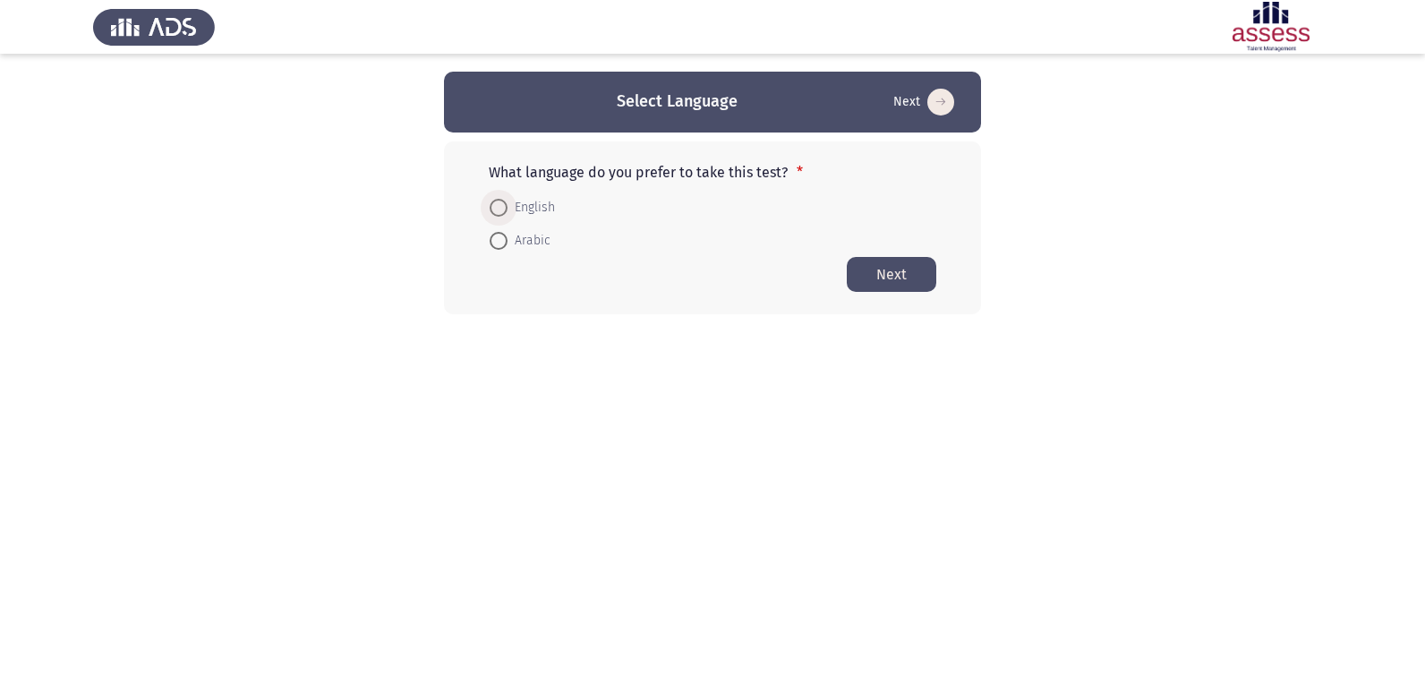
click at [504, 204] on span at bounding box center [499, 208] width 18 height 18
click at [504, 204] on input "English" at bounding box center [499, 208] width 18 height 18
radio input "true"
drag, startPoint x: 846, startPoint y: 276, endPoint x: 864, endPoint y: 268, distance: 19.6
click at [862, 269] on div "What language do you prefer to take this test? * English Arabic Next" at bounding box center [712, 227] width 537 height 172
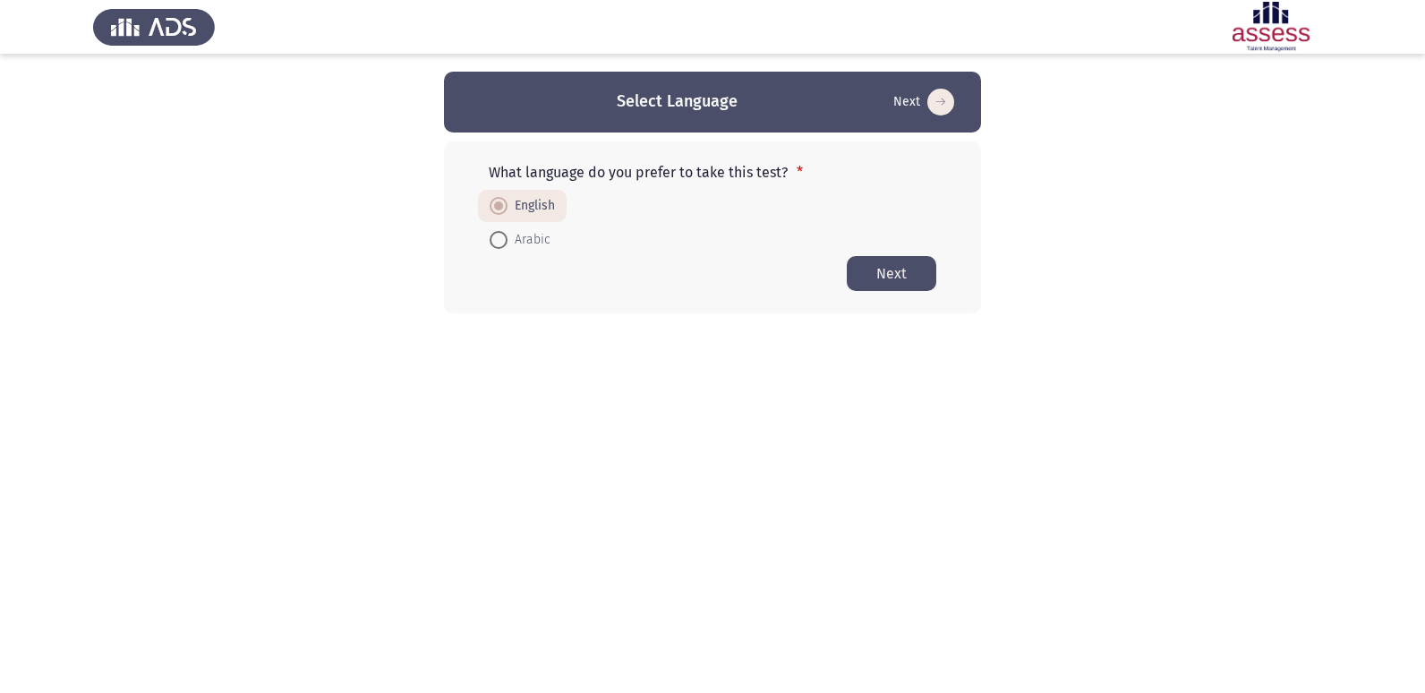
click at [864, 268] on button "Next" at bounding box center [892, 273] width 90 height 35
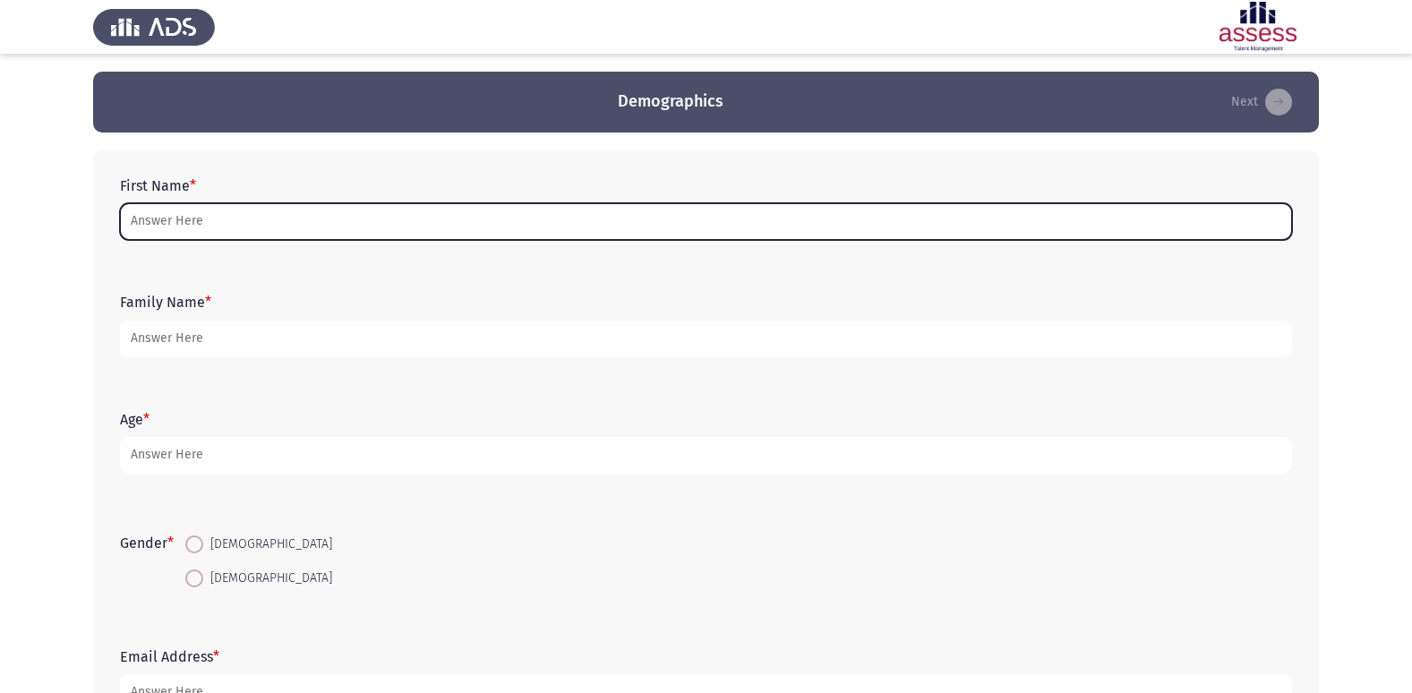
click at [661, 219] on input "First Name *" at bounding box center [706, 221] width 1172 height 37
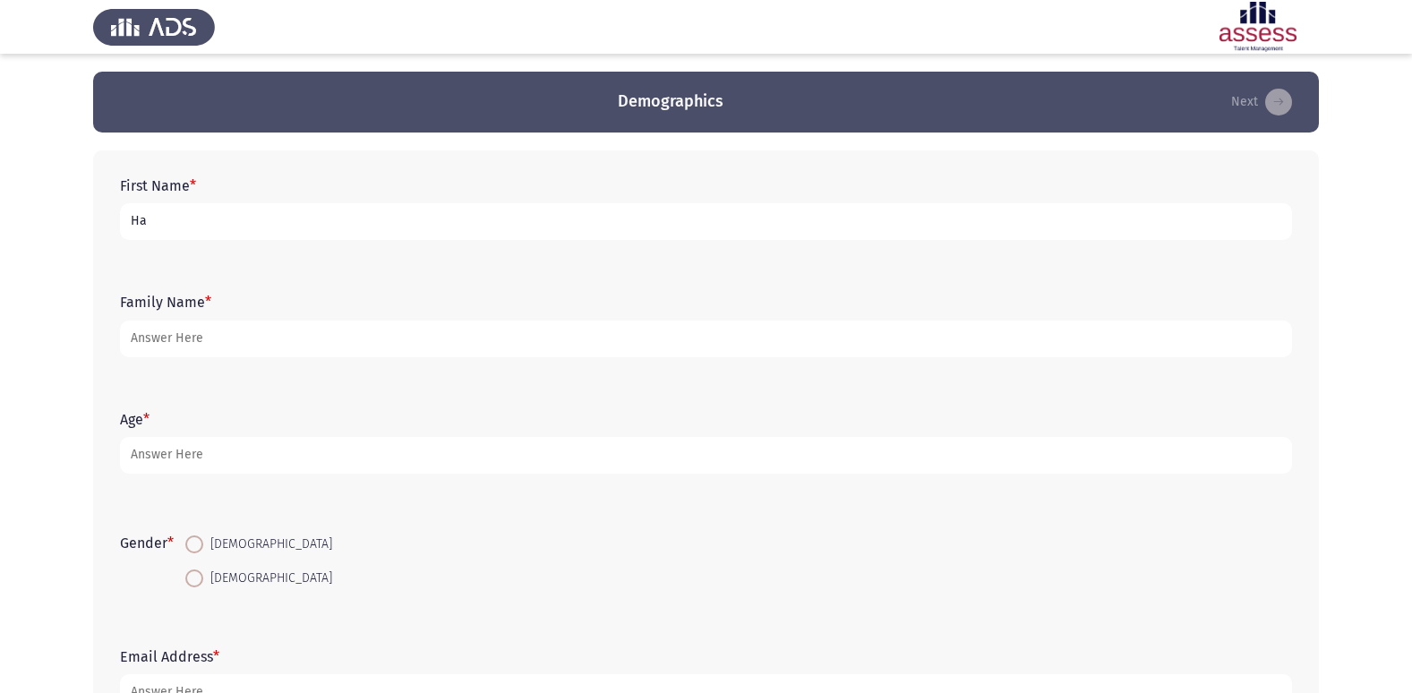
type input "H"
type input "[PERSON_NAME]"
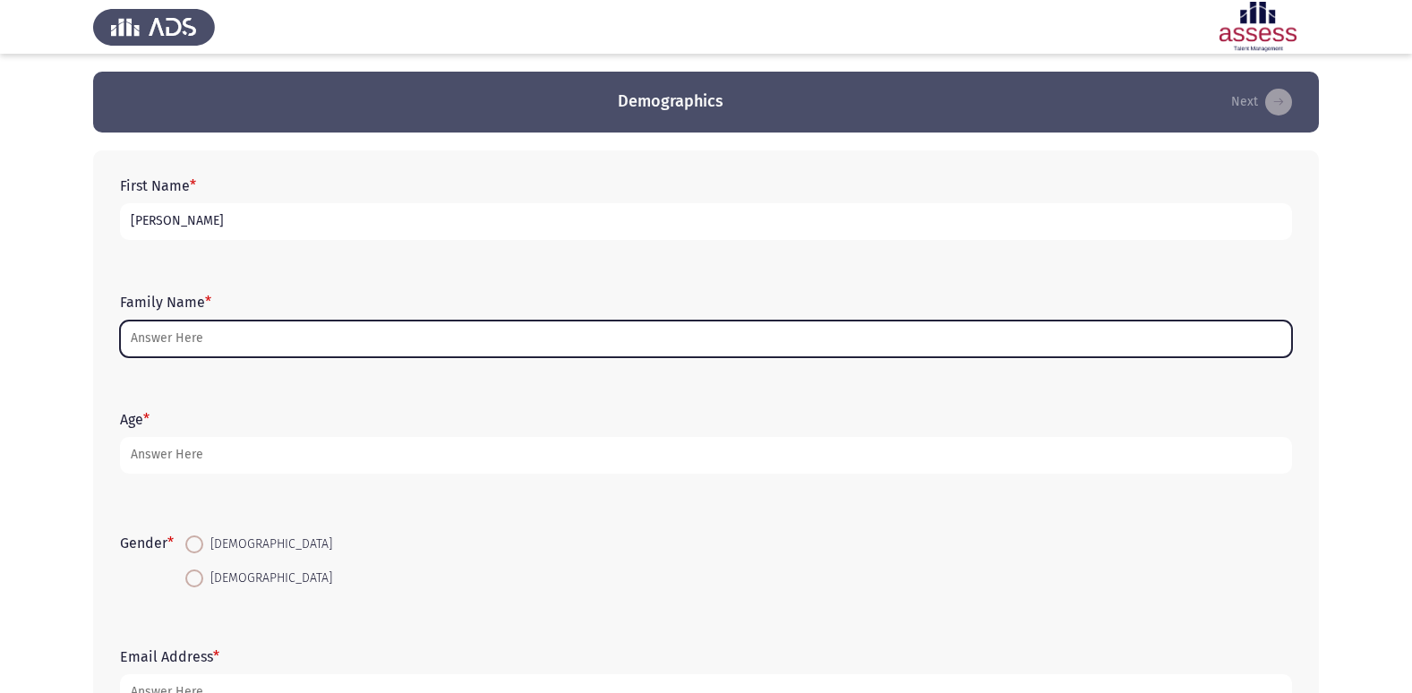
click at [609, 339] on input "Family Name *" at bounding box center [706, 339] width 1172 height 37
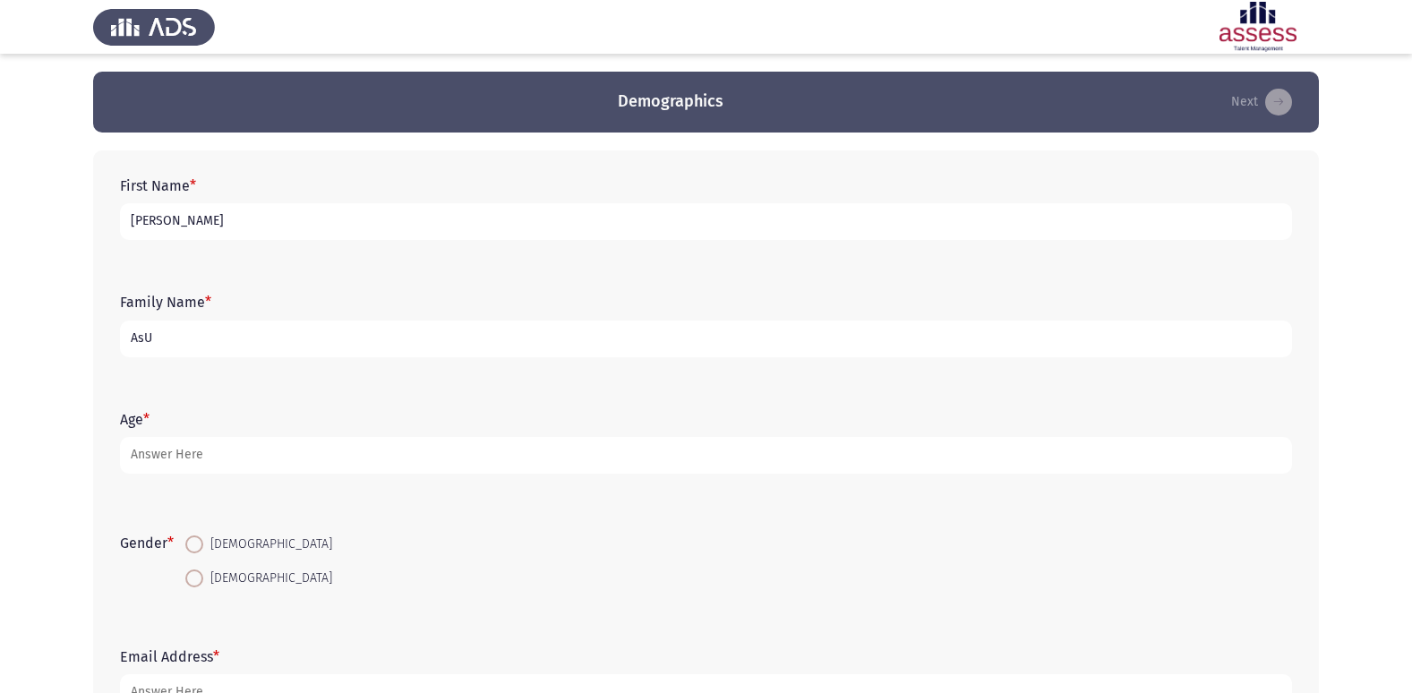
type input "AsU"
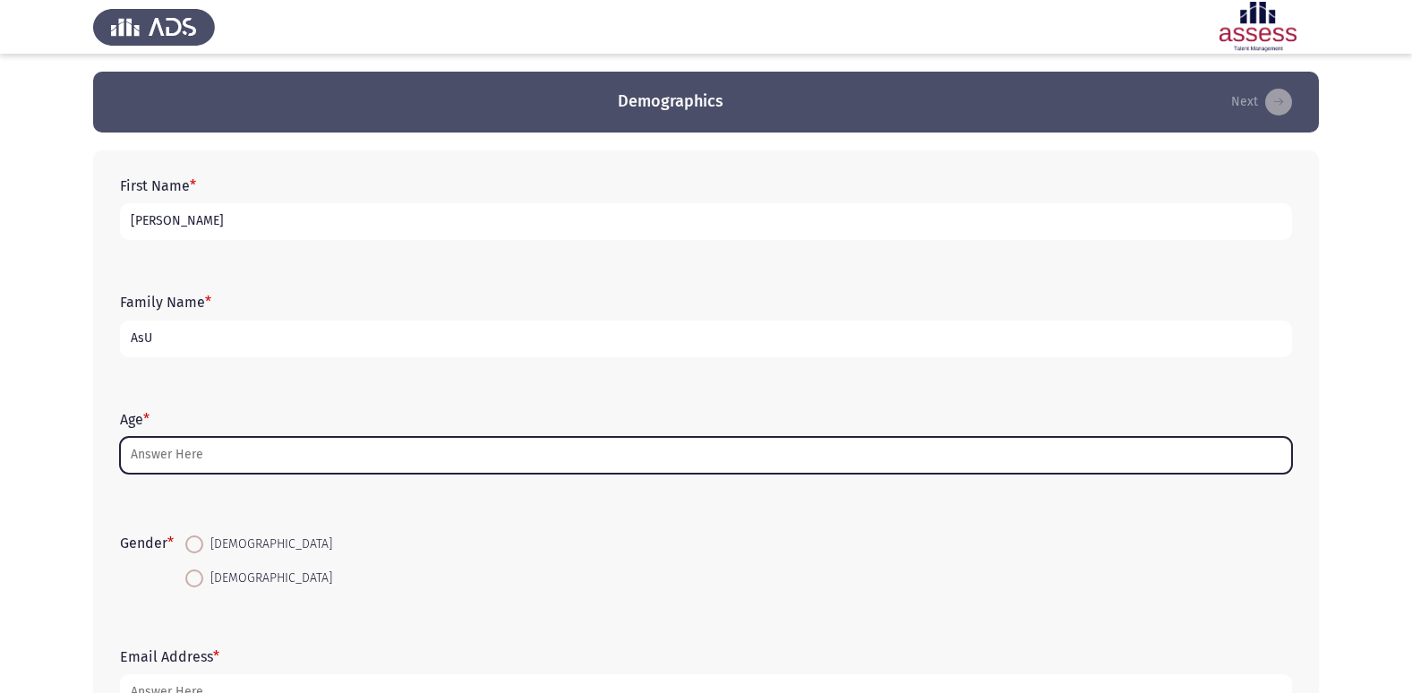
click at [324, 450] on input "Age *" at bounding box center [706, 455] width 1172 height 37
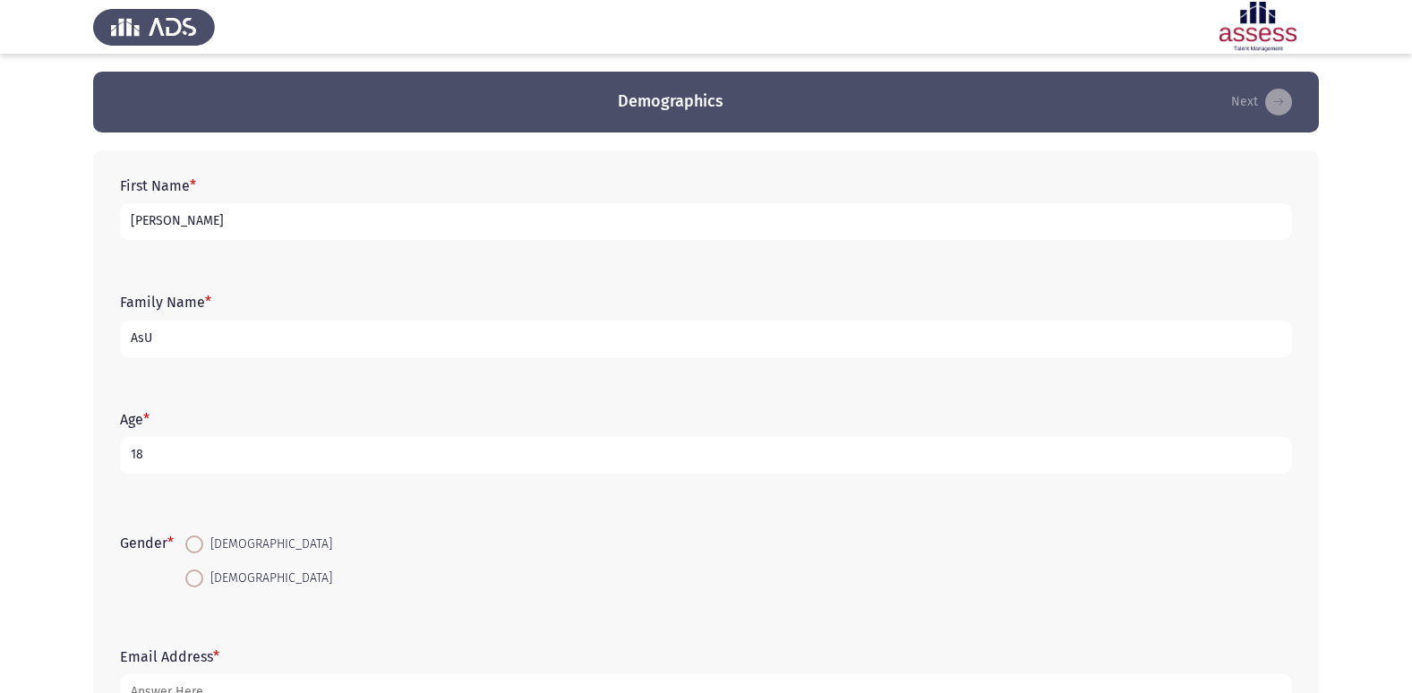
type input "18"
click at [207, 552] on span "[DEMOGRAPHIC_DATA]" at bounding box center [267, 544] width 129 height 21
click at [203, 552] on input "[DEMOGRAPHIC_DATA]" at bounding box center [194, 544] width 18 height 18
radio input "true"
click at [402, 570] on form "Gender * [DEMOGRAPHIC_DATA] [DEMOGRAPHIC_DATA]" at bounding box center [706, 560] width 1172 height 67
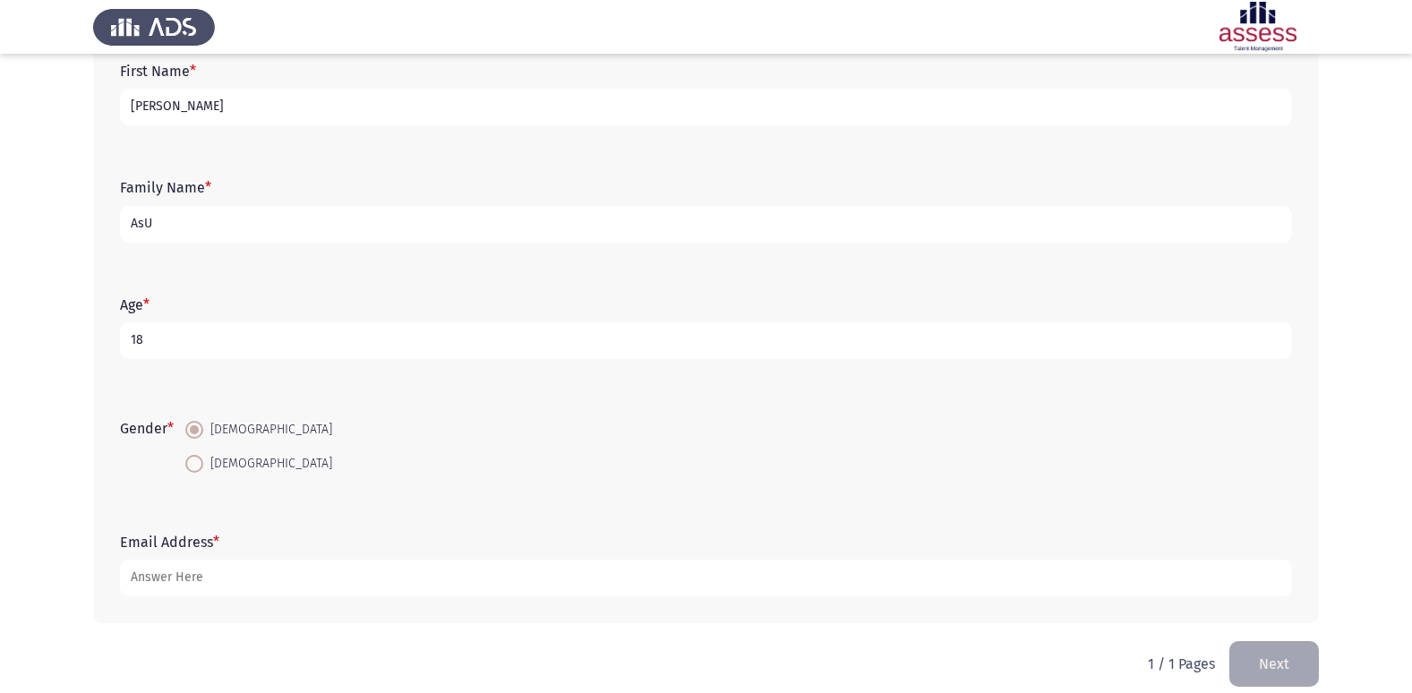
scroll to position [134, 0]
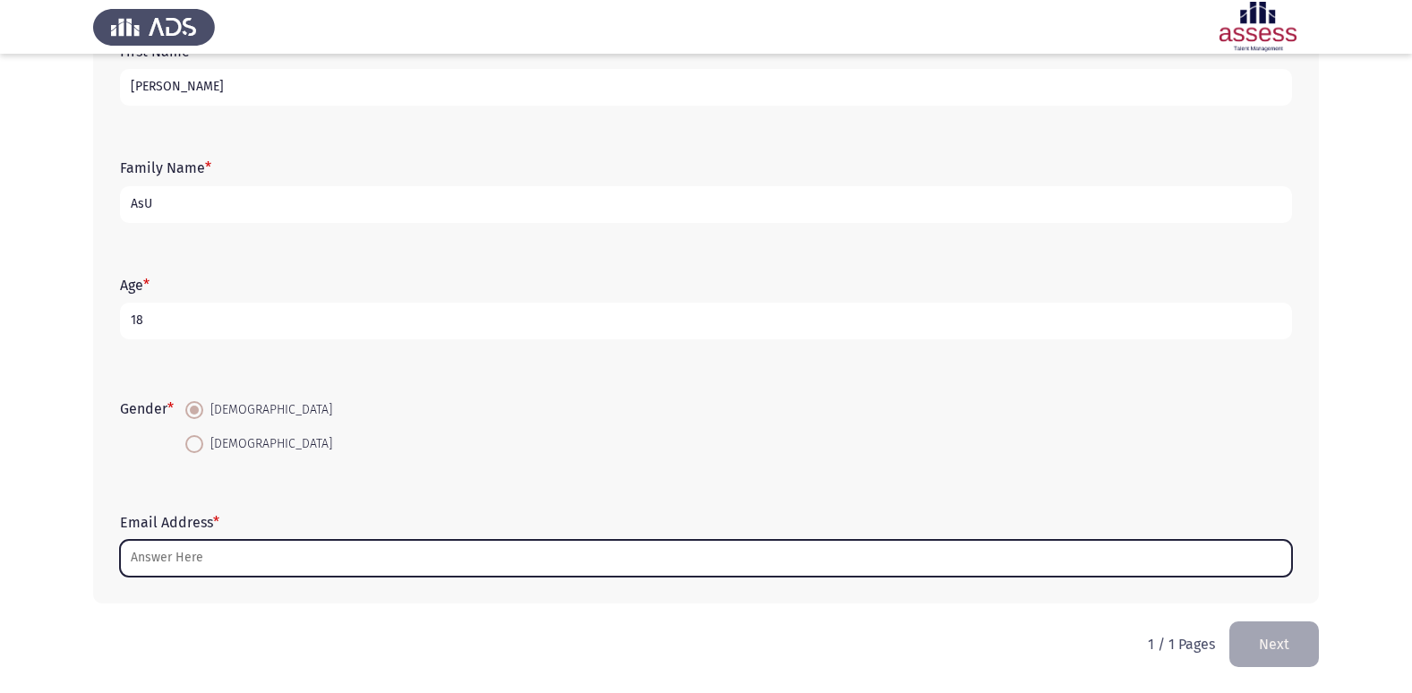
click at [255, 562] on input "Email Address *" at bounding box center [706, 558] width 1172 height 37
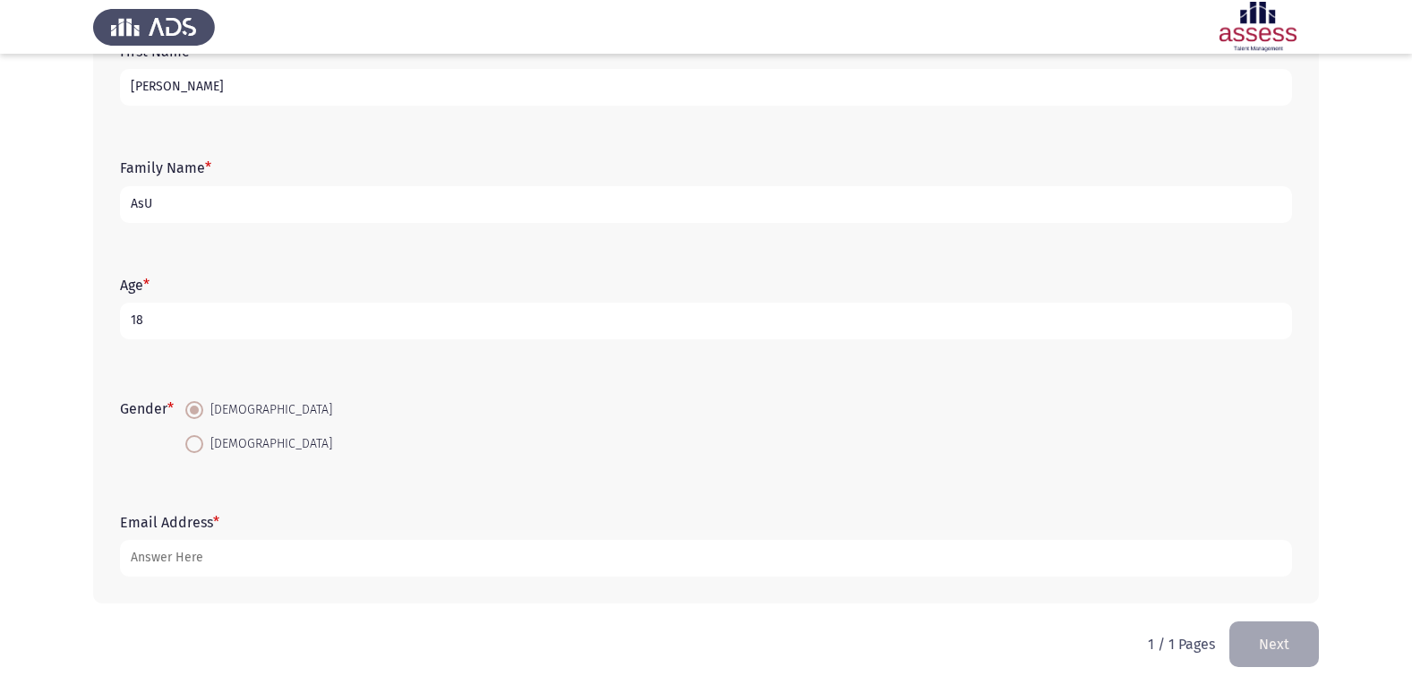
click at [562, 195] on input "AsU" at bounding box center [706, 204] width 1172 height 37
type input "A"
type input "30703241602112"
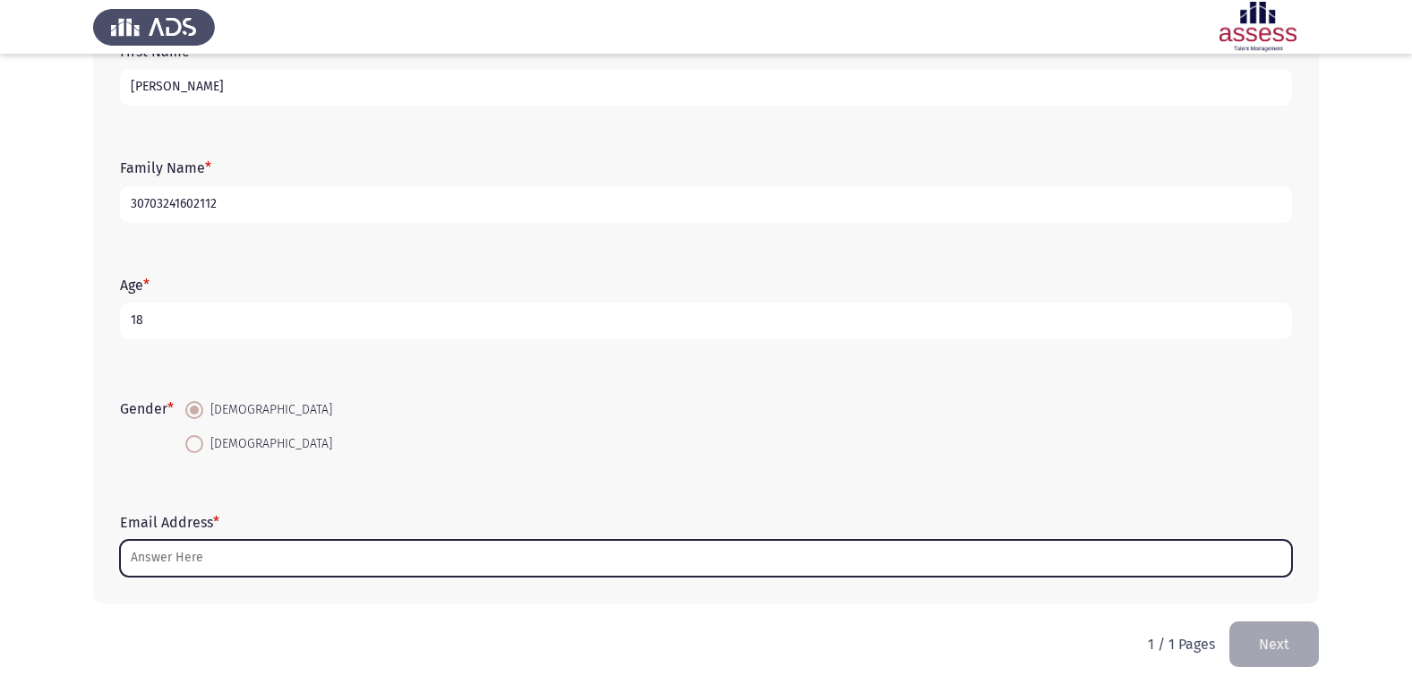
click at [252, 546] on input "Email Address *" at bounding box center [706, 558] width 1172 height 37
type input "W"
type input "E"
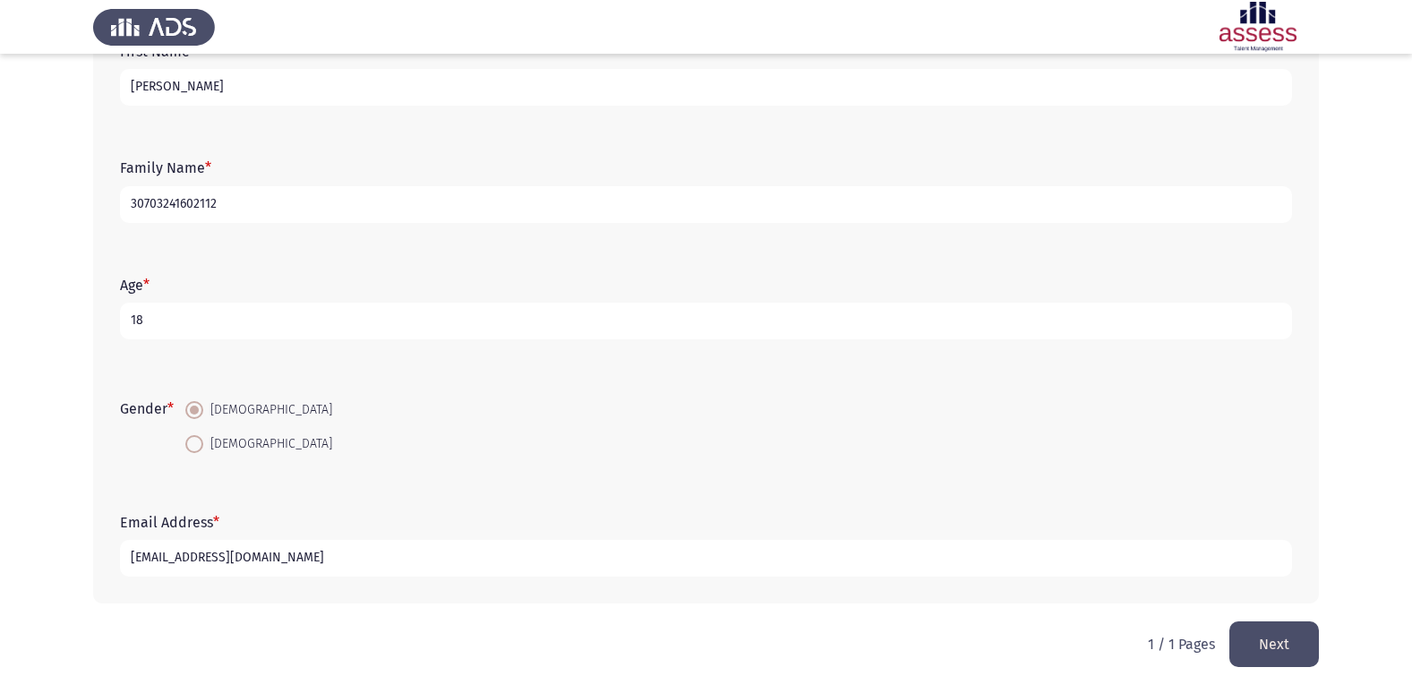
type input "[EMAIL_ADDRESS][DOMAIN_NAME]"
click at [1284, 630] on button "Next" at bounding box center [1274, 644] width 90 height 46
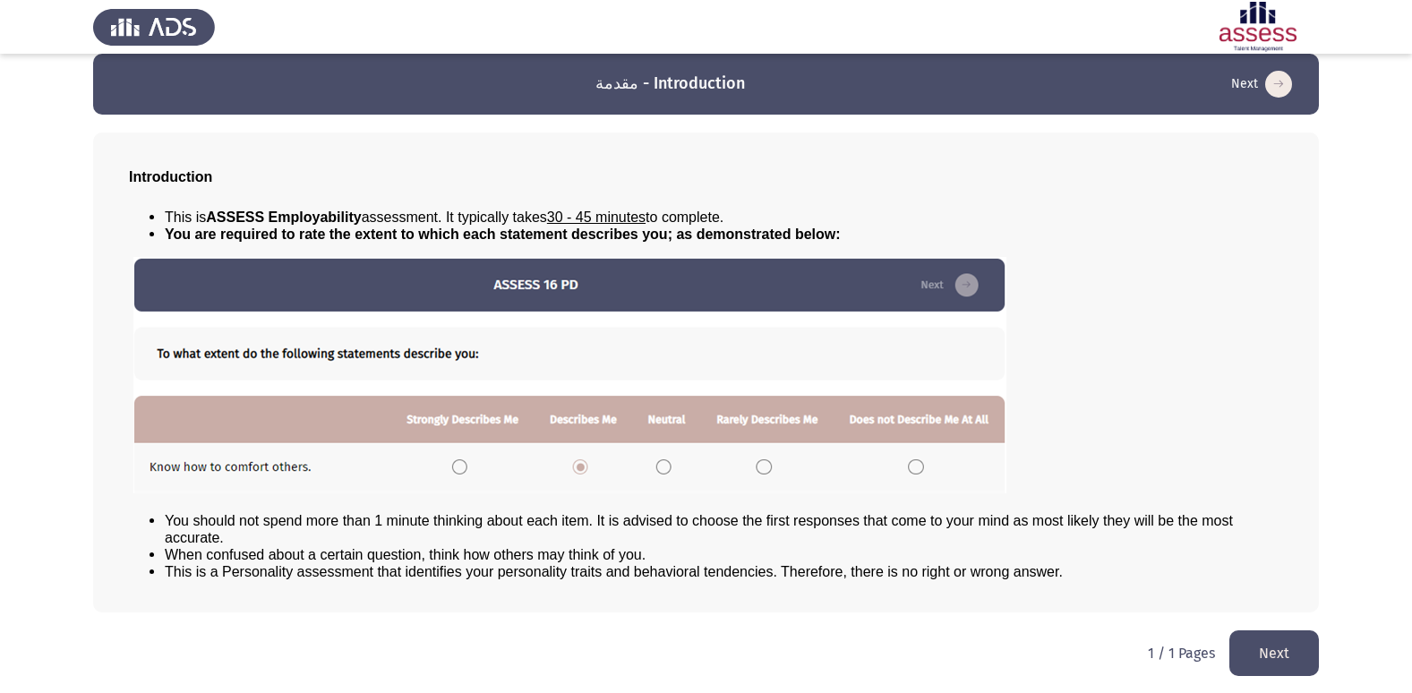
scroll to position [19, 0]
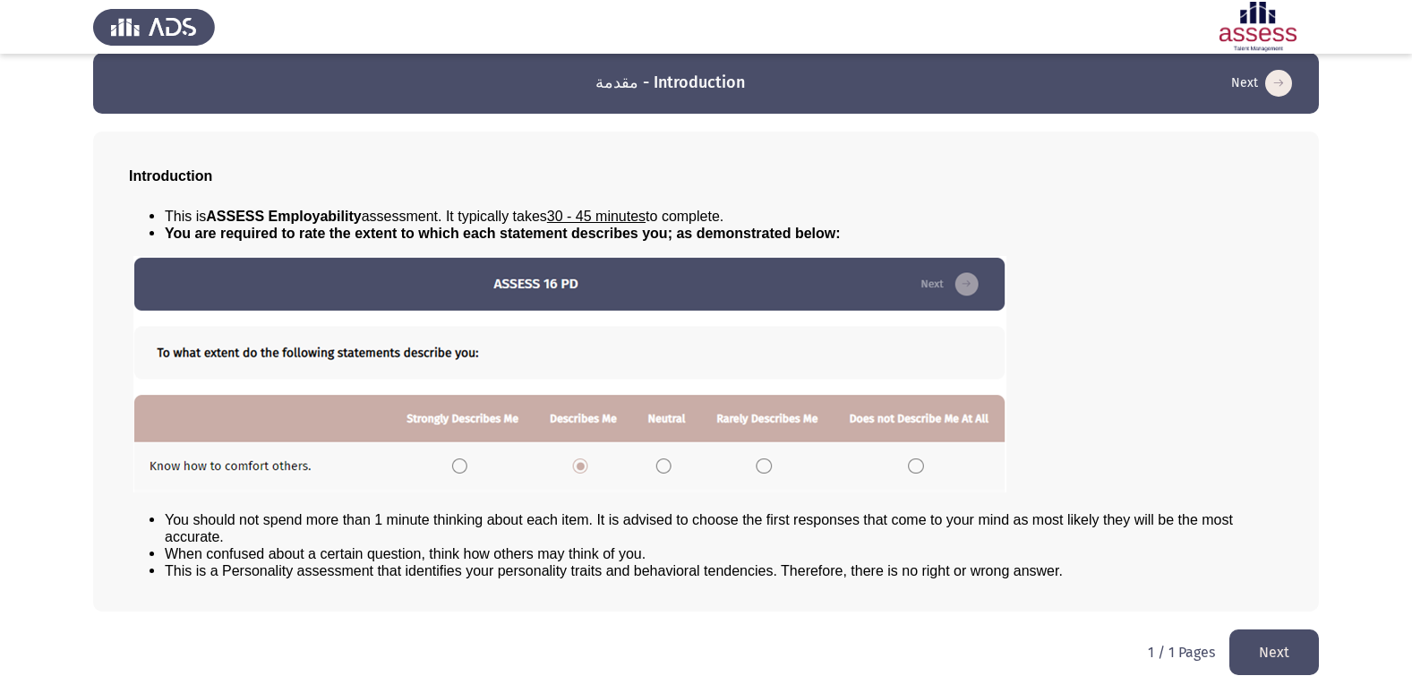
click at [1243, 642] on button "Next" at bounding box center [1274, 652] width 90 height 46
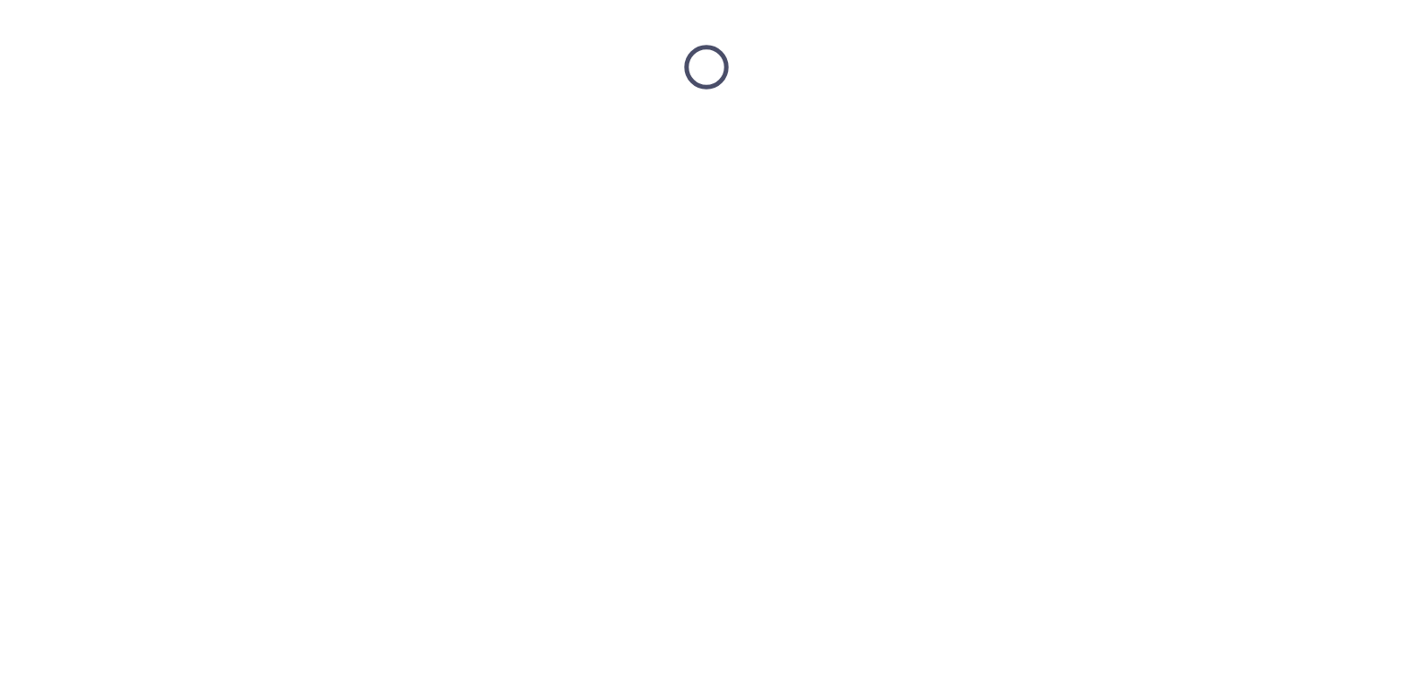
scroll to position [0, 0]
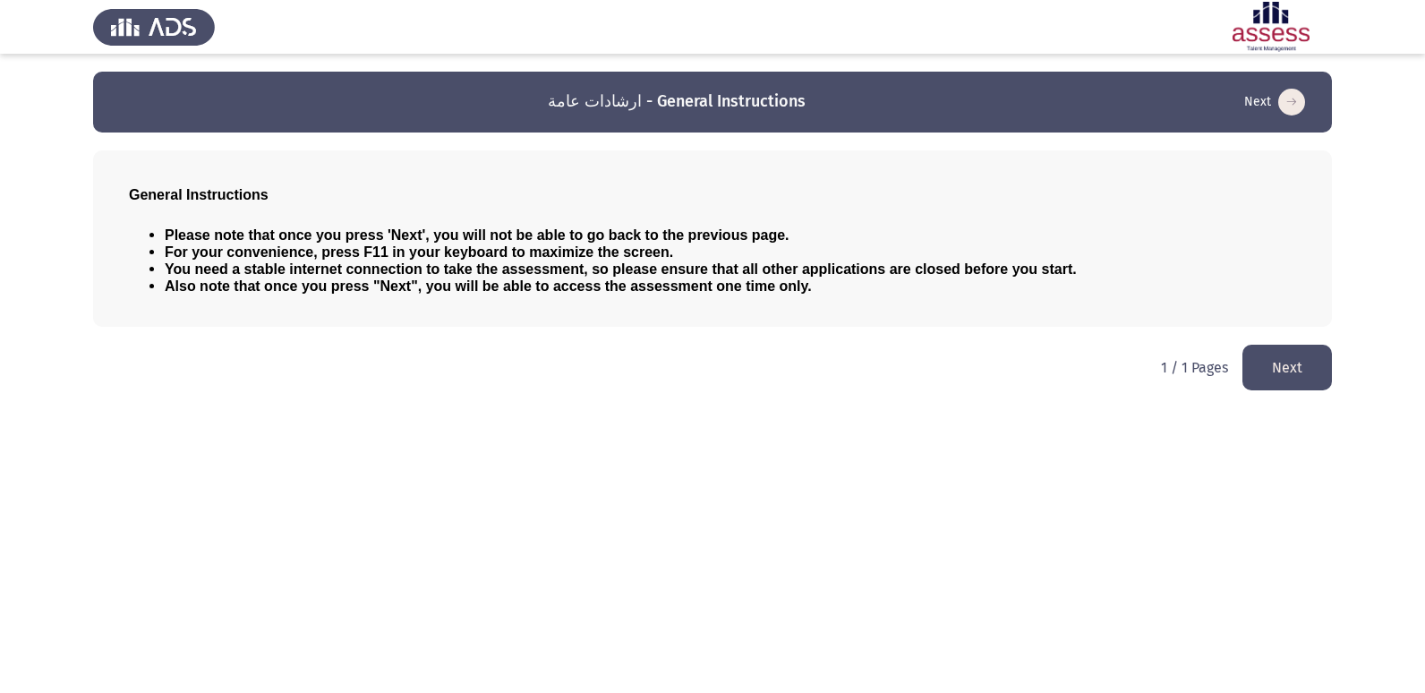
click at [1303, 373] on button "Next" at bounding box center [1288, 368] width 90 height 46
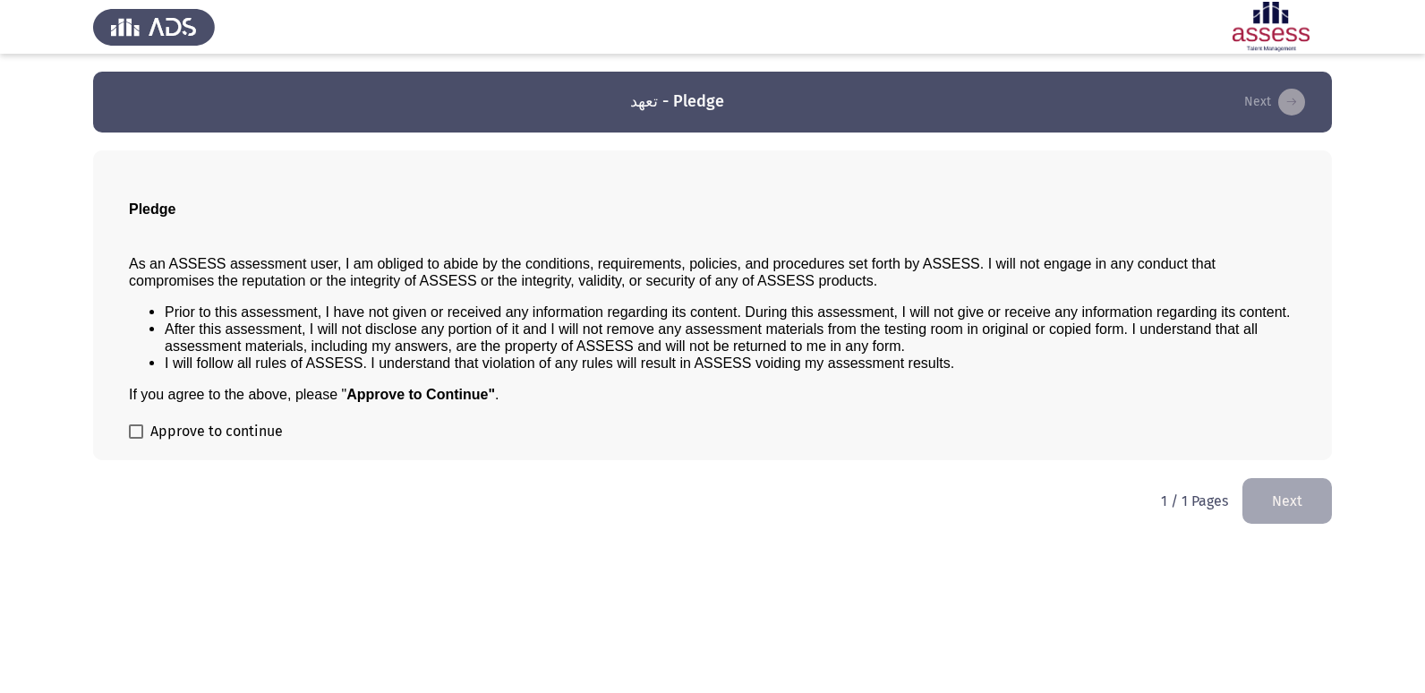
click at [141, 430] on span at bounding box center [136, 431] width 14 height 14
click at [136, 439] on input "Approve to continue" at bounding box center [135, 439] width 1 height 1
checkbox input "true"
click at [1261, 503] on button "Next" at bounding box center [1288, 501] width 90 height 46
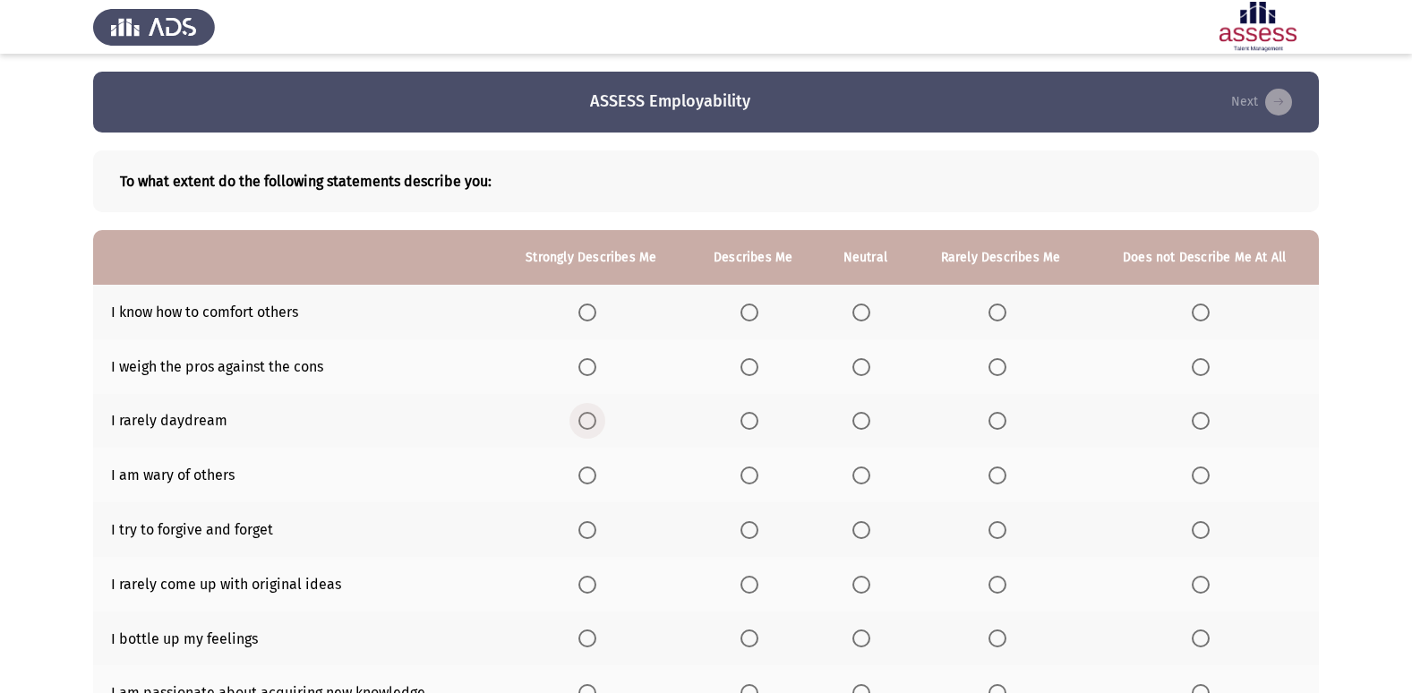
click at [586, 423] on span "Select an option" at bounding box center [587, 421] width 18 height 18
click at [586, 423] on input "Select an option" at bounding box center [587, 421] width 18 height 18
click at [997, 528] on span "Select an option" at bounding box center [997, 530] width 18 height 18
click at [997, 528] on input "Select an option" at bounding box center [997, 530] width 18 height 18
click at [1355, 492] on app-assessment-container "ASSESS Employability Next To what extent do the following statements describe y…" at bounding box center [706, 477] width 1412 height 811
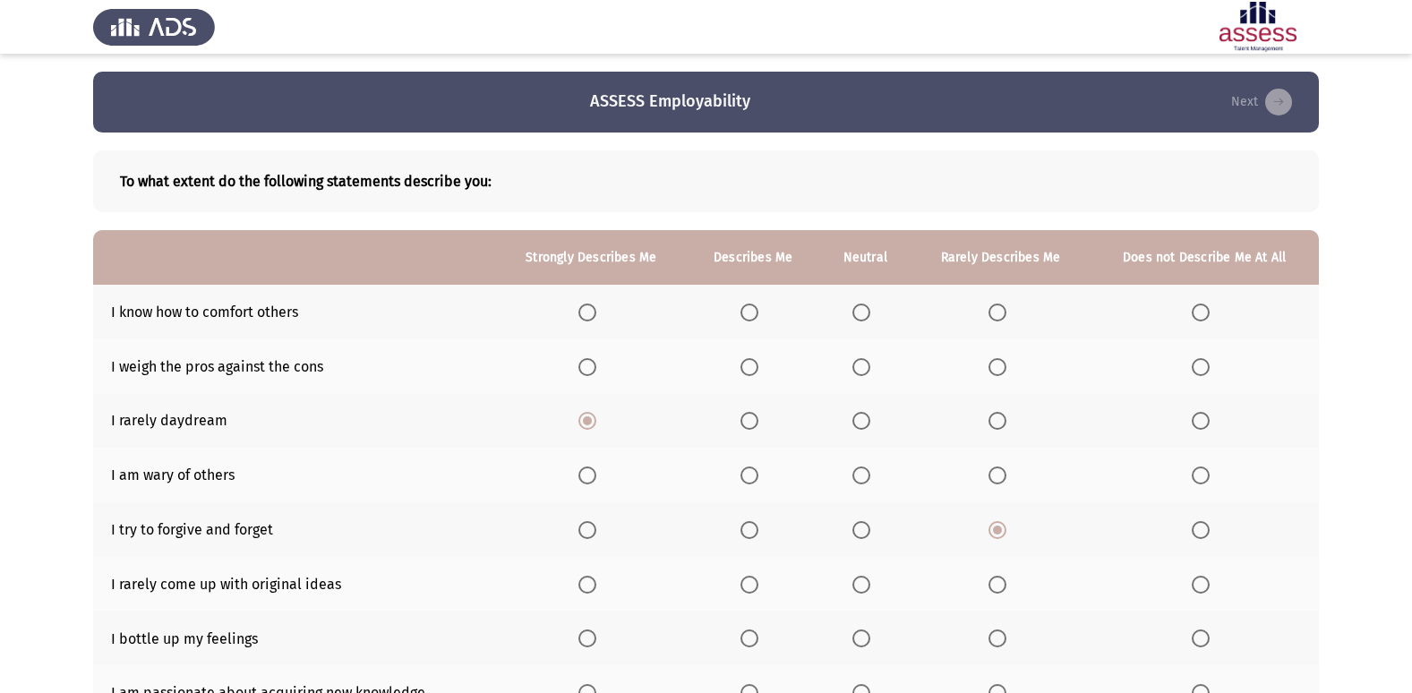
scroll to position [36, 0]
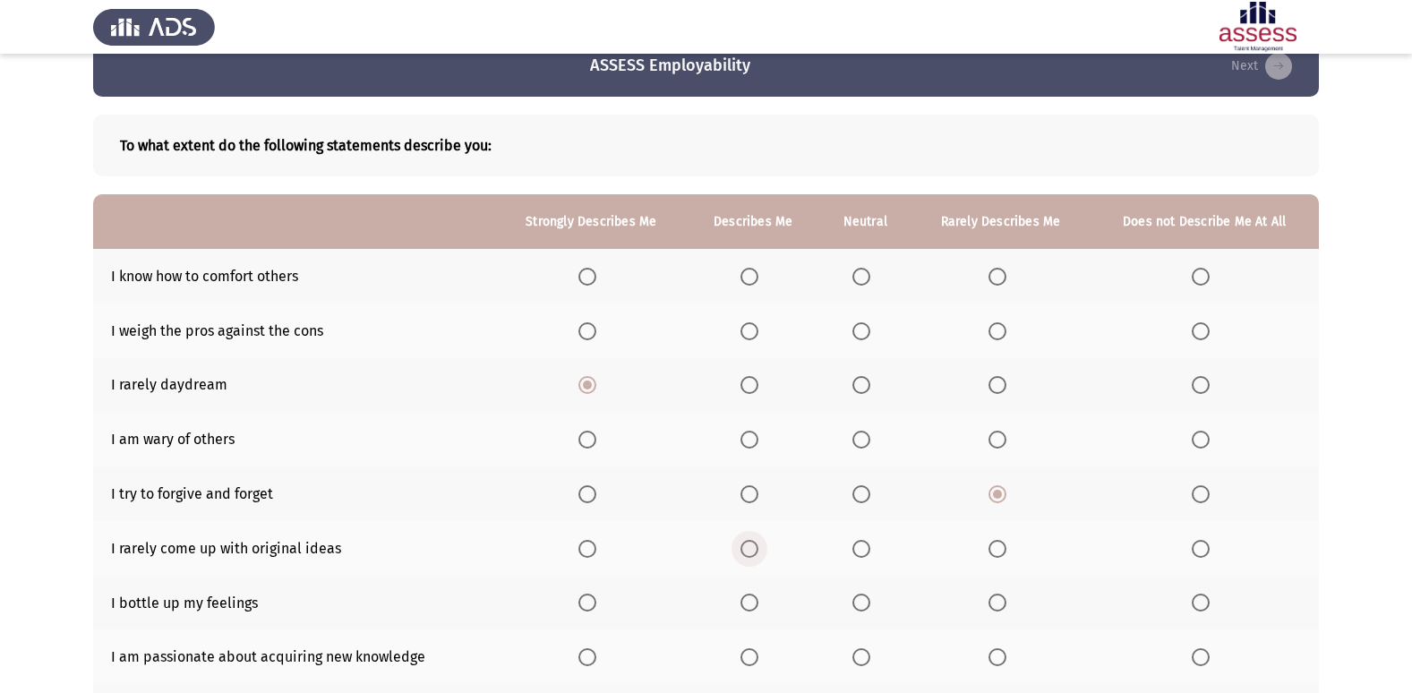
click at [753, 544] on span "Select an option" at bounding box center [749, 549] width 18 height 18
click at [753, 544] on input "Select an option" at bounding box center [749, 549] width 18 height 18
click at [1324, 459] on app-assessment-container "ASSESS Employability Next To what extent do the following statements describe y…" at bounding box center [706, 441] width 1412 height 811
click at [870, 601] on span "Select an option" at bounding box center [861, 603] width 18 height 18
click at [870, 601] on input "Select an option" at bounding box center [861, 603] width 18 height 18
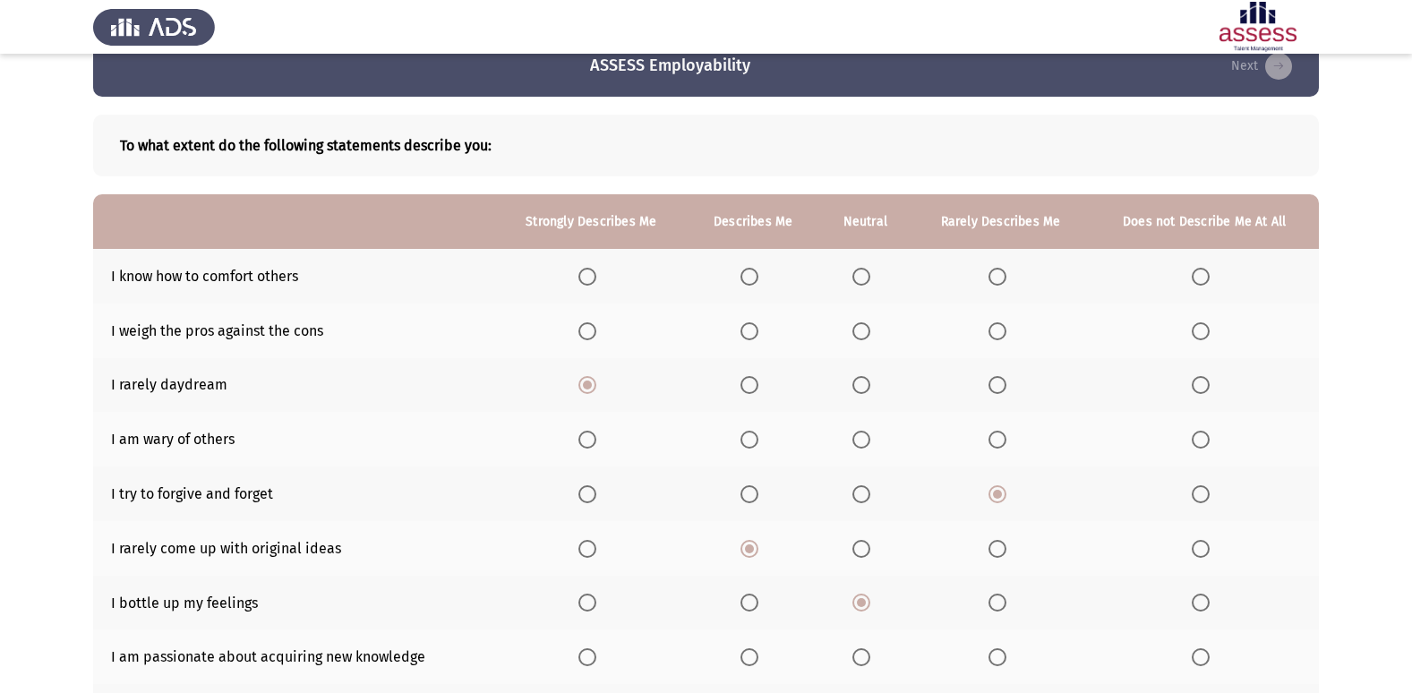
click at [1355, 467] on app-assessment-container "ASSESS Employability Next To what extent do the following statements describe y…" at bounding box center [706, 441] width 1412 height 811
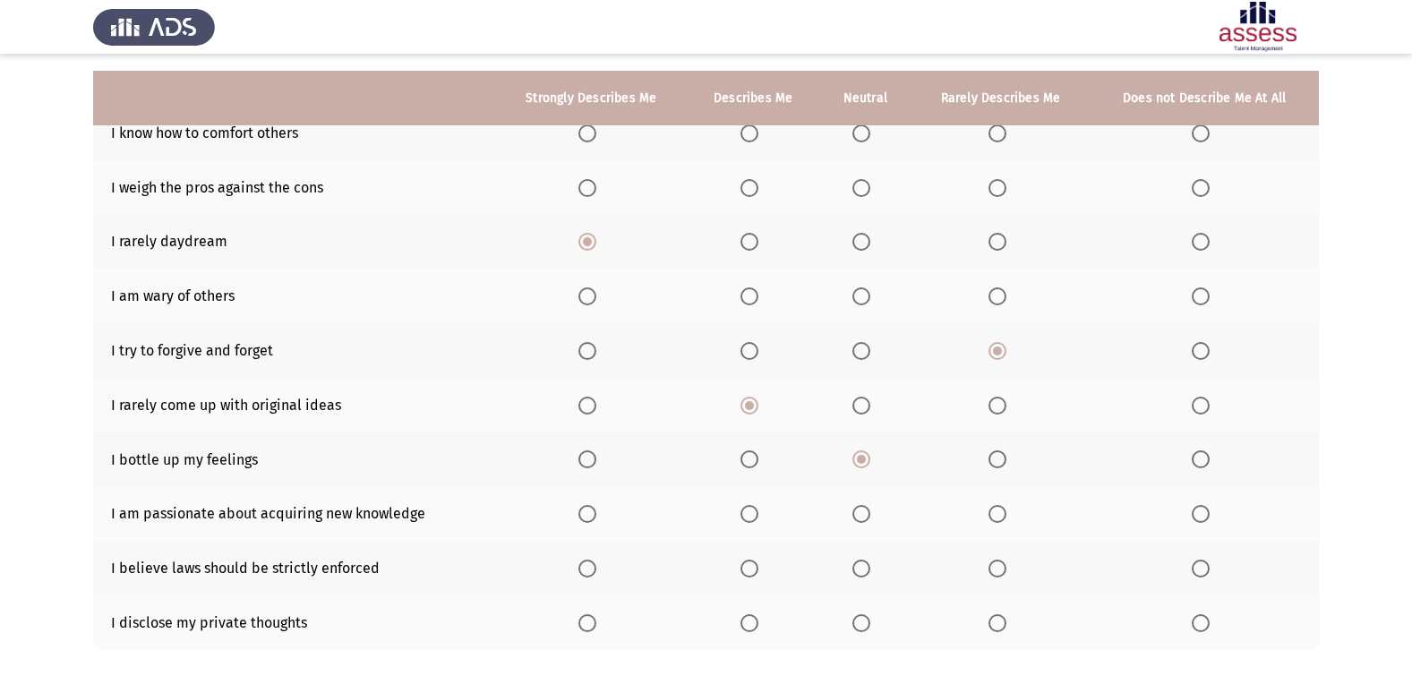
scroll to position [215, 0]
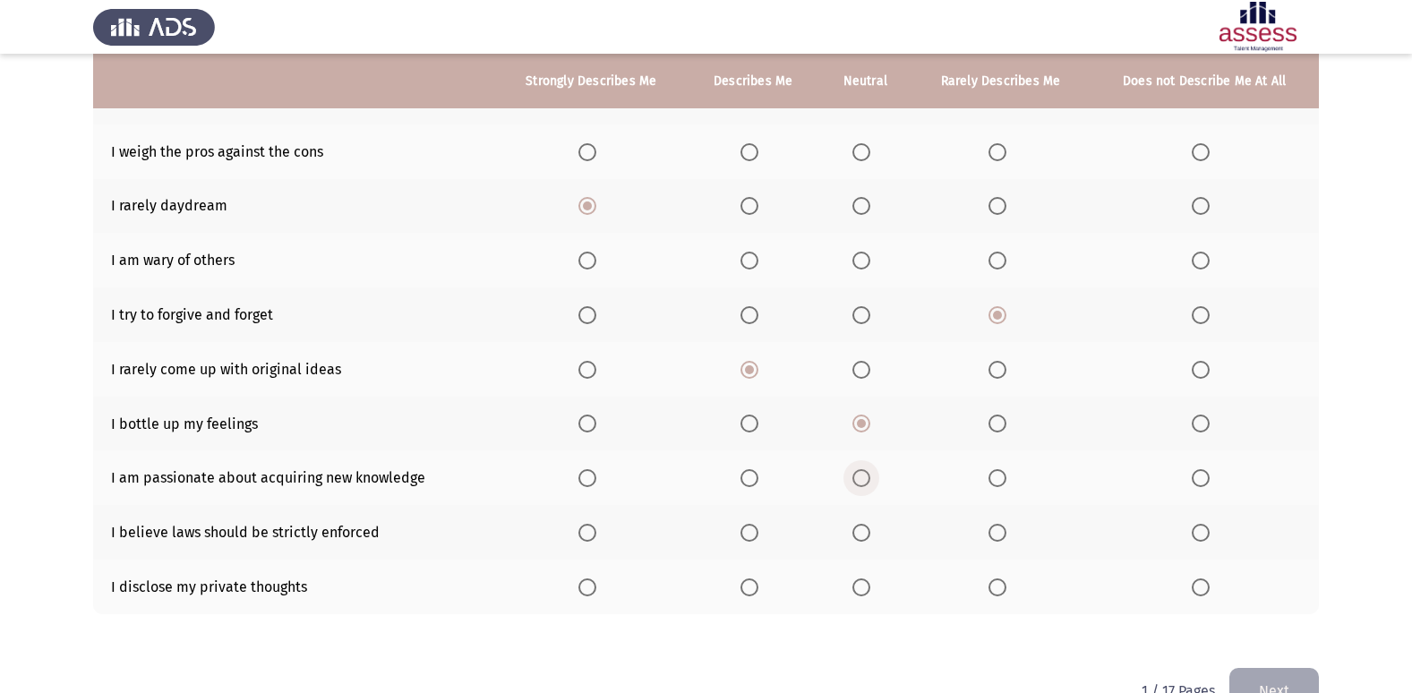
click at [859, 470] on span "Select an option" at bounding box center [861, 478] width 18 height 18
click at [859, 470] on input "Select an option" at bounding box center [861, 478] width 18 height 18
click at [746, 528] on span "Select an option" at bounding box center [749, 533] width 18 height 18
click at [746, 528] on input "Select an option" at bounding box center [749, 533] width 18 height 18
click at [588, 581] on span "Select an option" at bounding box center [587, 587] width 18 height 18
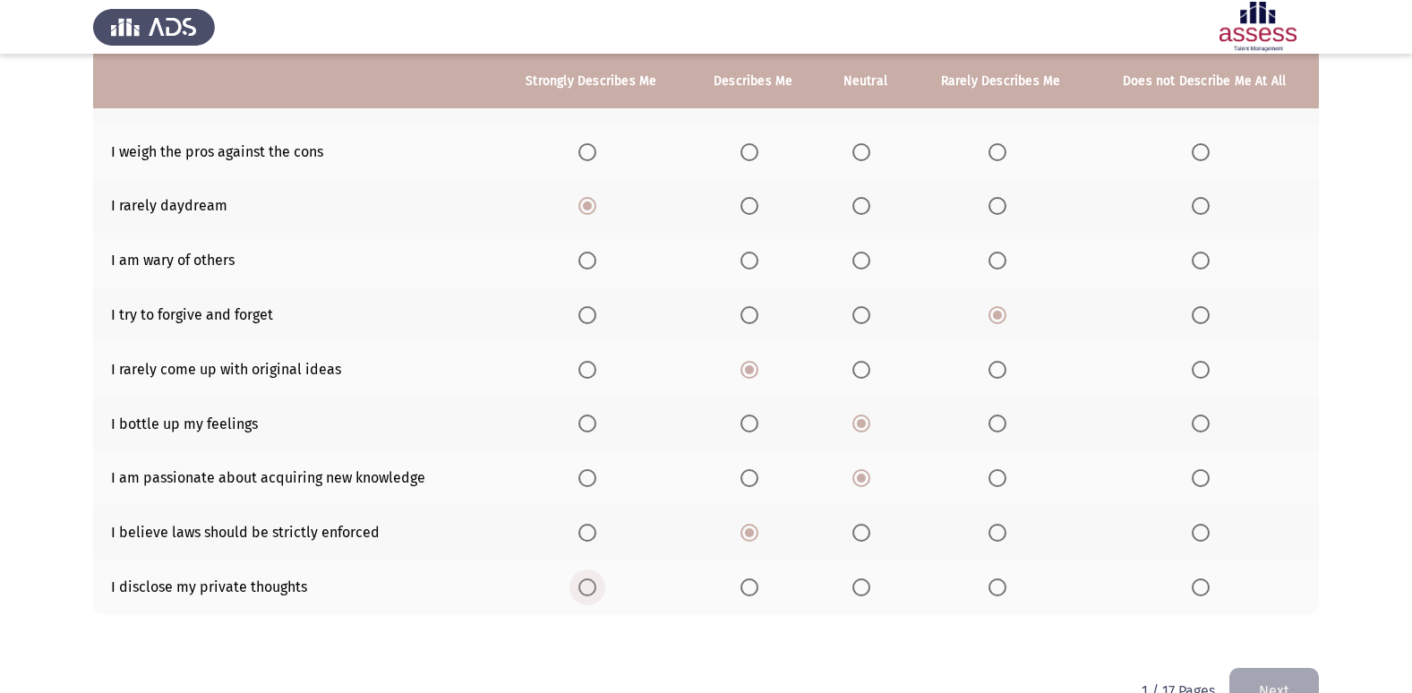
click at [588, 581] on input "Select an option" at bounding box center [587, 587] width 18 height 18
click at [1368, 385] on app-assessment-container "ASSESS Employability Next To what extent do the following statements describe y…" at bounding box center [706, 262] width 1412 height 811
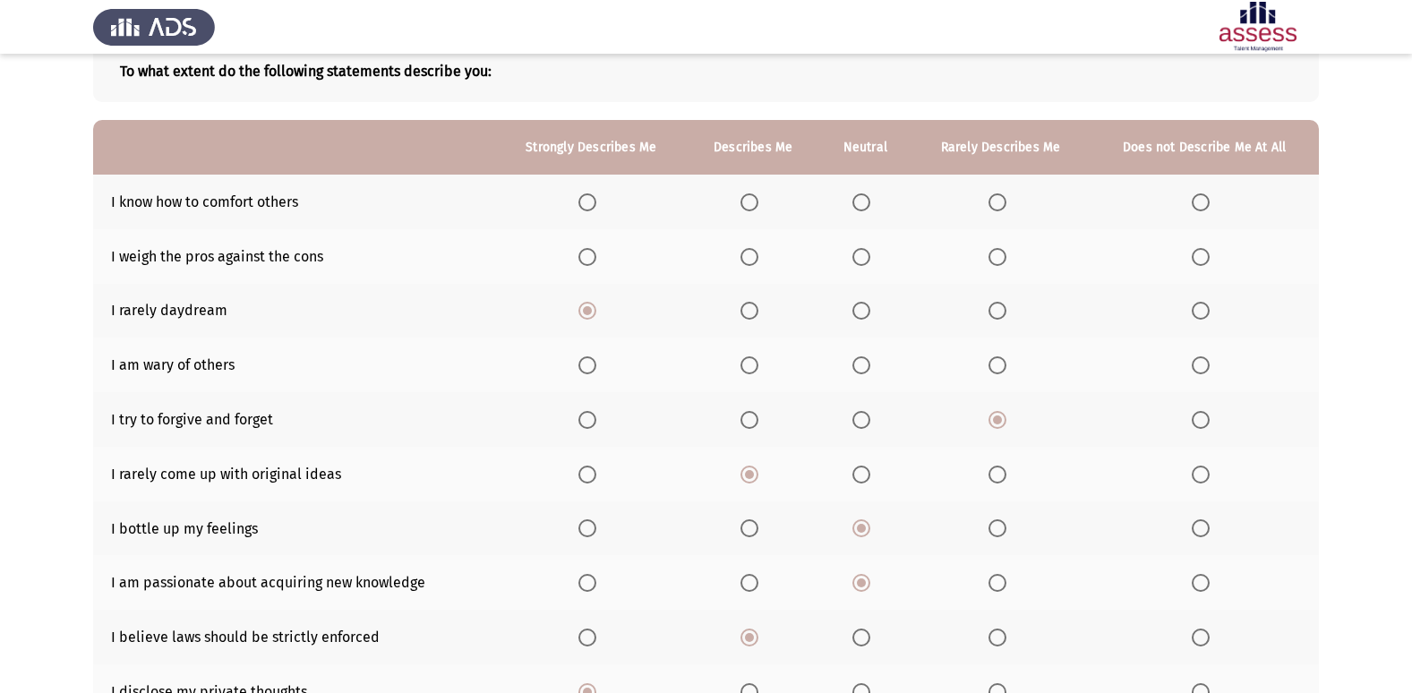
scroll to position [107, 0]
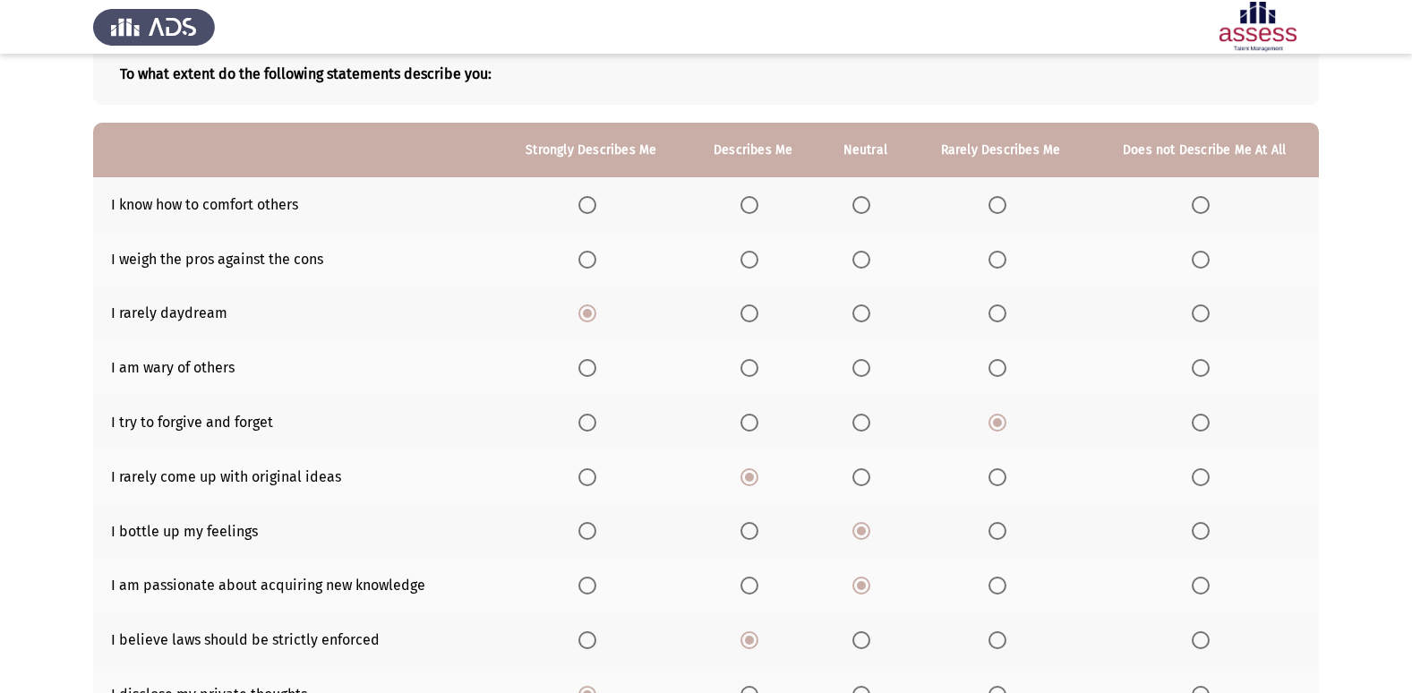
click at [868, 196] on span "Select an option" at bounding box center [861, 205] width 18 height 18
click at [868, 196] on input "Select an option" at bounding box center [861, 205] width 18 height 18
click at [868, 260] on span "Select an option" at bounding box center [861, 260] width 18 height 18
click at [868, 260] on input "Select an option" at bounding box center [861, 260] width 18 height 18
click at [858, 369] on span "Select an option" at bounding box center [861, 368] width 18 height 18
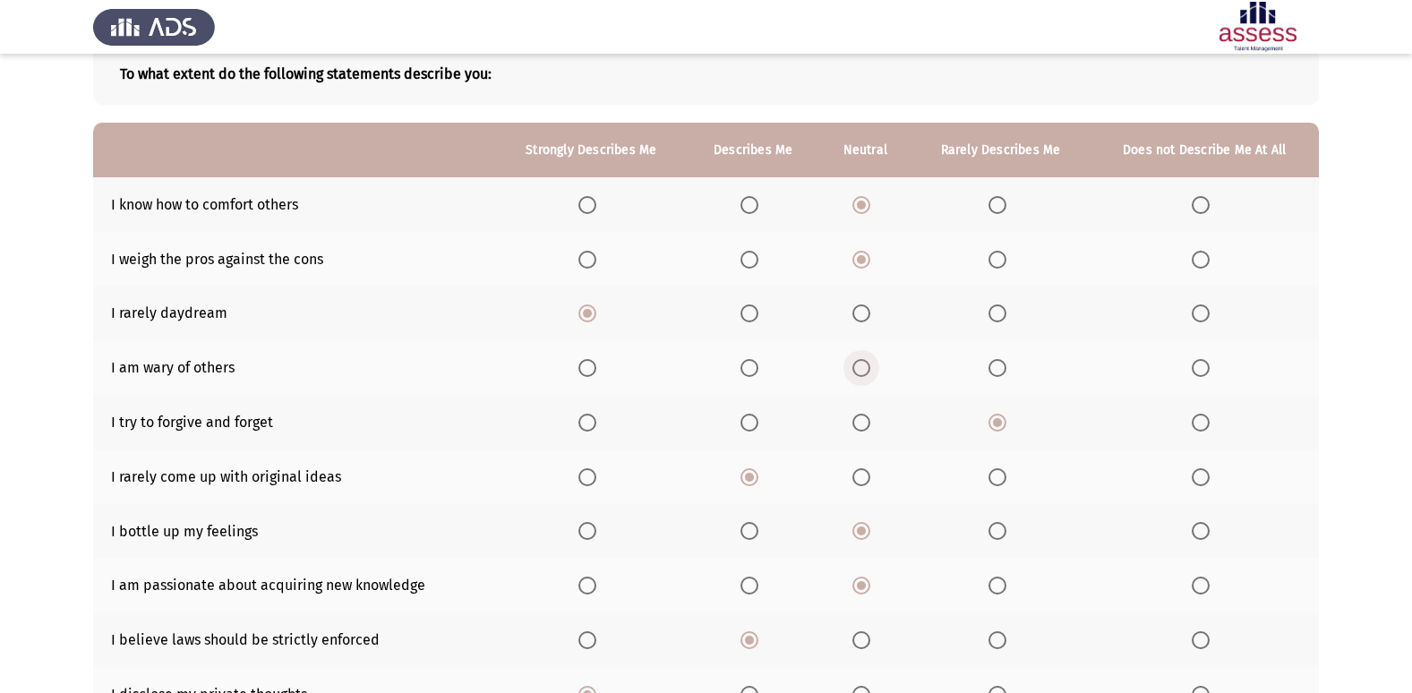
click at [858, 369] on input "Select an option" at bounding box center [861, 368] width 18 height 18
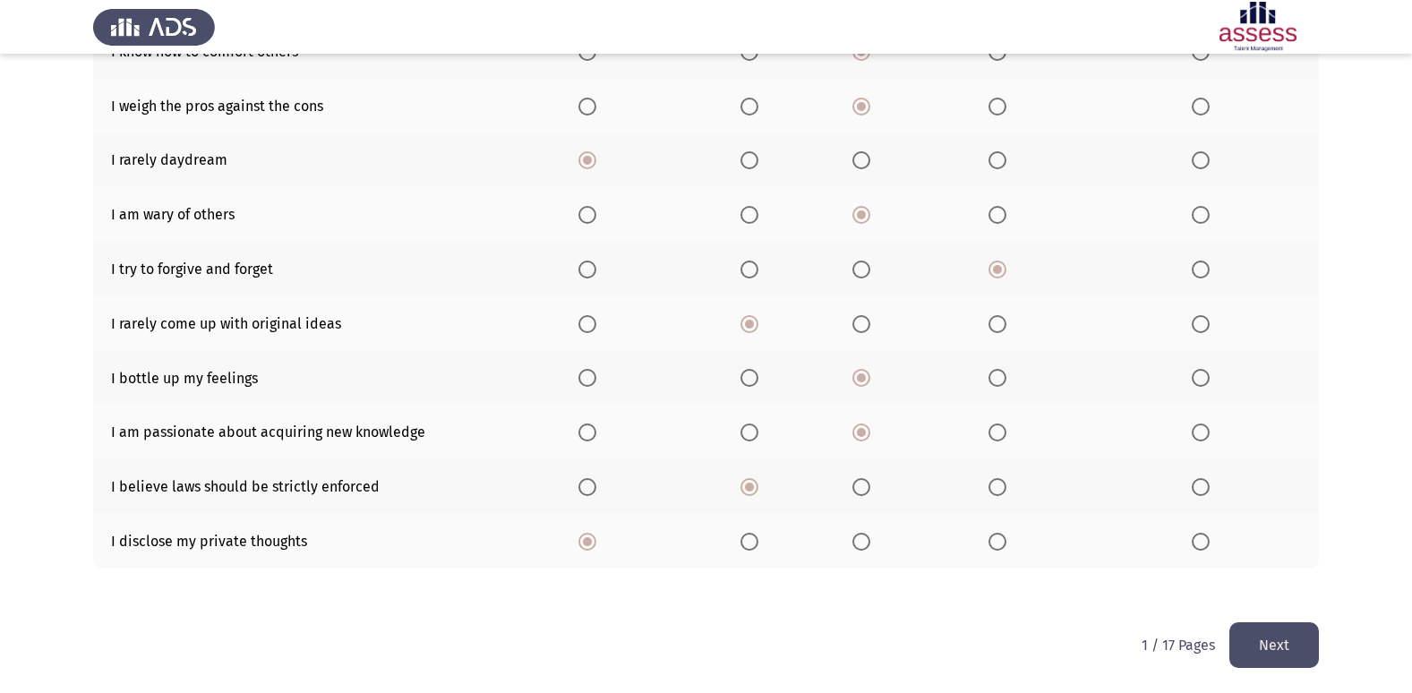
scroll to position [261, 0]
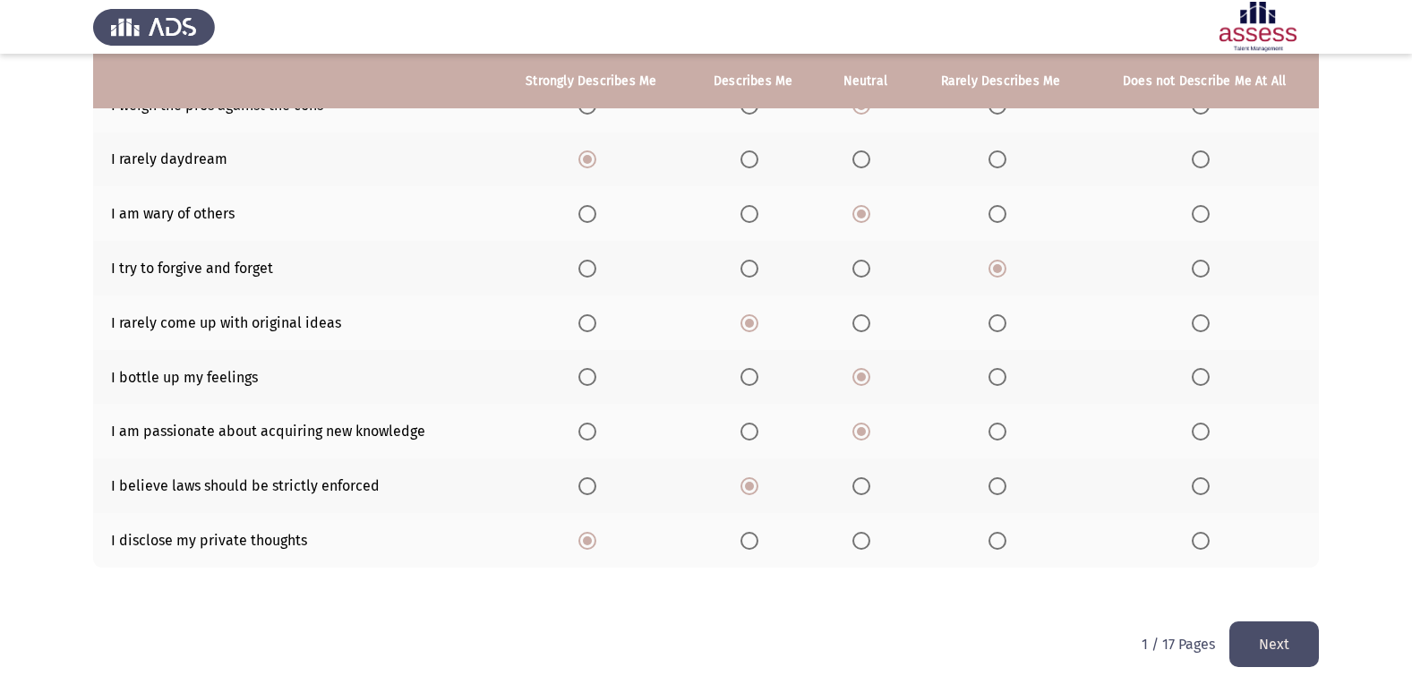
click at [1266, 630] on button "Next" at bounding box center [1274, 644] width 90 height 46
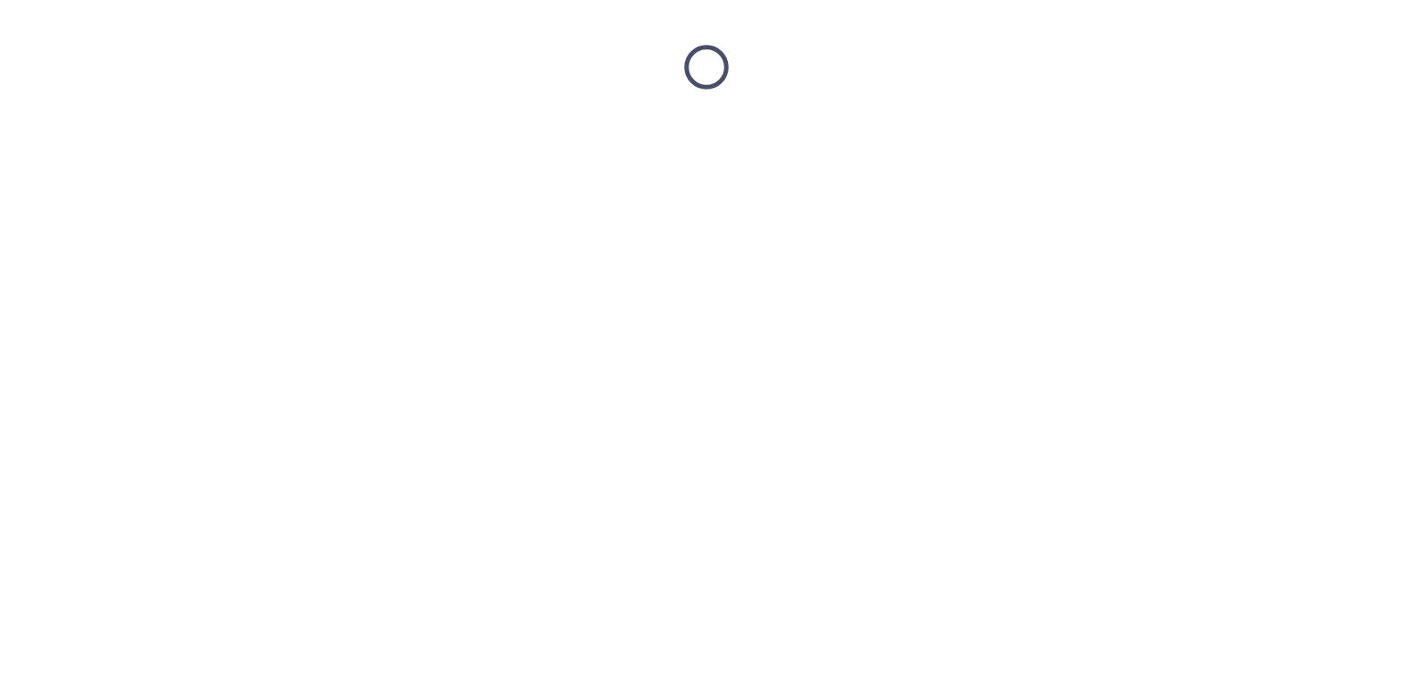
scroll to position [0, 0]
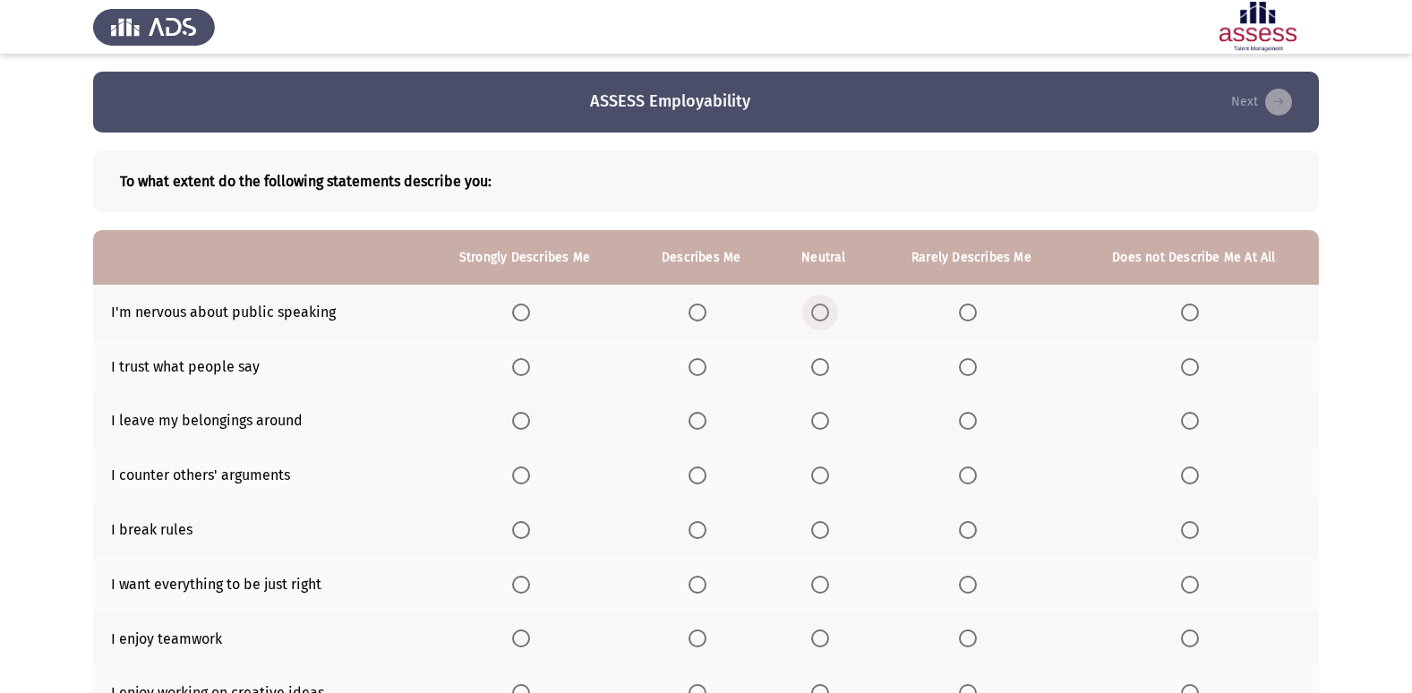
click at [815, 305] on span "Select an option" at bounding box center [820, 312] width 18 height 18
click at [815, 305] on input "Select an option" at bounding box center [820, 312] width 18 height 18
click at [829, 369] on span "Select an option" at bounding box center [820, 367] width 18 height 18
click at [829, 369] on input "Select an option" at bounding box center [820, 367] width 18 height 18
click at [1343, 375] on app-assessment-container "ASSESS Employability Next To what extent do the following statements describe y…" at bounding box center [706, 477] width 1412 height 811
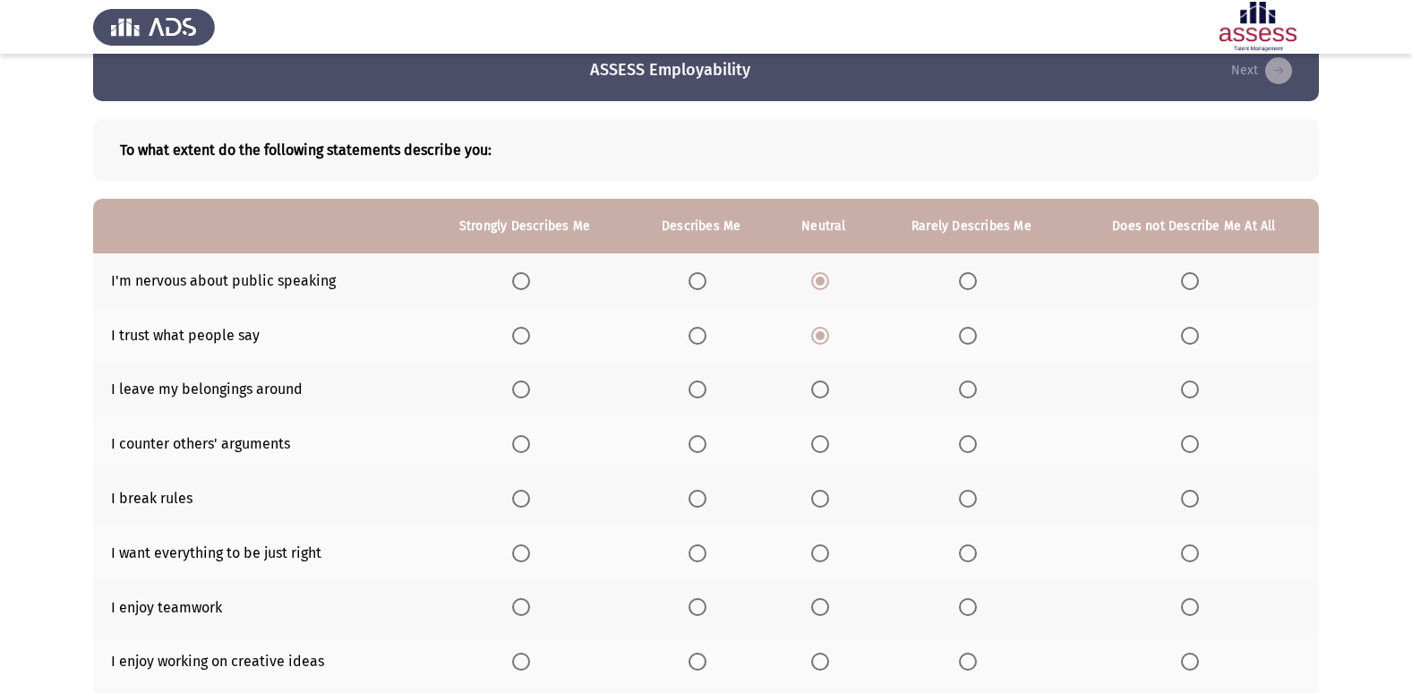
scroll to position [36, 0]
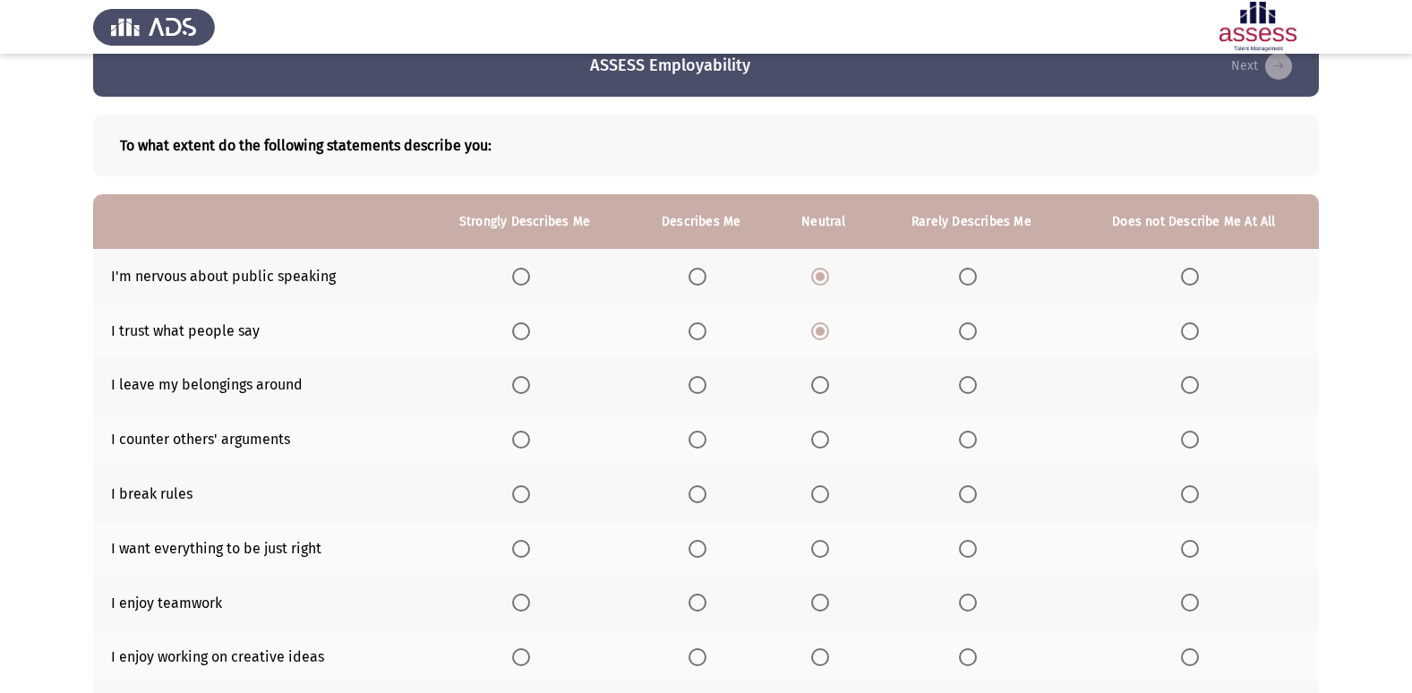
click at [825, 387] on span "Select an option" at bounding box center [820, 385] width 18 height 18
click at [825, 387] on input "Select an option" at bounding box center [820, 385] width 18 height 18
click at [970, 439] on span "Select an option" at bounding box center [968, 440] width 18 height 18
click at [970, 439] on input "Select an option" at bounding box center [968, 440] width 18 height 18
click at [1197, 438] on span "Select an option" at bounding box center [1190, 440] width 18 height 18
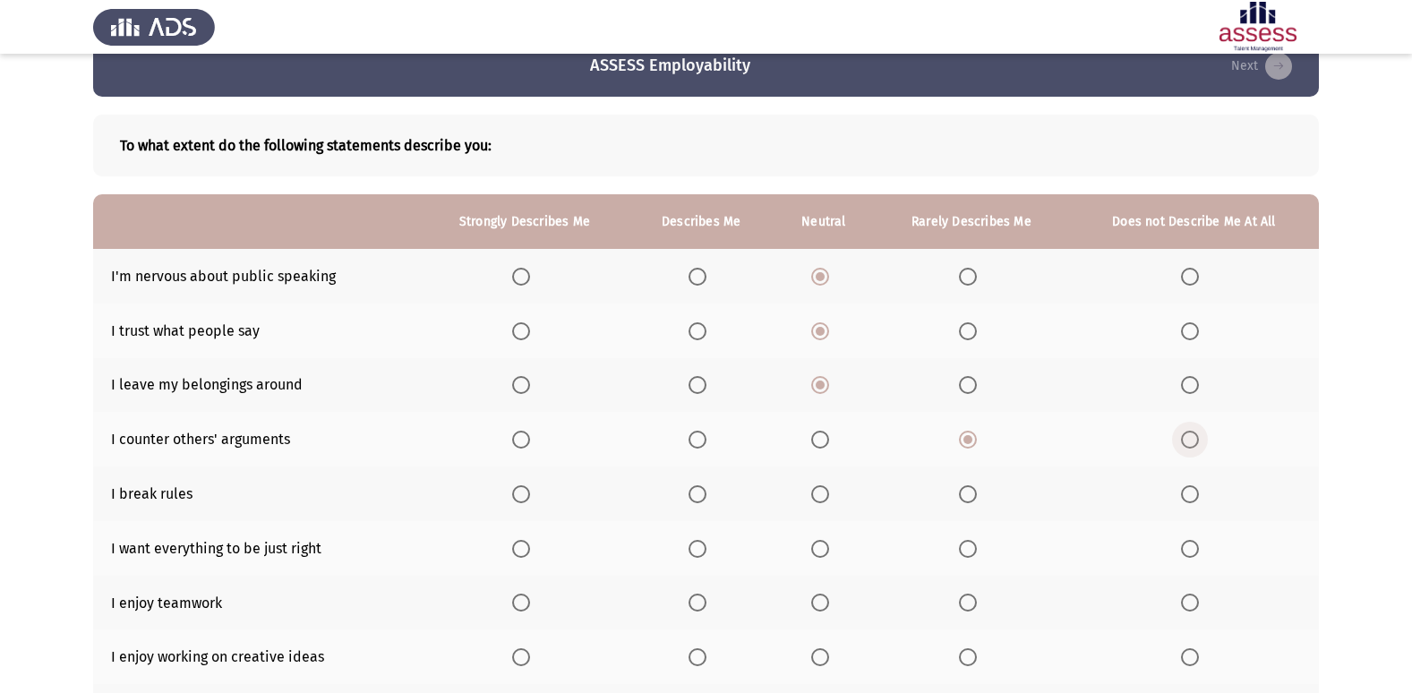
click at [1197, 438] on input "Select an option" at bounding box center [1190, 440] width 18 height 18
click at [1261, 416] on th at bounding box center [1194, 439] width 250 height 55
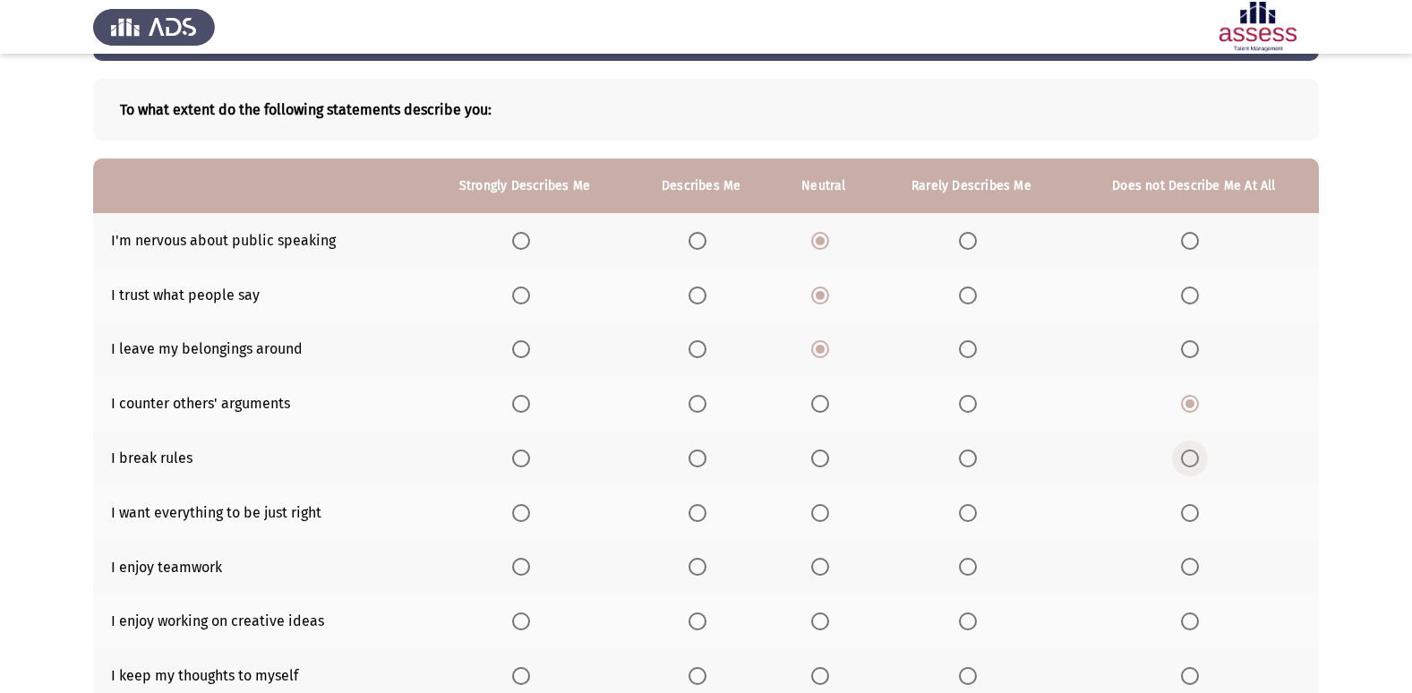
click at [1193, 453] on span "Select an option" at bounding box center [1190, 458] width 18 height 18
click at [1193, 453] on input "Select an option" at bounding box center [1190, 458] width 18 height 18
click at [962, 403] on span "Select an option" at bounding box center [968, 404] width 18 height 18
click at [962, 403] on input "Select an option" at bounding box center [968, 404] width 18 height 18
click at [518, 572] on span "Select an option" at bounding box center [521, 567] width 18 height 18
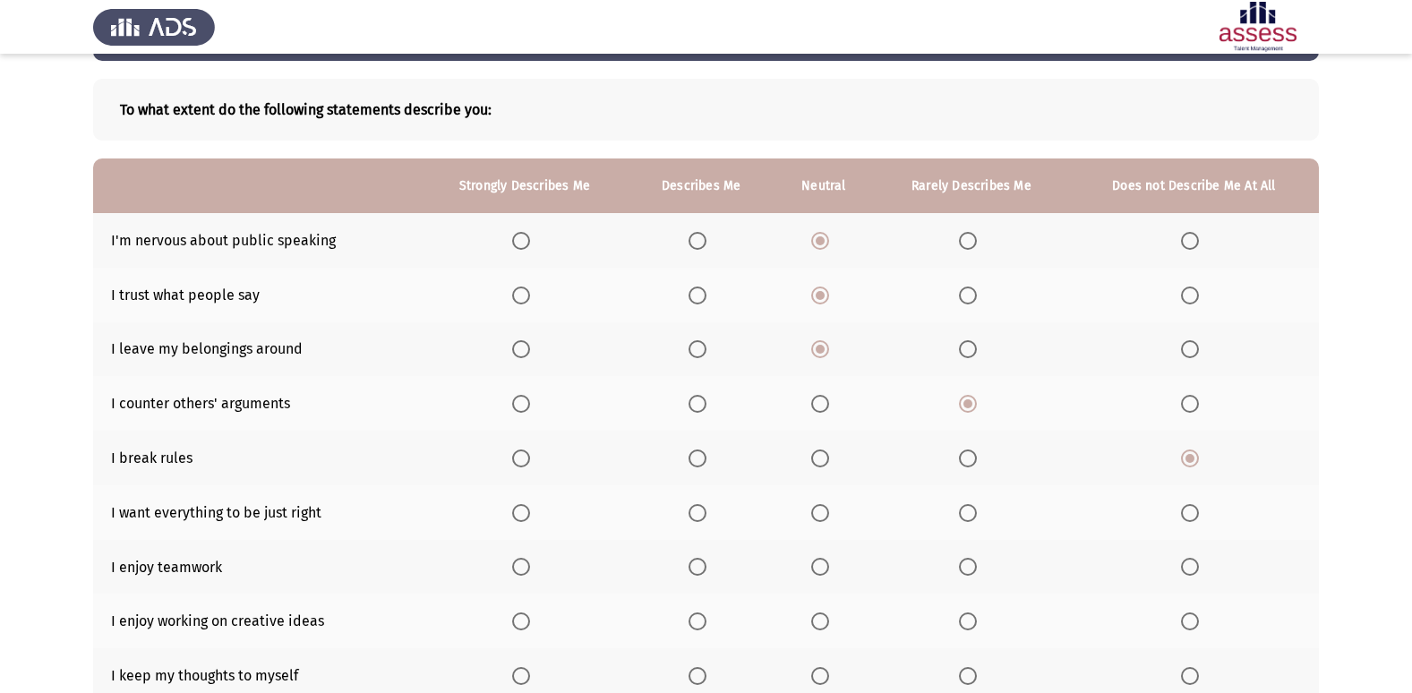
click at [518, 572] on input "Select an option" at bounding box center [521, 567] width 18 height 18
click at [698, 517] on span "Select an option" at bounding box center [697, 513] width 18 height 18
click at [698, 517] on input "Select an option" at bounding box center [697, 513] width 18 height 18
click at [1286, 499] on th at bounding box center [1194, 512] width 250 height 55
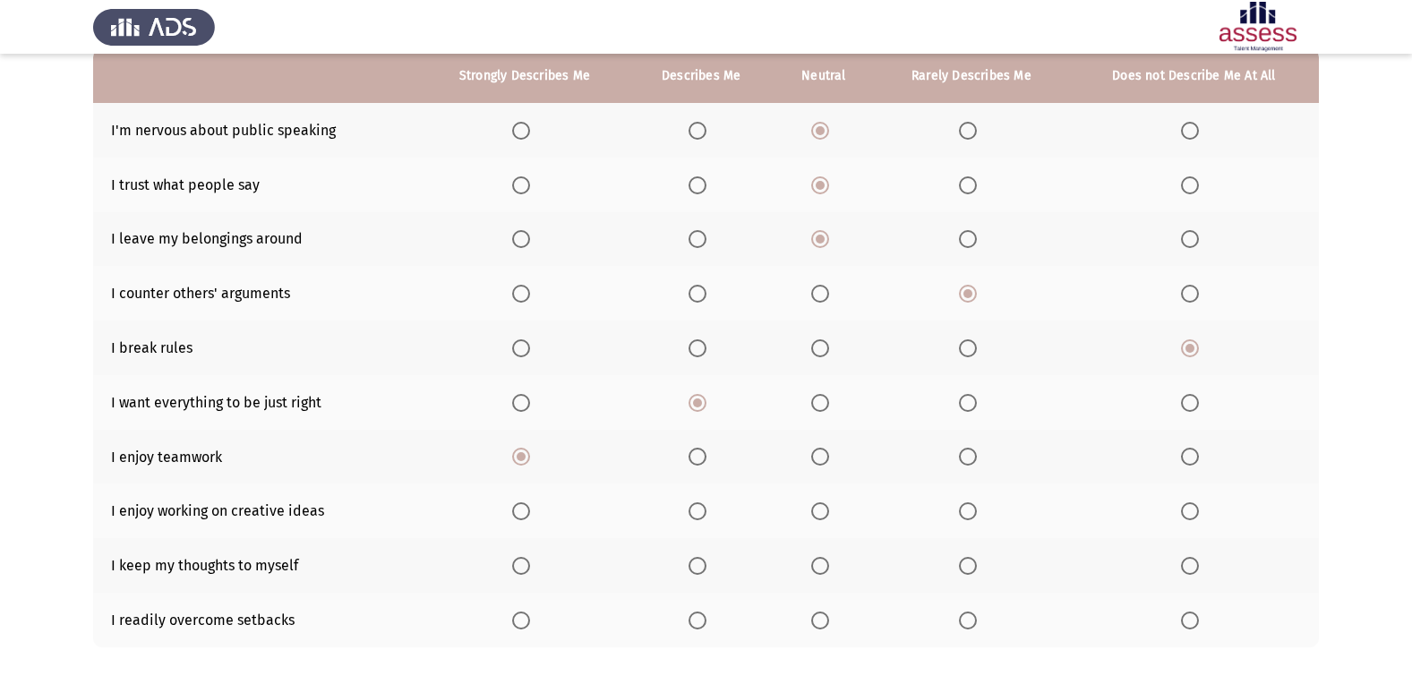
scroll to position [215, 0]
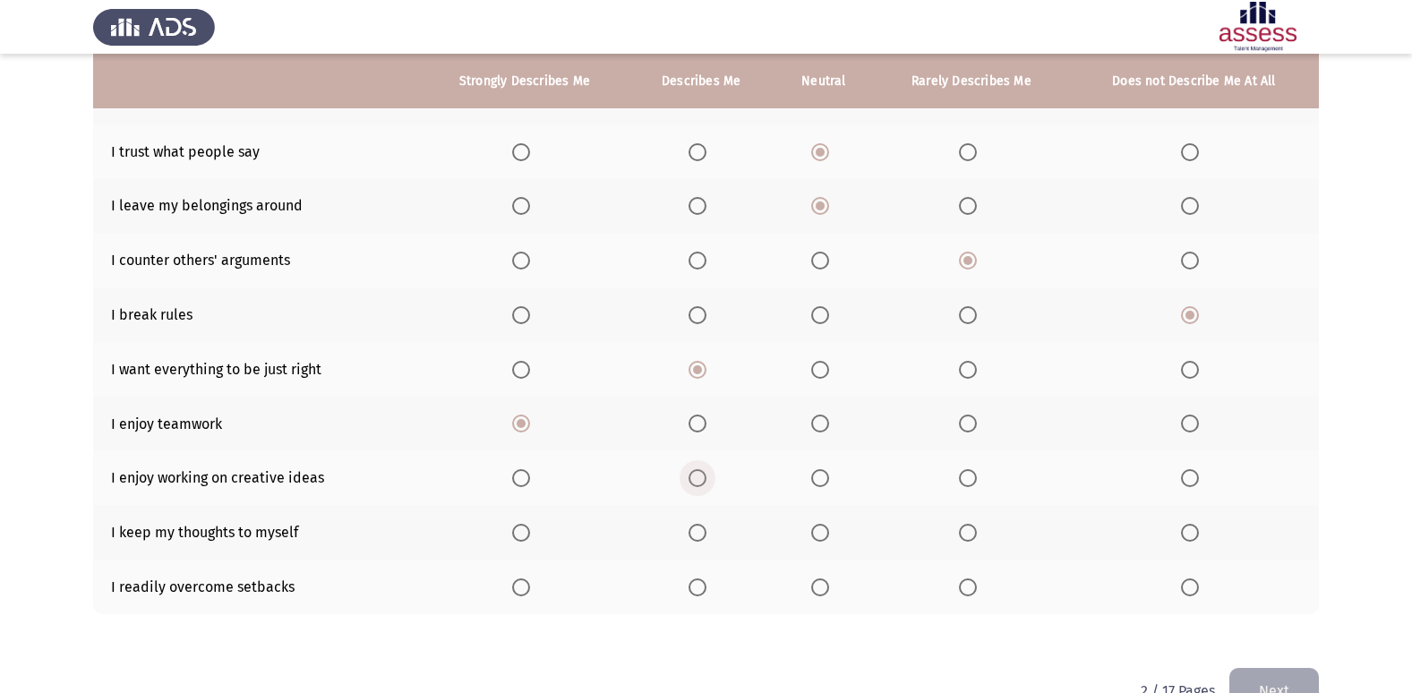
click at [704, 474] on span "Select an option" at bounding box center [697, 478] width 18 height 18
click at [704, 474] on input "Select an option" at bounding box center [697, 478] width 18 height 18
click at [829, 531] on span "Select an option" at bounding box center [820, 533] width 18 height 18
click at [829, 531] on input "Select an option" at bounding box center [820, 533] width 18 height 18
click at [813, 585] on span "Select an option" at bounding box center [820, 587] width 18 height 18
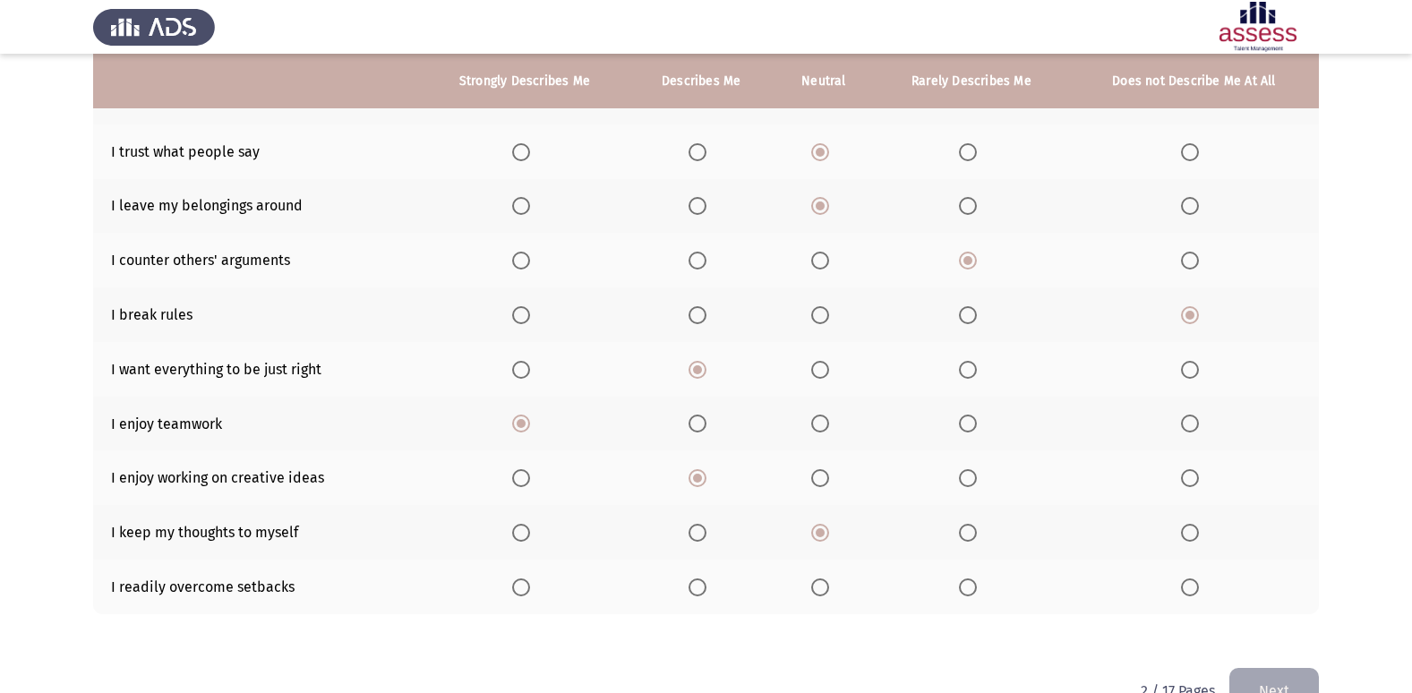
click at [813, 585] on input "Select an option" at bounding box center [820, 587] width 18 height 18
click at [1301, 673] on button "Next" at bounding box center [1274, 691] width 90 height 46
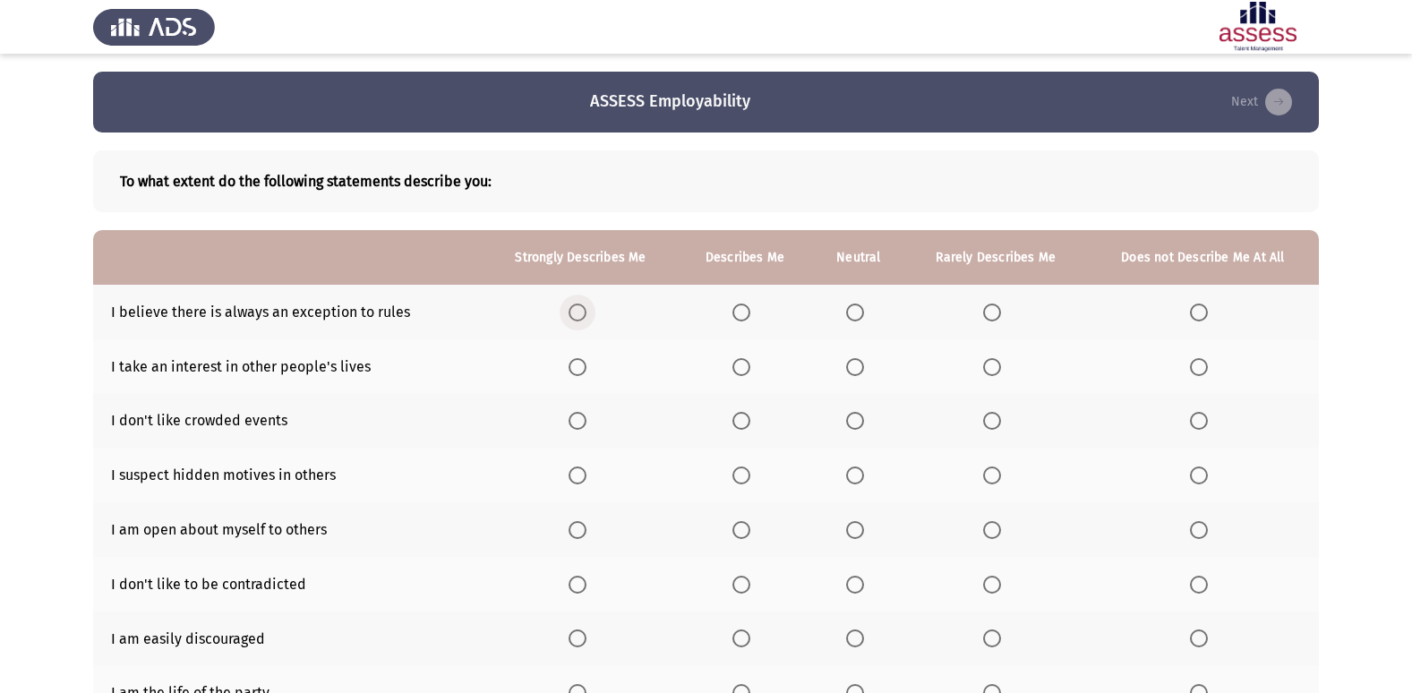
click at [578, 319] on span "Select an option" at bounding box center [577, 312] width 18 height 18
click at [578, 319] on input "Select an option" at bounding box center [577, 312] width 18 height 18
click at [1196, 366] on span "Select an option" at bounding box center [1199, 367] width 18 height 18
click at [1196, 366] on input "Select an option" at bounding box center [1199, 367] width 18 height 18
click at [1338, 362] on app-assessment-container "ASSESS Employability Next To what extent do the following statements describe y…" at bounding box center [706, 450] width 1412 height 756
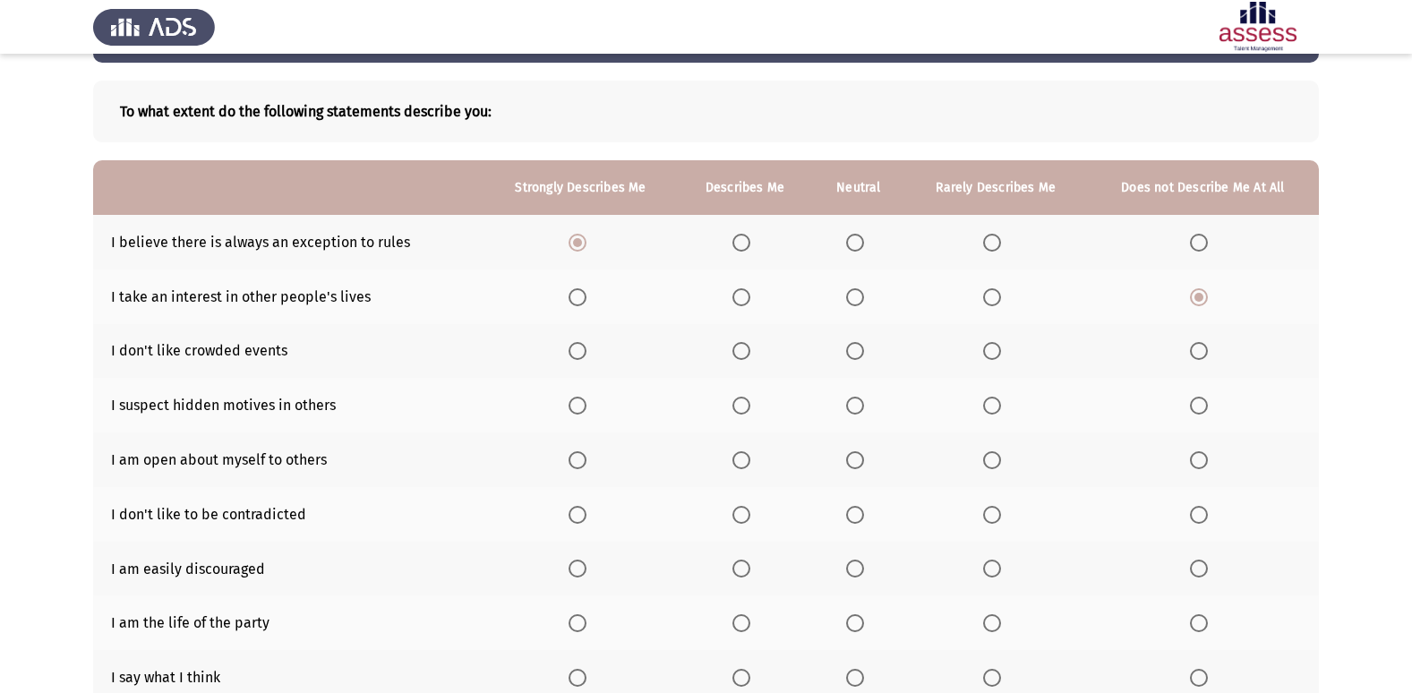
scroll to position [72, 0]
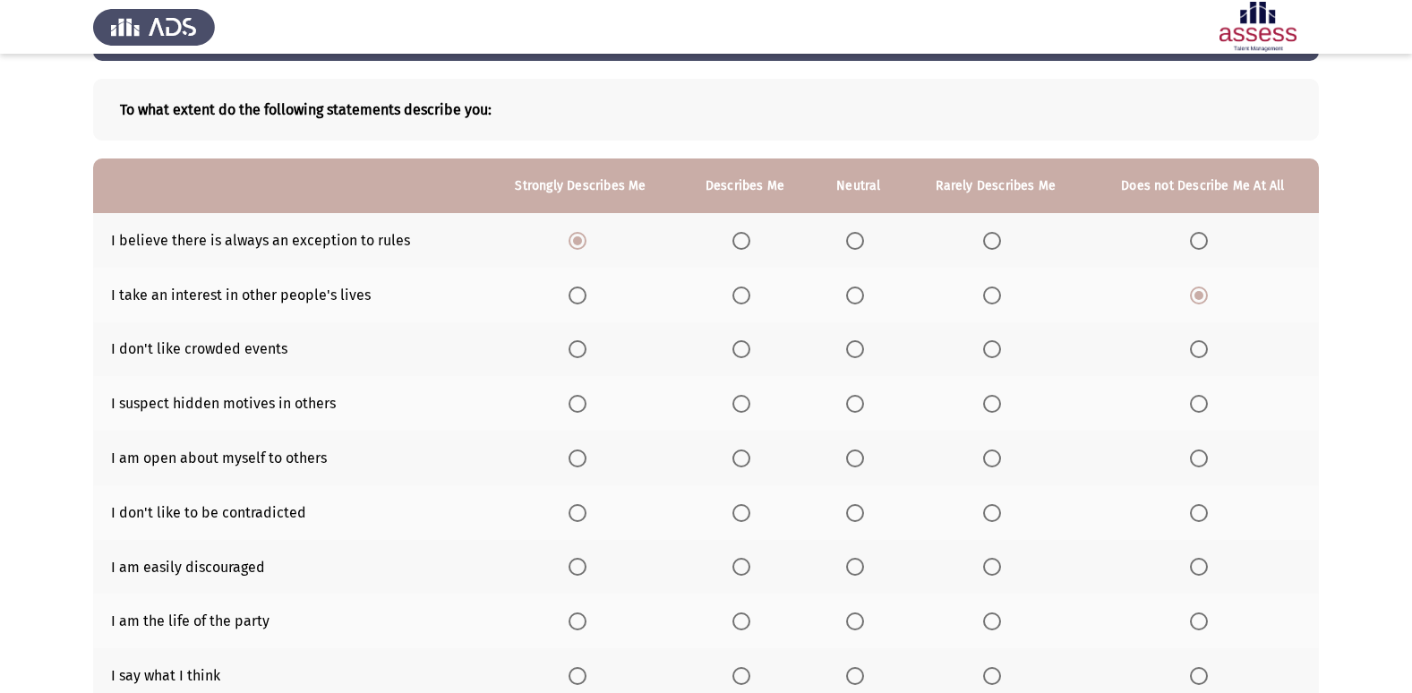
click at [856, 354] on span "Select an option" at bounding box center [855, 349] width 18 height 18
click at [856, 354] on input "Select an option" at bounding box center [855, 349] width 18 height 18
click at [856, 397] on span "Select an option" at bounding box center [855, 404] width 18 height 18
click at [856, 397] on input "Select an option" at bounding box center [855, 404] width 18 height 18
click at [858, 450] on span "Select an option" at bounding box center [855, 458] width 18 height 18
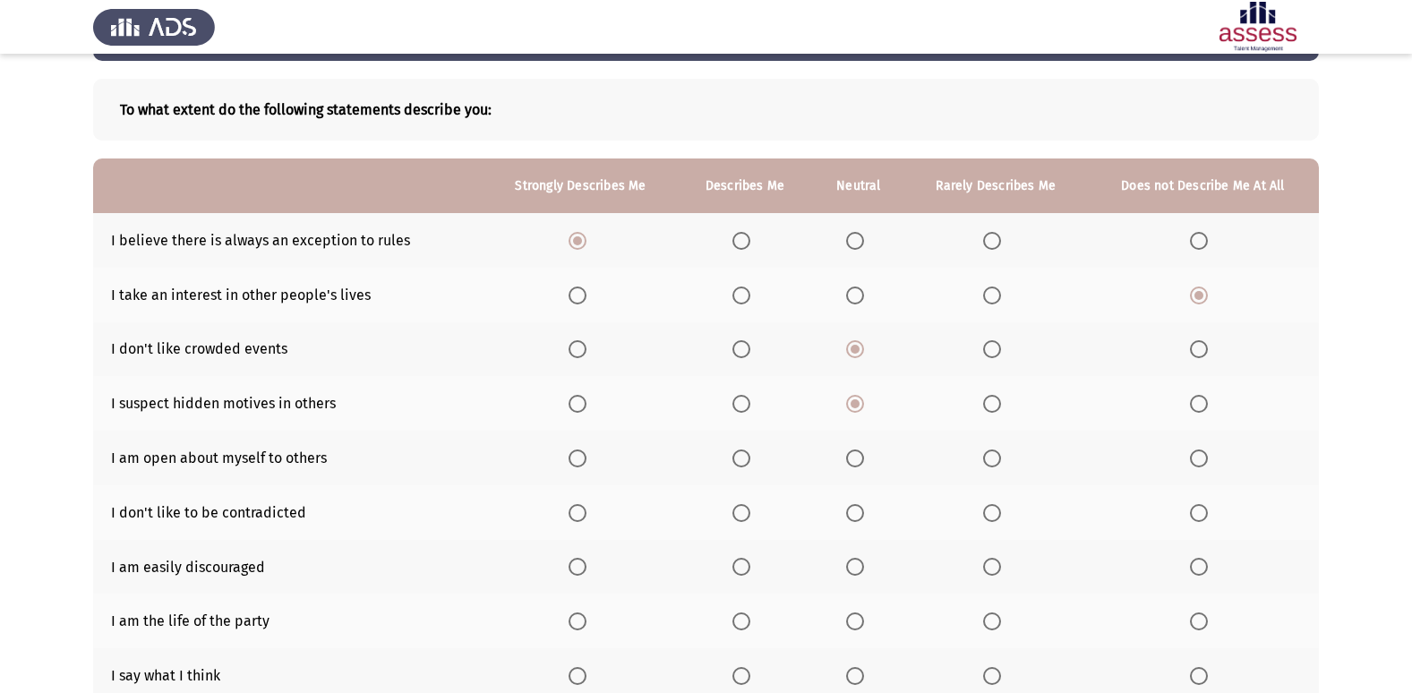
click at [858, 450] on input "Select an option" at bounding box center [855, 458] width 18 height 18
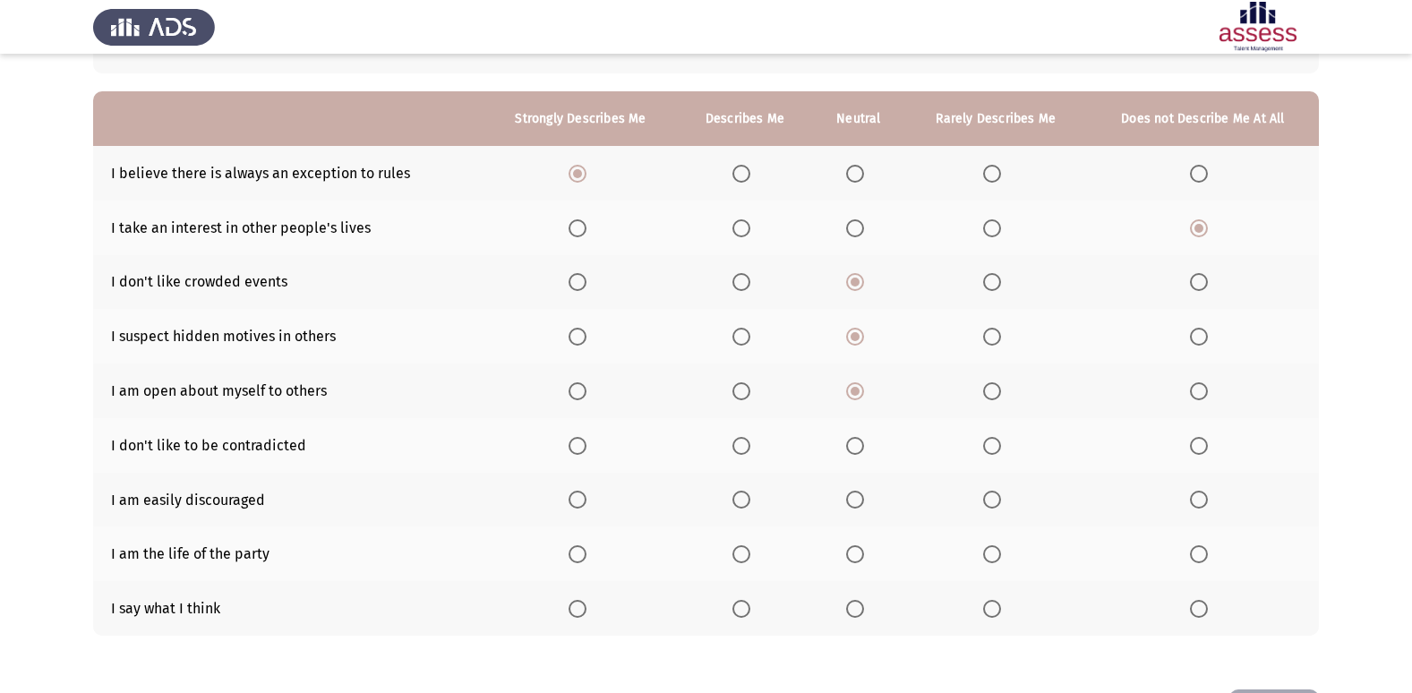
scroll to position [143, 0]
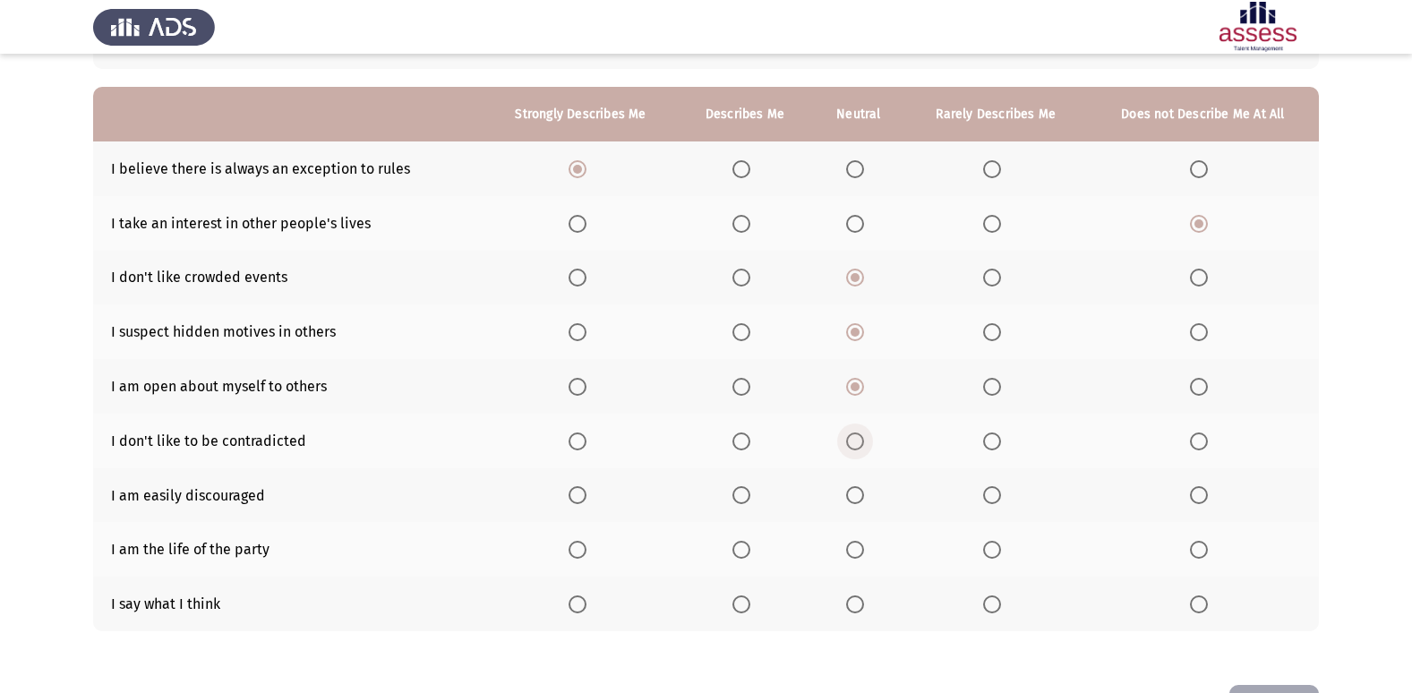
click at [851, 438] on span "Select an option" at bounding box center [855, 441] width 18 height 18
click at [851, 438] on input "Select an option" at bounding box center [855, 441] width 18 height 18
click at [587, 500] on label "Select an option" at bounding box center [580, 495] width 25 height 18
click at [586, 500] on input "Select an option" at bounding box center [577, 495] width 18 height 18
click at [846, 554] on span "Select an option" at bounding box center [855, 550] width 18 height 18
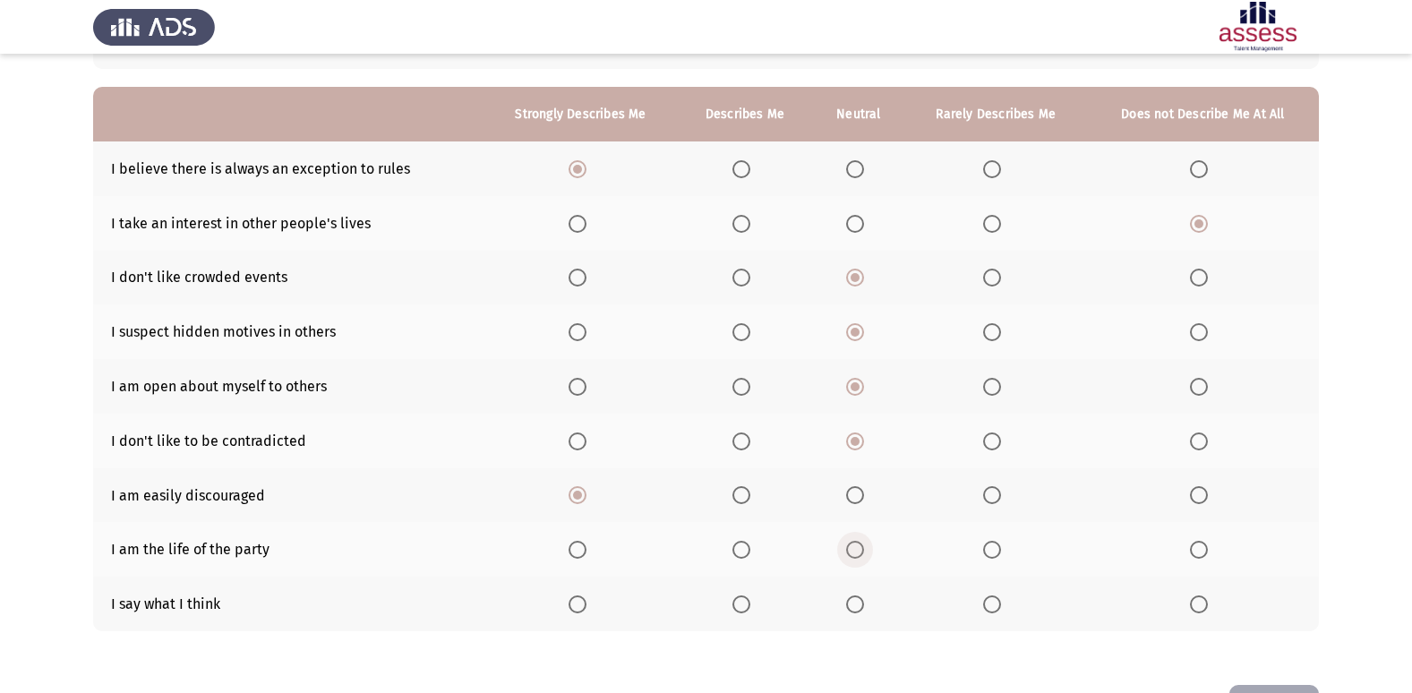
click at [846, 554] on input "Select an option" at bounding box center [855, 550] width 18 height 18
click at [744, 611] on span "Select an option" at bounding box center [741, 604] width 18 height 18
click at [744, 611] on input "Select an option" at bounding box center [741, 604] width 18 height 18
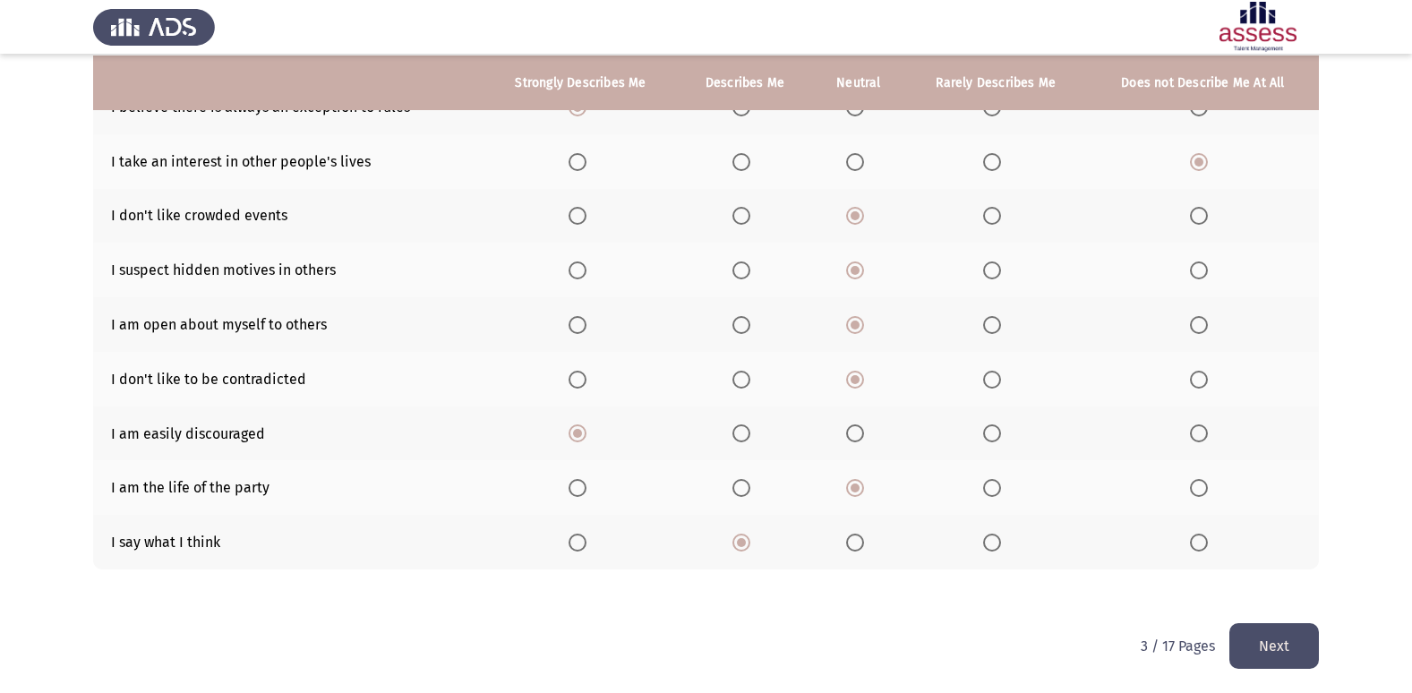
scroll to position [207, 0]
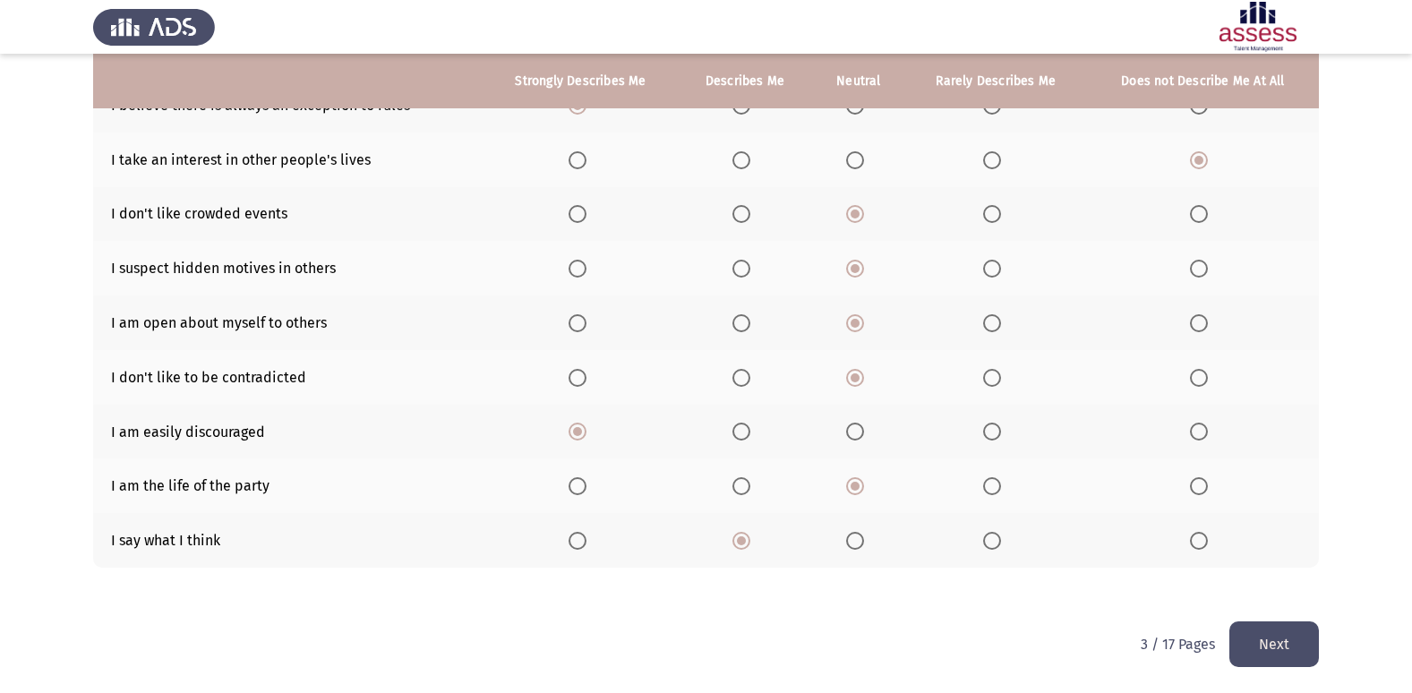
click at [1286, 645] on button "Next" at bounding box center [1274, 644] width 90 height 46
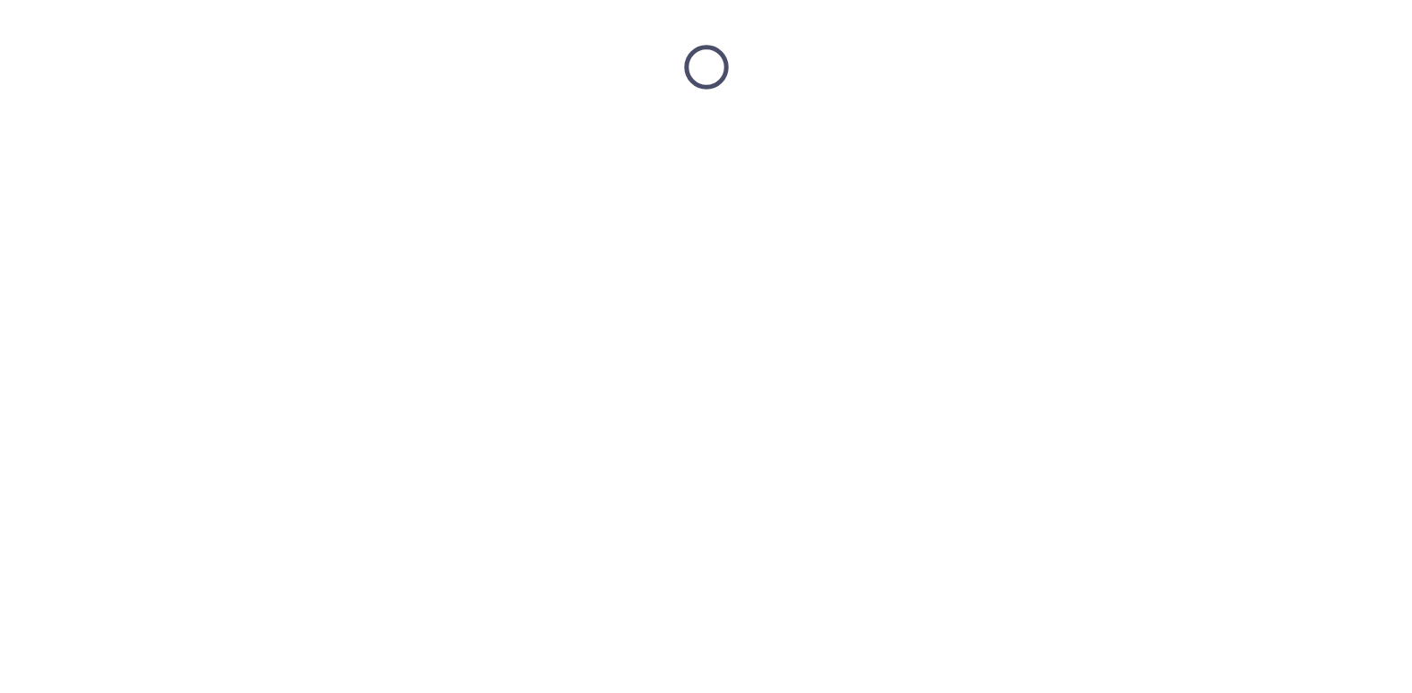
scroll to position [0, 0]
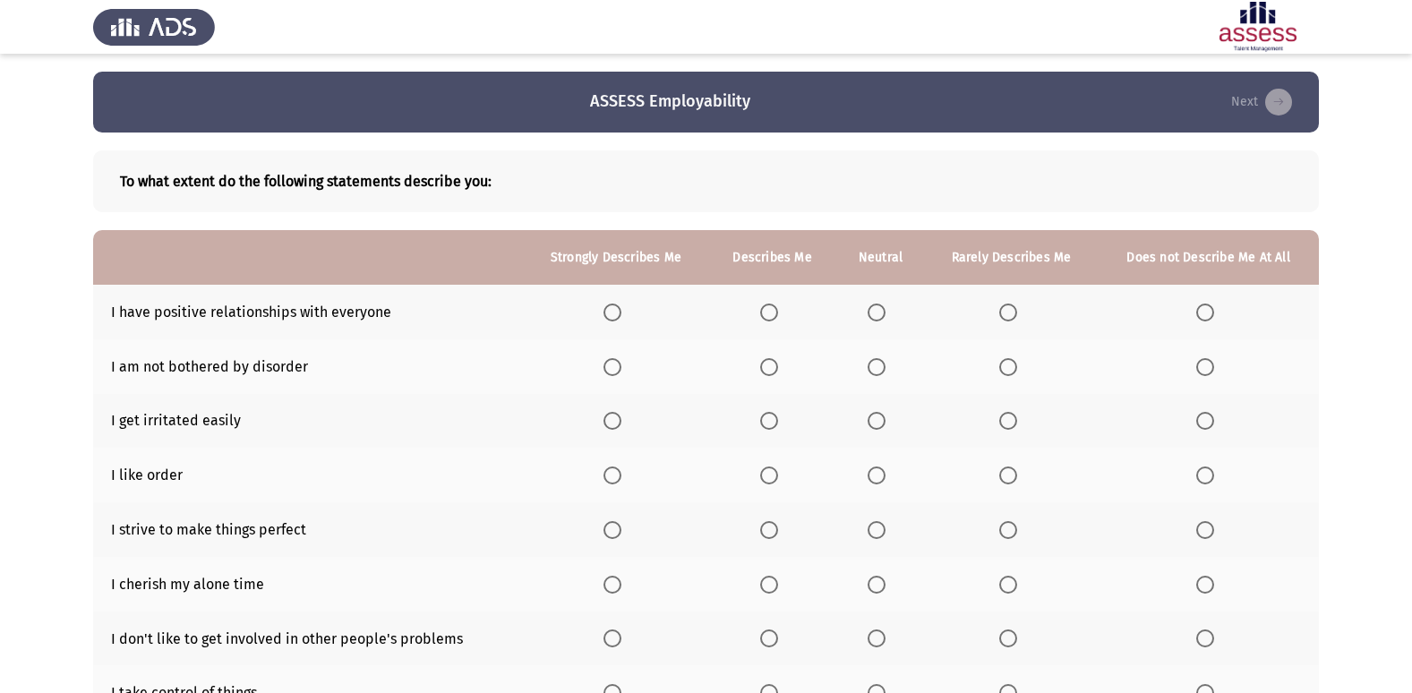
click at [618, 317] on span "Select an option" at bounding box center [612, 312] width 18 height 18
click at [618, 317] on input "Select an option" at bounding box center [612, 312] width 18 height 18
click at [877, 360] on span "Select an option" at bounding box center [877, 367] width 18 height 18
click at [877, 360] on input "Select an option" at bounding box center [877, 367] width 18 height 18
click at [876, 417] on span "Select an option" at bounding box center [877, 421] width 18 height 18
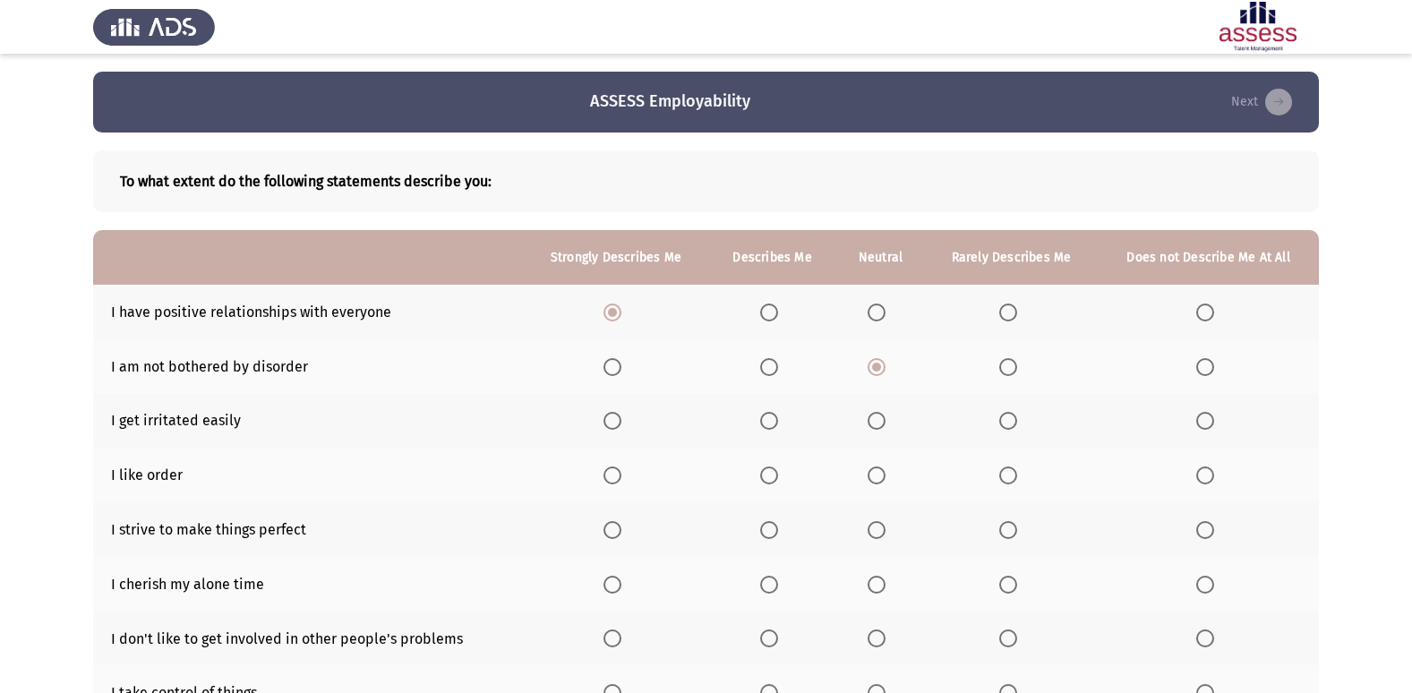
click at [876, 417] on input "Select an option" at bounding box center [877, 421] width 18 height 18
click at [877, 471] on span "Select an option" at bounding box center [877, 475] width 18 height 18
click at [877, 471] on input "Select an option" at bounding box center [877, 475] width 18 height 18
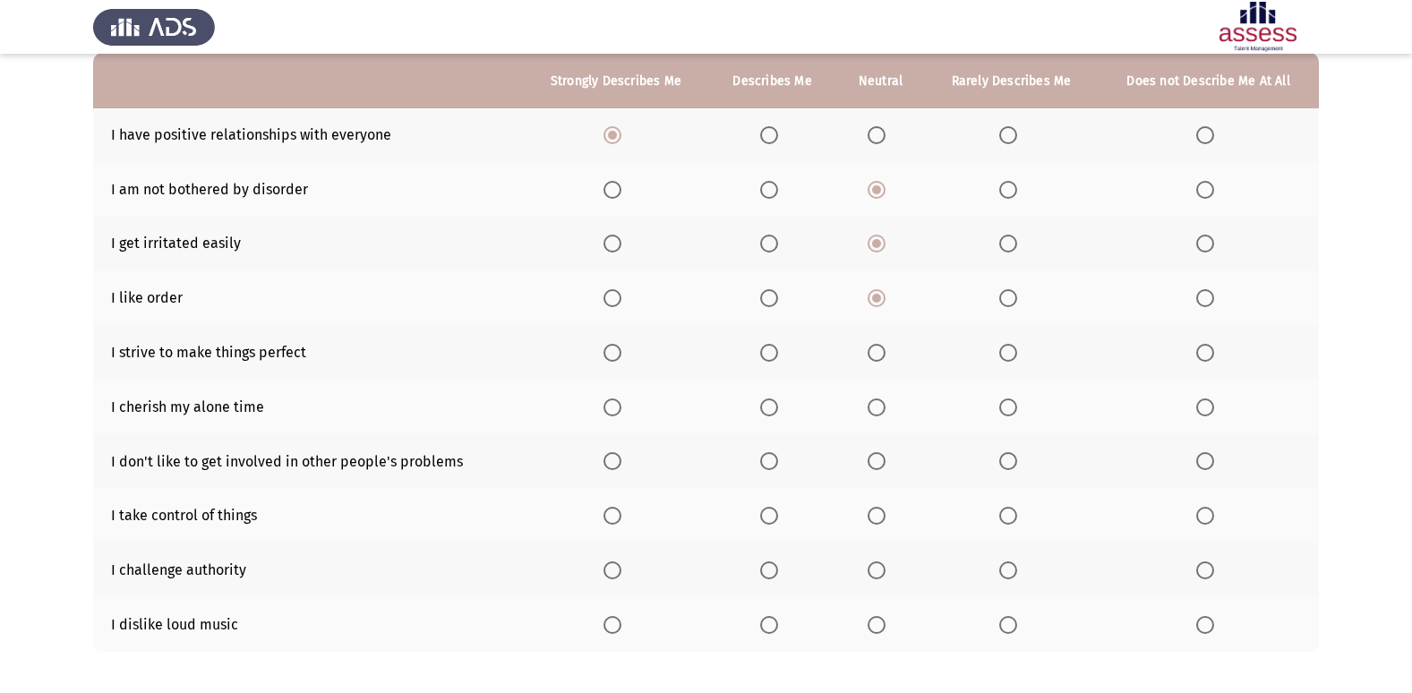
scroll to position [179, 0]
click at [1010, 409] on span "Select an option" at bounding box center [1008, 406] width 18 height 18
click at [1010, 409] on input "Select an option" at bounding box center [1008, 406] width 18 height 18
click at [876, 347] on span "Select an option" at bounding box center [877, 351] width 18 height 18
click at [876, 347] on input "Select an option" at bounding box center [877, 351] width 18 height 18
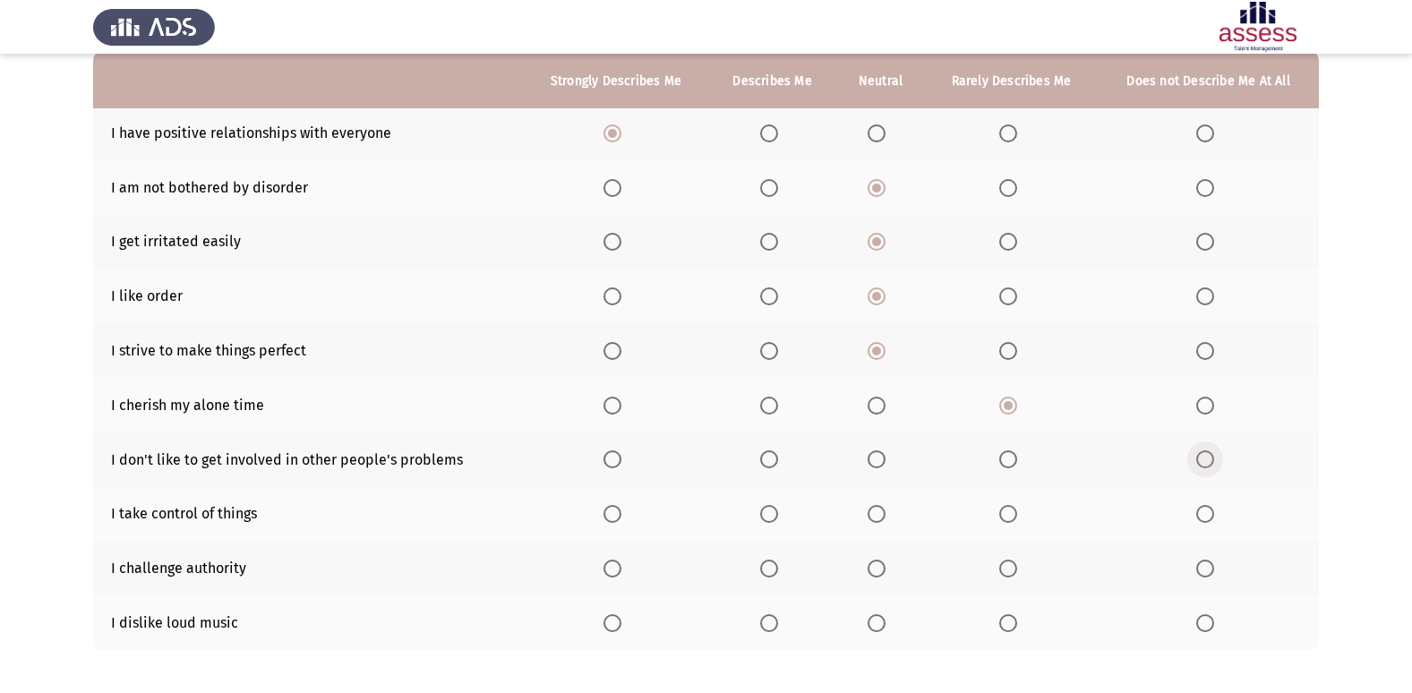
click at [1199, 462] on span "Select an option" at bounding box center [1205, 459] width 18 height 18
click at [1199, 462] on input "Select an option" at bounding box center [1205, 459] width 18 height 18
click at [623, 516] on label "Select an option" at bounding box center [615, 514] width 25 height 18
click at [621, 516] on input "Select an option" at bounding box center [612, 514] width 18 height 18
click at [611, 565] on span "Select an option" at bounding box center [612, 569] width 18 height 18
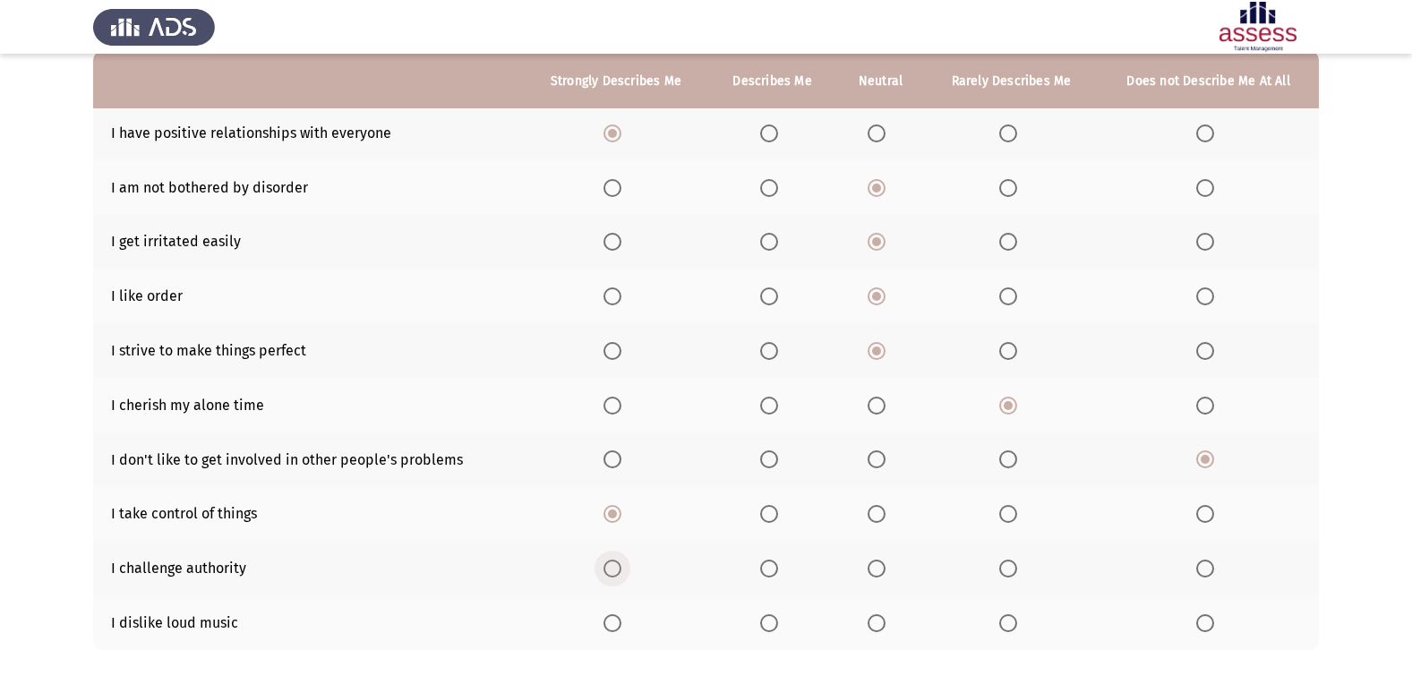
click at [611, 565] on input "Select an option" at bounding box center [612, 569] width 18 height 18
click at [882, 628] on span "Select an option" at bounding box center [877, 623] width 18 height 18
click at [882, 628] on input "Select an option" at bounding box center [877, 623] width 18 height 18
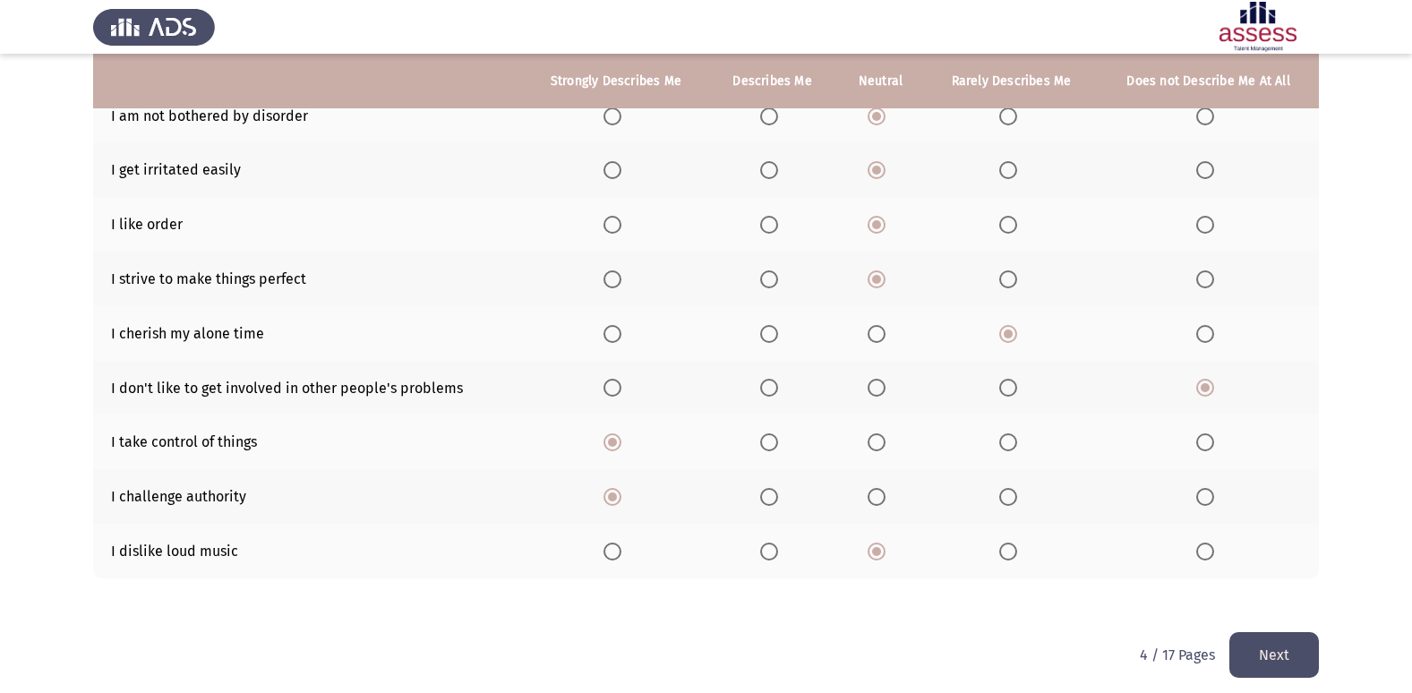
scroll to position [261, 0]
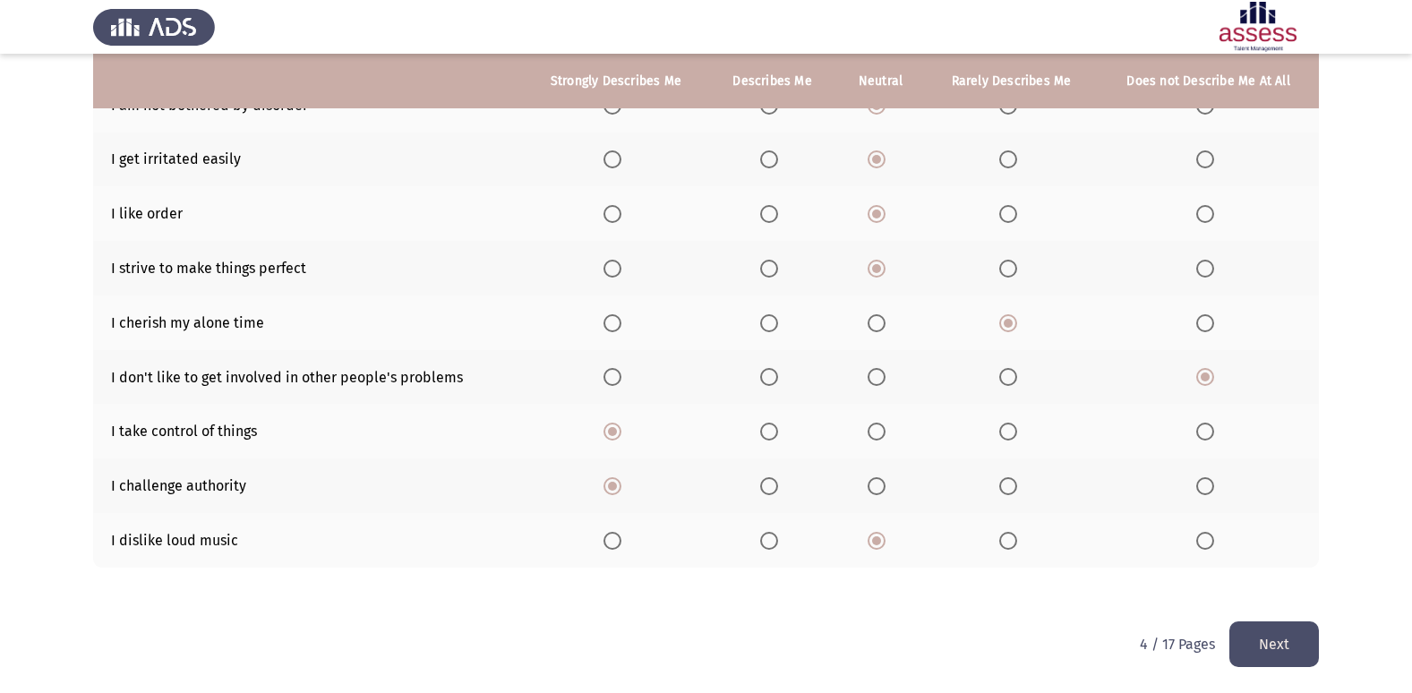
click at [1291, 653] on button "Next" at bounding box center [1274, 644] width 90 height 46
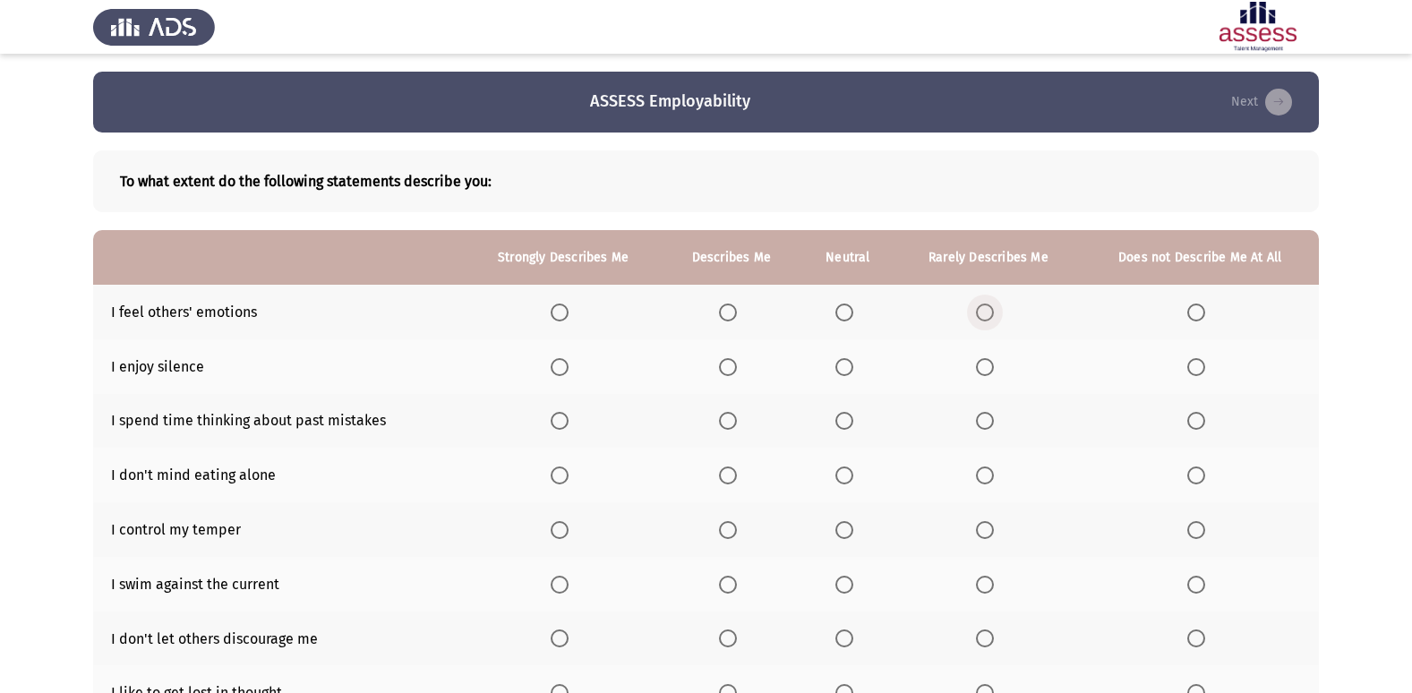
click at [979, 317] on span "Select an option" at bounding box center [985, 312] width 18 height 18
click at [979, 317] on input "Select an option" at bounding box center [985, 312] width 18 height 18
click at [561, 369] on span "Select an option" at bounding box center [560, 367] width 18 height 18
click at [561, 369] on input "Select an option" at bounding box center [560, 367] width 18 height 18
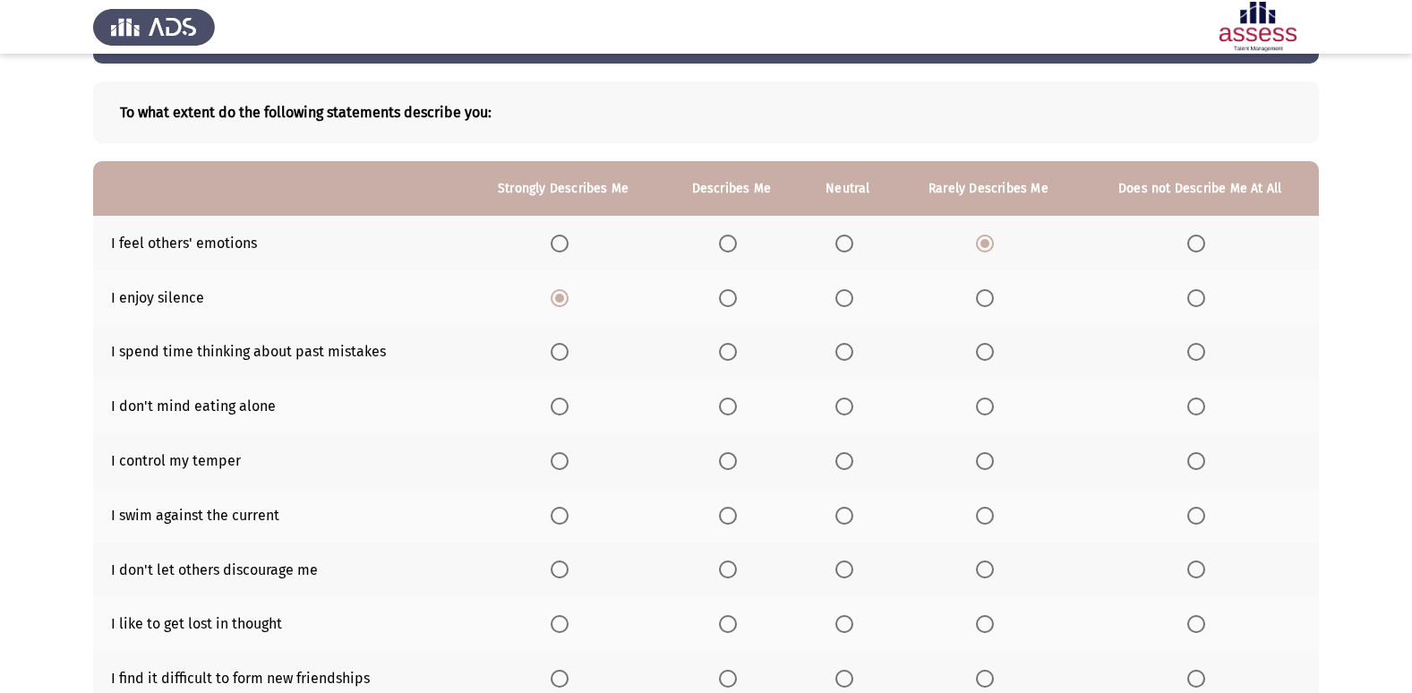
scroll to position [72, 0]
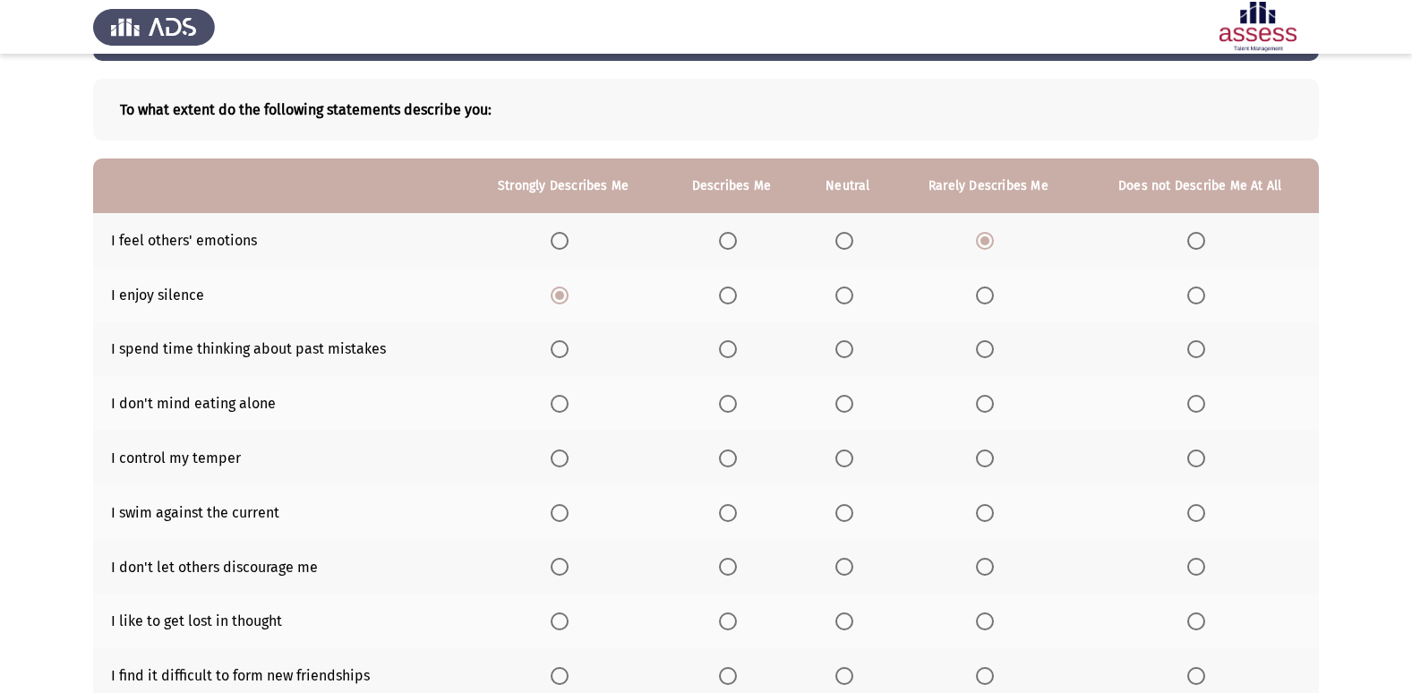
click at [1206, 350] on label "Select an option" at bounding box center [1199, 349] width 25 height 18
click at [1205, 350] on input "Select an option" at bounding box center [1196, 349] width 18 height 18
click at [1200, 406] on span "Select an option" at bounding box center [1196, 404] width 18 height 18
click at [1200, 406] on input "Select an option" at bounding box center [1196, 404] width 18 height 18
click at [1283, 404] on th at bounding box center [1199, 403] width 237 height 55
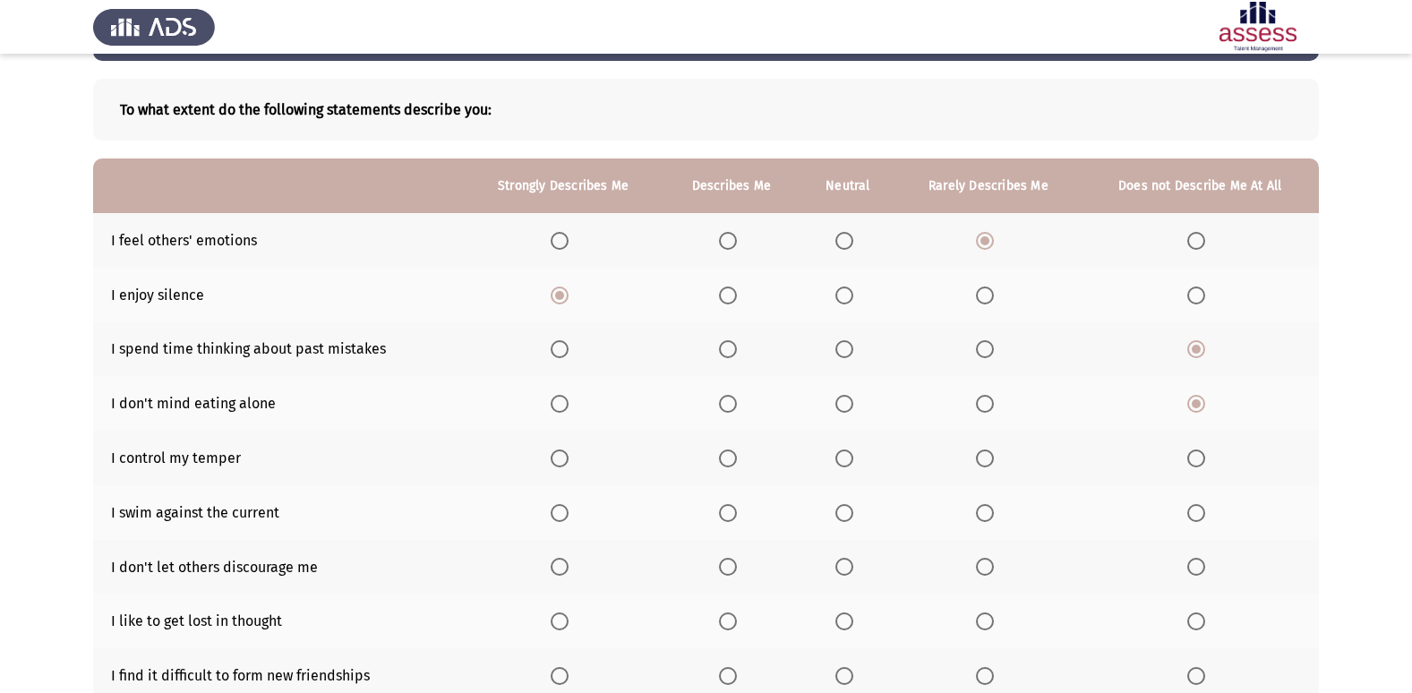
click at [726, 454] on span "Select an option" at bounding box center [728, 458] width 18 height 18
click at [726, 454] on input "Select an option" at bounding box center [728, 458] width 18 height 18
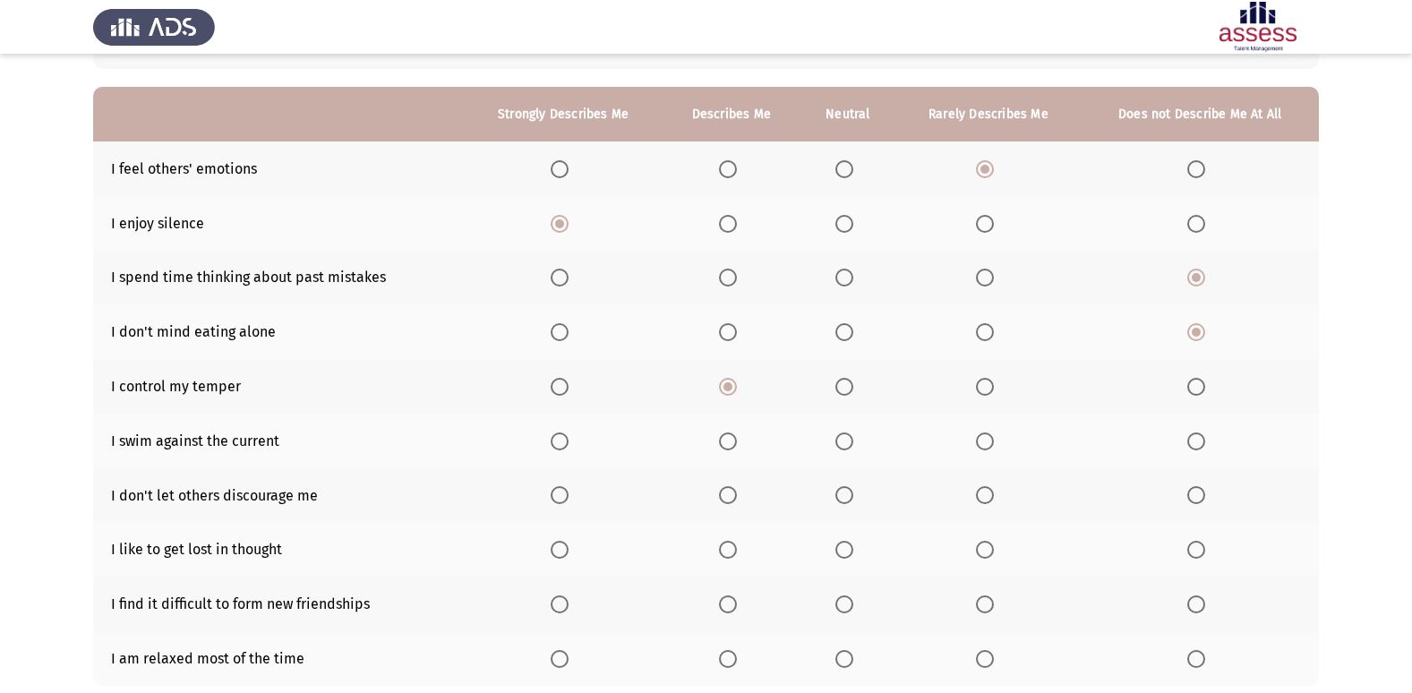
scroll to position [179, 0]
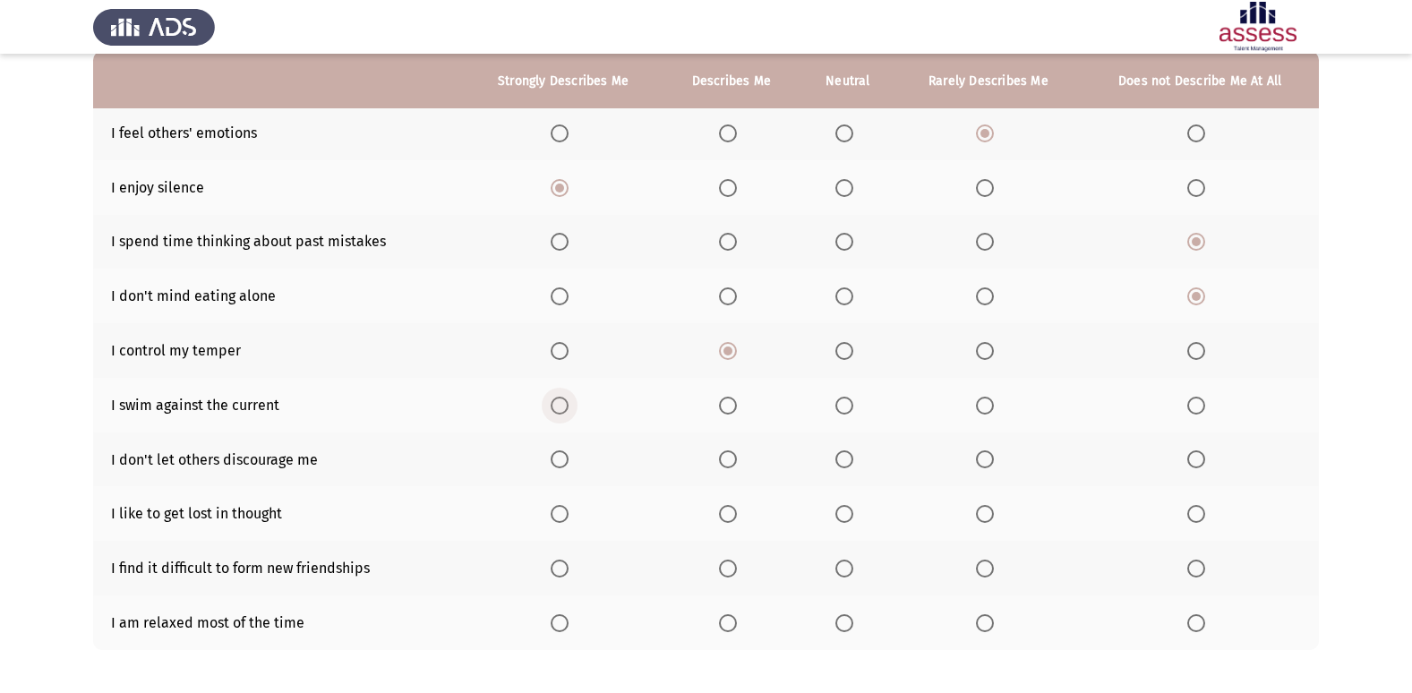
click at [562, 401] on span "Select an option" at bounding box center [560, 406] width 18 height 18
click at [562, 401] on input "Select an option" at bounding box center [560, 406] width 18 height 18
click at [1201, 457] on span "Select an option" at bounding box center [1196, 459] width 18 height 18
click at [1201, 457] on input "Select an option" at bounding box center [1196, 459] width 18 height 18
click at [1188, 564] on span "Select an option" at bounding box center [1196, 569] width 18 height 18
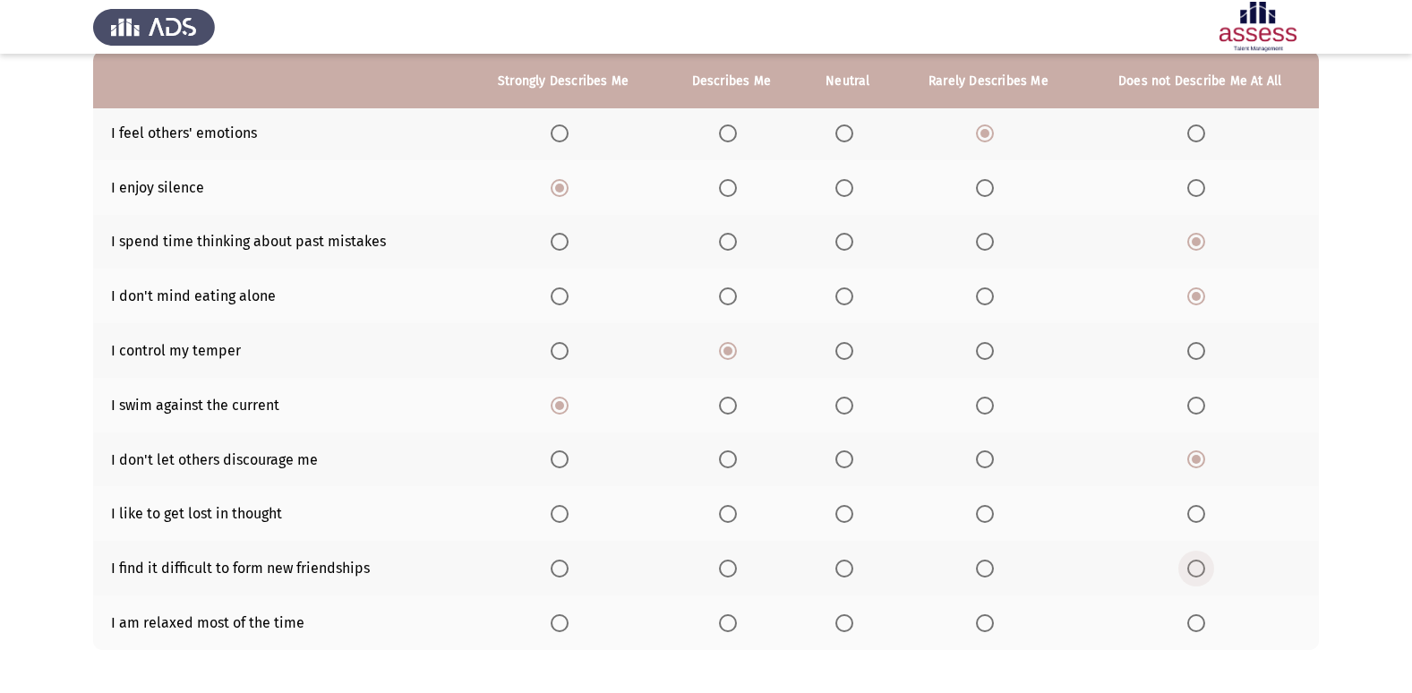
click at [1188, 564] on input "Select an option" at bounding box center [1196, 569] width 18 height 18
click at [838, 513] on span "Select an option" at bounding box center [844, 514] width 18 height 18
click at [838, 513] on input "Select an option" at bounding box center [844, 514] width 18 height 18
click at [728, 620] on span "Select an option" at bounding box center [728, 623] width 18 height 18
click at [728, 620] on input "Select an option" at bounding box center [728, 623] width 18 height 18
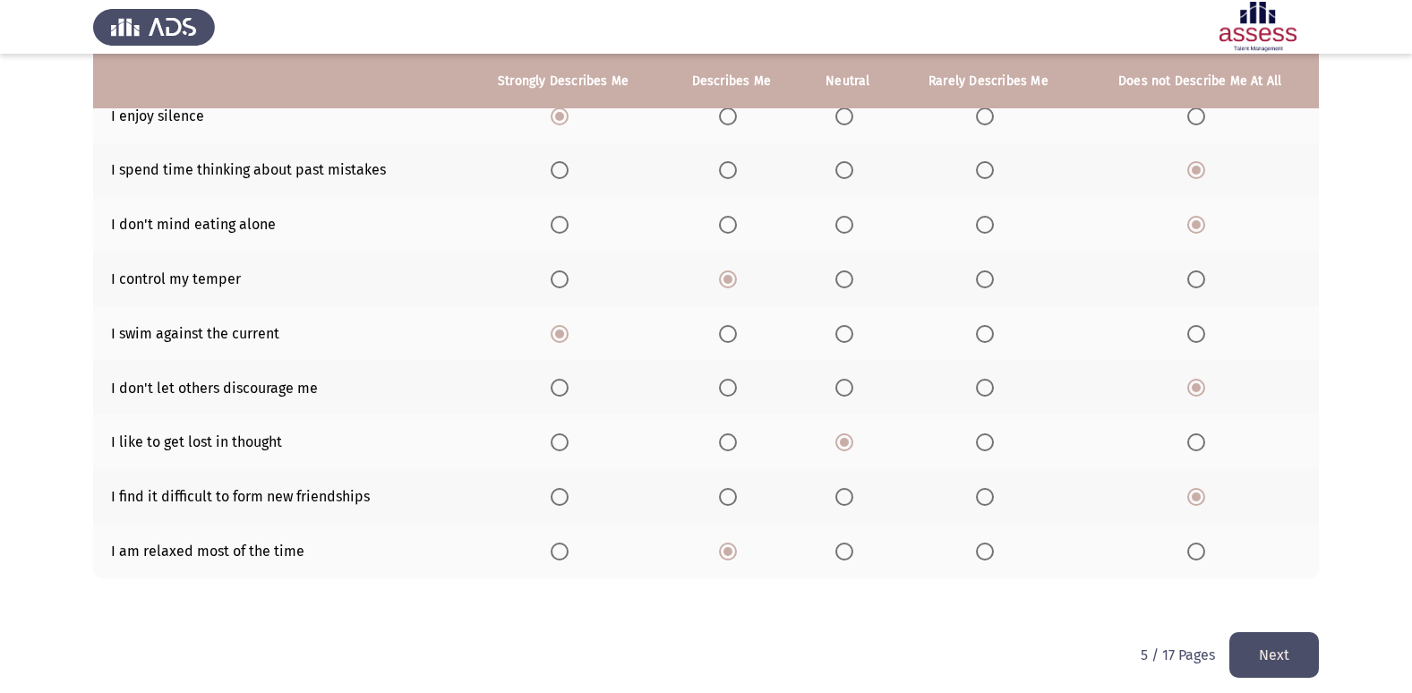
scroll to position [261, 0]
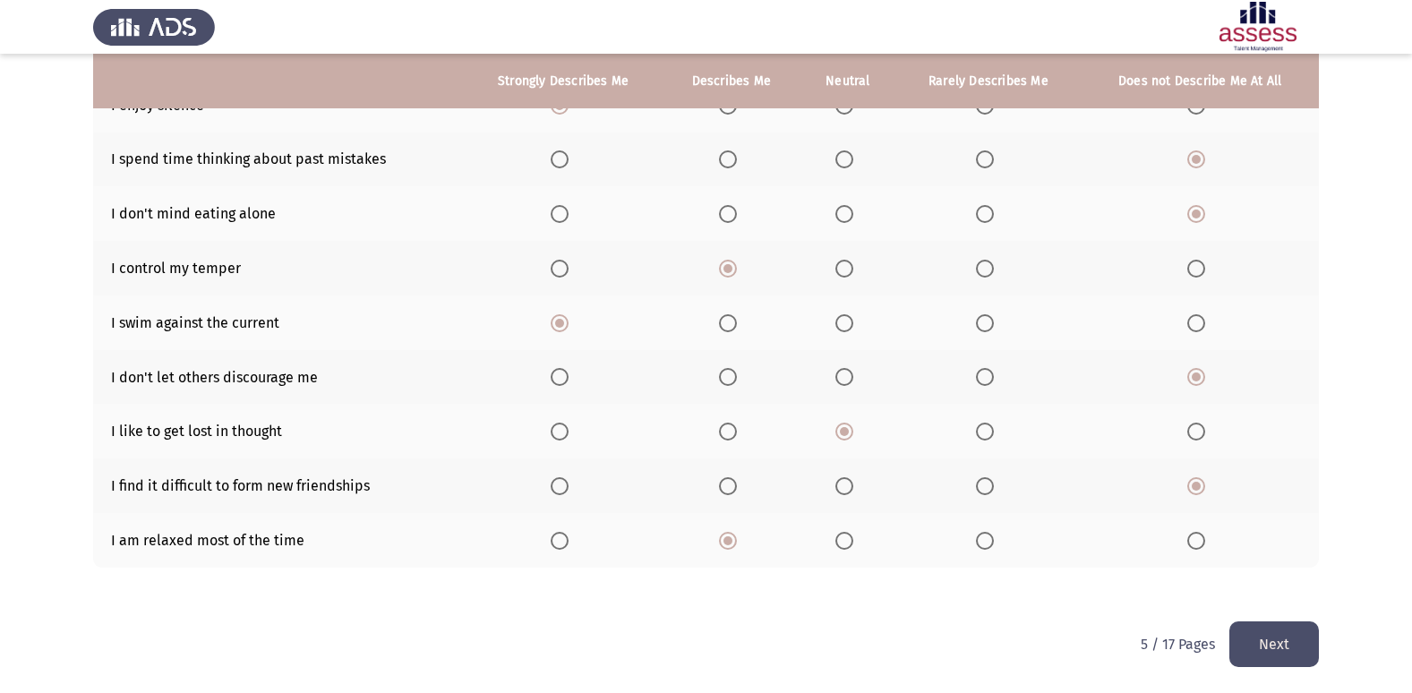
click at [1281, 643] on button "Next" at bounding box center [1274, 644] width 90 height 46
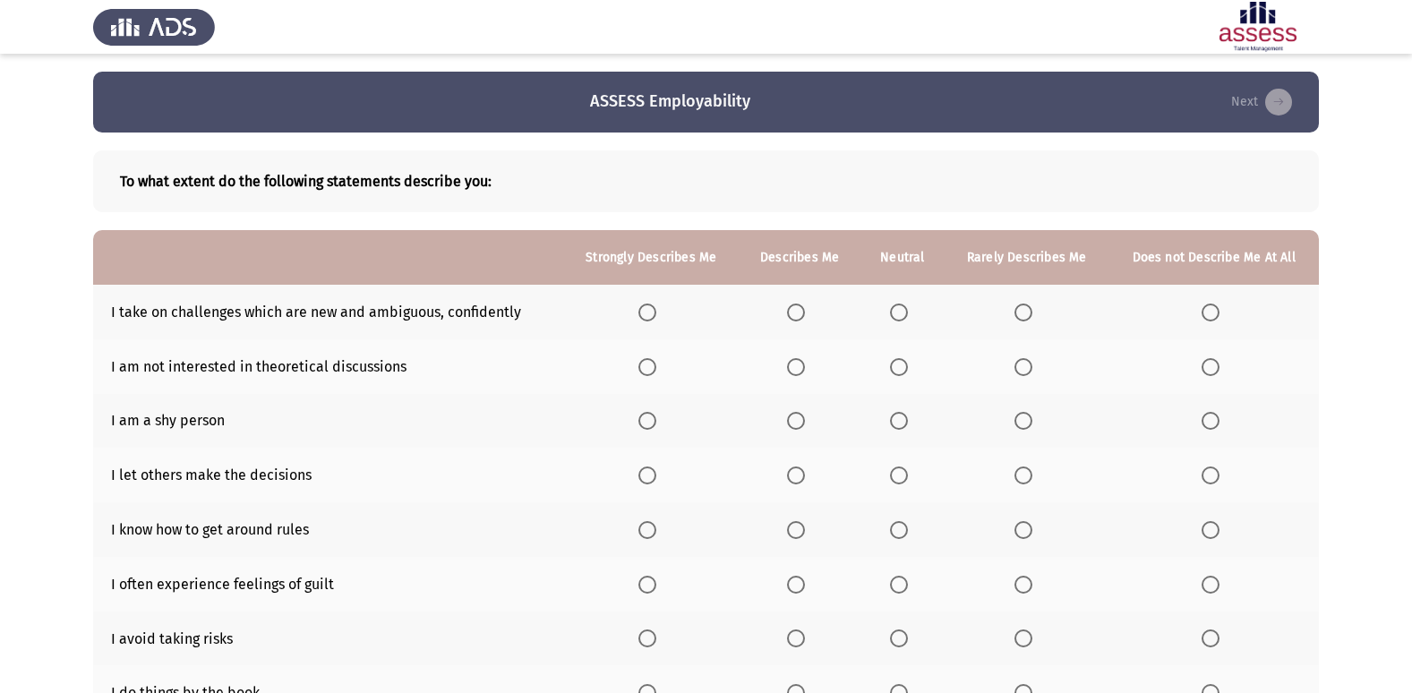
click at [653, 315] on span "Select an option" at bounding box center [647, 312] width 18 height 18
click at [653, 315] on input "Select an option" at bounding box center [647, 312] width 18 height 18
click at [1209, 372] on span "Select an option" at bounding box center [1210, 367] width 18 height 18
click at [1209, 372] on input "Select an option" at bounding box center [1210, 367] width 18 height 18
click at [906, 430] on span "Select an option" at bounding box center [899, 421] width 18 height 18
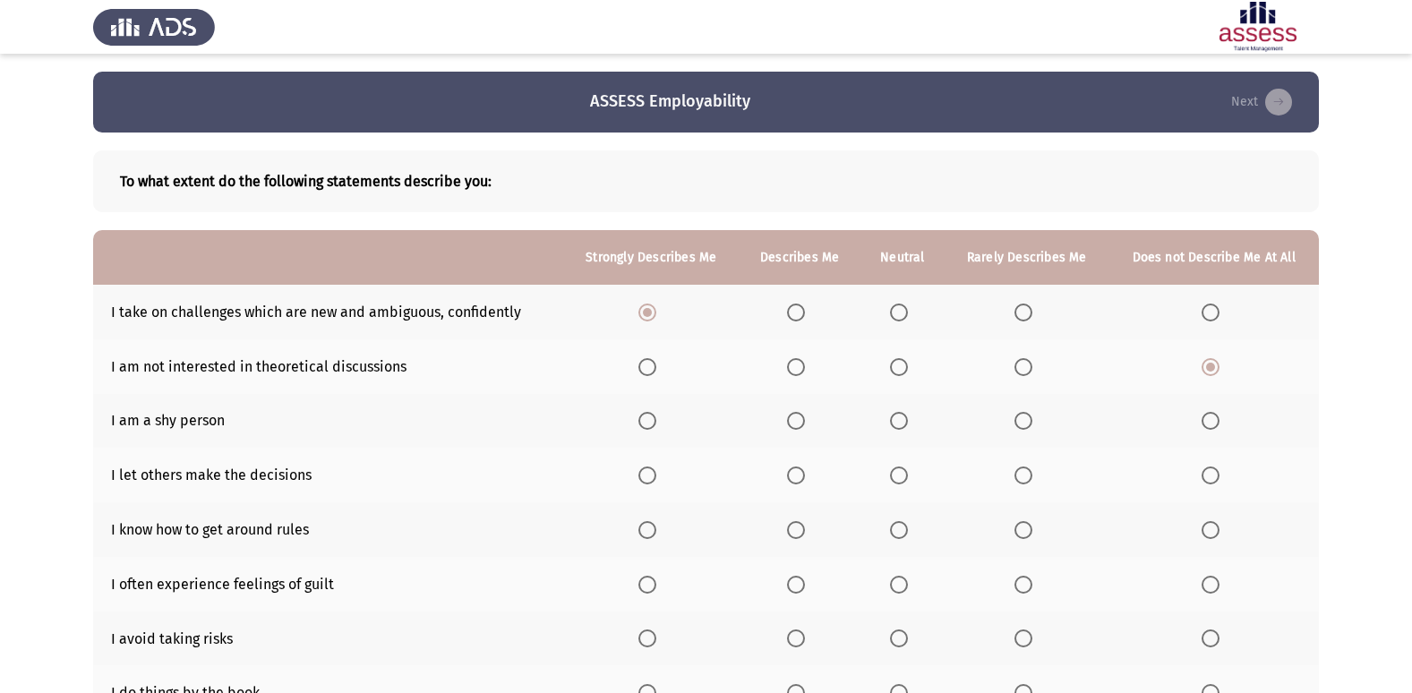
click at [906, 430] on input "Select an option" at bounding box center [899, 421] width 18 height 18
click at [1217, 471] on span "Select an option" at bounding box center [1210, 475] width 18 height 18
click at [1217, 471] on input "Select an option" at bounding box center [1210, 475] width 18 height 18
click at [1318, 448] on th at bounding box center [1213, 475] width 210 height 55
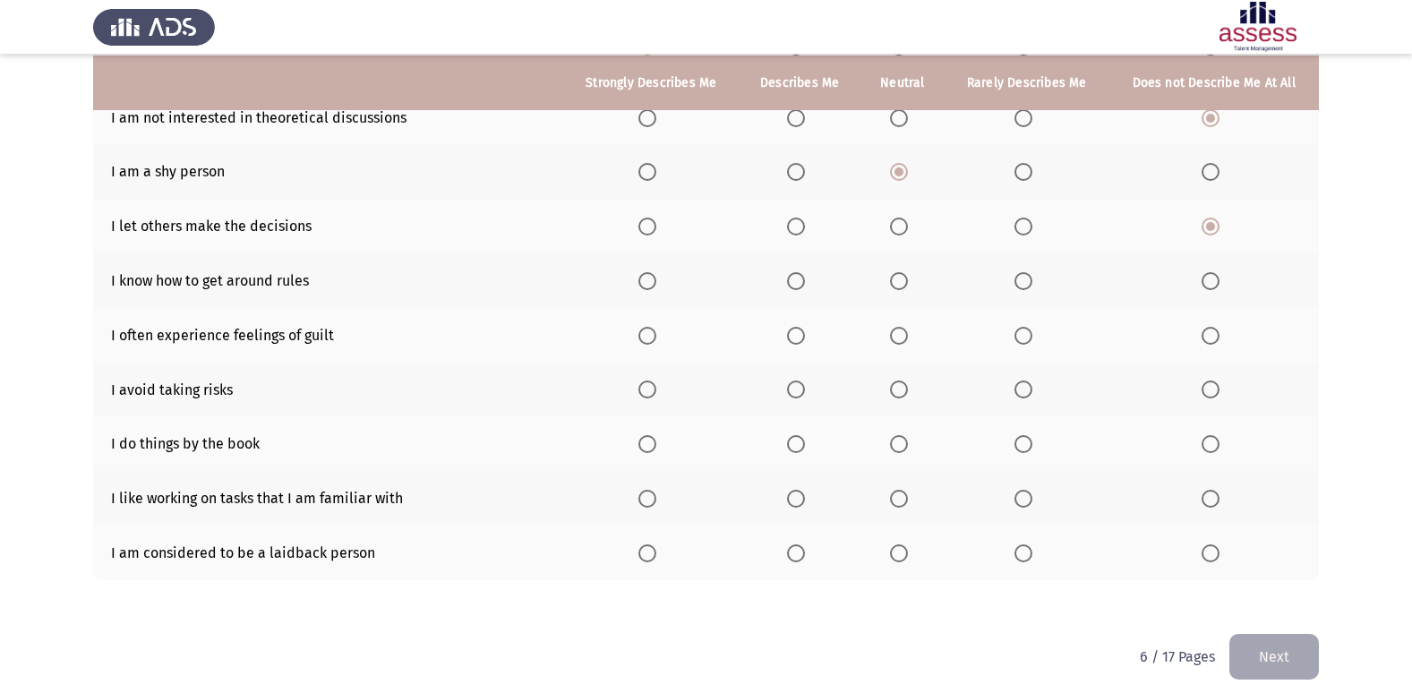
scroll to position [251, 0]
click at [804, 287] on span "Select an option" at bounding box center [796, 279] width 18 height 18
click at [804, 287] on input "Select an option" at bounding box center [796, 279] width 18 height 18
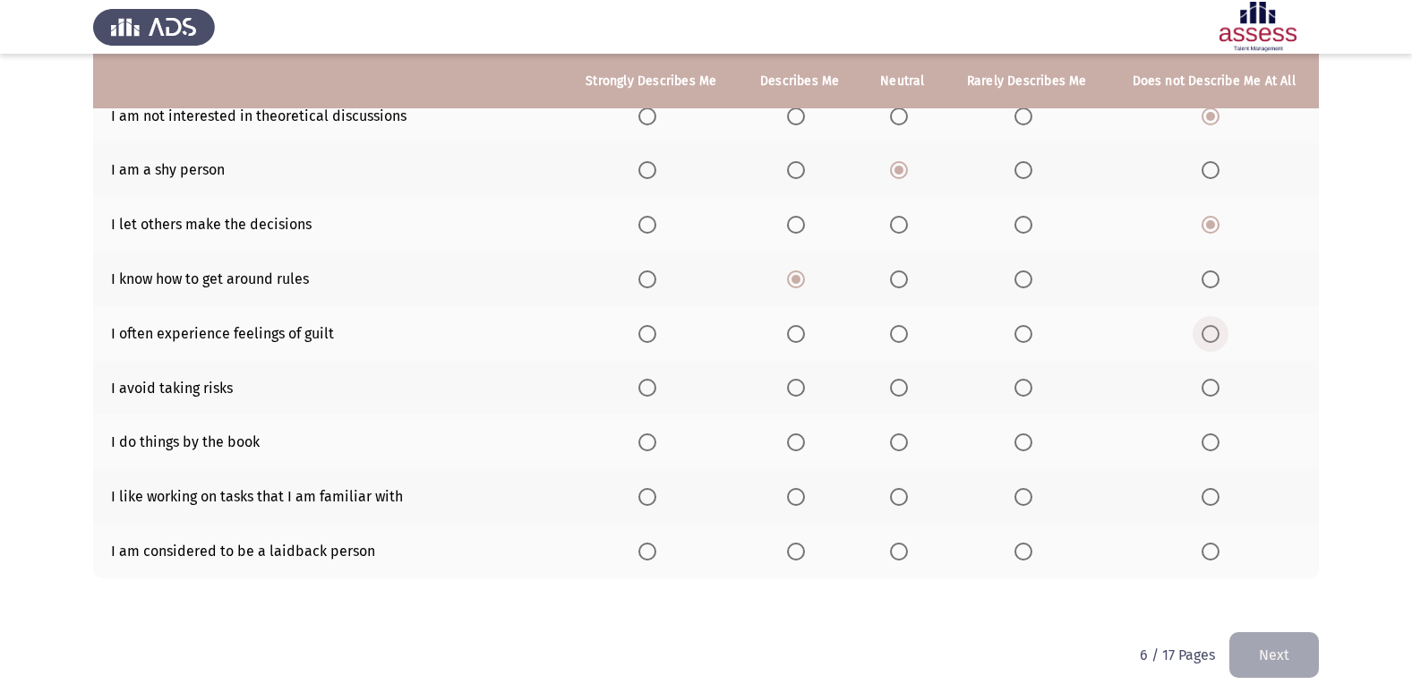
click at [1211, 331] on span "Select an option" at bounding box center [1210, 334] width 18 height 18
click at [1211, 331] on input "Select an option" at bounding box center [1210, 334] width 18 height 18
click at [1215, 386] on span "Select an option" at bounding box center [1210, 388] width 18 height 18
click at [1215, 386] on input "Select an option" at bounding box center [1210, 388] width 18 height 18
click at [1217, 448] on span "Select an option" at bounding box center [1210, 442] width 18 height 18
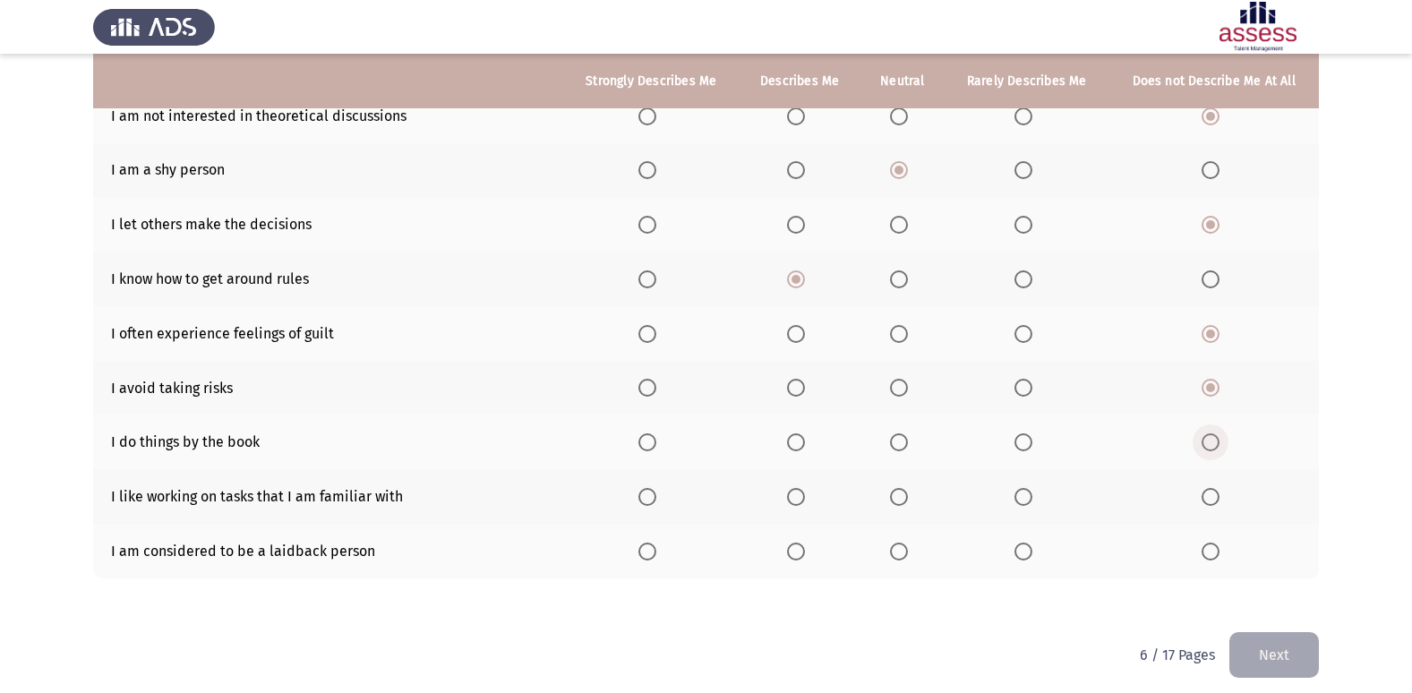
click at [1217, 448] on input "Select an option" at bounding box center [1210, 442] width 18 height 18
click at [1210, 450] on span "Select an option" at bounding box center [1210, 442] width 18 height 18
click at [1210, 450] on input "Select an option" at bounding box center [1210, 442] width 18 height 18
click at [650, 438] on span "Select an option" at bounding box center [647, 442] width 18 height 18
click at [650, 438] on input "Select an option" at bounding box center [647, 442] width 18 height 18
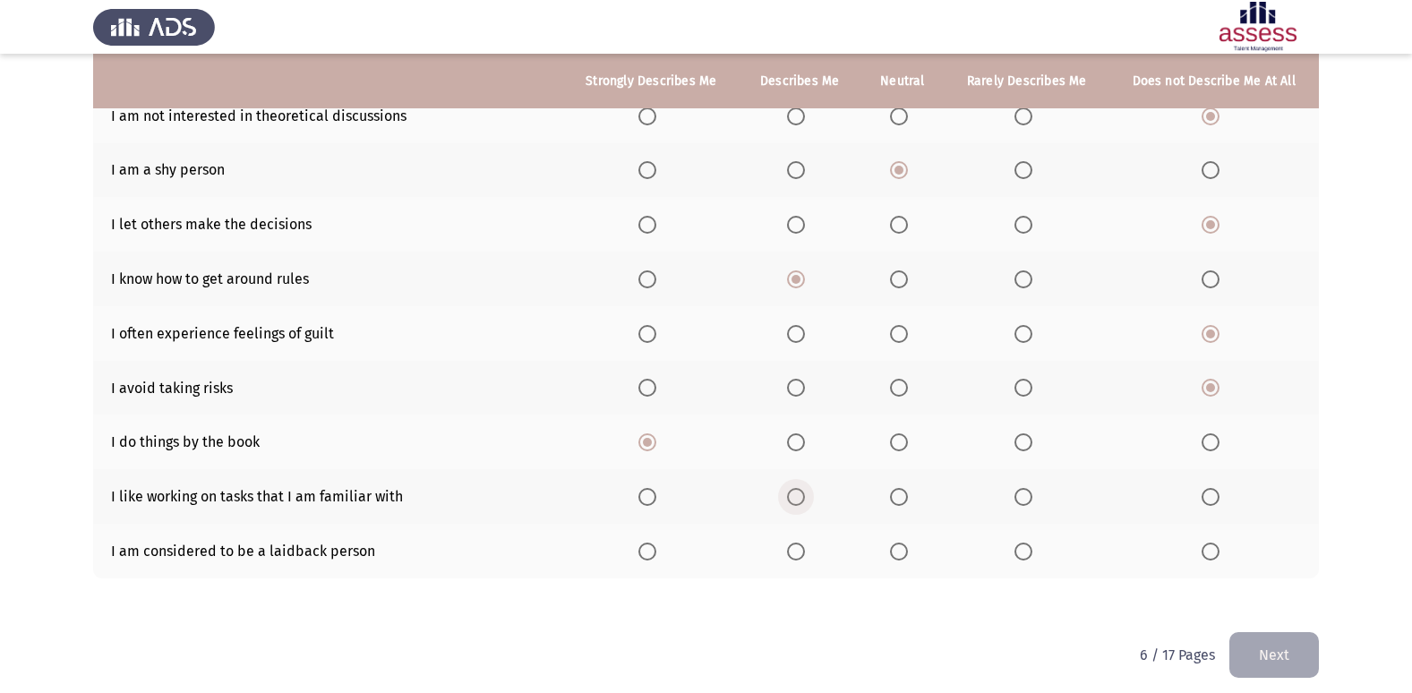
click at [799, 496] on span "Select an option" at bounding box center [796, 497] width 18 height 18
click at [799, 496] on input "Select an option" at bounding box center [796, 497] width 18 height 18
click at [663, 550] on label "Select an option" at bounding box center [650, 552] width 25 height 18
click at [656, 550] on input "Select an option" at bounding box center [647, 552] width 18 height 18
click at [1312, 648] on button "Next" at bounding box center [1274, 655] width 90 height 46
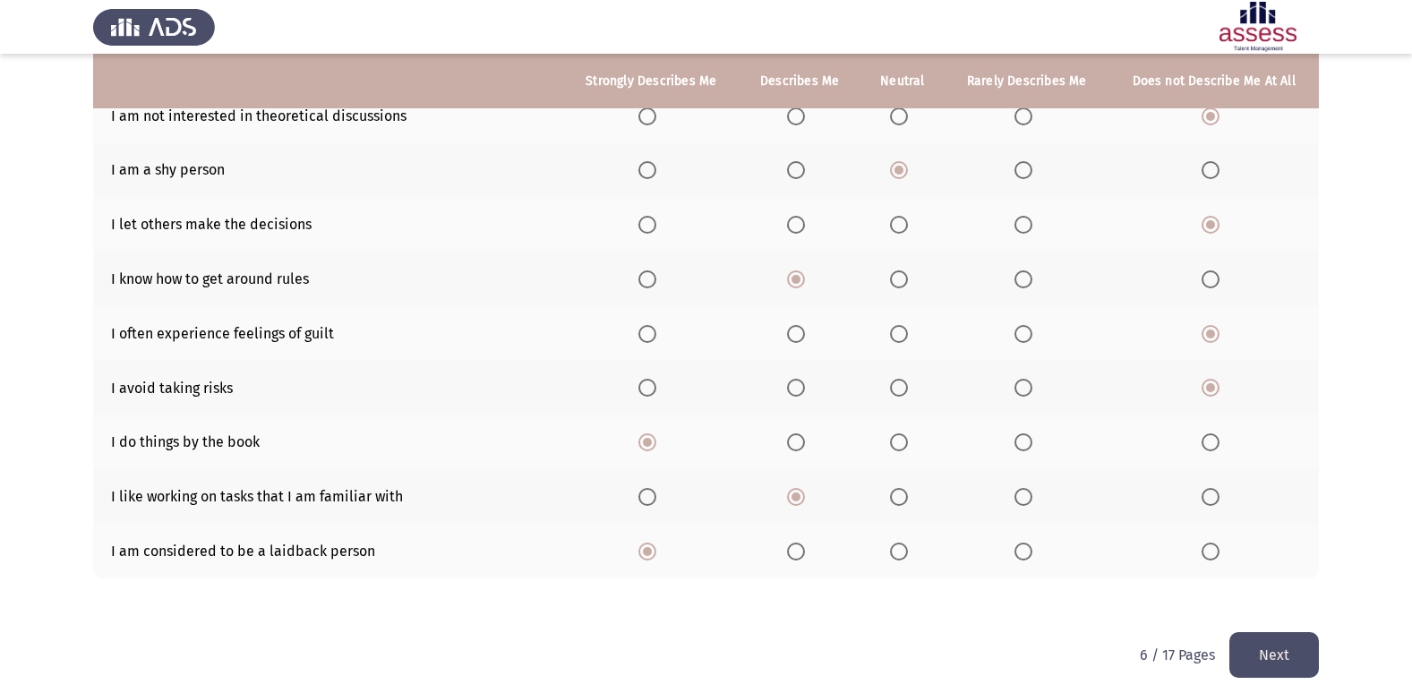
scroll to position [0, 0]
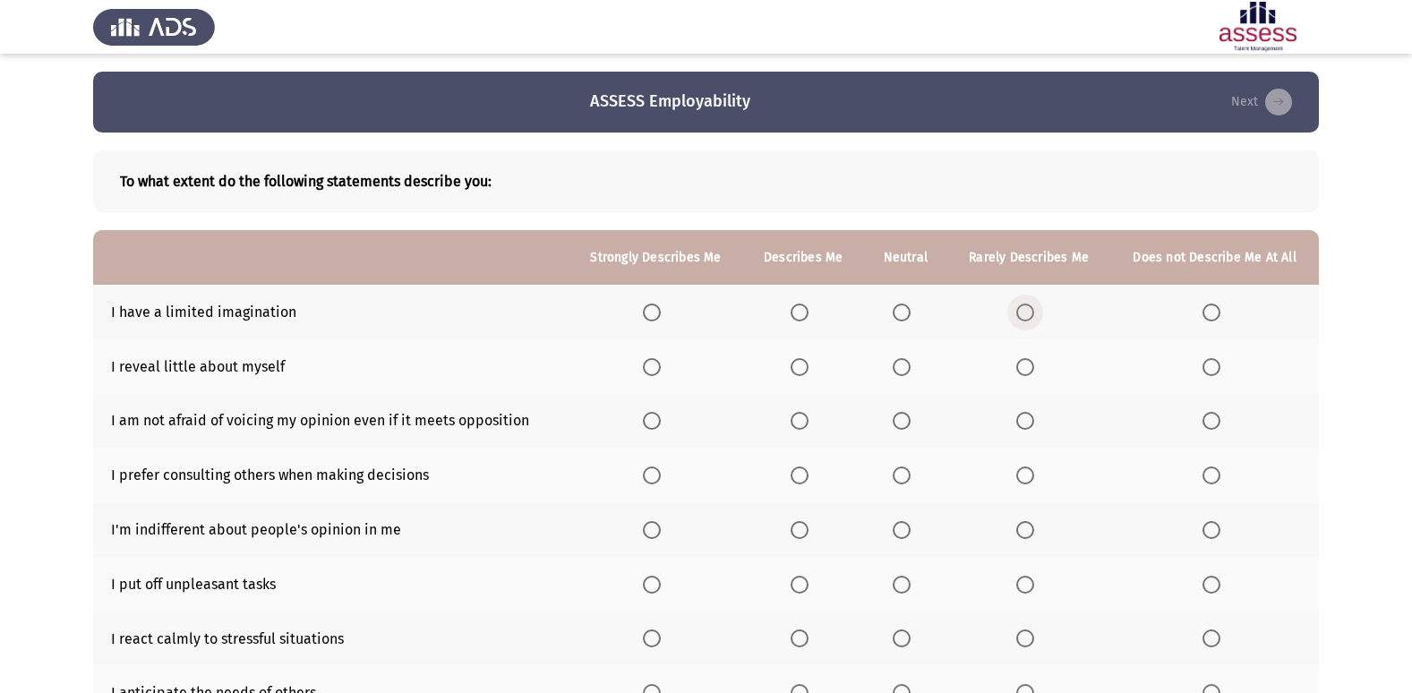
click at [1031, 318] on span "Select an option" at bounding box center [1025, 312] width 18 height 18
click at [1031, 318] on input "Select an option" at bounding box center [1025, 312] width 18 height 18
click at [907, 373] on span "Select an option" at bounding box center [902, 367] width 18 height 18
click at [907, 373] on input "Select an option" at bounding box center [902, 367] width 18 height 18
click at [808, 416] on span "Select an option" at bounding box center [800, 421] width 18 height 18
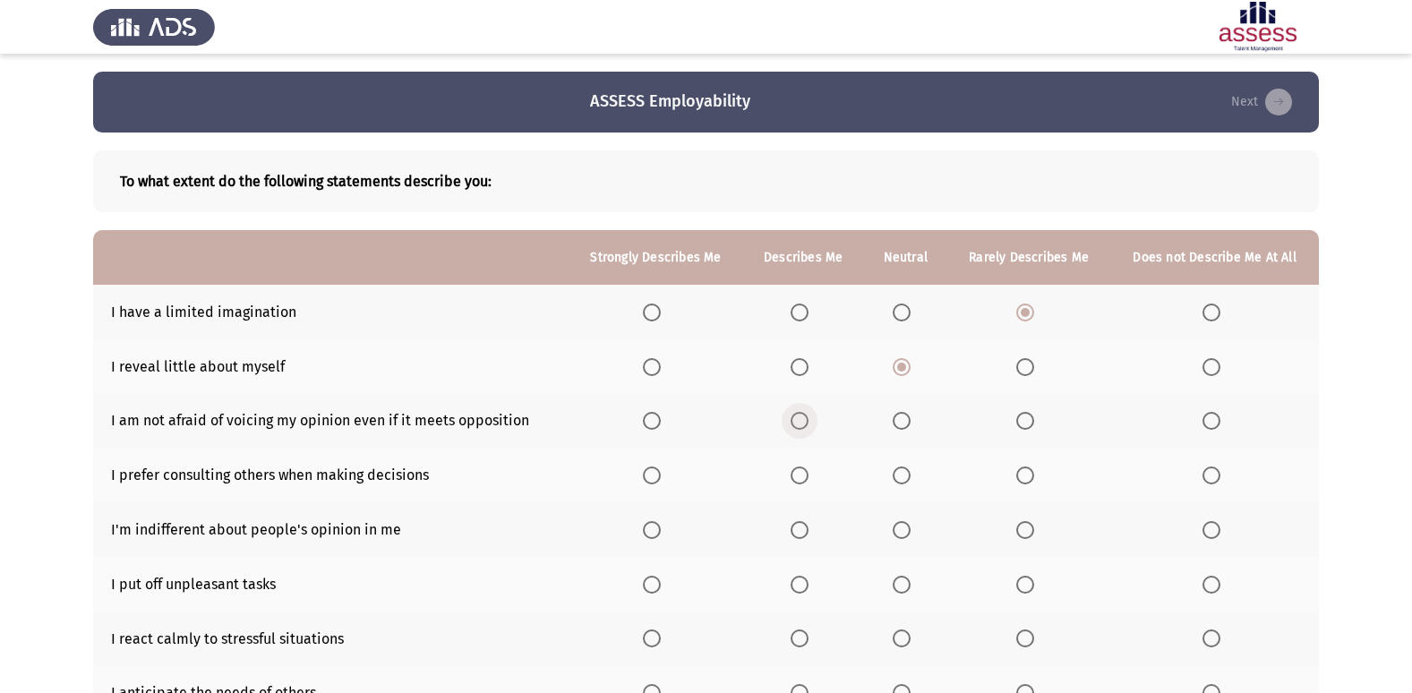
click at [808, 416] on input "Select an option" at bounding box center [800, 421] width 18 height 18
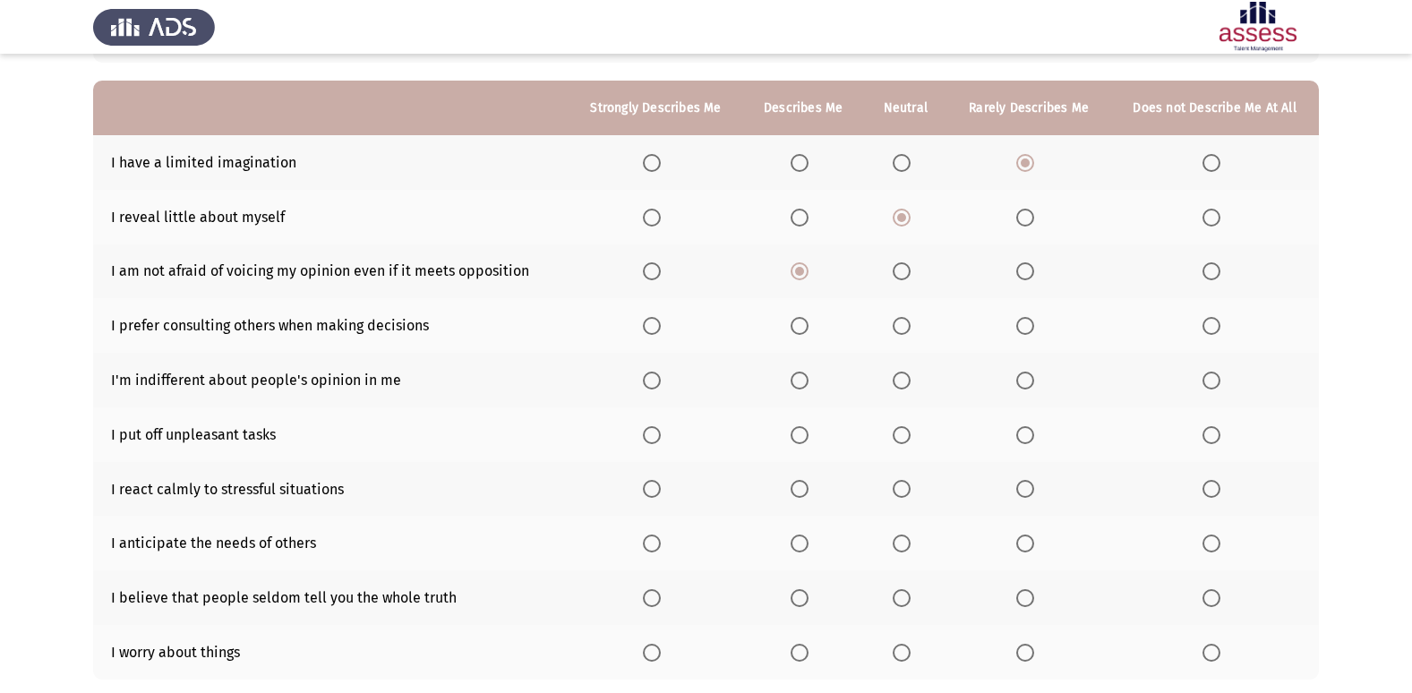
scroll to position [179, 0]
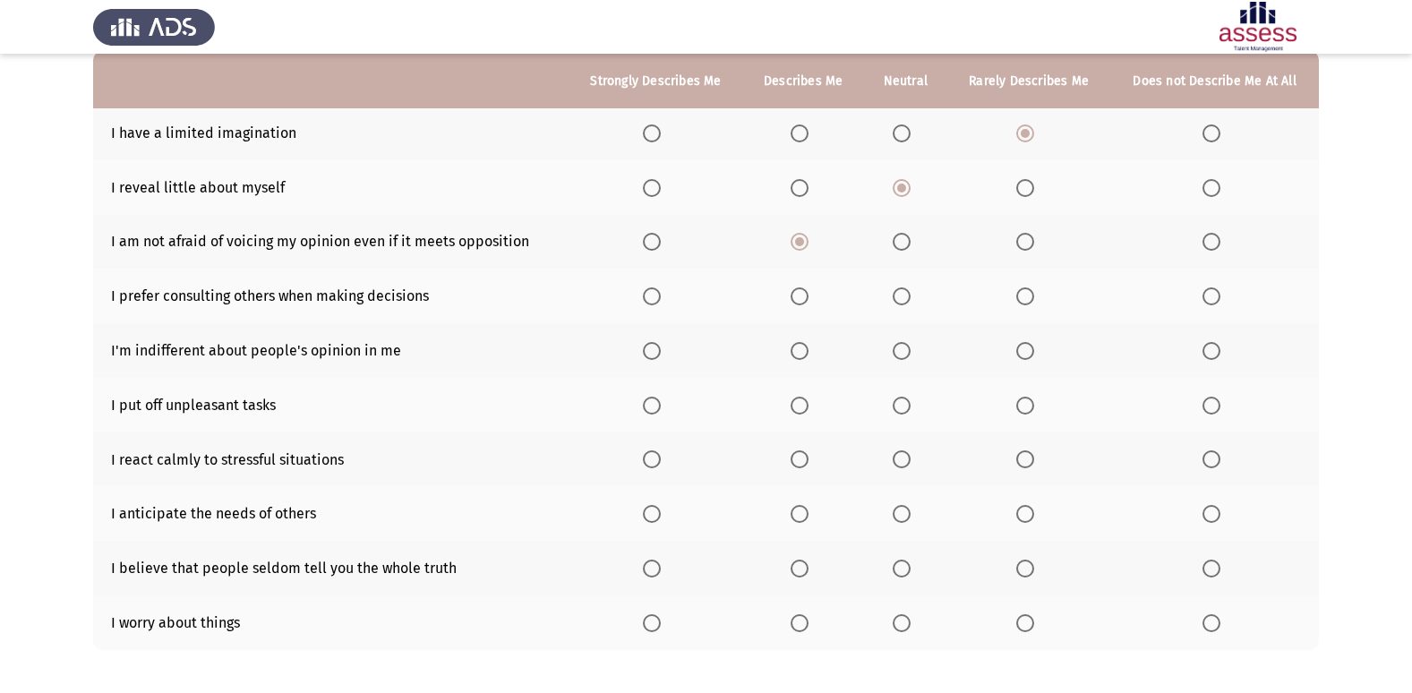
drag, startPoint x: 1236, startPoint y: 293, endPoint x: 1224, endPoint y: 293, distance: 12.5
click at [1234, 293] on th at bounding box center [1214, 296] width 209 height 55
click at [1202, 293] on span "Select an option" at bounding box center [1211, 296] width 18 height 18
click at [1202, 293] on input "Select an option" at bounding box center [1211, 296] width 18 height 18
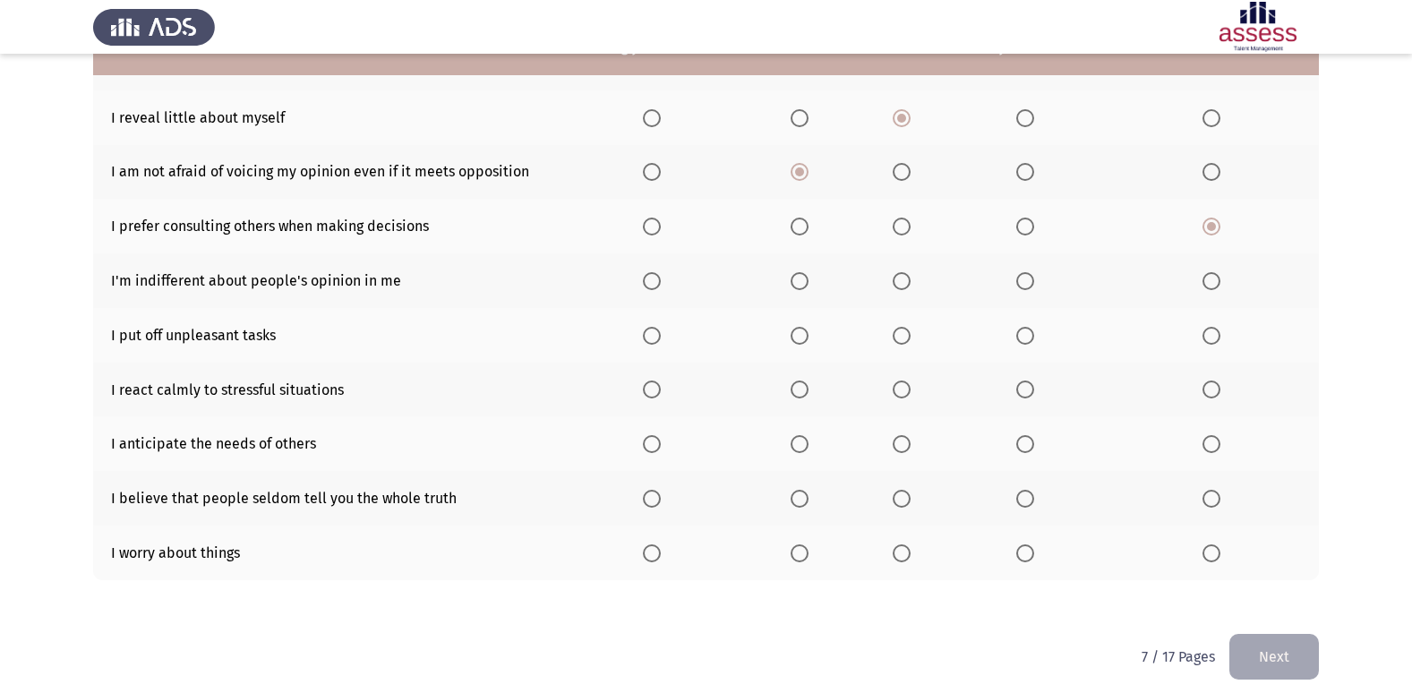
scroll to position [251, 0]
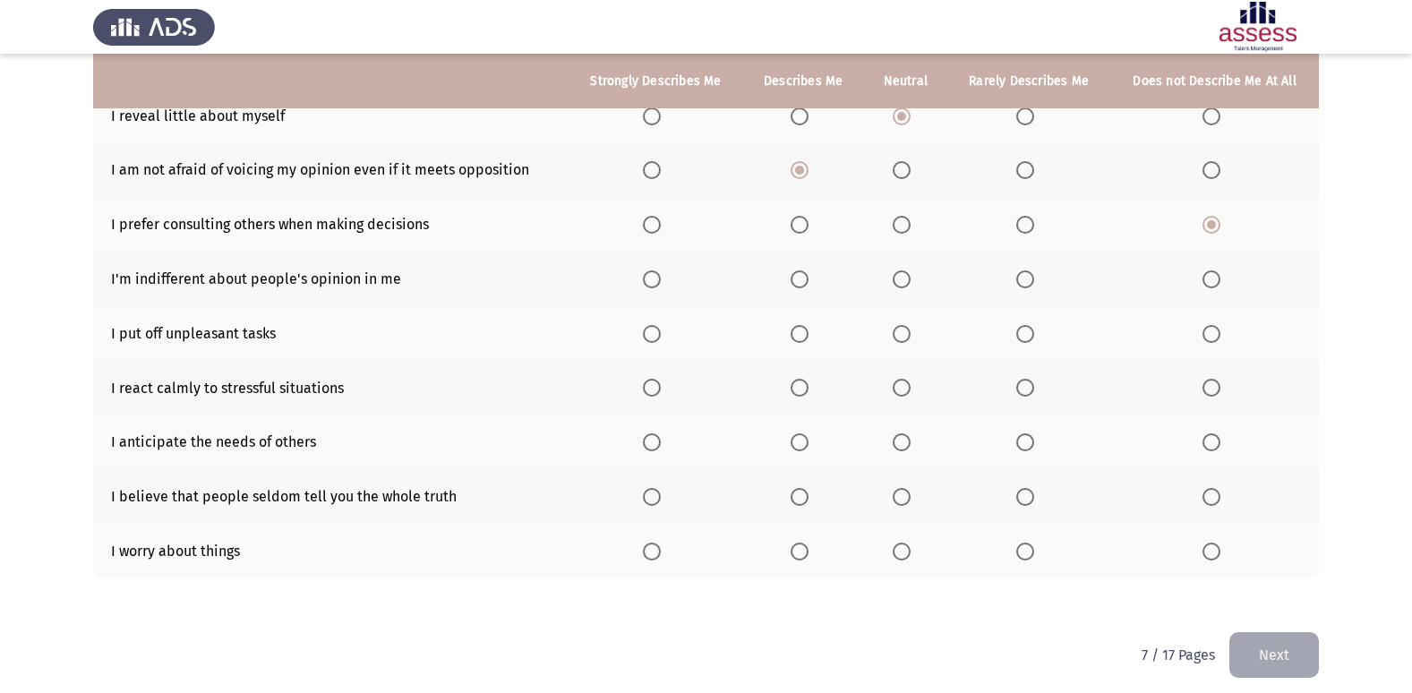
click at [903, 286] on span "Select an option" at bounding box center [902, 279] width 18 height 18
click at [903, 286] on input "Select an option" at bounding box center [902, 279] width 18 height 18
click at [1213, 331] on span "Select an option" at bounding box center [1211, 334] width 18 height 18
click at [1213, 331] on input "Select an option" at bounding box center [1211, 334] width 18 height 18
click at [1218, 396] on span "Select an option" at bounding box center [1211, 388] width 18 height 18
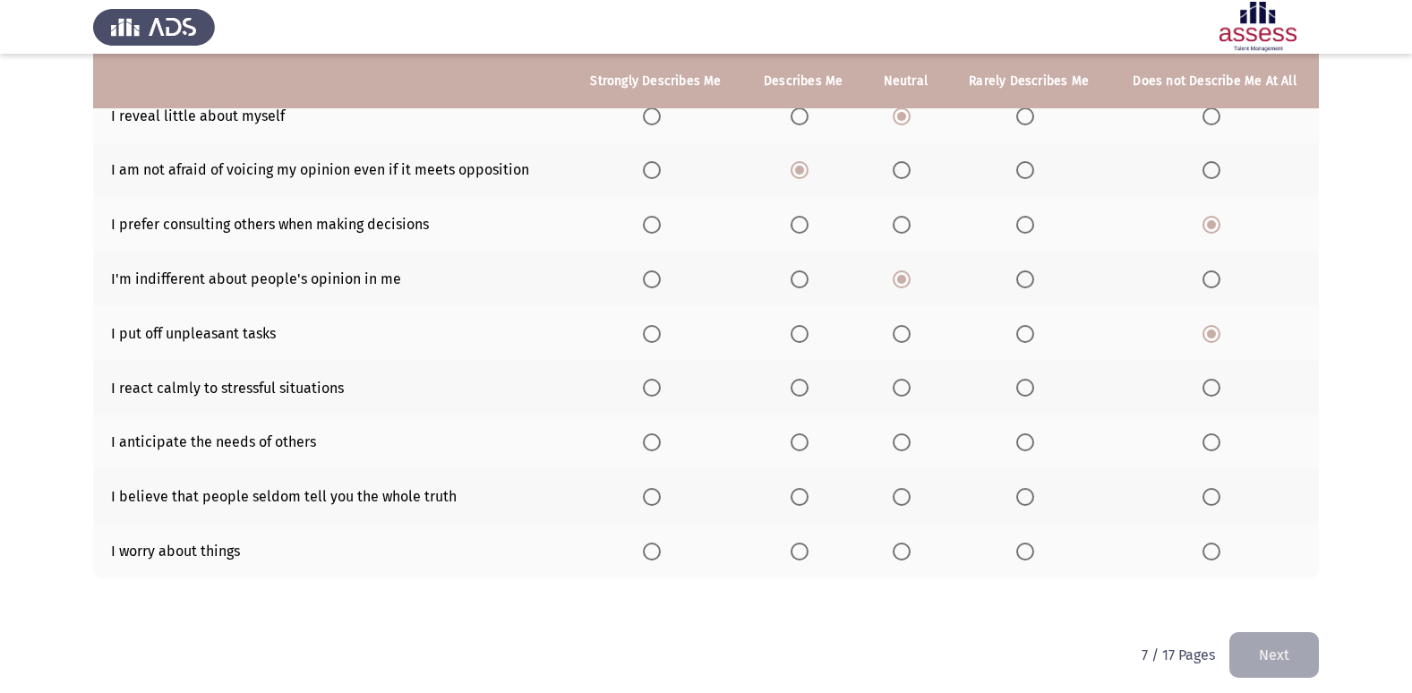
click at [1218, 396] on input "Select an option" at bounding box center [1211, 388] width 18 height 18
click at [1034, 443] on span "Select an option" at bounding box center [1025, 442] width 18 height 18
click at [1034, 443] on input "Select an option" at bounding box center [1025, 442] width 18 height 18
click at [1220, 501] on label "Select an option" at bounding box center [1214, 497] width 25 height 18
click at [1220, 501] on input "Select an option" at bounding box center [1211, 497] width 18 height 18
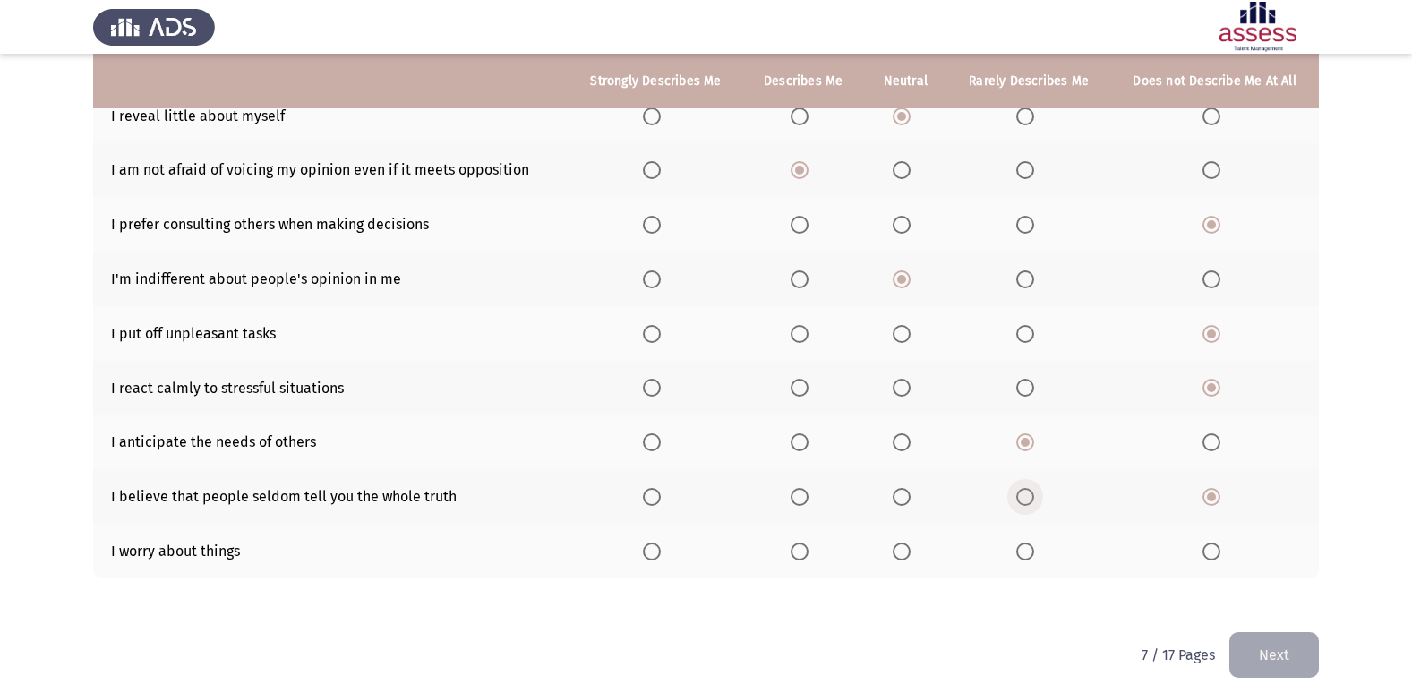
click at [1026, 490] on span "Select an option" at bounding box center [1025, 497] width 18 height 18
click at [1026, 490] on input "Select an option" at bounding box center [1025, 497] width 18 height 18
click at [1215, 557] on span "Select an option" at bounding box center [1211, 552] width 18 height 18
click at [1215, 557] on input "Select an option" at bounding box center [1211, 552] width 18 height 18
click at [1287, 648] on button "Next" at bounding box center [1274, 655] width 90 height 46
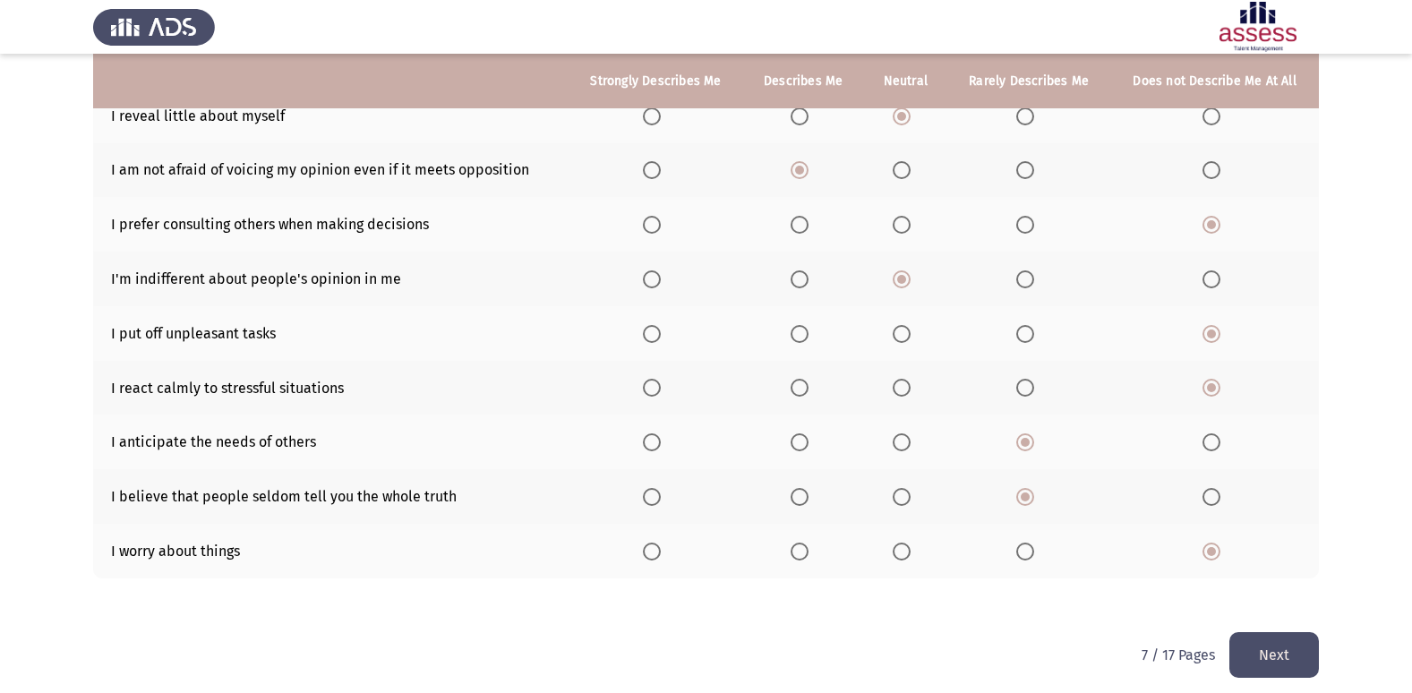
scroll to position [0, 0]
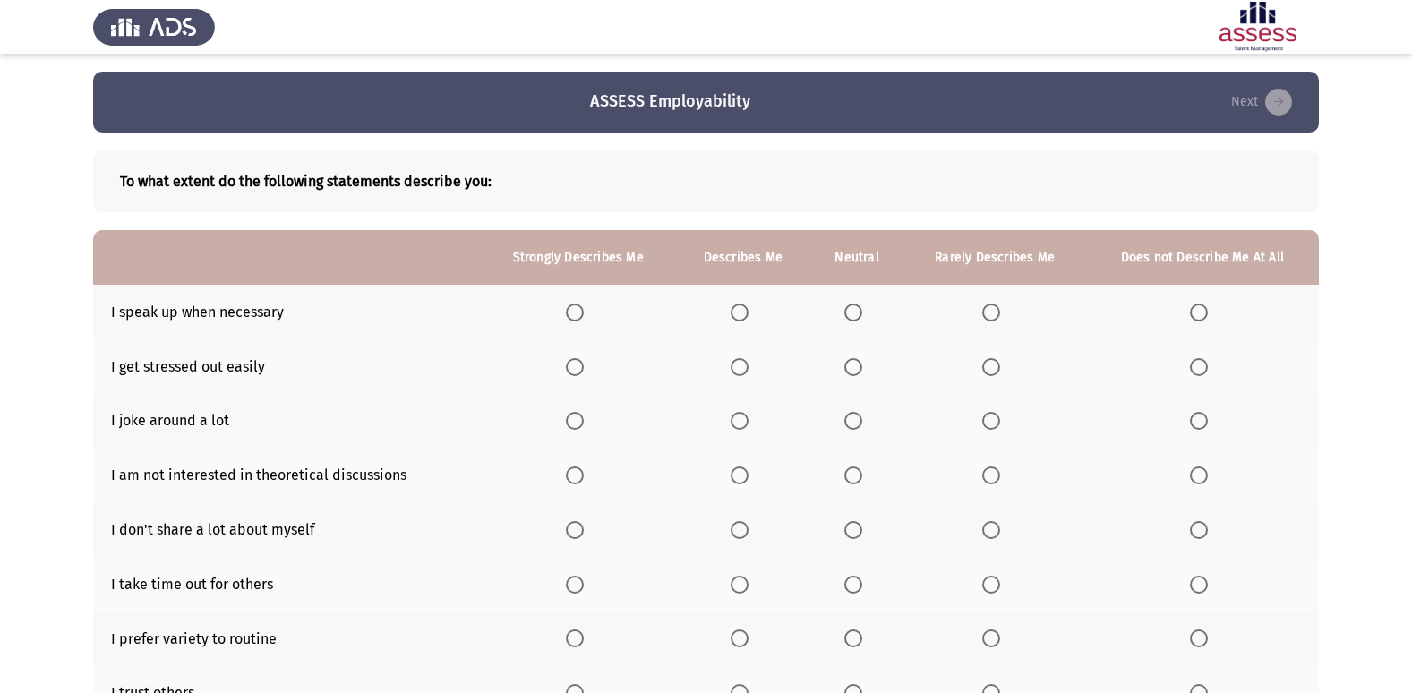
click at [757, 308] on th at bounding box center [743, 312] width 134 height 55
click at [729, 312] on th at bounding box center [743, 312] width 134 height 55
click at [731, 310] on span "Select an option" at bounding box center [740, 312] width 18 height 18
click at [731, 310] on input "Select an option" at bounding box center [740, 312] width 18 height 18
click at [738, 368] on span "Select an option" at bounding box center [740, 367] width 18 height 18
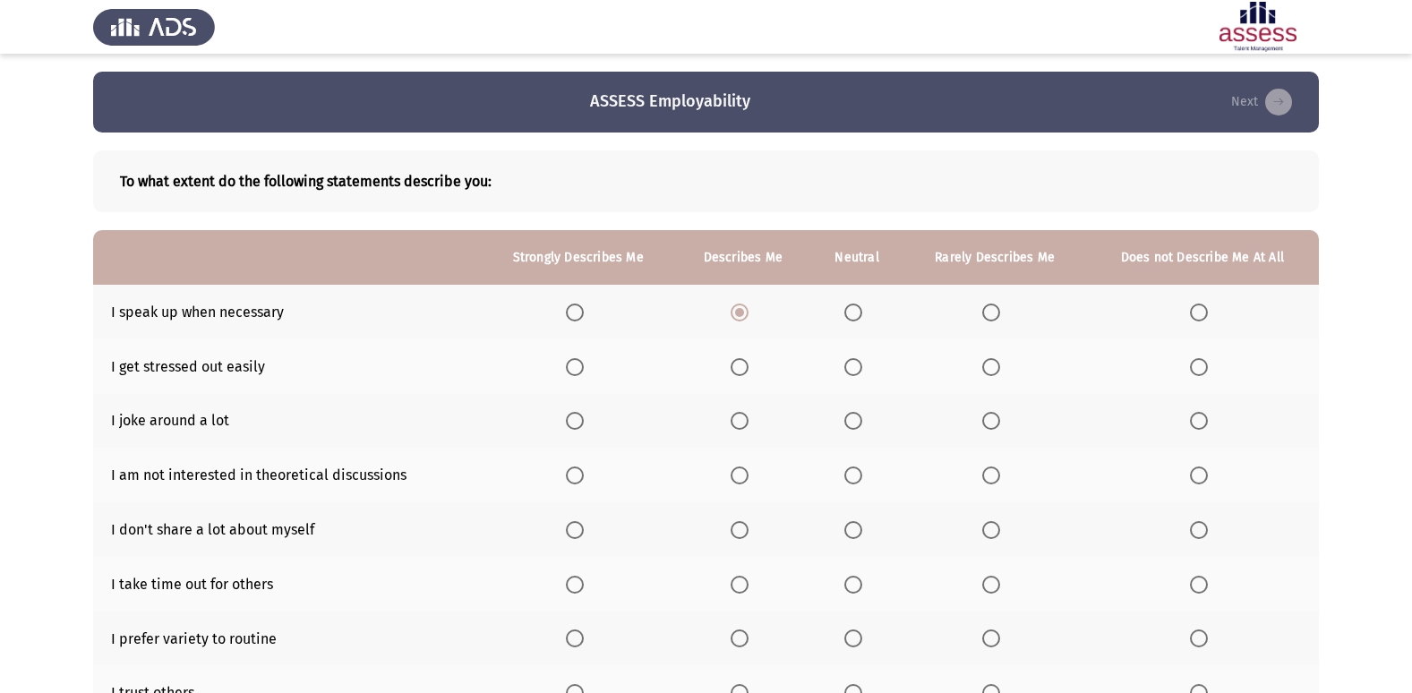
click at [738, 368] on input "Select an option" at bounding box center [740, 367] width 18 height 18
click at [983, 417] on span "Select an option" at bounding box center [991, 421] width 18 height 18
click at [983, 417] on input "Select an option" at bounding box center [991, 421] width 18 height 18
click at [842, 422] on th at bounding box center [857, 421] width 94 height 55
click at [852, 418] on span "Select an option" at bounding box center [853, 421] width 18 height 18
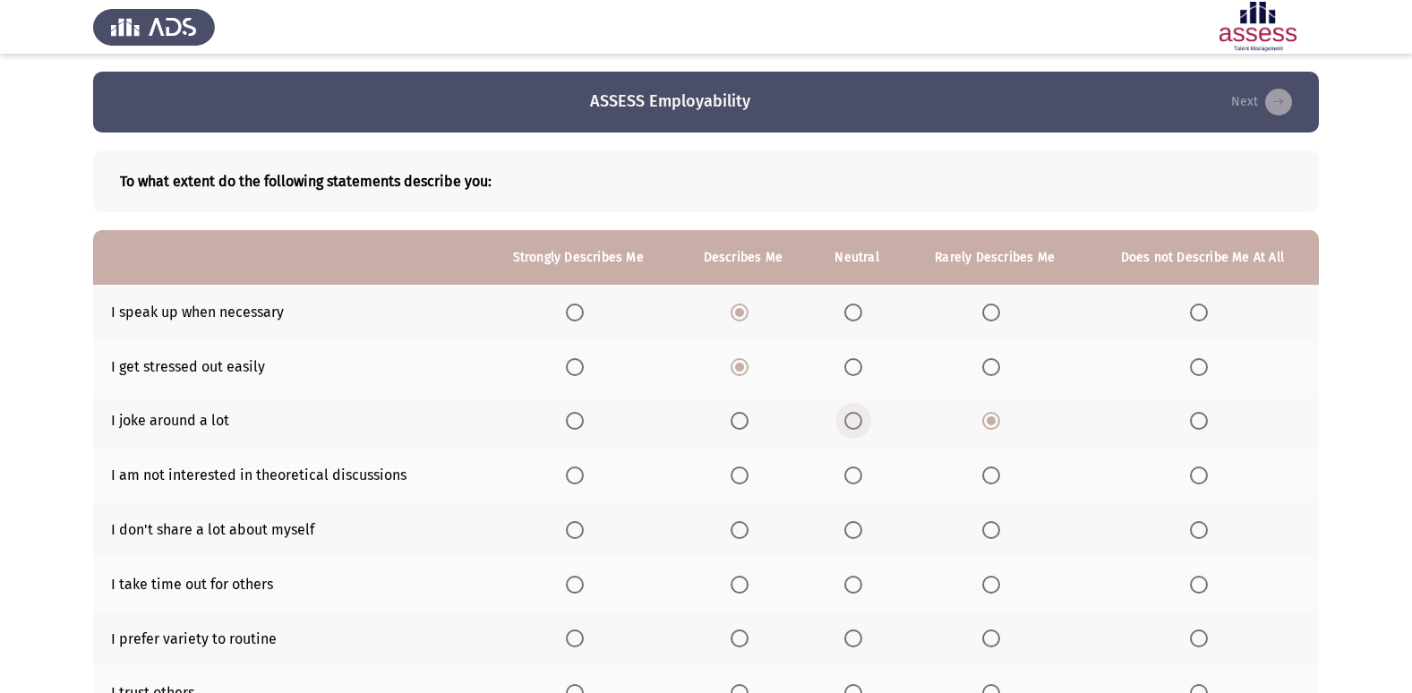
click at [852, 418] on input "Select an option" at bounding box center [853, 421] width 18 height 18
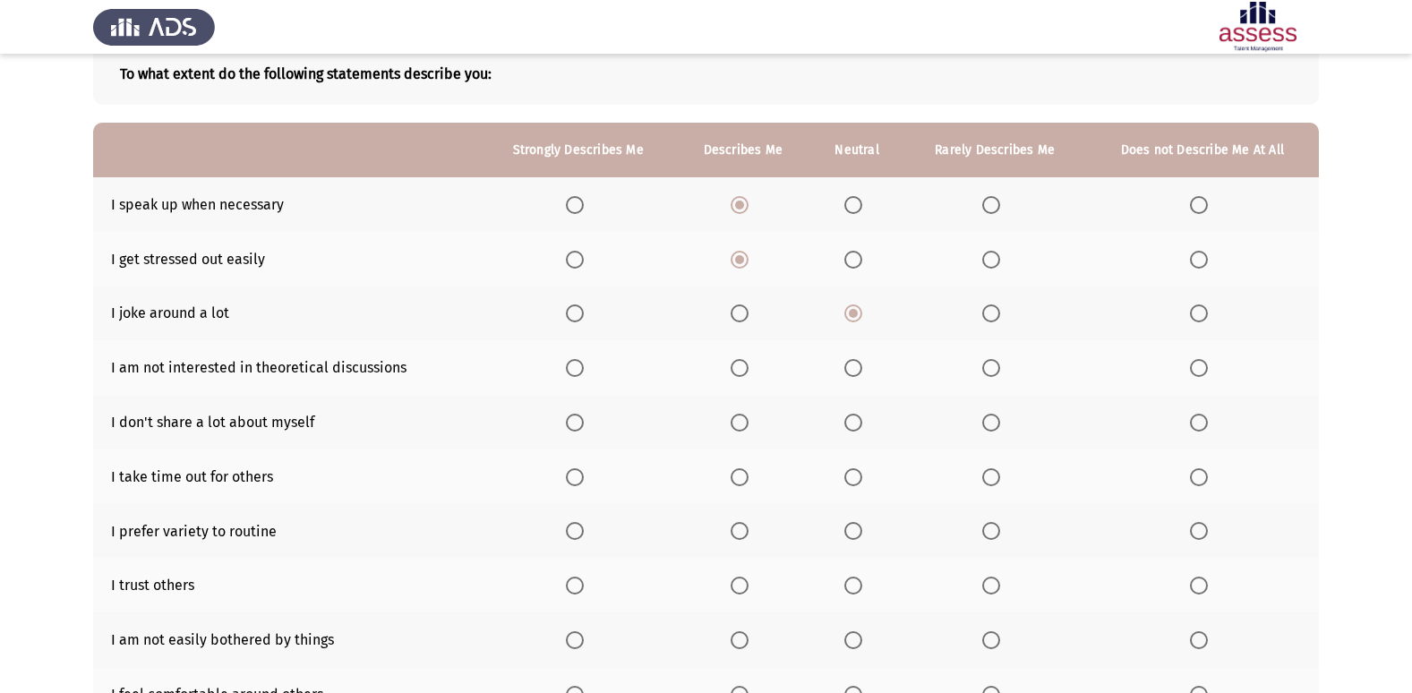
scroll to position [143, 0]
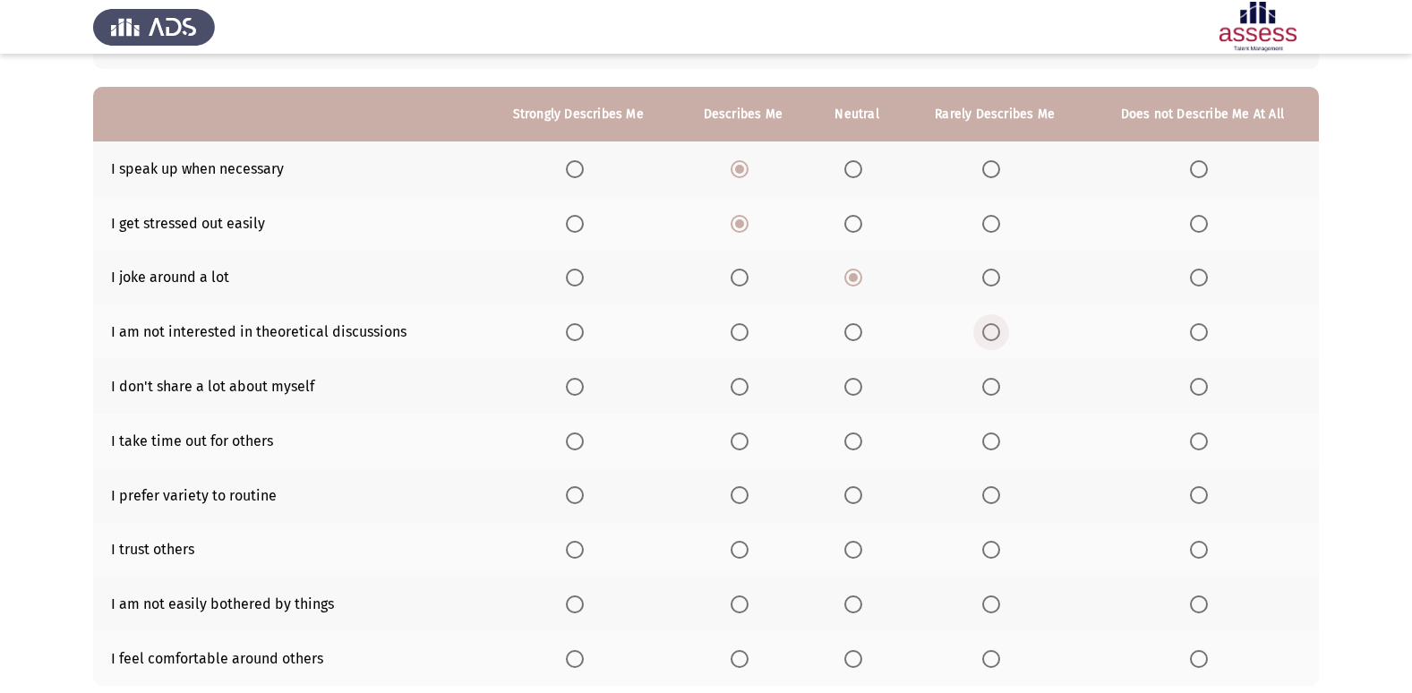
click at [987, 332] on span "Select an option" at bounding box center [991, 332] width 18 height 18
click at [987, 332] on input "Select an option" at bounding box center [991, 332] width 18 height 18
click at [1204, 386] on span "Select an option" at bounding box center [1199, 387] width 18 height 18
click at [1204, 386] on input "Select an option" at bounding box center [1199, 387] width 18 height 18
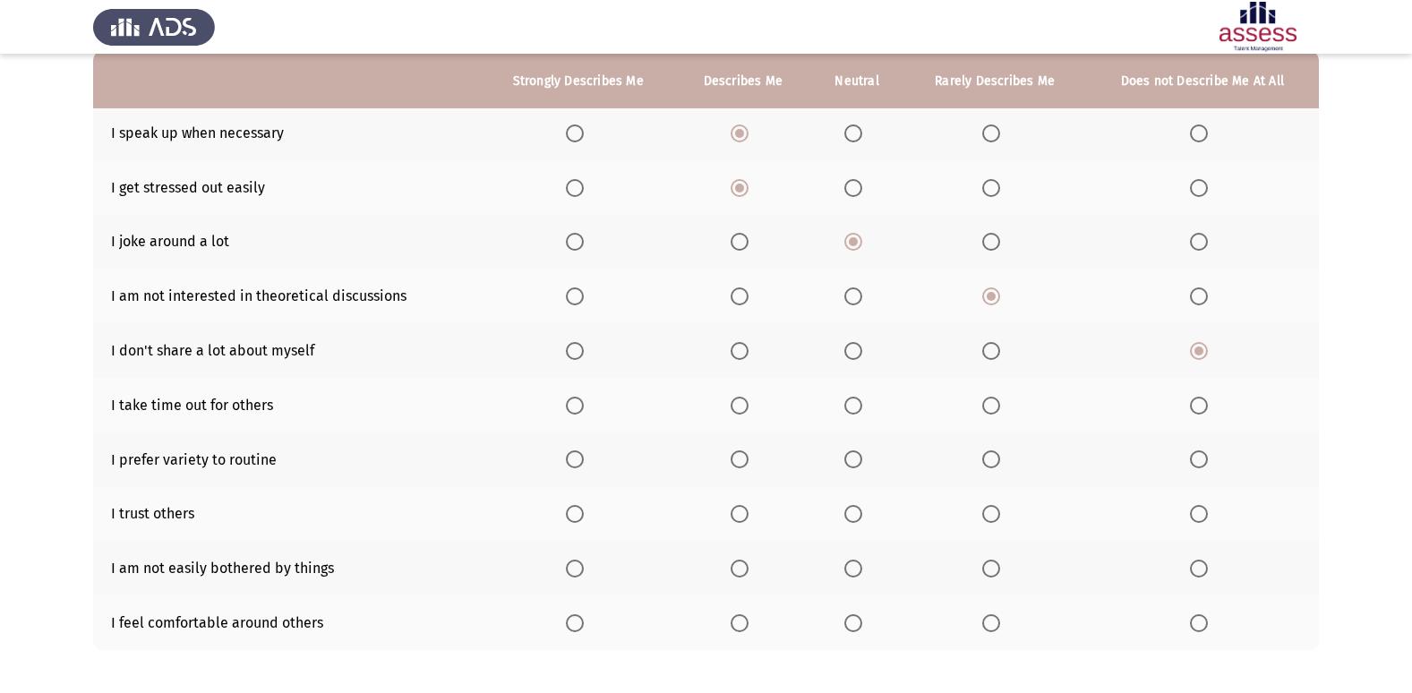
click at [747, 412] on span "Select an option" at bounding box center [740, 406] width 18 height 18
click at [747, 412] on input "Select an option" at bounding box center [740, 406] width 18 height 18
click at [851, 460] on span "Select an option" at bounding box center [853, 459] width 18 height 18
click at [851, 460] on input "Select an option" at bounding box center [853, 459] width 18 height 18
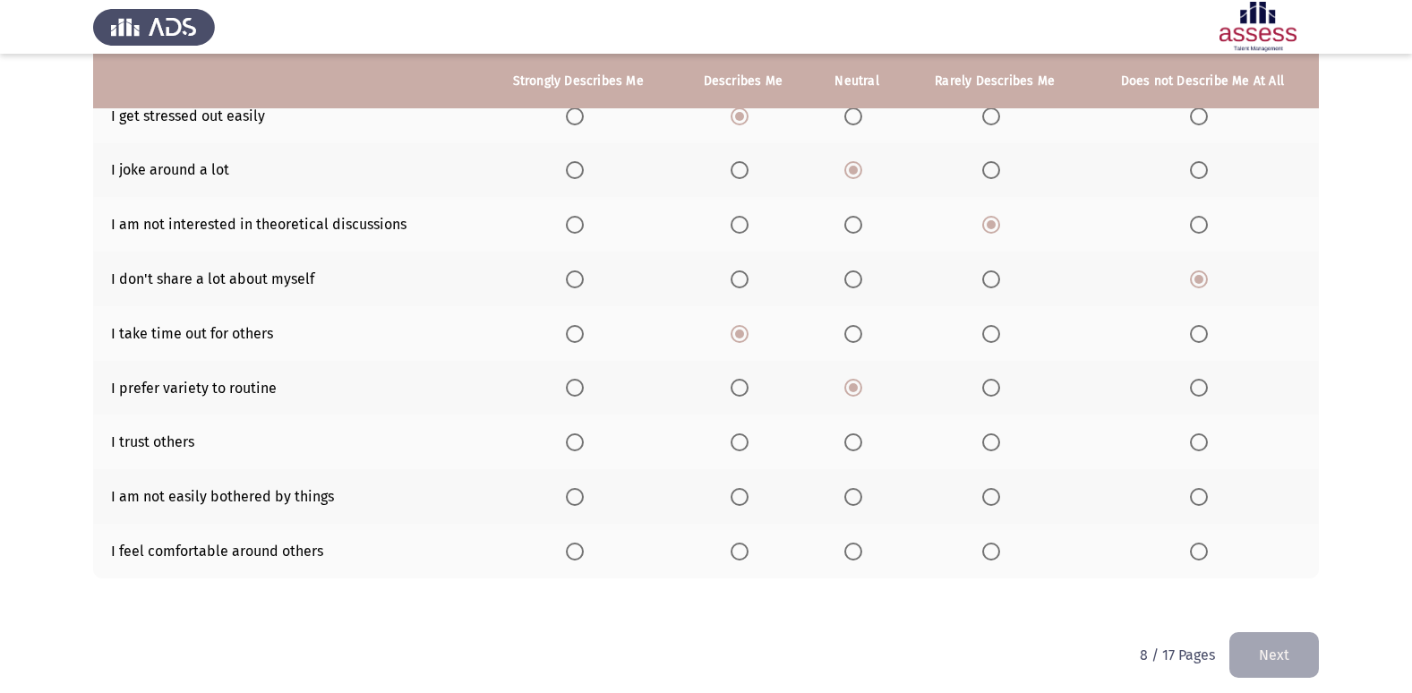
scroll to position [261, 0]
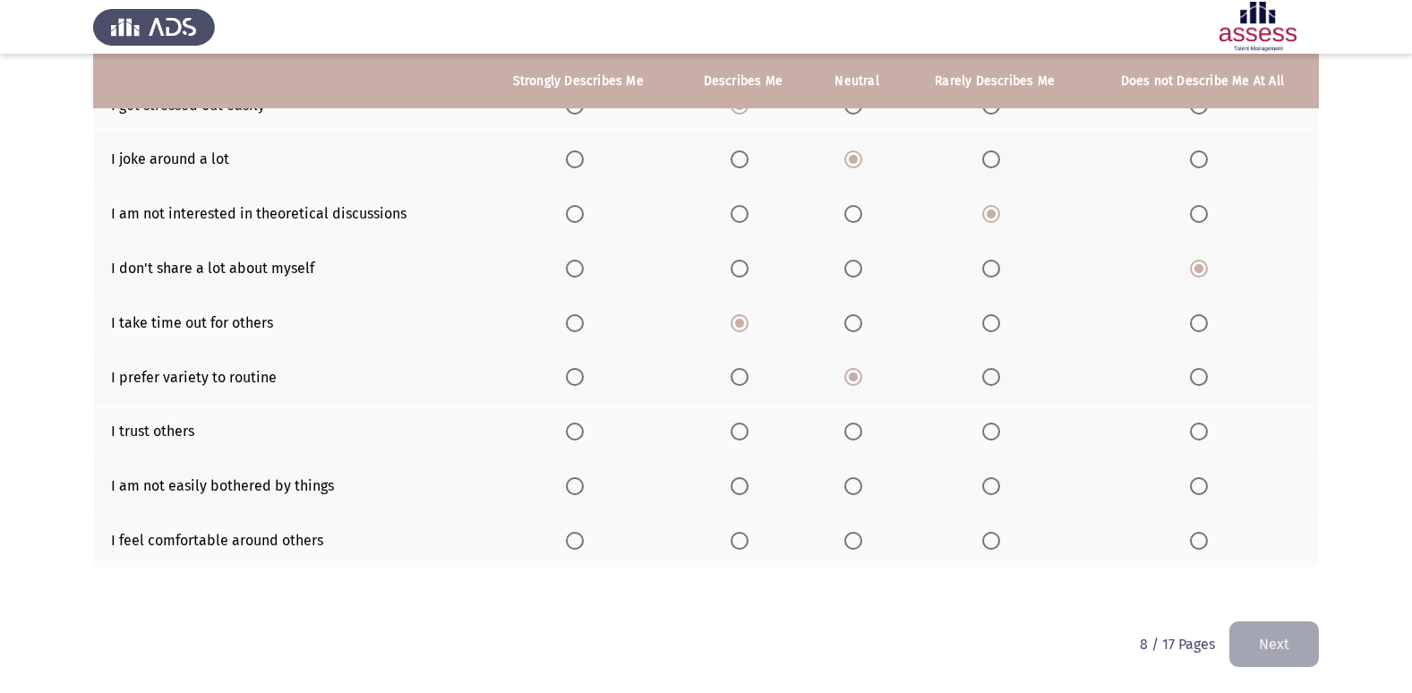
click at [845, 434] on span "Select an option" at bounding box center [853, 432] width 18 height 18
click at [845, 434] on input "Select an option" at bounding box center [853, 432] width 18 height 18
click at [847, 488] on span "Select an option" at bounding box center [853, 486] width 18 height 18
click at [847, 488] on input "Select an option" at bounding box center [853, 486] width 18 height 18
click at [740, 538] on span "Select an option" at bounding box center [740, 541] width 18 height 18
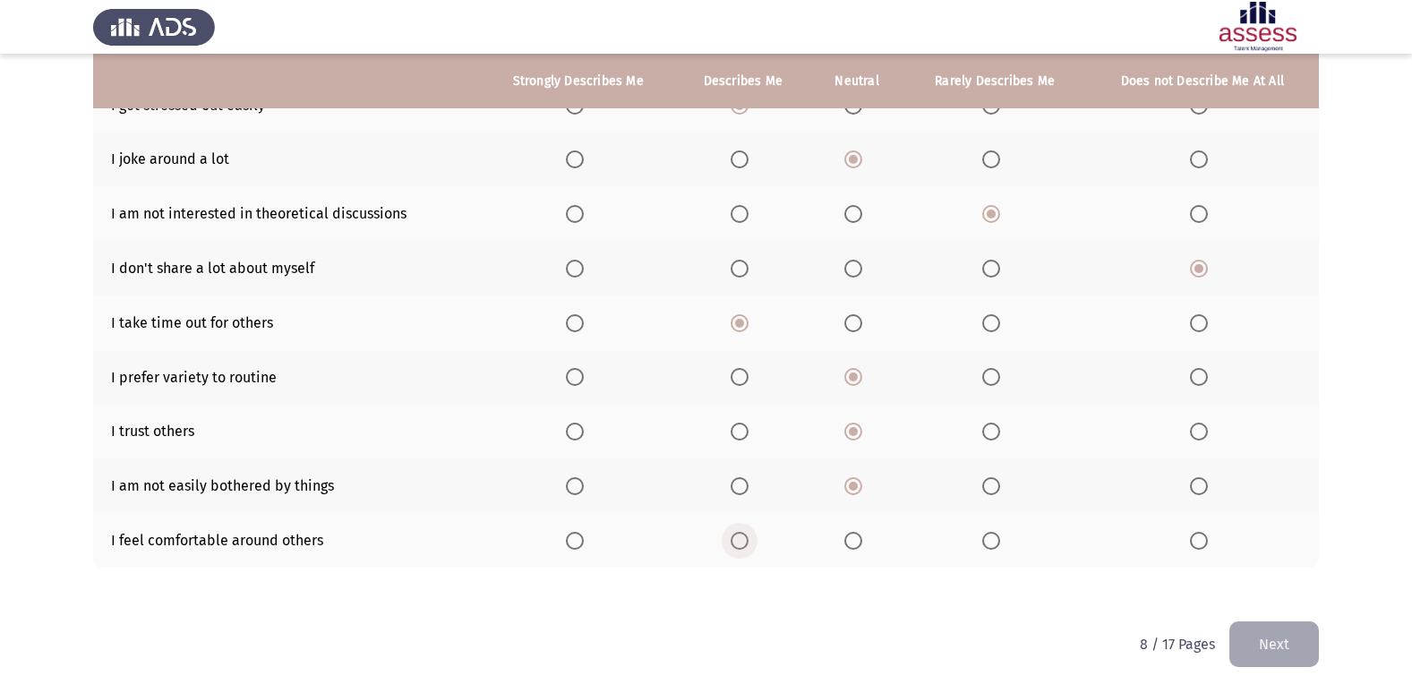
click at [740, 538] on input "Select an option" at bounding box center [740, 541] width 18 height 18
click at [1281, 637] on button "Next" at bounding box center [1274, 644] width 90 height 46
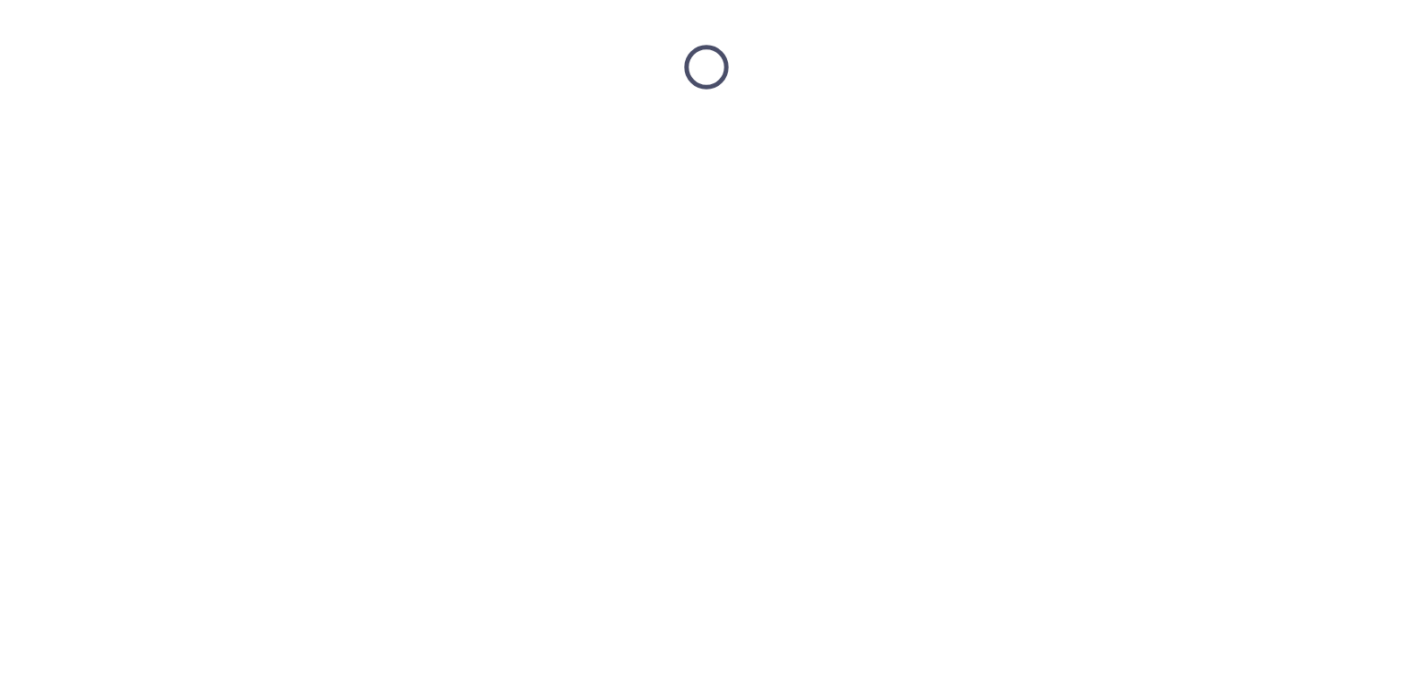
scroll to position [0, 0]
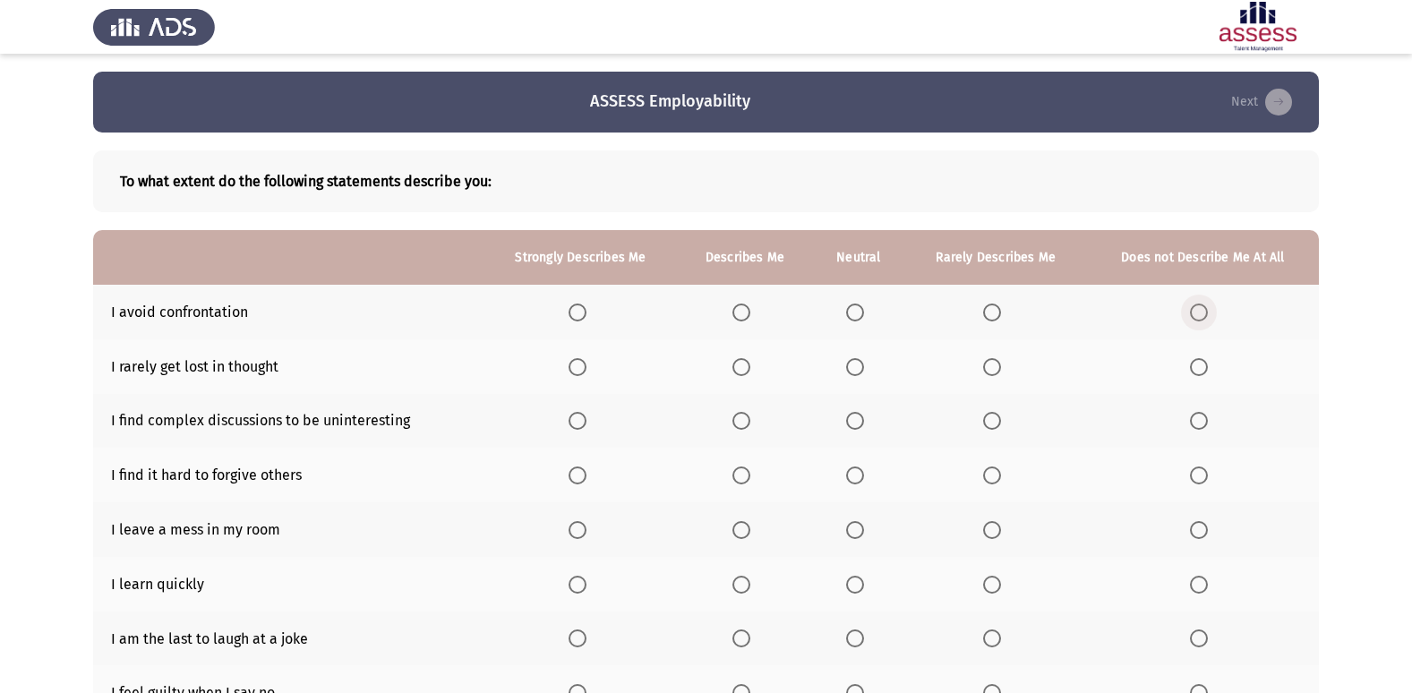
click at [1205, 305] on span "Select an option" at bounding box center [1199, 312] width 18 height 18
click at [1205, 305] on input "Select an option" at bounding box center [1199, 312] width 18 height 18
click at [1197, 369] on span "Select an option" at bounding box center [1199, 367] width 18 height 18
click at [1197, 369] on input "Select an option" at bounding box center [1199, 367] width 18 height 18
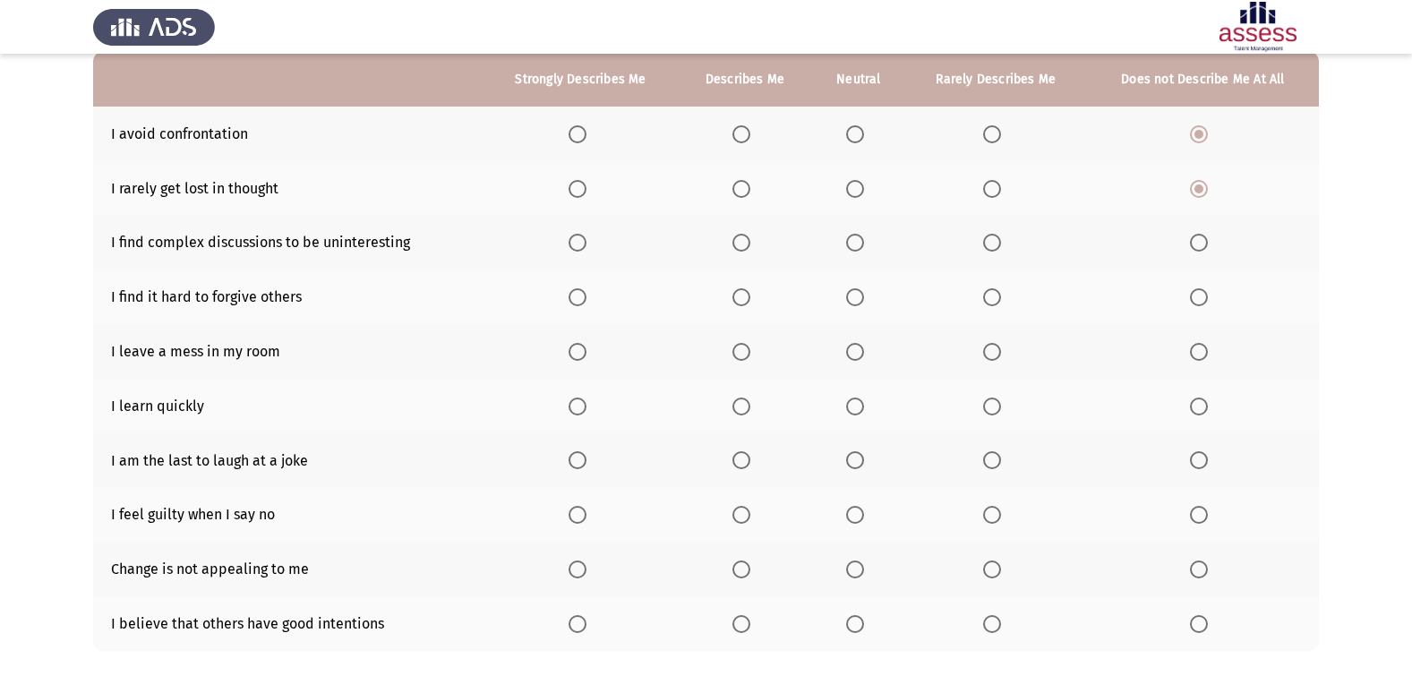
scroll to position [215, 0]
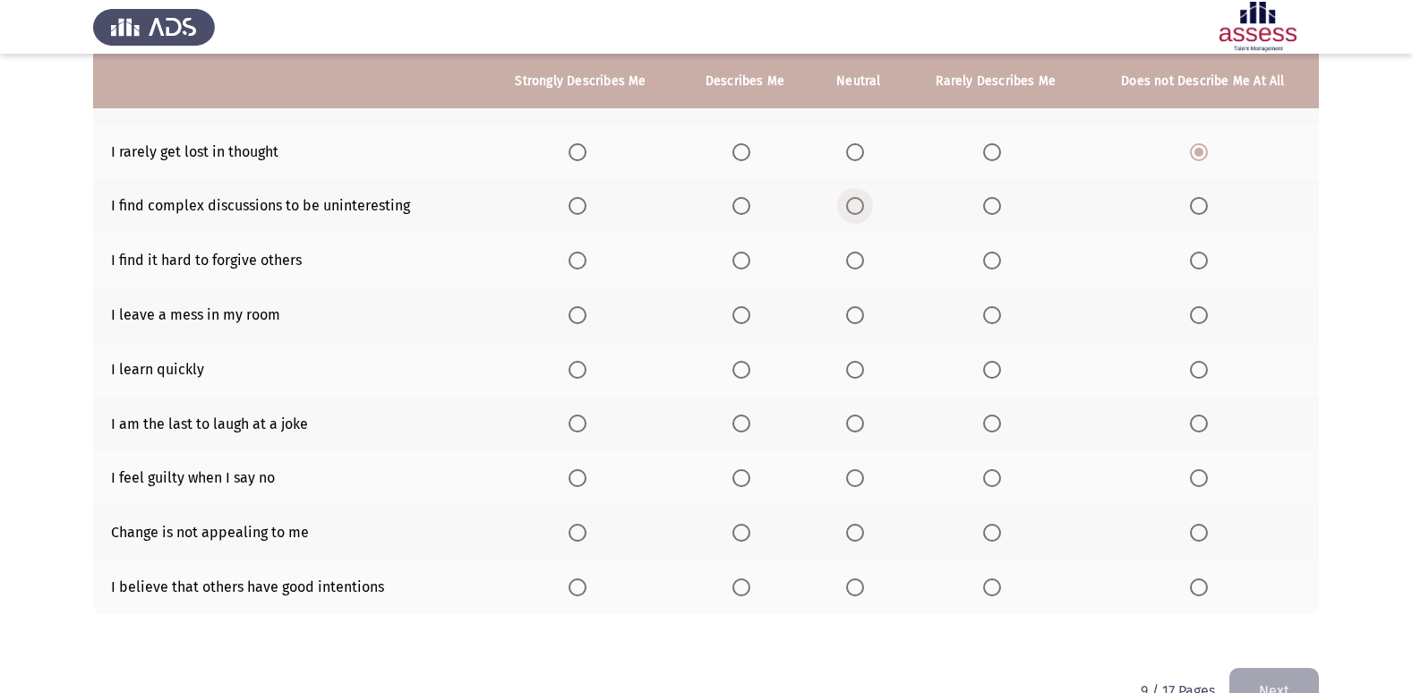
click at [854, 211] on span "Select an option" at bounding box center [855, 206] width 18 height 18
click at [854, 211] on input "Select an option" at bounding box center [855, 206] width 18 height 18
click at [850, 258] on span "Select an option" at bounding box center [855, 261] width 18 height 18
click at [850, 258] on input "Select an option" at bounding box center [855, 261] width 18 height 18
click at [1205, 318] on span "Select an option" at bounding box center [1199, 315] width 18 height 18
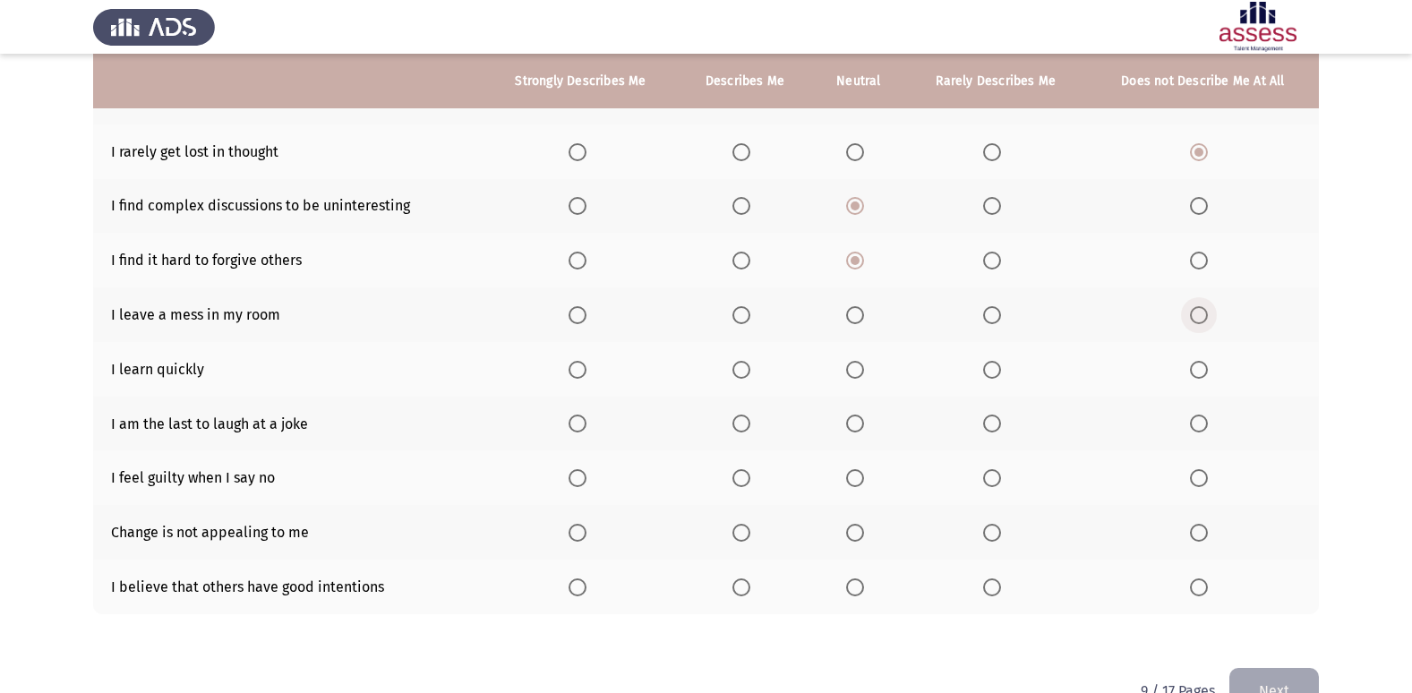
click at [1205, 318] on input "Select an option" at bounding box center [1199, 315] width 18 height 18
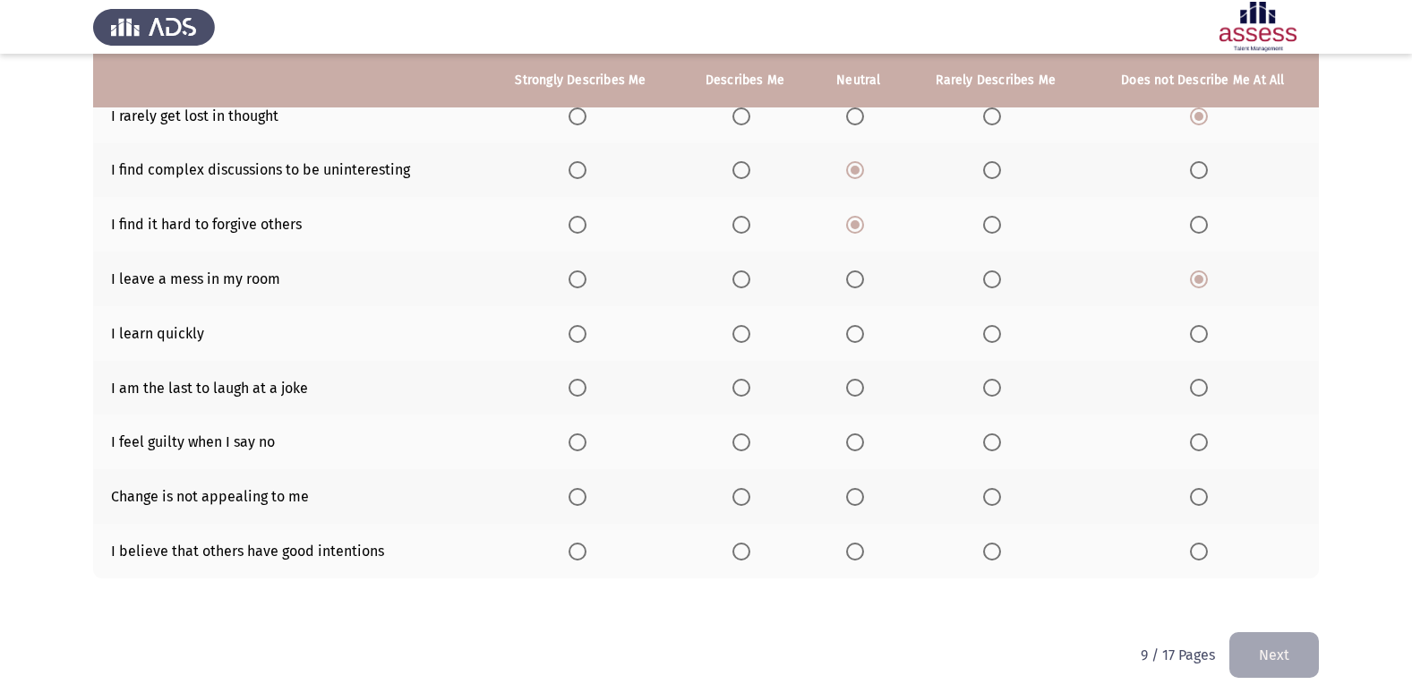
scroll to position [261, 0]
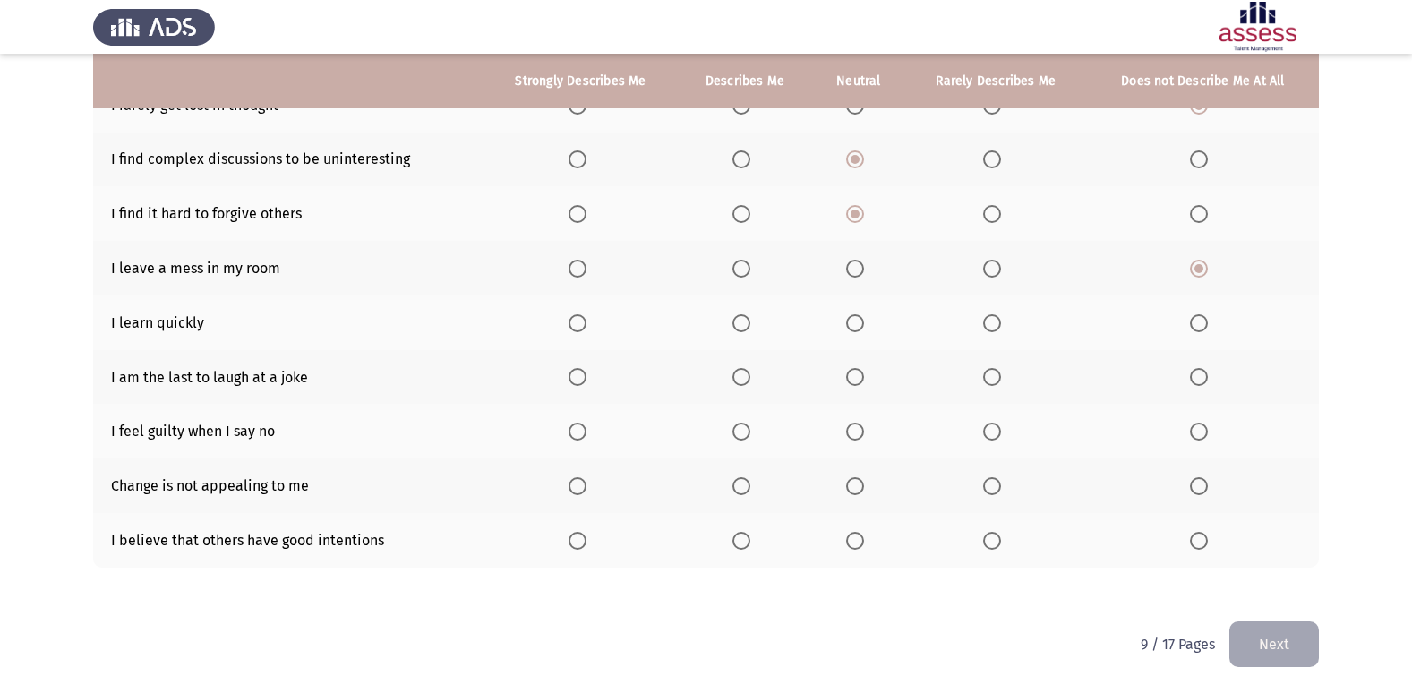
click at [570, 321] on span "Select an option" at bounding box center [577, 323] width 18 height 18
click at [570, 321] on input "Select an option" at bounding box center [577, 323] width 18 height 18
click at [591, 386] on label "Select an option" at bounding box center [580, 377] width 25 height 18
click at [586, 386] on input "Select an option" at bounding box center [577, 377] width 18 height 18
click at [746, 377] on span "Select an option" at bounding box center [741, 377] width 18 height 18
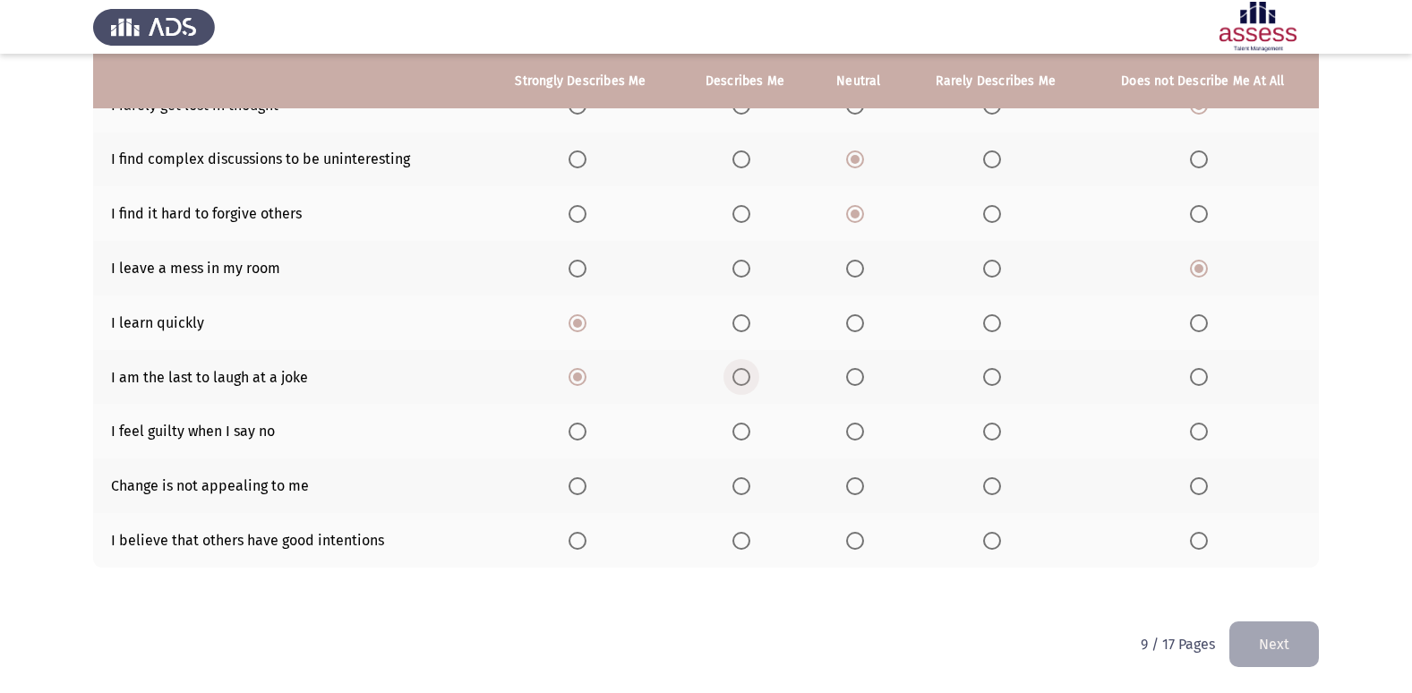
click at [746, 377] on input "Select an option" at bounding box center [741, 377] width 18 height 18
click at [1200, 434] on span "Select an option" at bounding box center [1199, 432] width 18 height 18
click at [1200, 434] on input "Select an option" at bounding box center [1199, 432] width 18 height 18
click at [857, 487] on span "Select an option" at bounding box center [855, 486] width 18 height 18
click at [857, 487] on input "Select an option" at bounding box center [855, 486] width 18 height 18
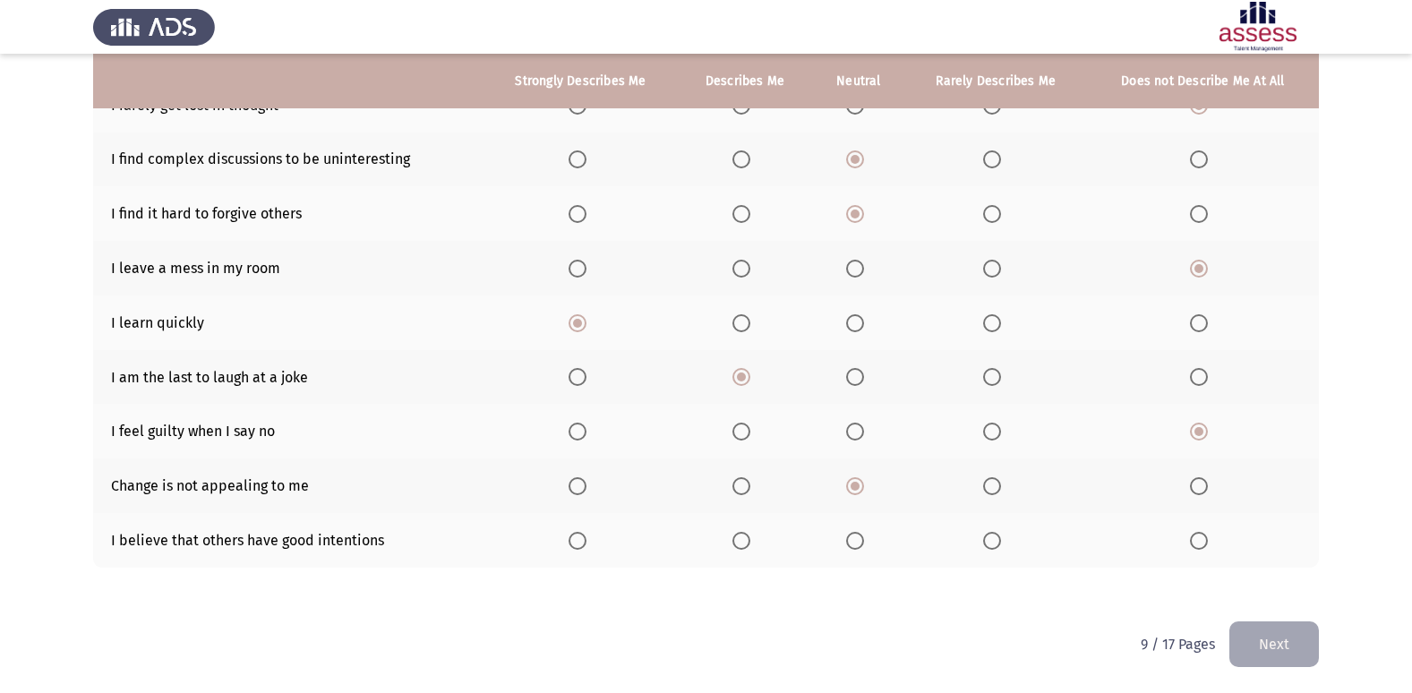
click at [731, 536] on th at bounding box center [745, 540] width 134 height 55
click at [583, 543] on span "Select an option" at bounding box center [577, 541] width 18 height 18
click at [583, 543] on input "Select an option" at bounding box center [577, 541] width 18 height 18
click at [1310, 641] on button "Next" at bounding box center [1274, 644] width 90 height 46
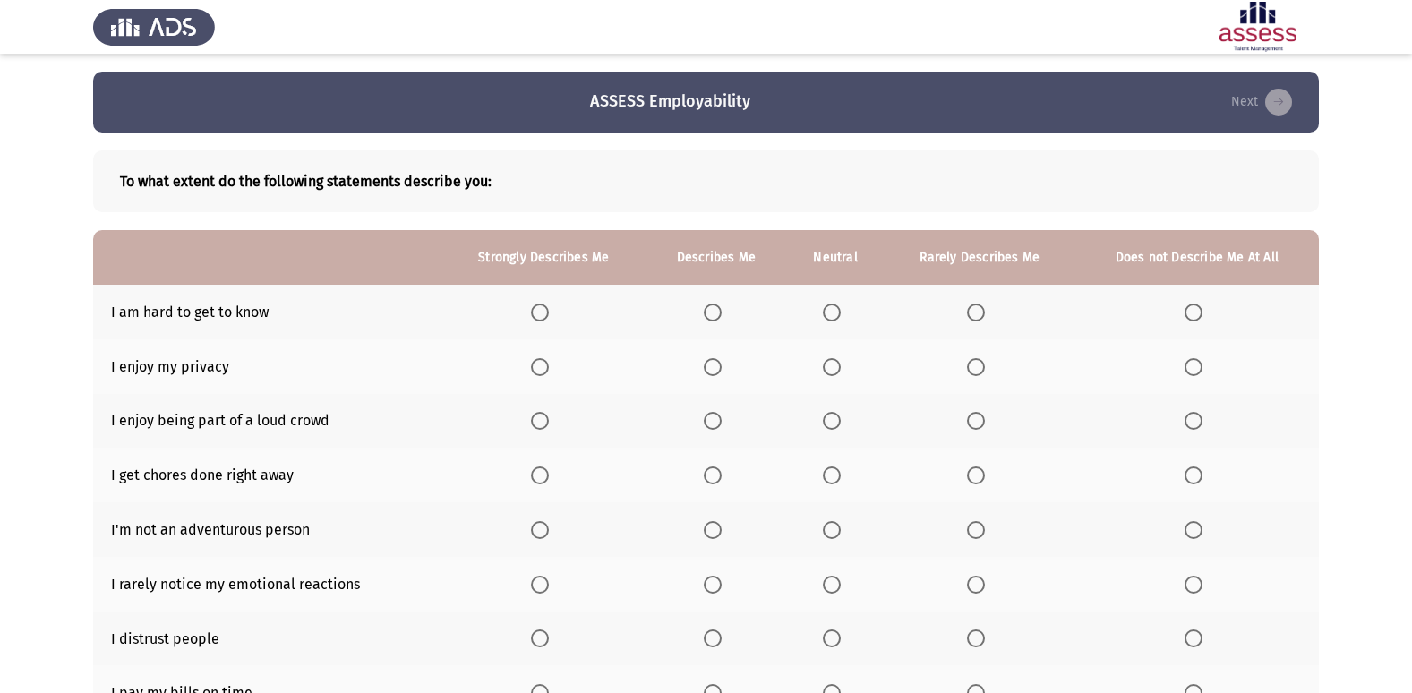
scroll to position [90, 0]
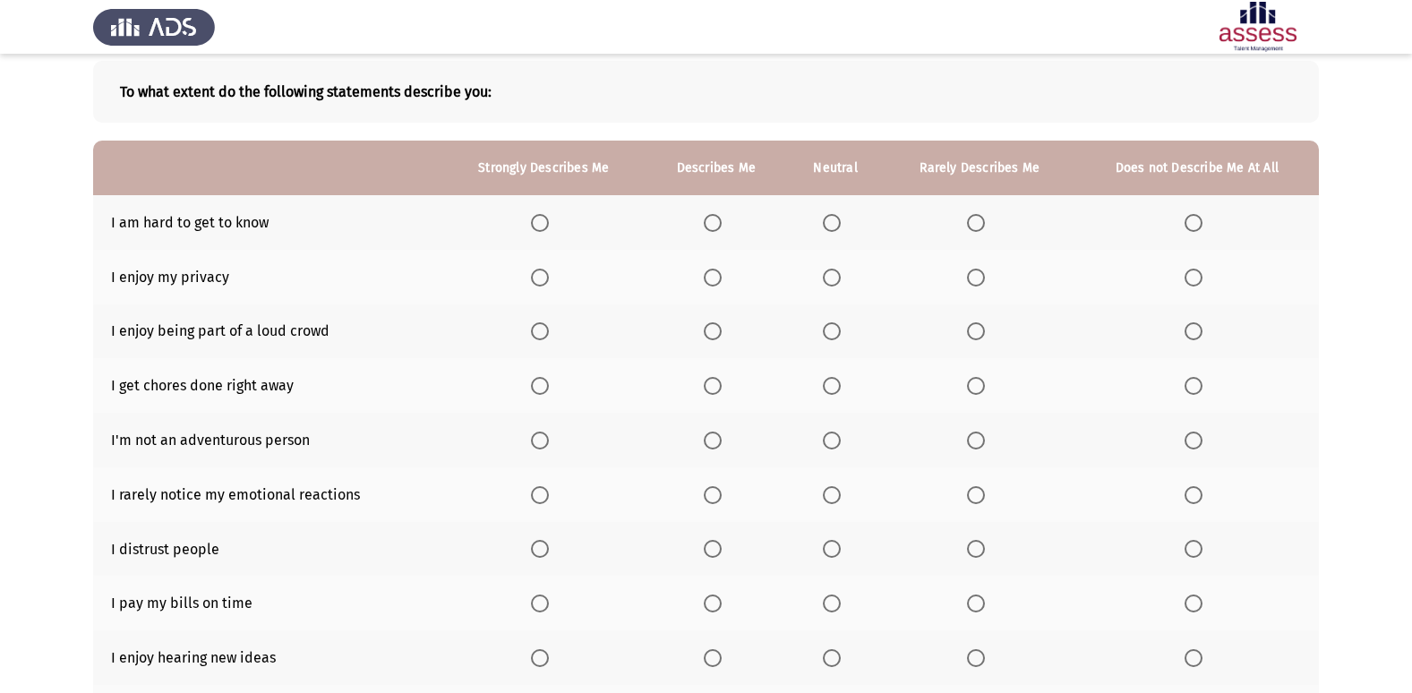
click at [1192, 223] on span "Select an option" at bounding box center [1193, 223] width 18 height 18
click at [1192, 223] on input "Select an option" at bounding box center [1193, 223] width 18 height 18
click at [1201, 273] on span "Select an option" at bounding box center [1193, 278] width 18 height 18
click at [1201, 273] on input "Select an option" at bounding box center [1193, 278] width 18 height 18
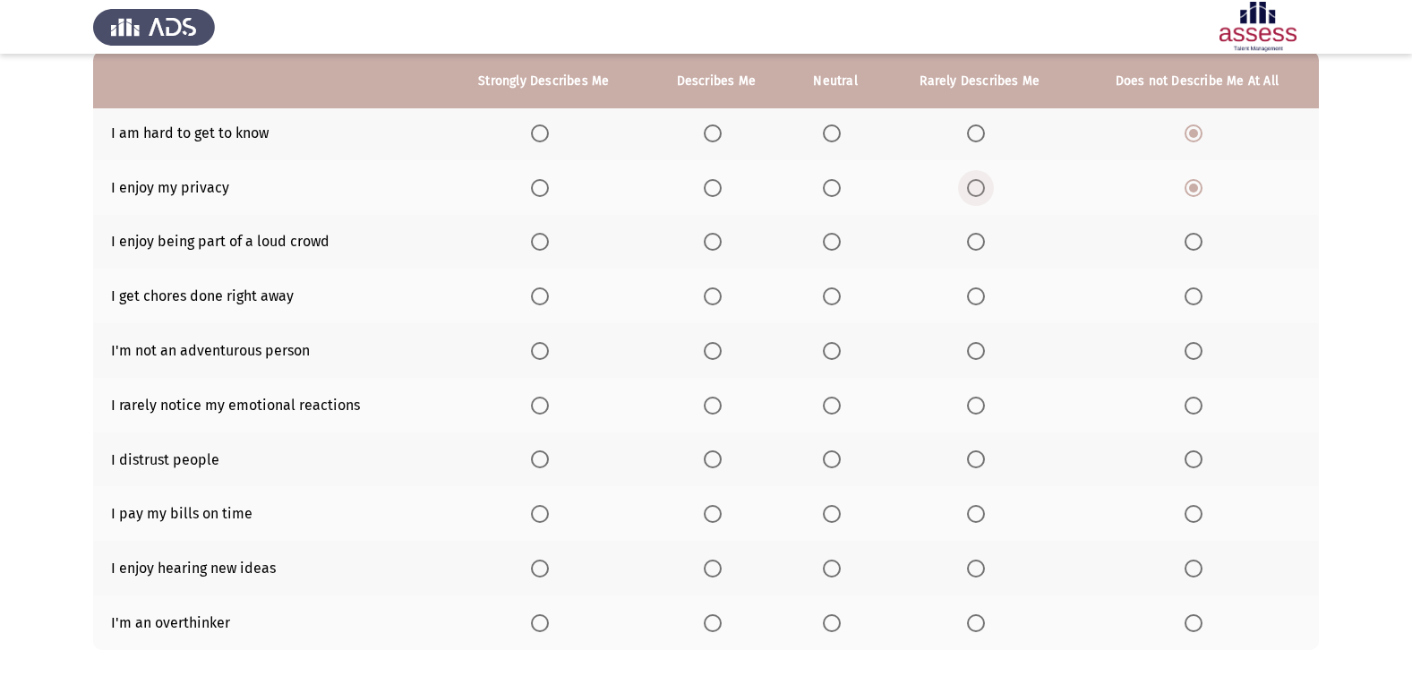
click at [973, 186] on span "Select an option" at bounding box center [976, 188] width 18 height 18
click at [973, 186] on input "Select an option" at bounding box center [976, 188] width 18 height 18
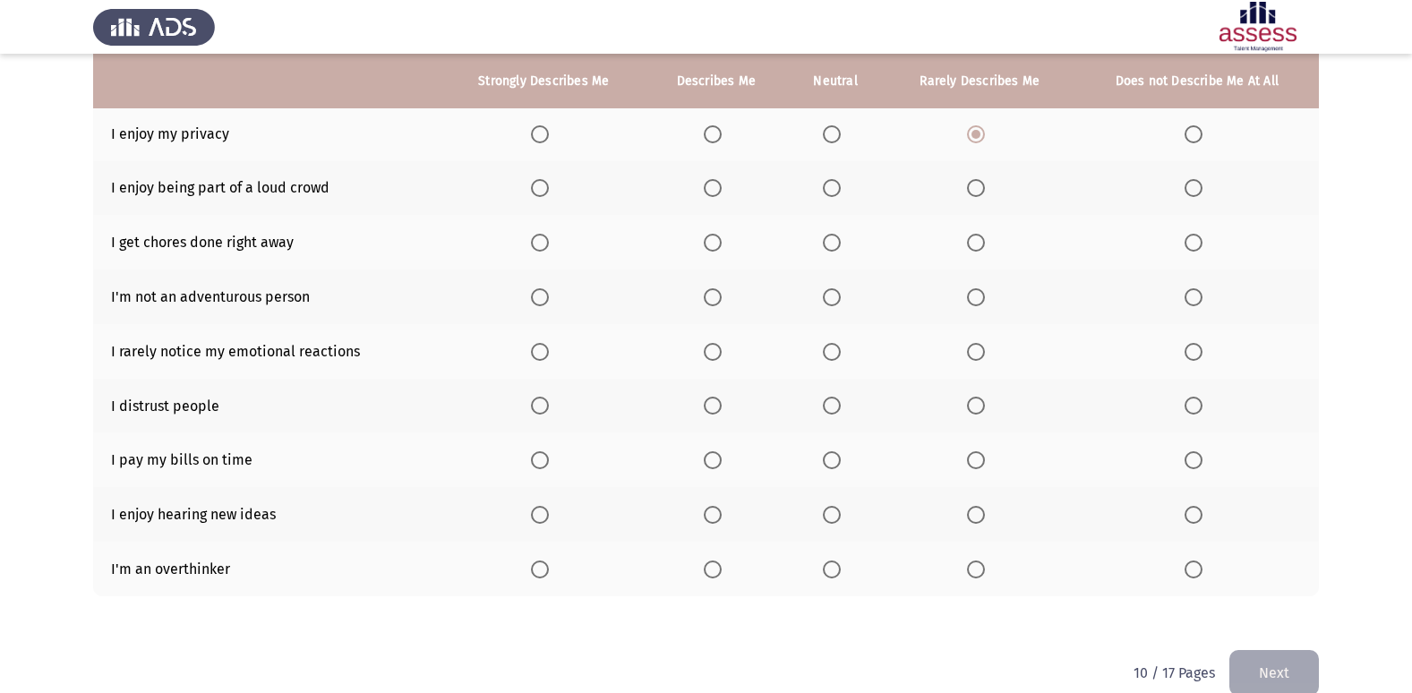
scroll to position [261, 0]
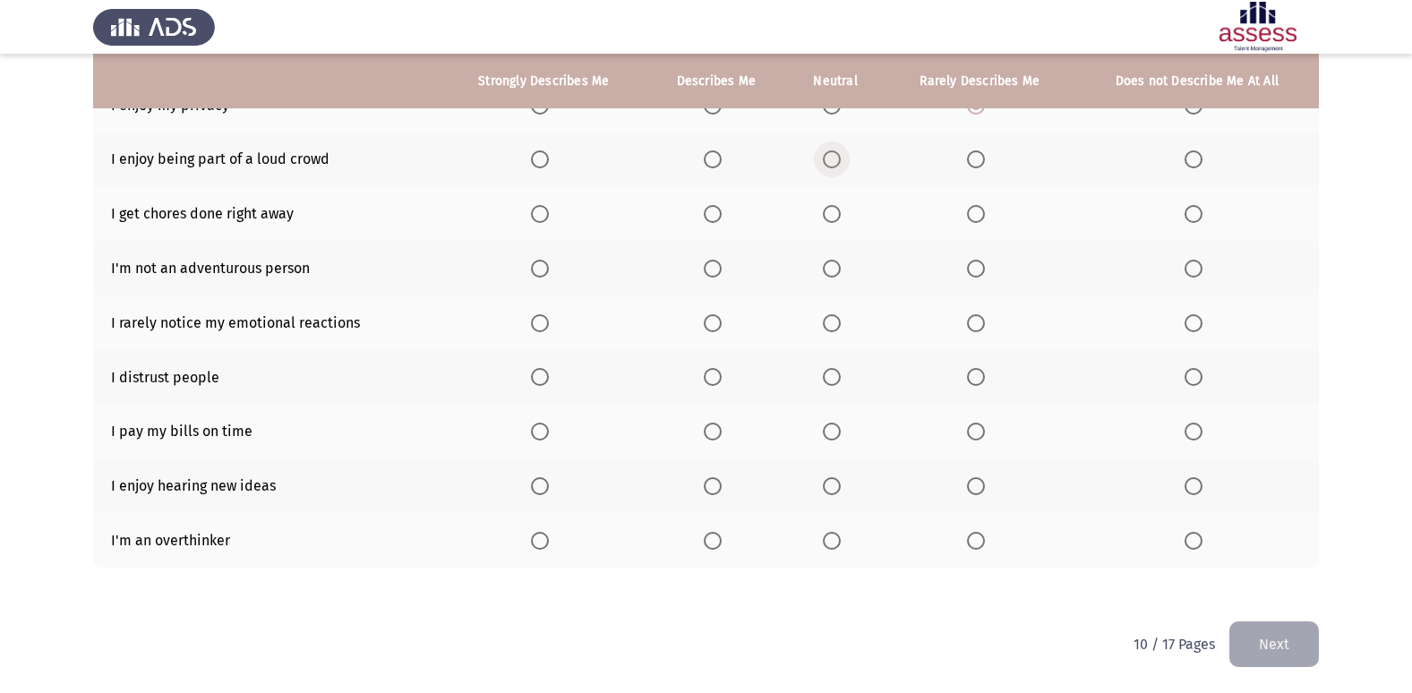
click at [827, 167] on span "Select an option" at bounding box center [832, 159] width 18 height 18
click at [827, 167] on input "Select an option" at bounding box center [832, 159] width 18 height 18
click at [833, 210] on span "Select an option" at bounding box center [832, 214] width 18 height 18
click at [833, 210] on input "Select an option" at bounding box center [832, 214] width 18 height 18
click at [1184, 265] on span "Select an option" at bounding box center [1193, 269] width 18 height 18
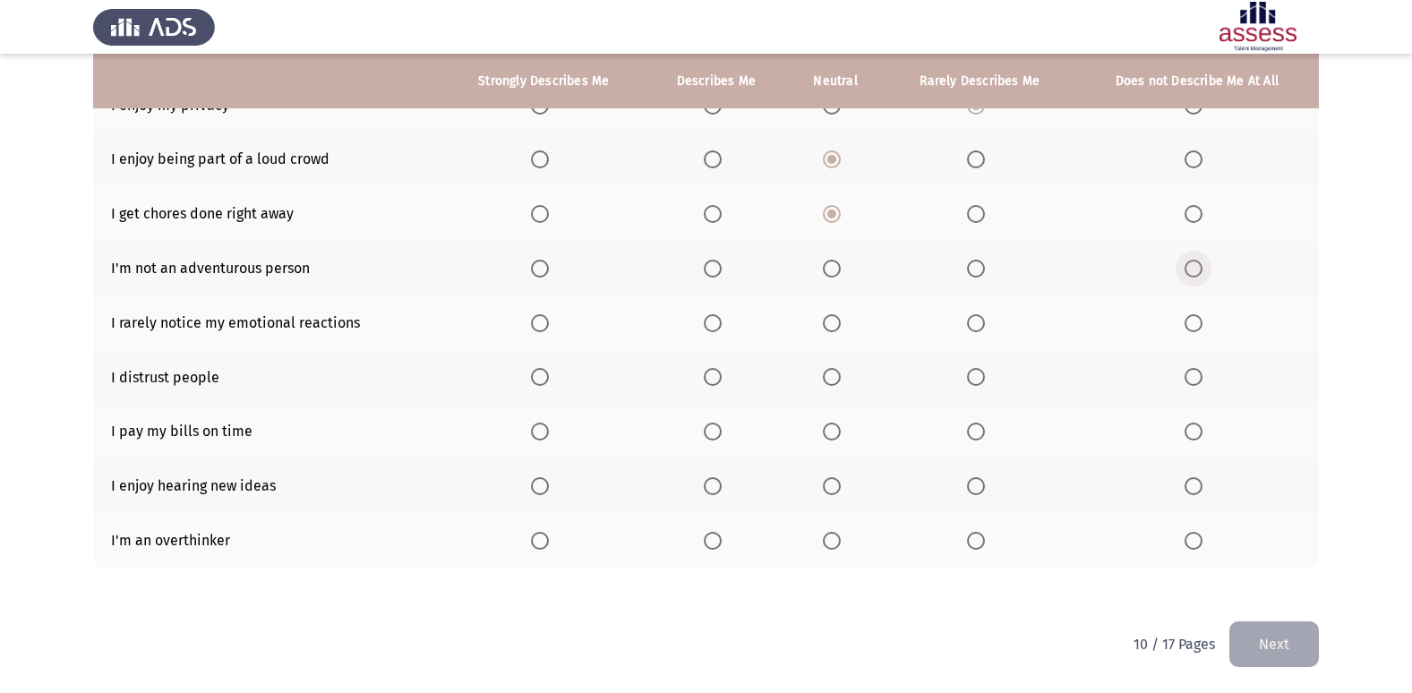
click at [1184, 265] on input "Select an option" at bounding box center [1193, 269] width 18 height 18
click at [978, 323] on span "Select an option" at bounding box center [976, 323] width 18 height 18
click at [978, 323] on input "Select an option" at bounding box center [976, 323] width 18 height 18
click at [979, 388] on th at bounding box center [980, 377] width 191 height 55
click at [1193, 375] on span "Select an option" at bounding box center [1193, 377] width 18 height 18
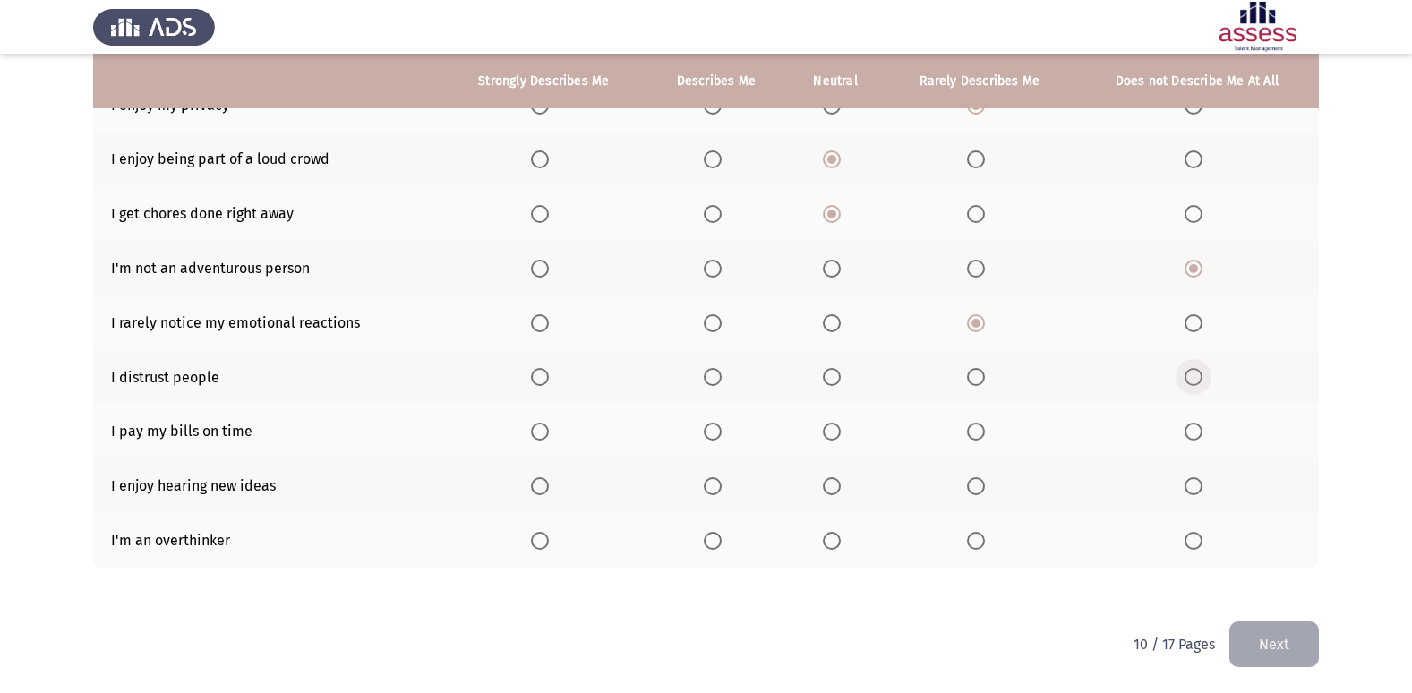
click at [1193, 375] on input "Select an option" at bounding box center [1193, 377] width 18 height 18
click at [1192, 428] on span "Select an option" at bounding box center [1193, 432] width 18 height 18
click at [1192, 428] on input "Select an option" at bounding box center [1193, 432] width 18 height 18
click at [538, 490] on span "Select an option" at bounding box center [540, 486] width 18 height 18
click at [538, 490] on input "Select an option" at bounding box center [540, 486] width 18 height 18
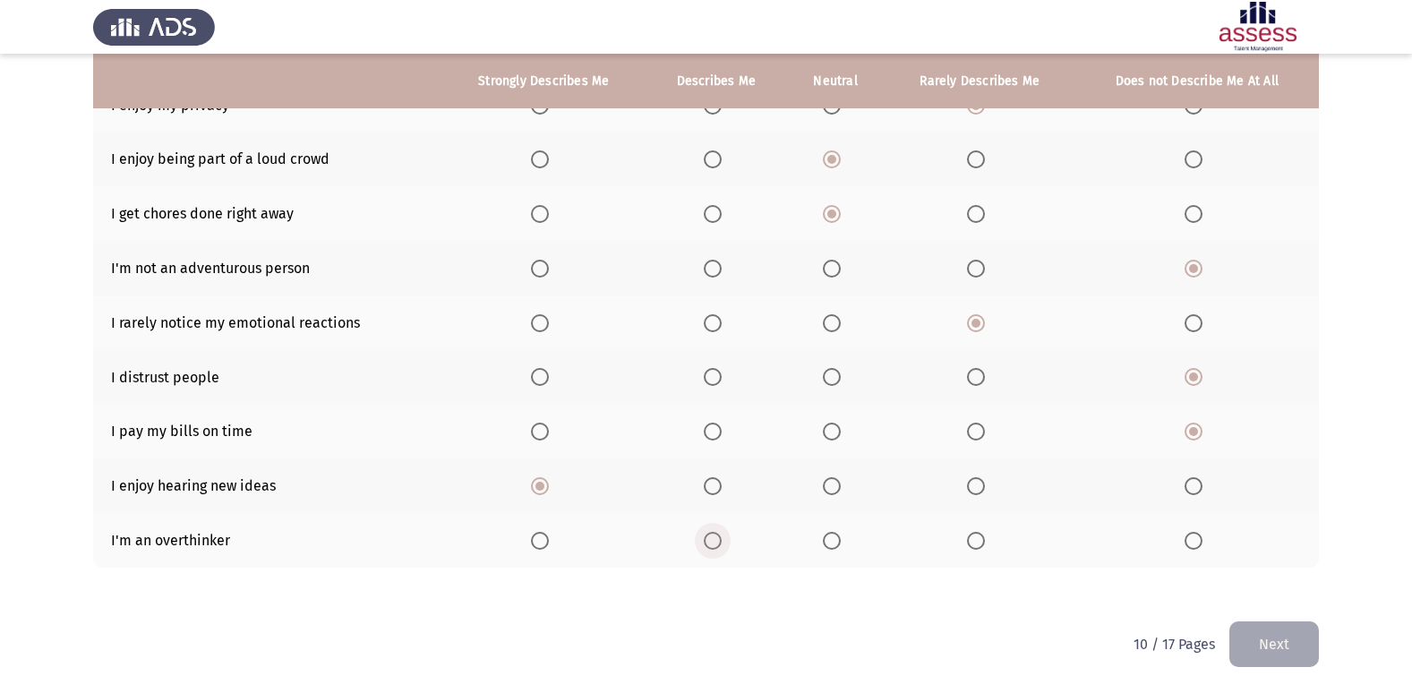
click at [711, 544] on span "Select an option" at bounding box center [713, 541] width 18 height 18
click at [711, 544] on input "Select an option" at bounding box center [713, 541] width 18 height 18
click at [1285, 651] on button "Next" at bounding box center [1274, 644] width 90 height 46
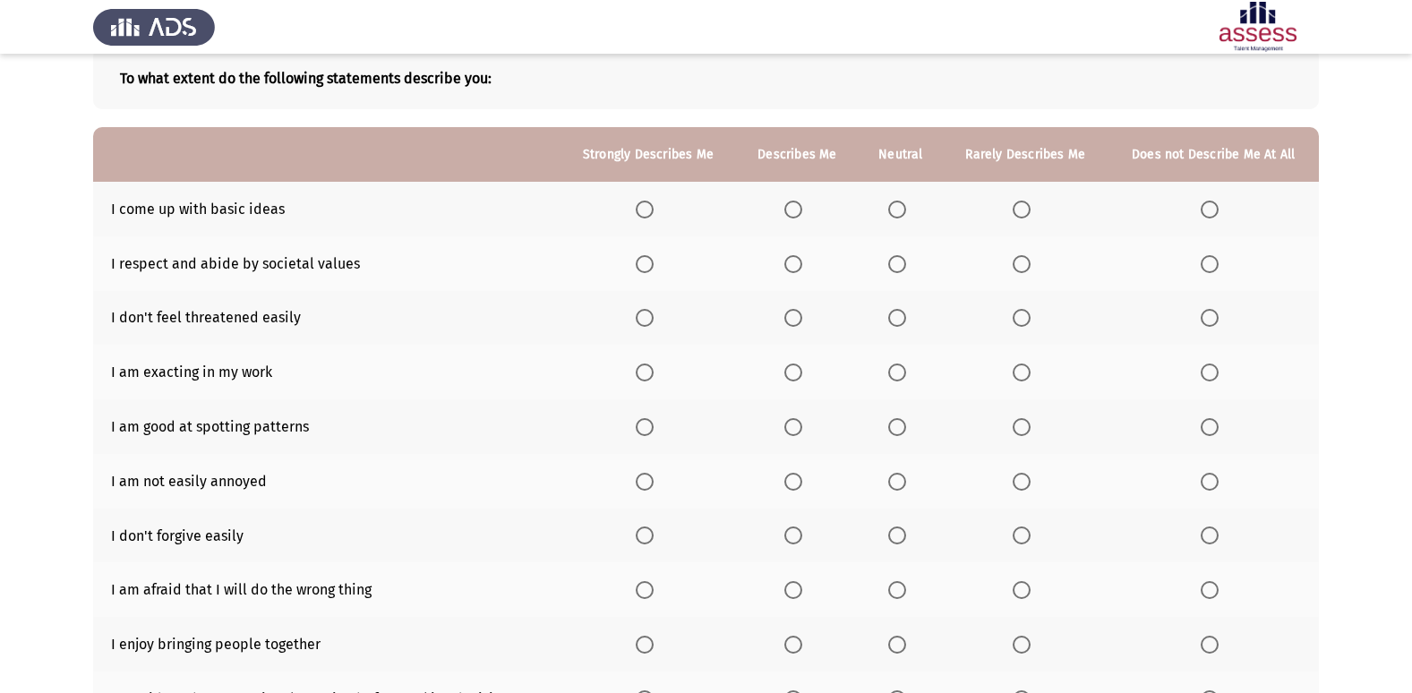
scroll to position [0, 0]
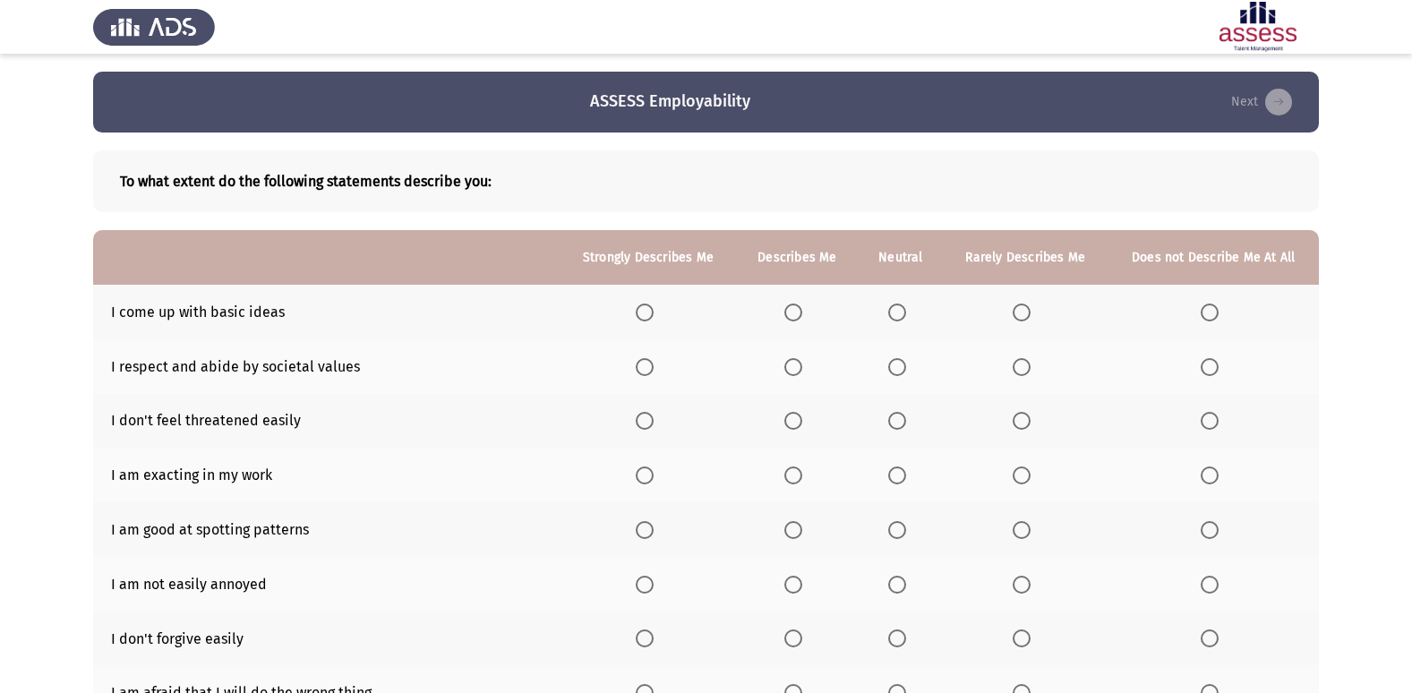
click at [653, 320] on span "Select an option" at bounding box center [645, 312] width 18 height 18
click at [653, 320] on input "Select an option" at bounding box center [645, 312] width 18 height 18
click at [793, 312] on span "Select an option" at bounding box center [793, 312] width 0 height 0
click at [794, 312] on input "Select an option" at bounding box center [793, 312] width 18 height 18
click at [648, 367] on span "Select an option" at bounding box center [645, 367] width 18 height 18
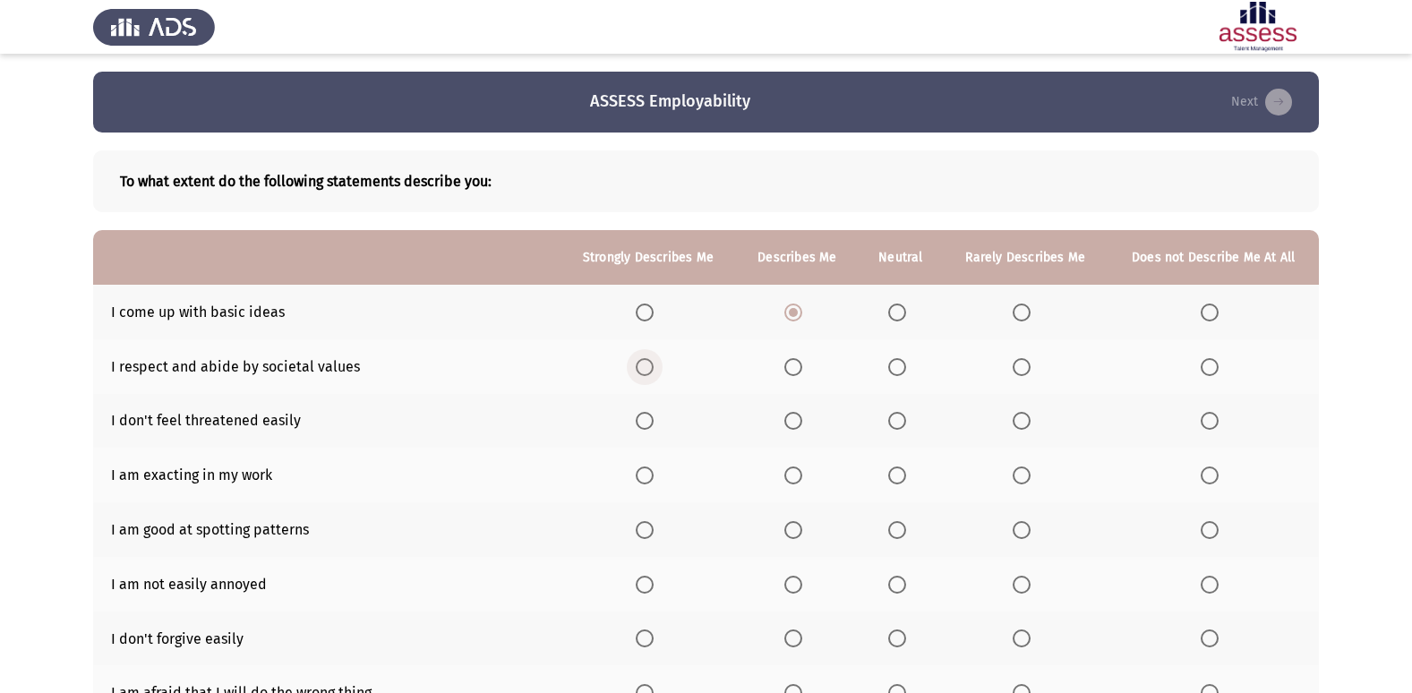
click at [648, 367] on input "Select an option" at bounding box center [645, 367] width 18 height 18
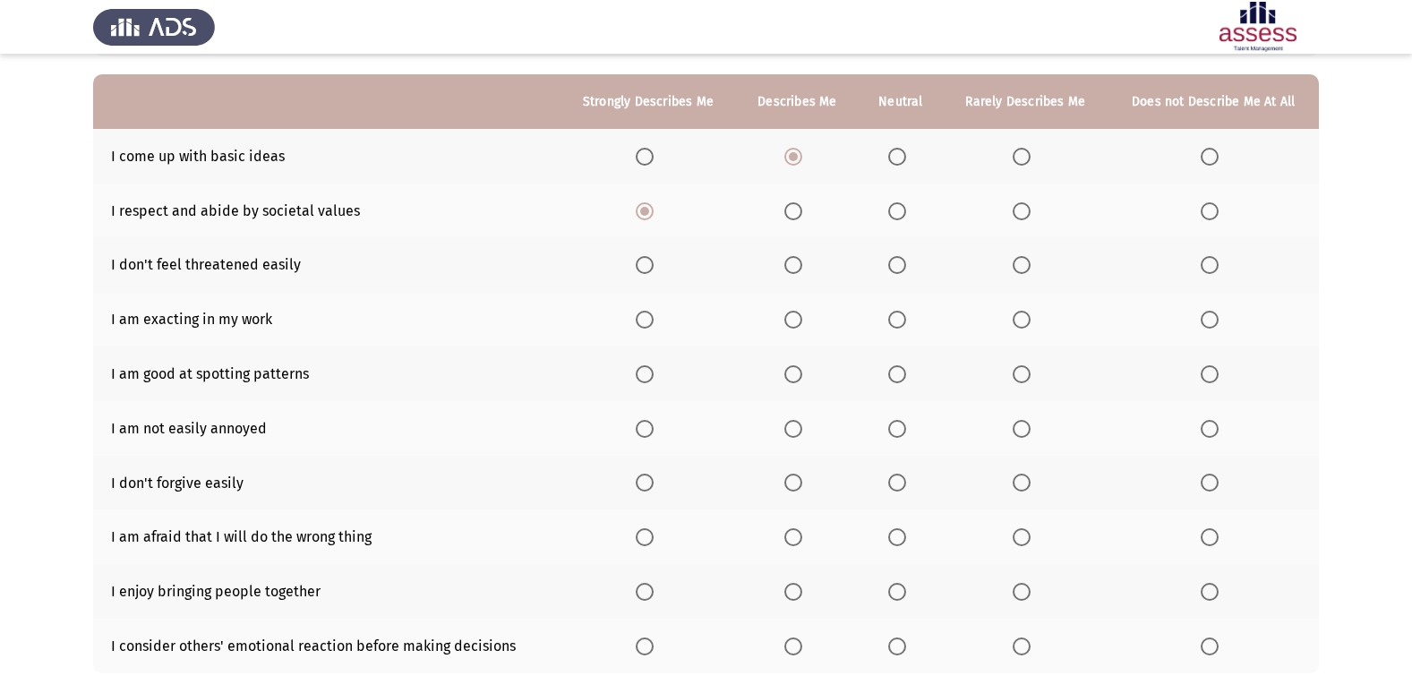
scroll to position [179, 0]
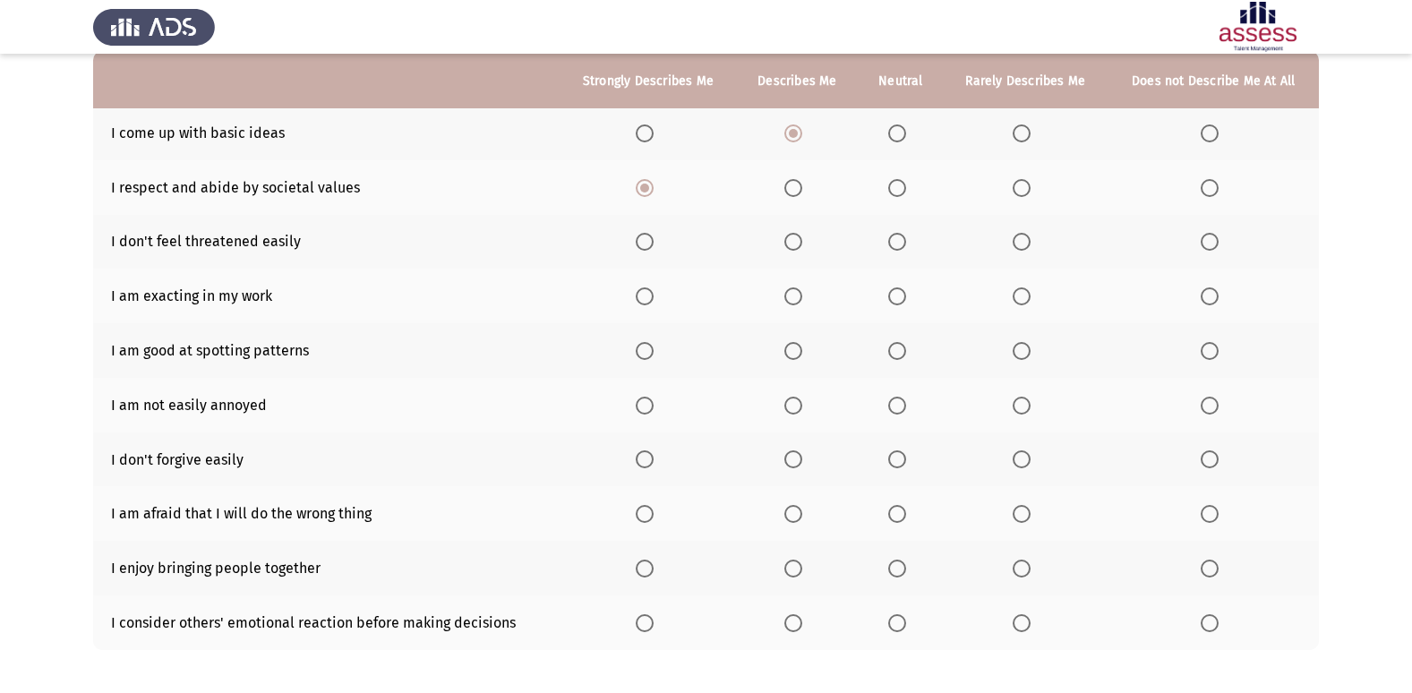
click at [905, 242] on span "Select an option" at bounding box center [897, 242] width 18 height 18
click at [905, 242] on input "Select an option" at bounding box center [897, 242] width 18 height 18
click at [646, 294] on span "Select an option" at bounding box center [645, 296] width 18 height 18
click at [646, 294] on input "Select an option" at bounding box center [645, 296] width 18 height 18
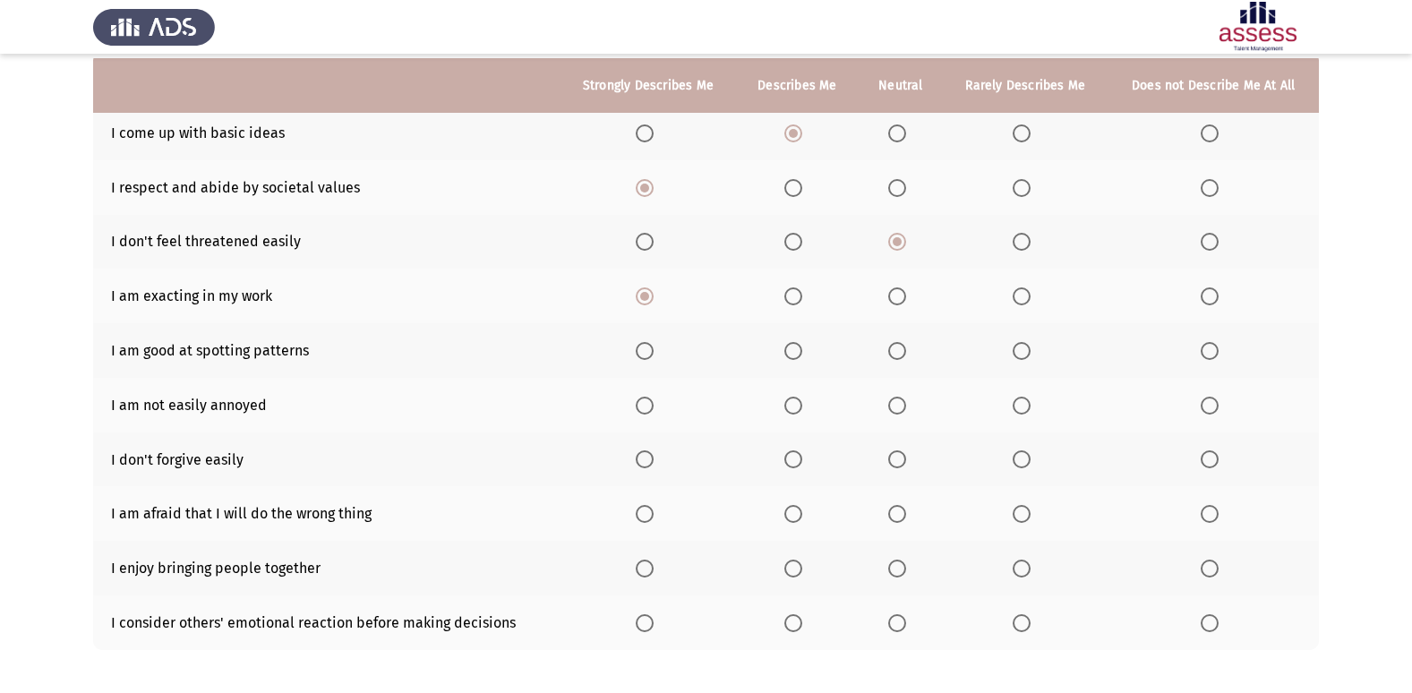
scroll to position [261, 0]
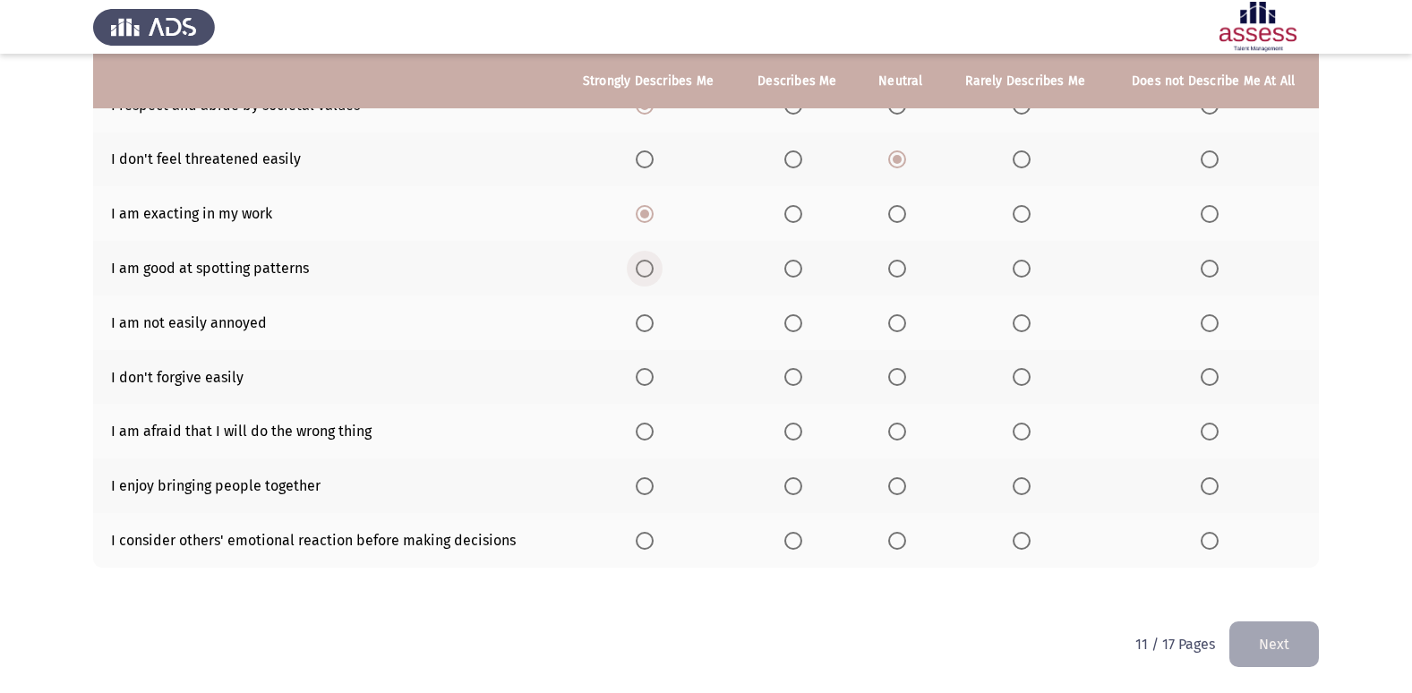
click at [649, 275] on span "Select an option" at bounding box center [645, 269] width 18 height 18
click at [649, 275] on input "Select an option" at bounding box center [645, 269] width 18 height 18
click at [897, 325] on span "Select an option" at bounding box center [897, 323] width 18 height 18
click at [897, 325] on input "Select an option" at bounding box center [897, 323] width 18 height 18
click at [643, 372] on span "Select an option" at bounding box center [645, 377] width 18 height 18
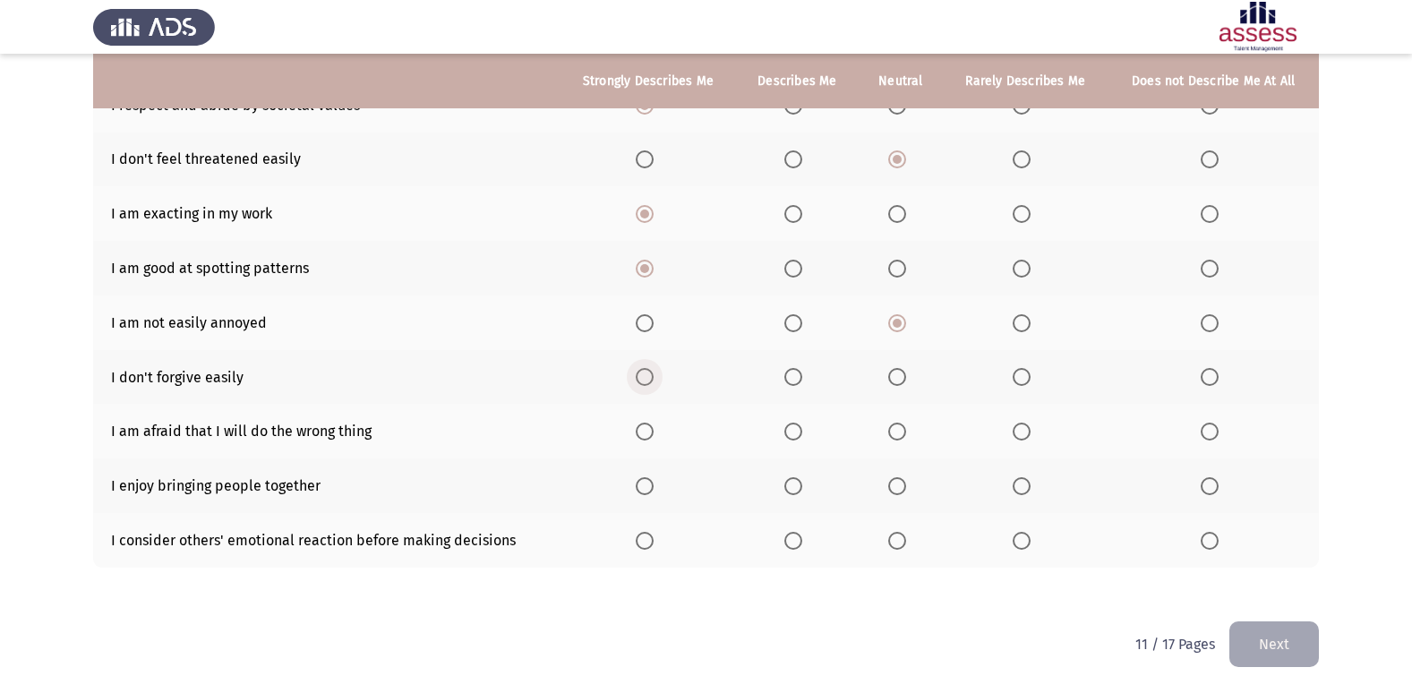
click at [643, 372] on input "Select an option" at bounding box center [645, 377] width 18 height 18
click at [797, 322] on span "Select an option" at bounding box center [793, 323] width 18 height 18
click at [797, 322] on input "Select an option" at bounding box center [793, 323] width 18 height 18
click at [1208, 426] on span "Select an option" at bounding box center [1210, 432] width 18 height 18
click at [1208, 426] on input "Select an option" at bounding box center [1210, 432] width 18 height 18
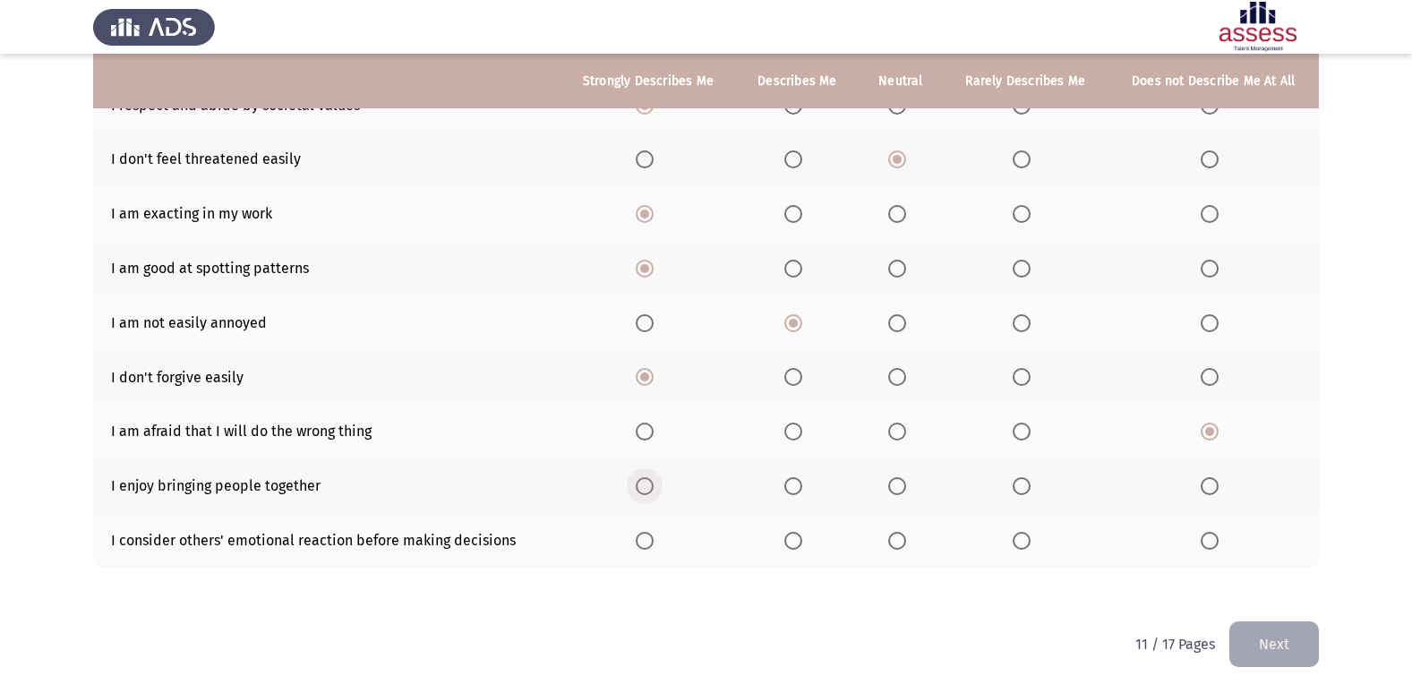
click at [650, 489] on span "Select an option" at bounding box center [645, 486] width 18 height 18
click at [650, 489] on input "Select an option" at bounding box center [645, 486] width 18 height 18
click at [1210, 541] on span "Select an option" at bounding box center [1210, 541] width 0 height 0
click at [1210, 540] on input "Select an option" at bounding box center [1210, 541] width 18 height 18
click at [1304, 621] on button "Next" at bounding box center [1274, 644] width 90 height 46
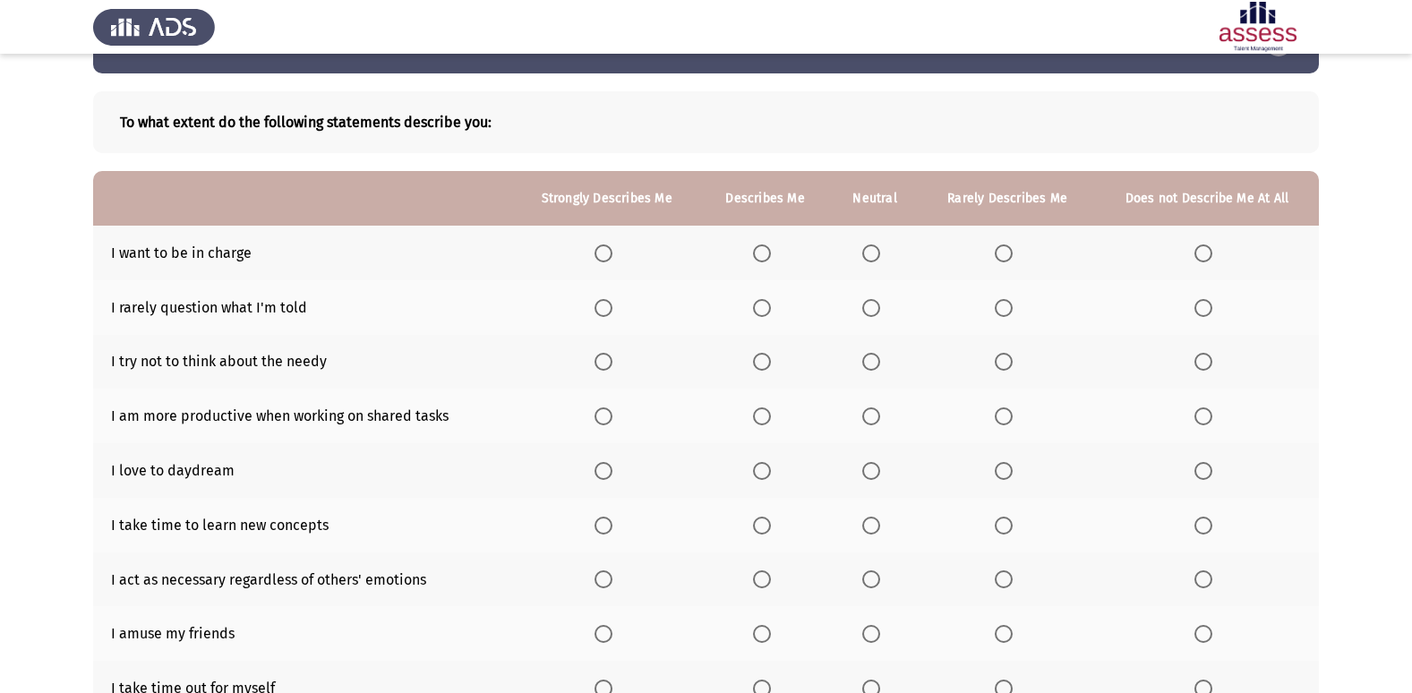
scroll to position [90, 0]
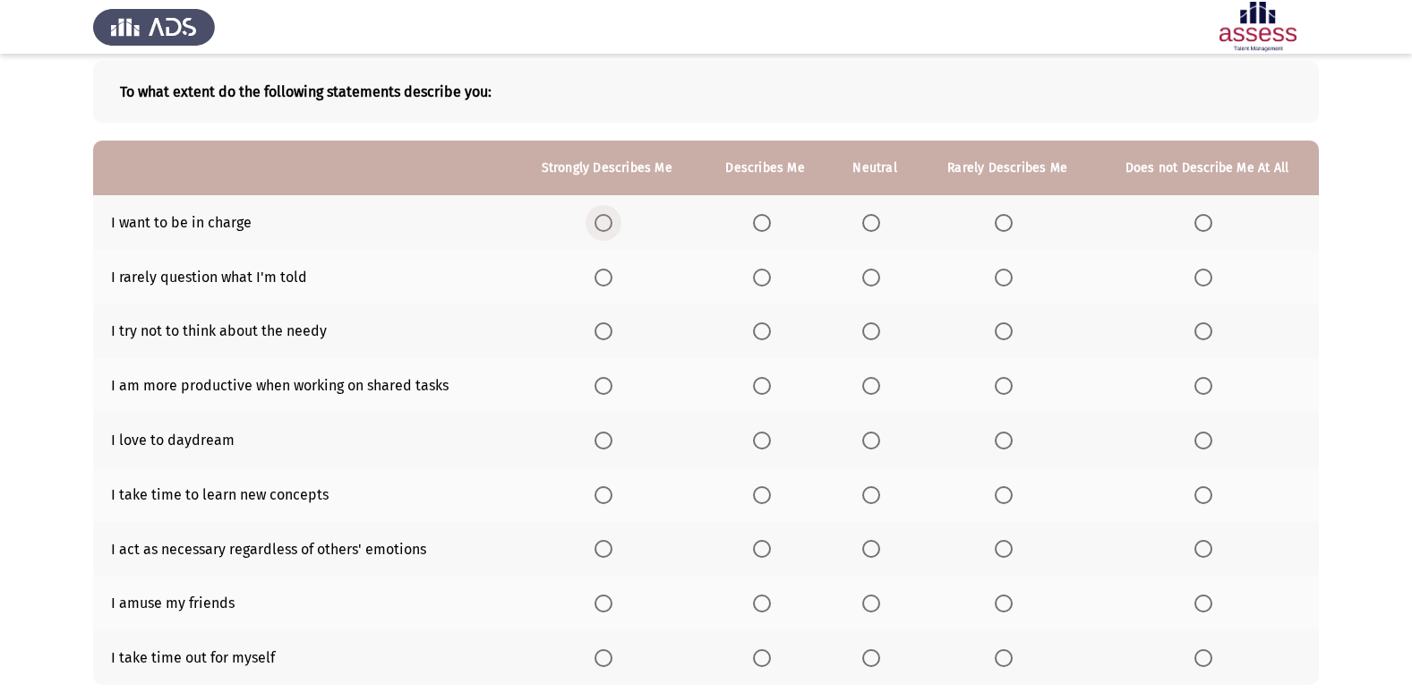
click at [600, 219] on span "Select an option" at bounding box center [603, 223] width 18 height 18
click at [600, 219] on input "Select an option" at bounding box center [603, 223] width 18 height 18
click at [610, 278] on span "Select an option" at bounding box center [603, 278] width 18 height 18
click at [610, 278] on input "Select an option" at bounding box center [603, 278] width 18 height 18
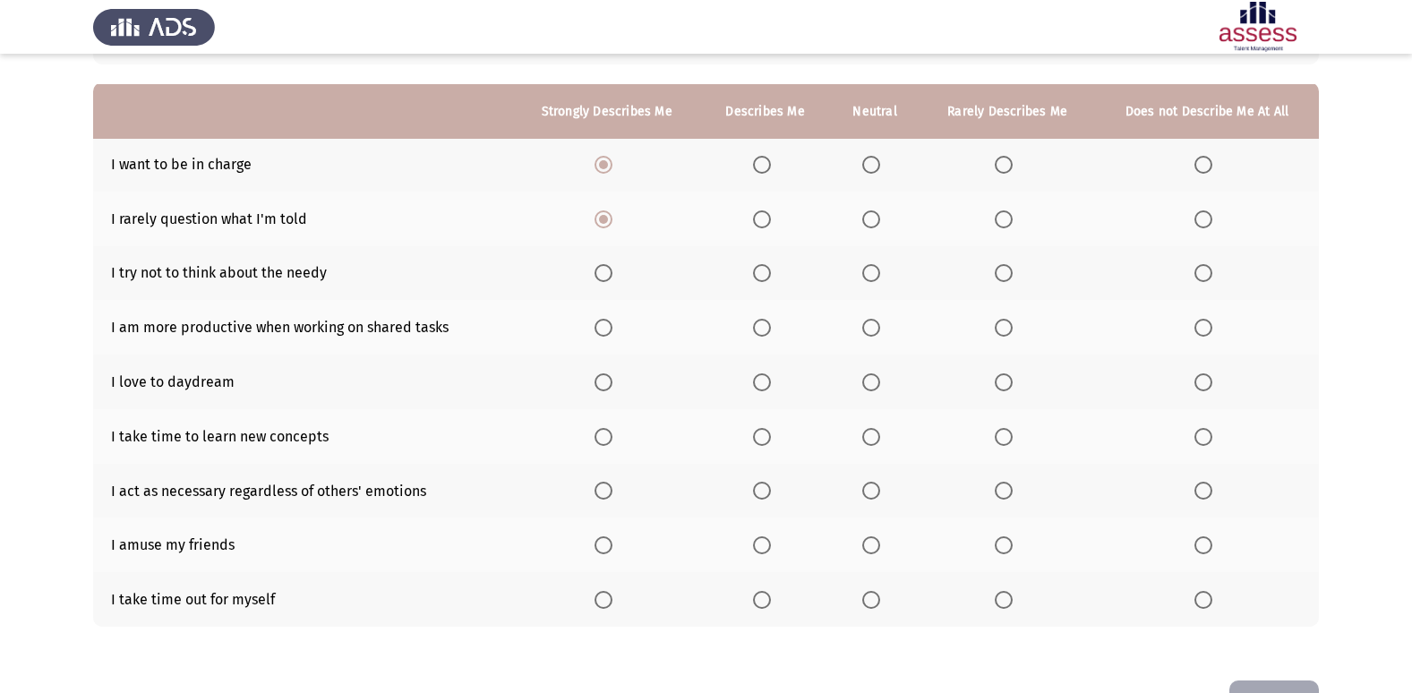
scroll to position [179, 0]
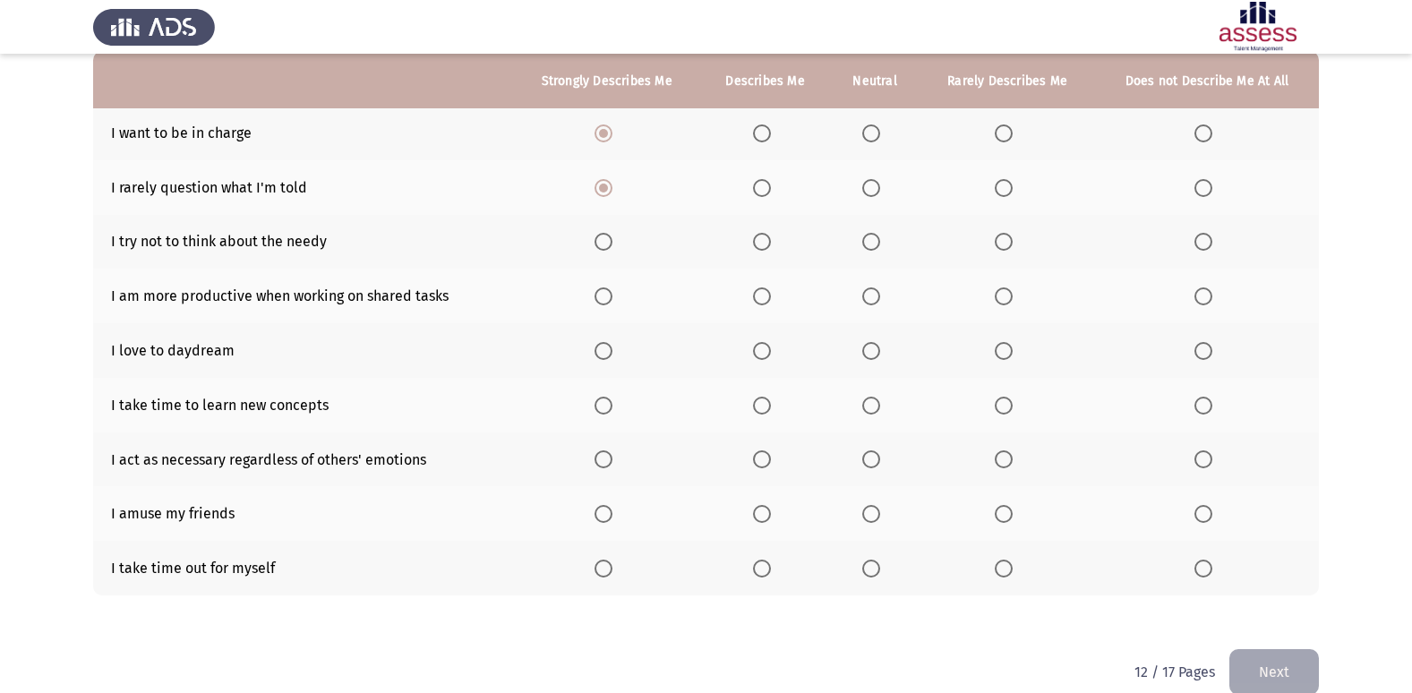
click at [1209, 243] on span "Select an option" at bounding box center [1203, 242] width 18 height 18
click at [1209, 243] on input "Select an option" at bounding box center [1203, 242] width 18 height 18
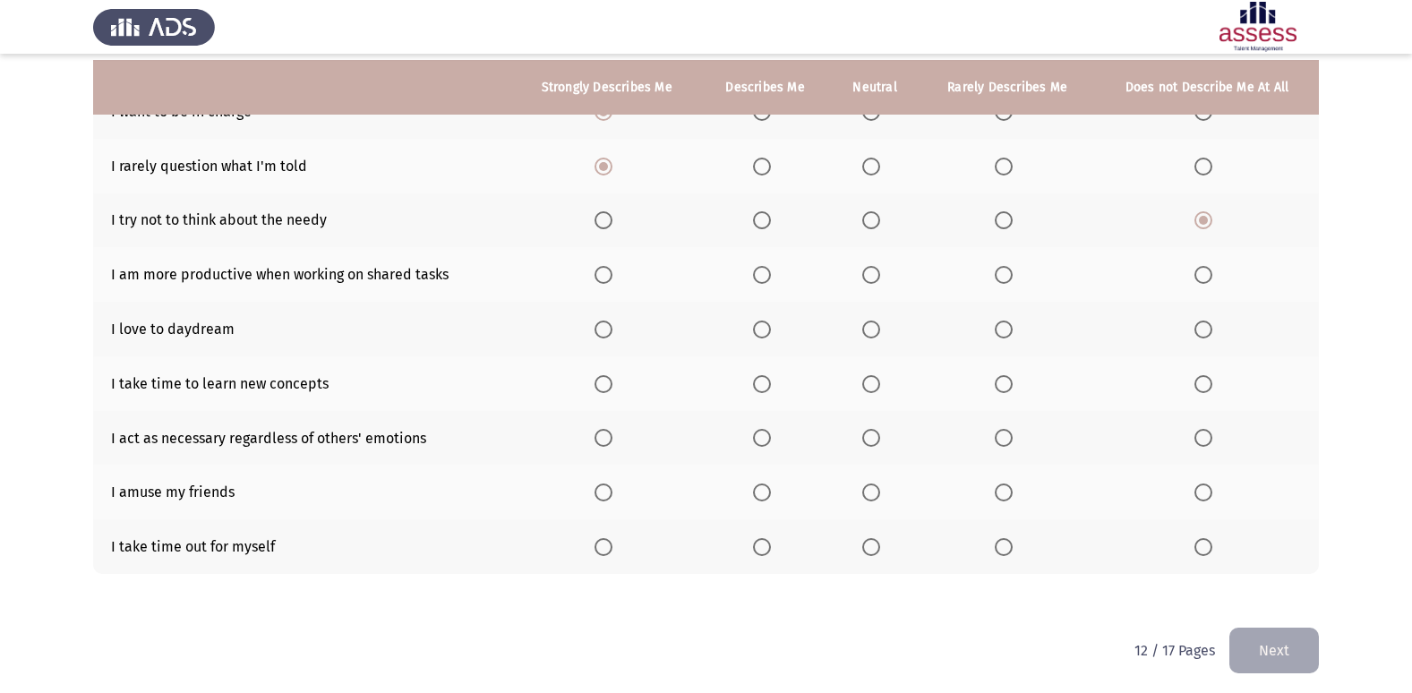
scroll to position [207, 0]
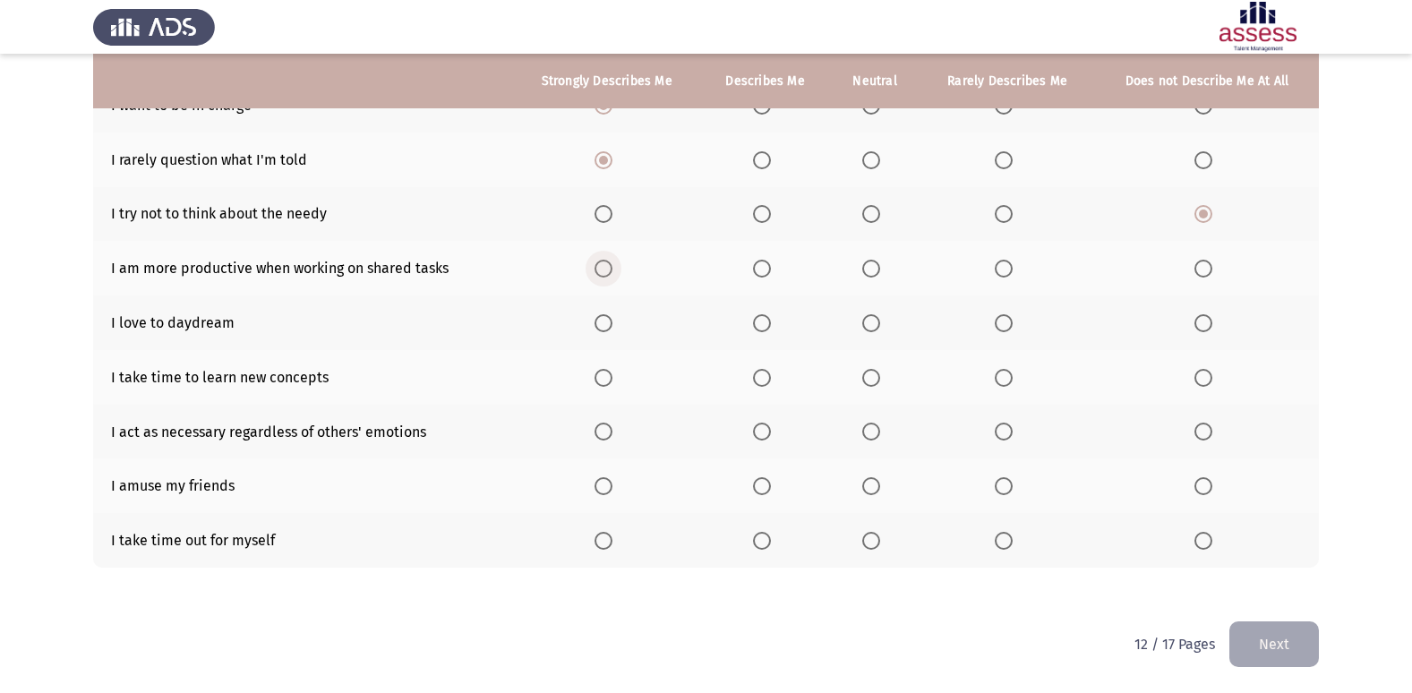
click at [611, 274] on span "Select an option" at bounding box center [603, 269] width 18 height 18
click at [611, 274] on input "Select an option" at bounding box center [603, 269] width 18 height 18
click at [612, 331] on span "Select an option" at bounding box center [603, 323] width 18 height 18
click at [612, 331] on input "Select an option" at bounding box center [603, 323] width 18 height 18
click at [766, 372] on span "Select an option" at bounding box center [762, 378] width 18 height 18
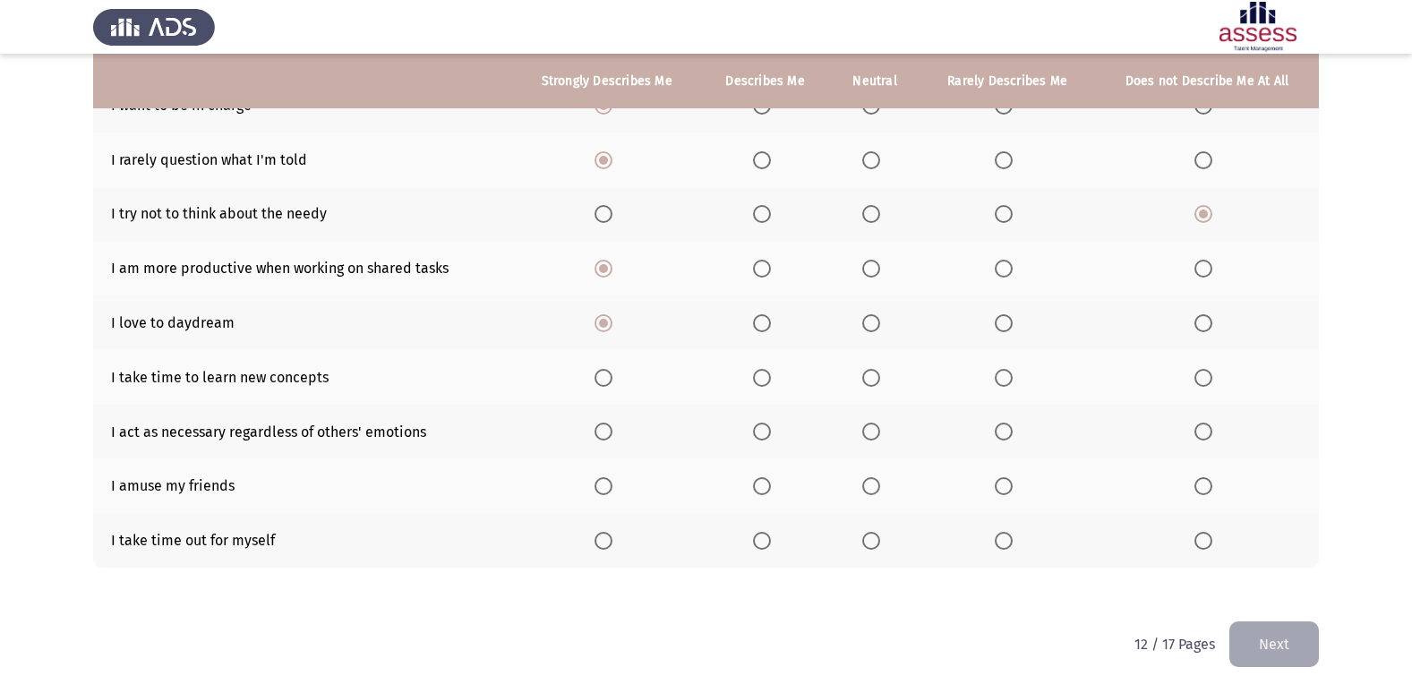
click at [766, 372] on input "Select an option" at bounding box center [762, 378] width 18 height 18
click at [1004, 425] on span "Select an option" at bounding box center [1004, 432] width 18 height 18
click at [1004, 425] on input "Select an option" at bounding box center [1004, 432] width 18 height 18
click at [996, 486] on span "Select an option" at bounding box center [1004, 486] width 18 height 18
click at [996, 486] on input "Select an option" at bounding box center [1004, 486] width 18 height 18
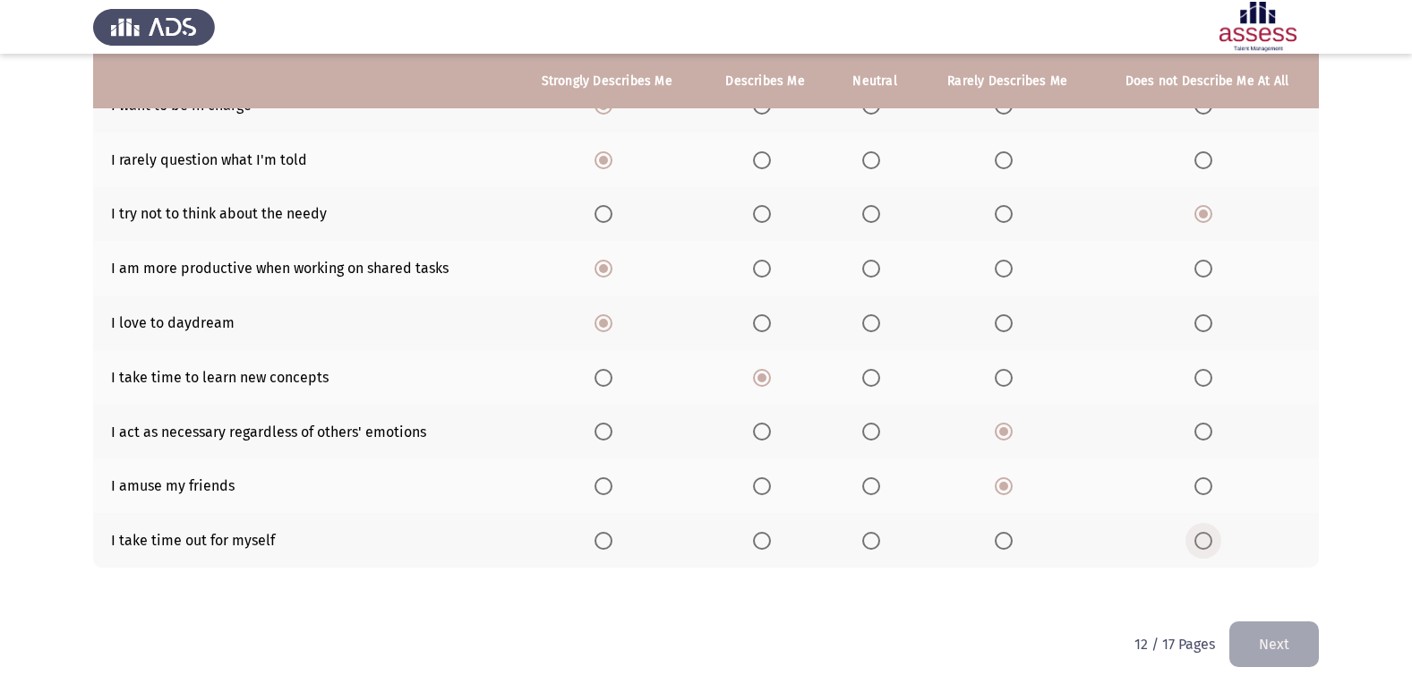
click at [1211, 536] on span "Select an option" at bounding box center [1203, 541] width 18 height 18
click at [1211, 536] on input "Select an option" at bounding box center [1203, 541] width 18 height 18
click at [1204, 497] on th at bounding box center [1207, 485] width 224 height 55
click at [1203, 480] on span "Select an option" at bounding box center [1203, 486] width 18 height 18
click at [1203, 480] on input "Select an option" at bounding box center [1203, 486] width 18 height 18
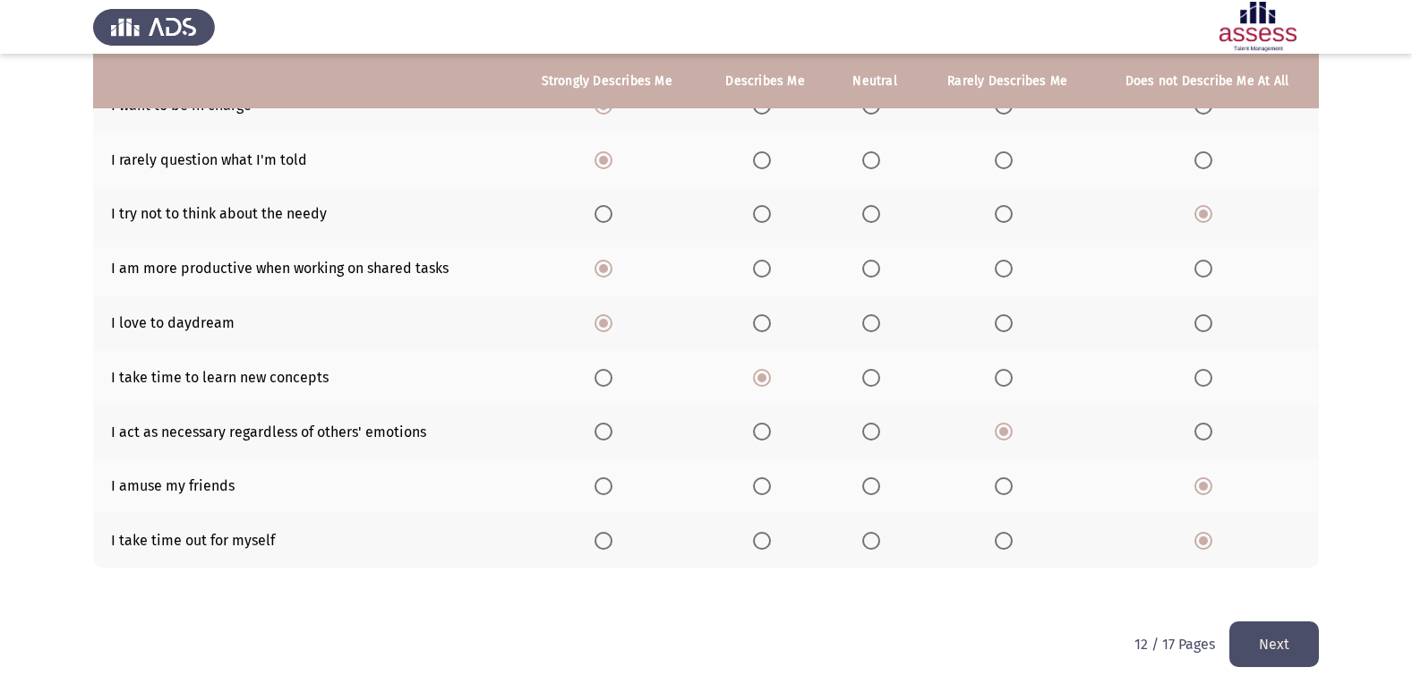
click at [1259, 626] on button "Next" at bounding box center [1274, 644] width 90 height 46
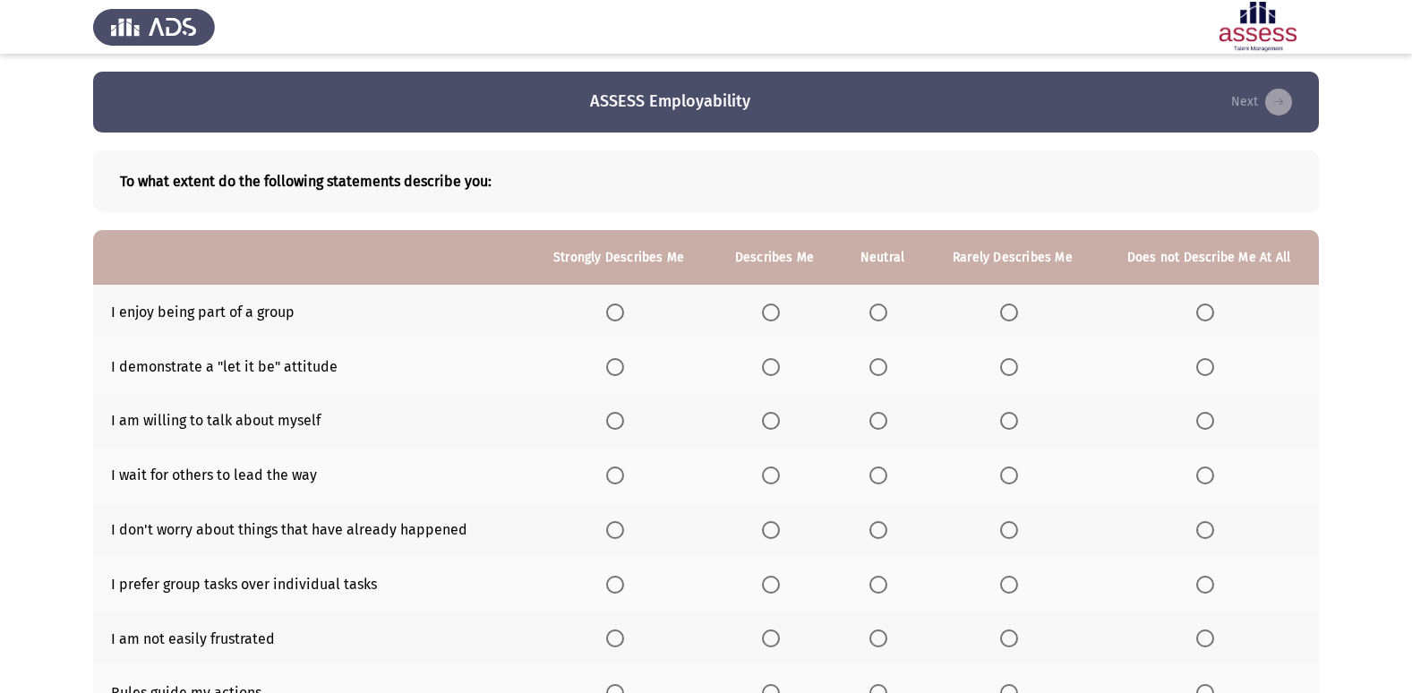
click at [619, 315] on span "Select an option" at bounding box center [615, 312] width 18 height 18
click at [619, 315] on input "Select an option" at bounding box center [615, 312] width 18 height 18
click at [1002, 370] on span "Select an option" at bounding box center [1009, 367] width 18 height 18
click at [1002, 370] on input "Select an option" at bounding box center [1009, 367] width 18 height 18
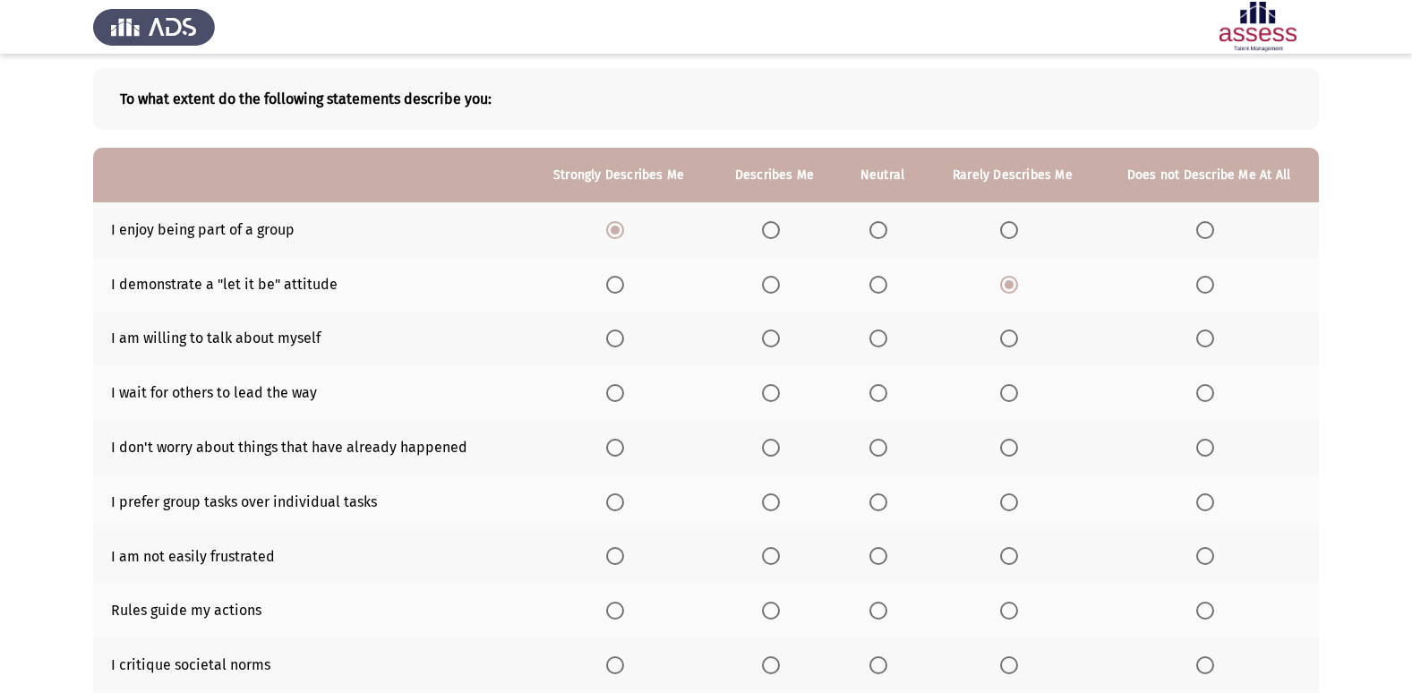
scroll to position [172, 0]
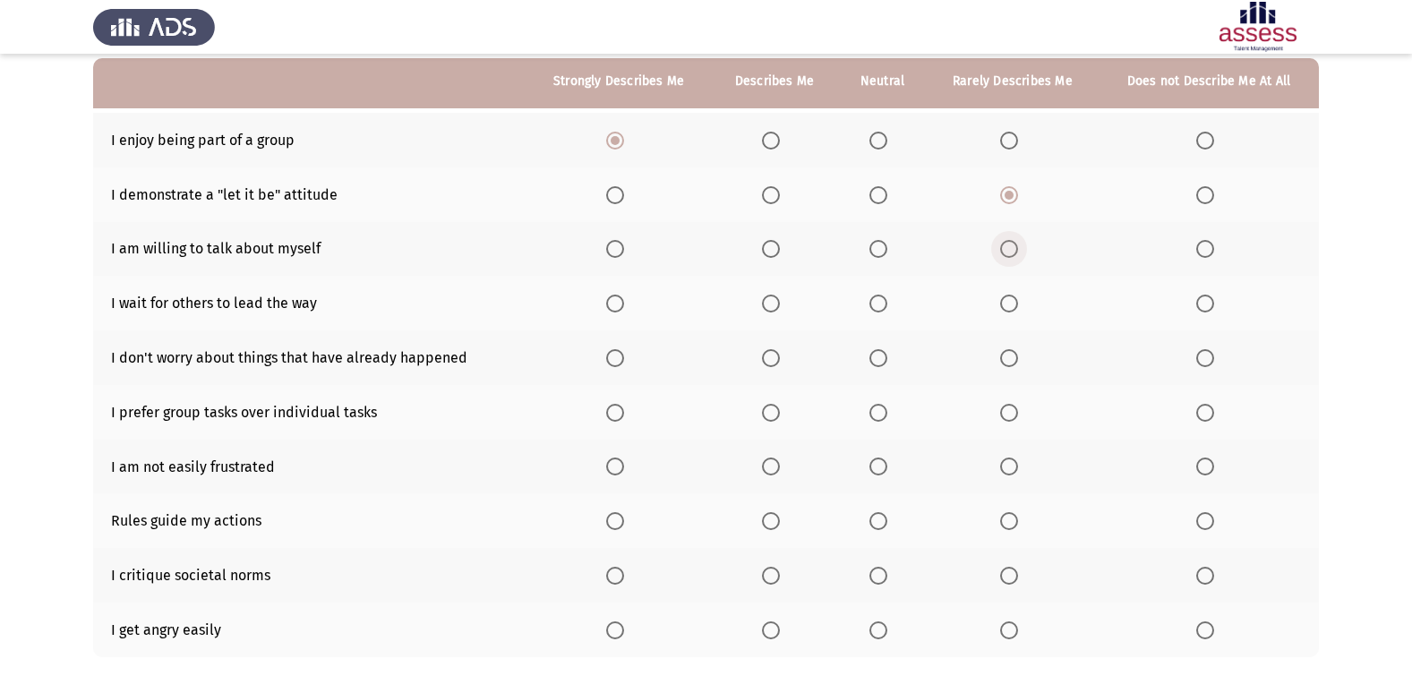
click at [1012, 256] on span "Select an option" at bounding box center [1009, 249] width 18 height 18
click at [1012, 256] on input "Select an option" at bounding box center [1009, 249] width 18 height 18
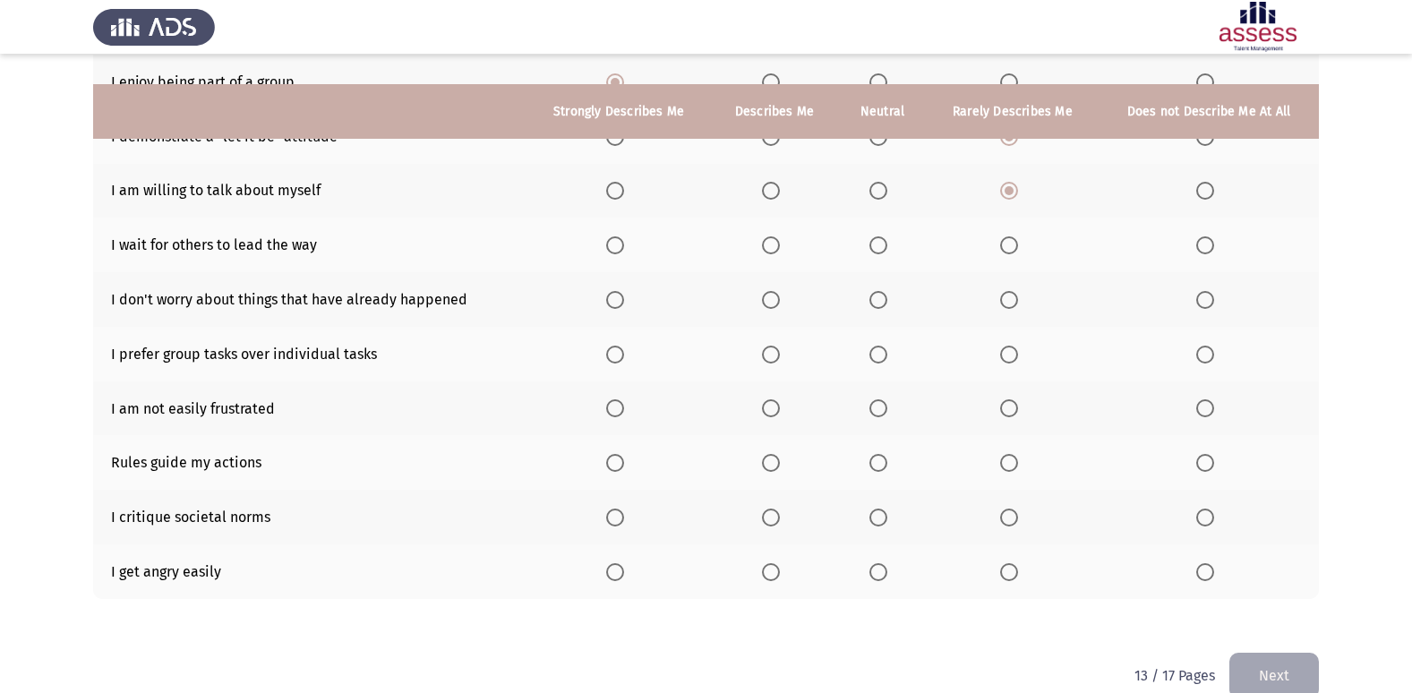
scroll to position [261, 0]
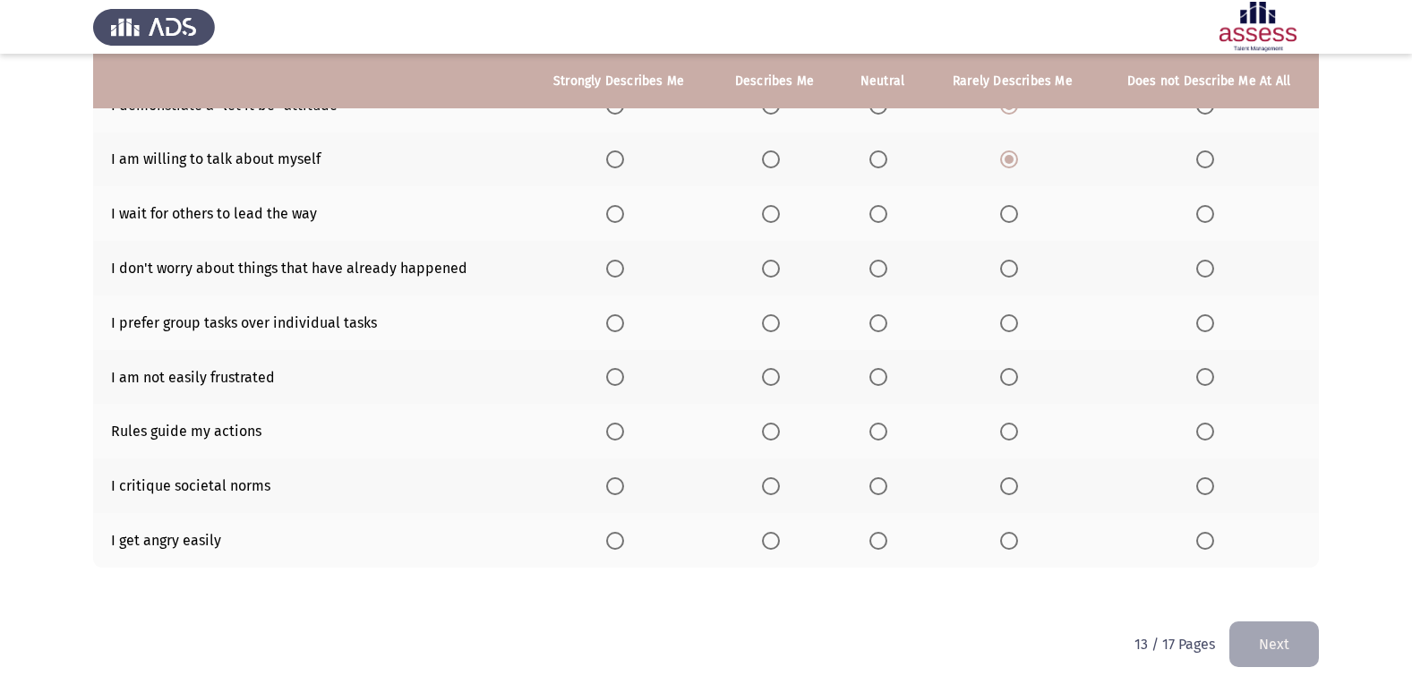
click at [780, 216] on span "Select an option" at bounding box center [771, 214] width 18 height 18
click at [780, 216] on input "Select an option" at bounding box center [771, 214] width 18 height 18
click at [765, 269] on span "Select an option" at bounding box center [771, 269] width 18 height 18
click at [765, 269] on input "Select an option" at bounding box center [771, 269] width 18 height 18
click at [773, 324] on span "Select an option" at bounding box center [771, 323] width 18 height 18
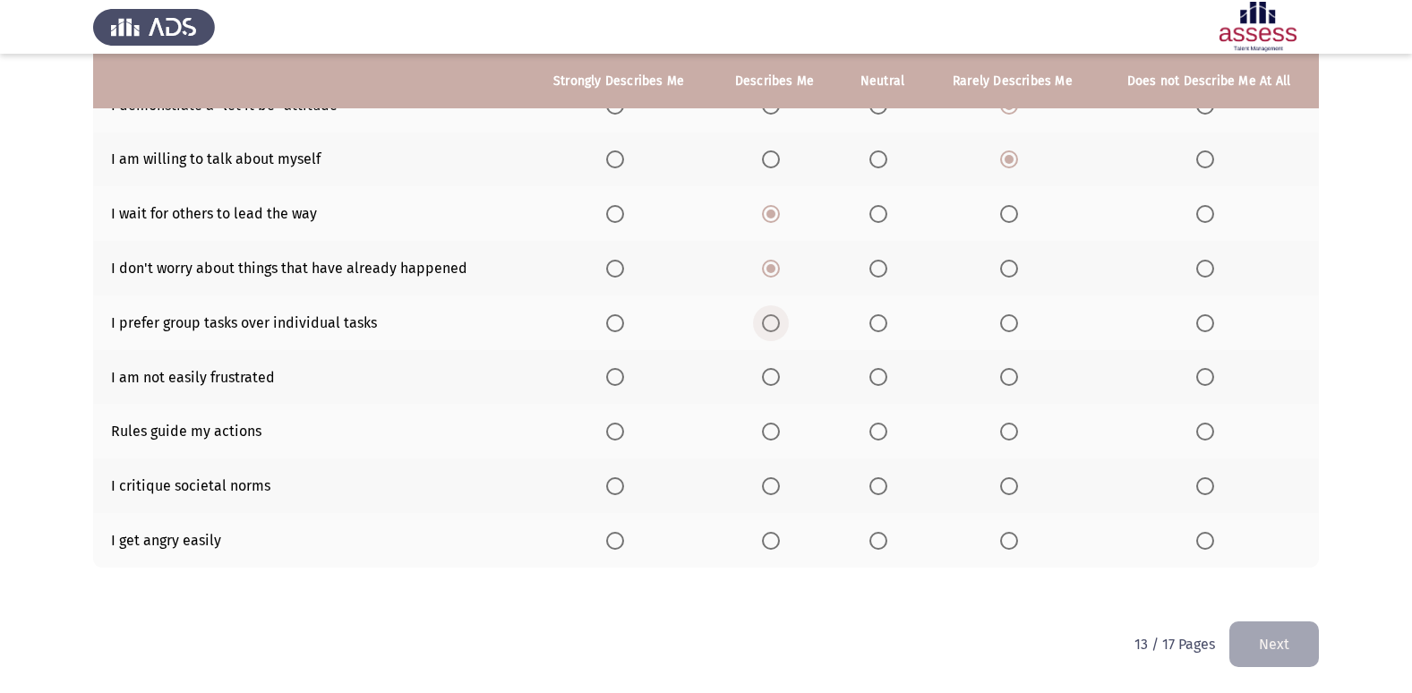
click at [773, 324] on input "Select an option" at bounding box center [771, 323] width 18 height 18
click at [1199, 368] on span "Select an option" at bounding box center [1205, 377] width 18 height 18
click at [1199, 368] on input "Select an option" at bounding box center [1205, 377] width 18 height 18
click at [612, 432] on span "Select an option" at bounding box center [615, 432] width 18 height 18
click at [612, 432] on input "Select an option" at bounding box center [615, 432] width 18 height 18
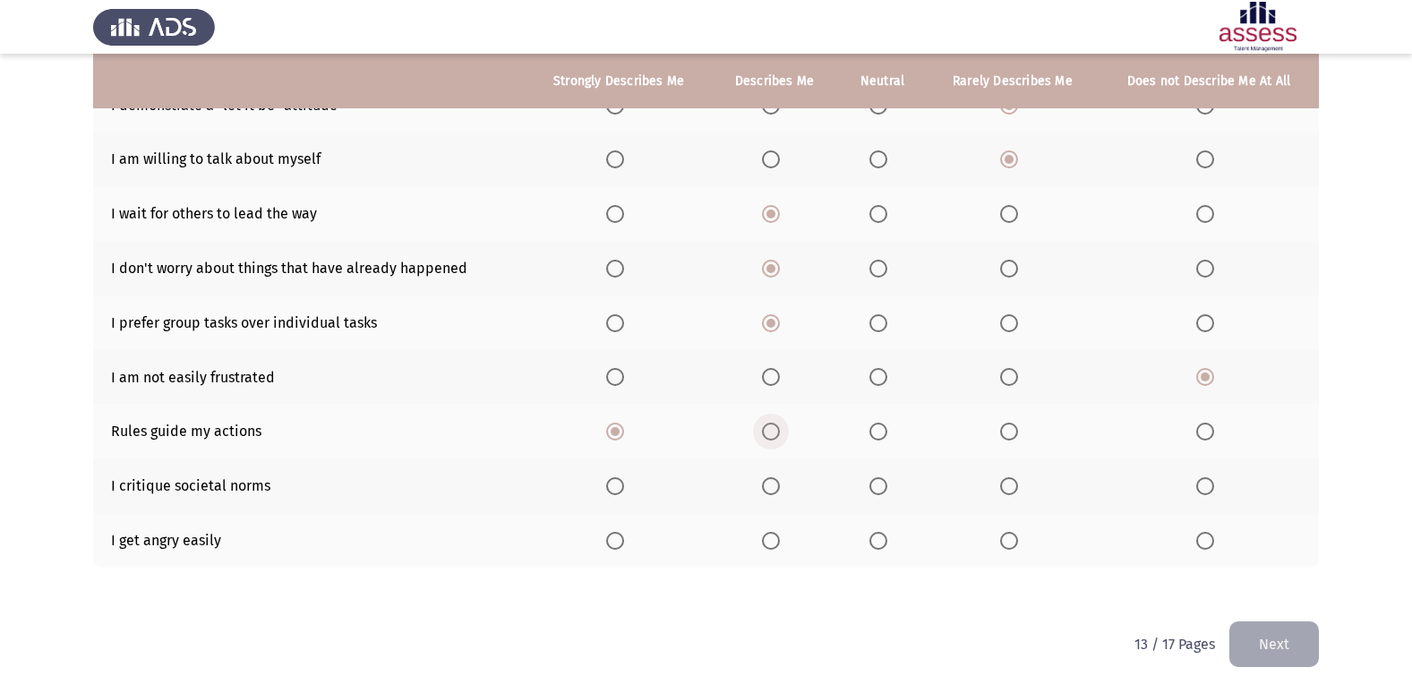
click at [770, 432] on span "Select an option" at bounding box center [771, 432] width 18 height 18
click at [770, 432] on input "Select an option" at bounding box center [771, 432] width 18 height 18
click at [883, 487] on span "Select an option" at bounding box center [878, 486] width 18 height 18
click at [883, 487] on input "Select an option" at bounding box center [878, 486] width 18 height 18
click at [1206, 539] on span "Select an option" at bounding box center [1205, 541] width 18 height 18
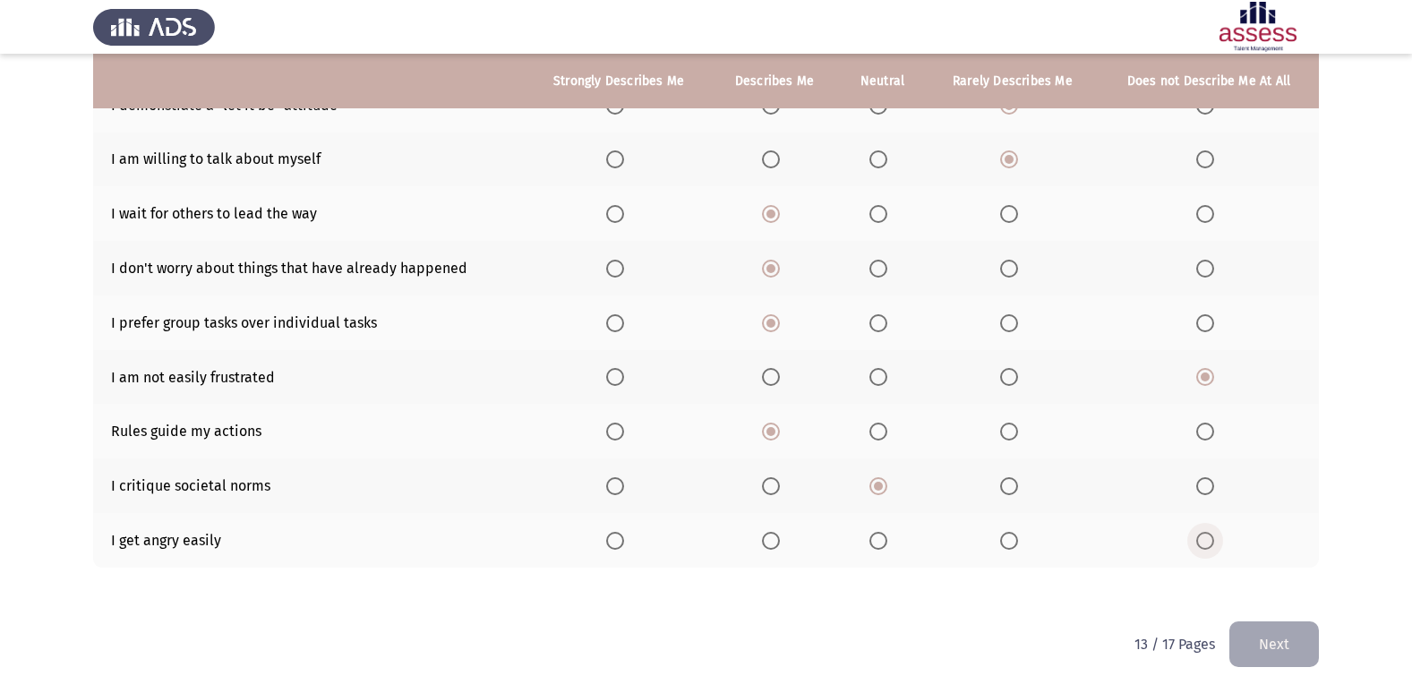
click at [1206, 539] on input "Select an option" at bounding box center [1205, 541] width 18 height 18
click at [1280, 639] on button "Next" at bounding box center [1274, 644] width 90 height 46
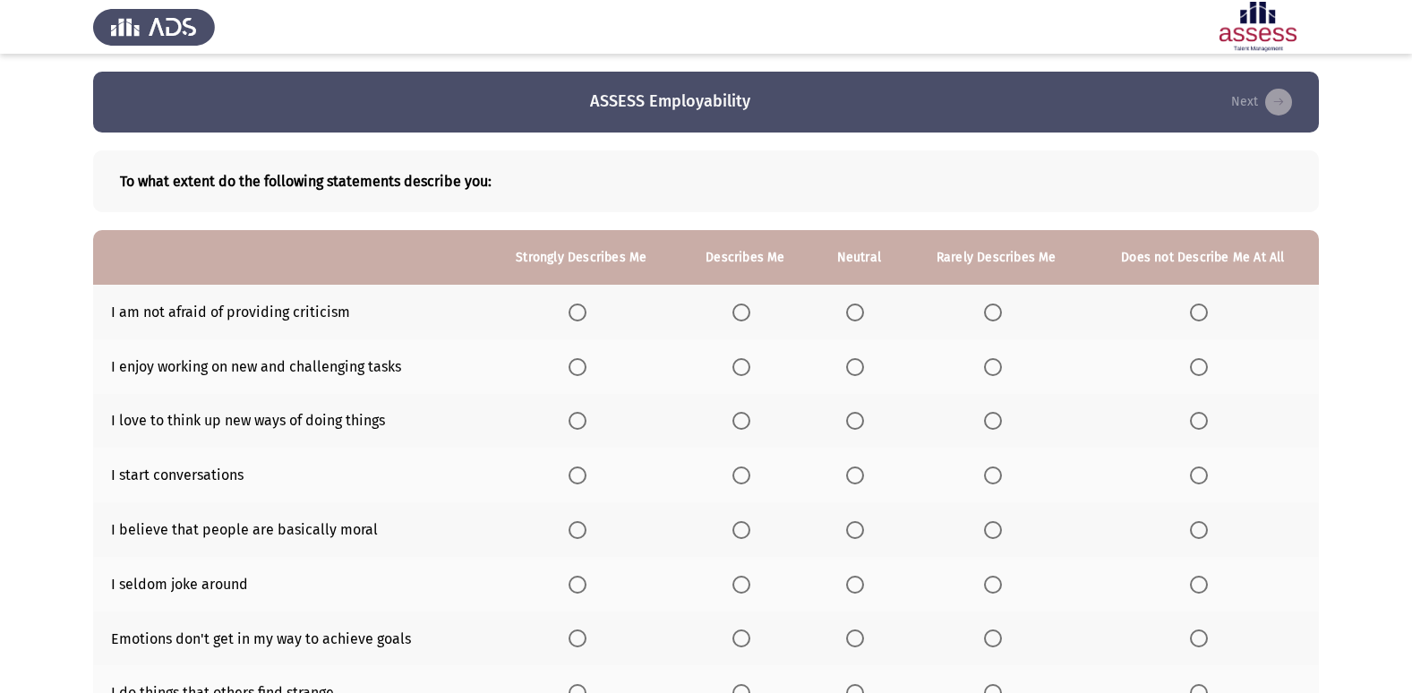
click at [857, 321] on span "Select an option" at bounding box center [855, 312] width 18 height 18
click at [857, 321] on input "Select an option" at bounding box center [855, 312] width 18 height 18
click at [577, 368] on span "Select an option" at bounding box center [577, 367] width 18 height 18
click at [577, 368] on input "Select an option" at bounding box center [577, 367] width 18 height 18
click at [577, 429] on span "Select an option" at bounding box center [577, 421] width 18 height 18
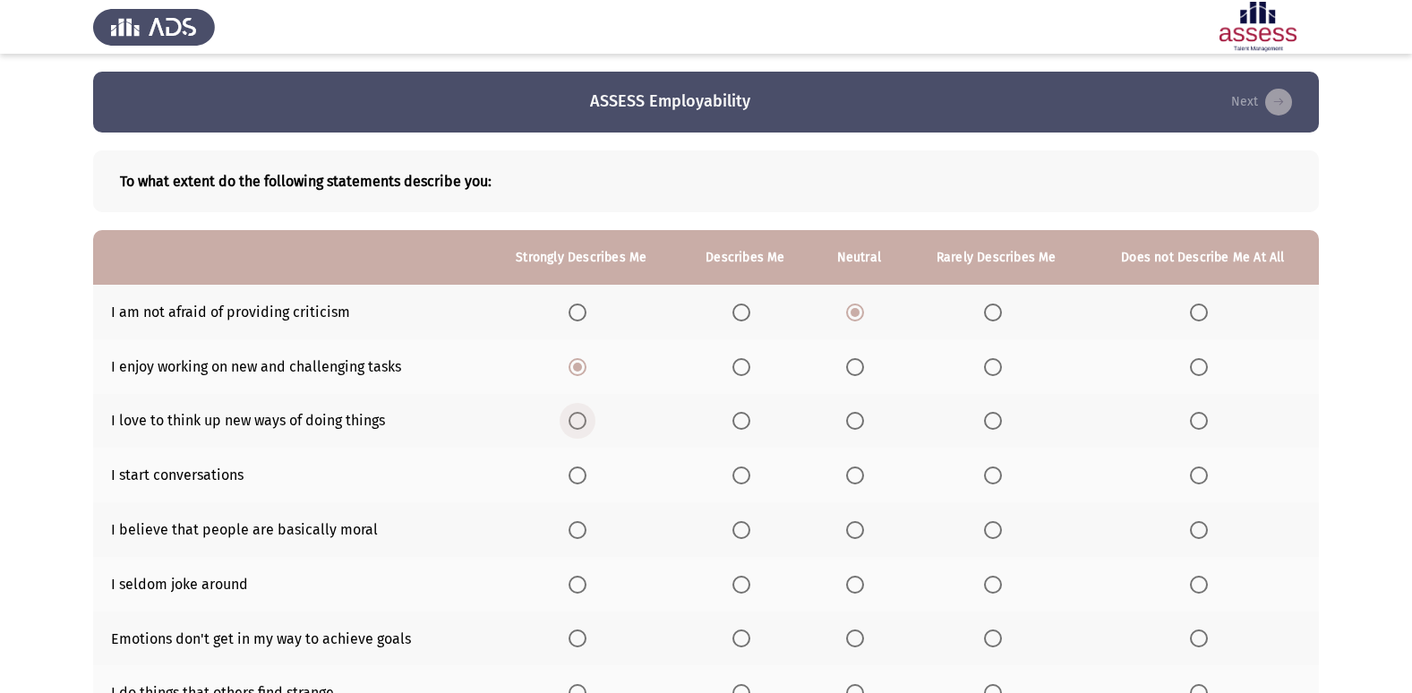
click at [577, 429] on input "Select an option" at bounding box center [577, 421] width 18 height 18
click at [748, 475] on span "Select an option" at bounding box center [741, 475] width 18 height 18
click at [748, 475] on input "Select an option" at bounding box center [741, 475] width 18 height 18
click at [854, 471] on span "Select an option" at bounding box center [855, 475] width 18 height 18
click at [854, 471] on input "Select an option" at bounding box center [855, 475] width 18 height 18
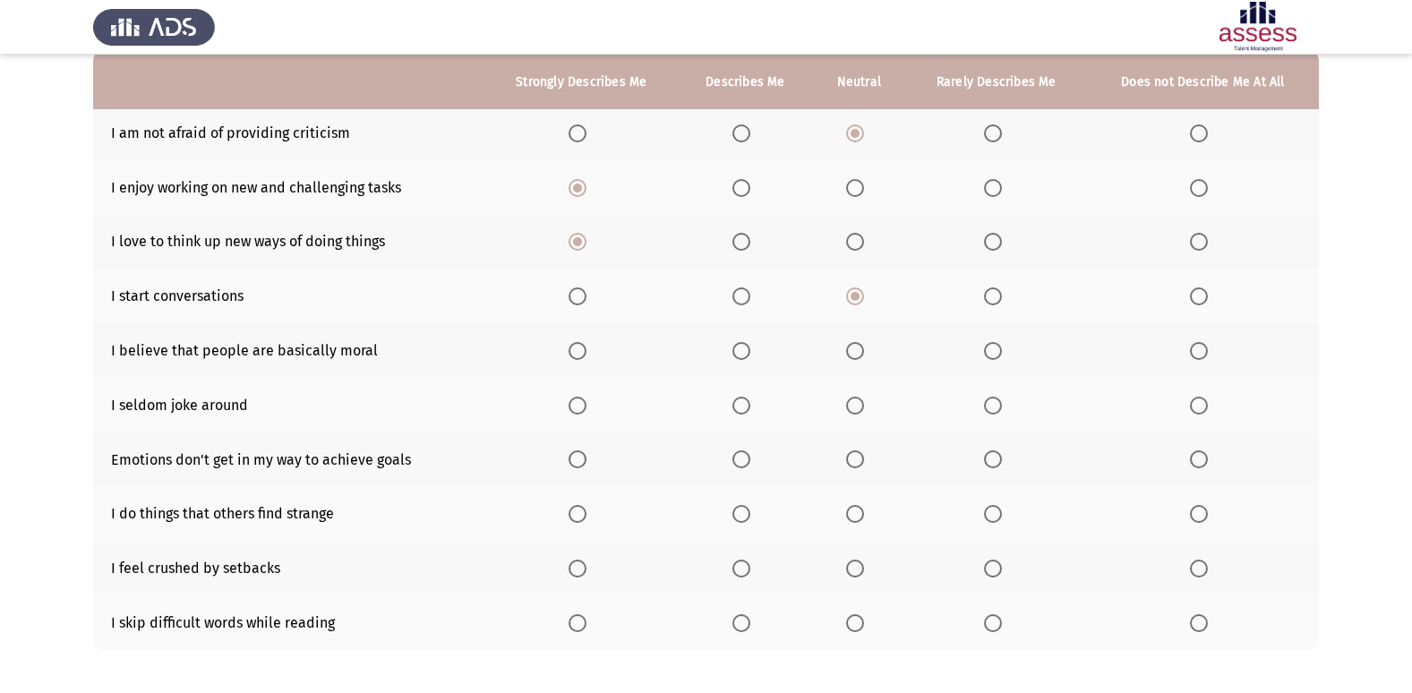
scroll to position [261, 0]
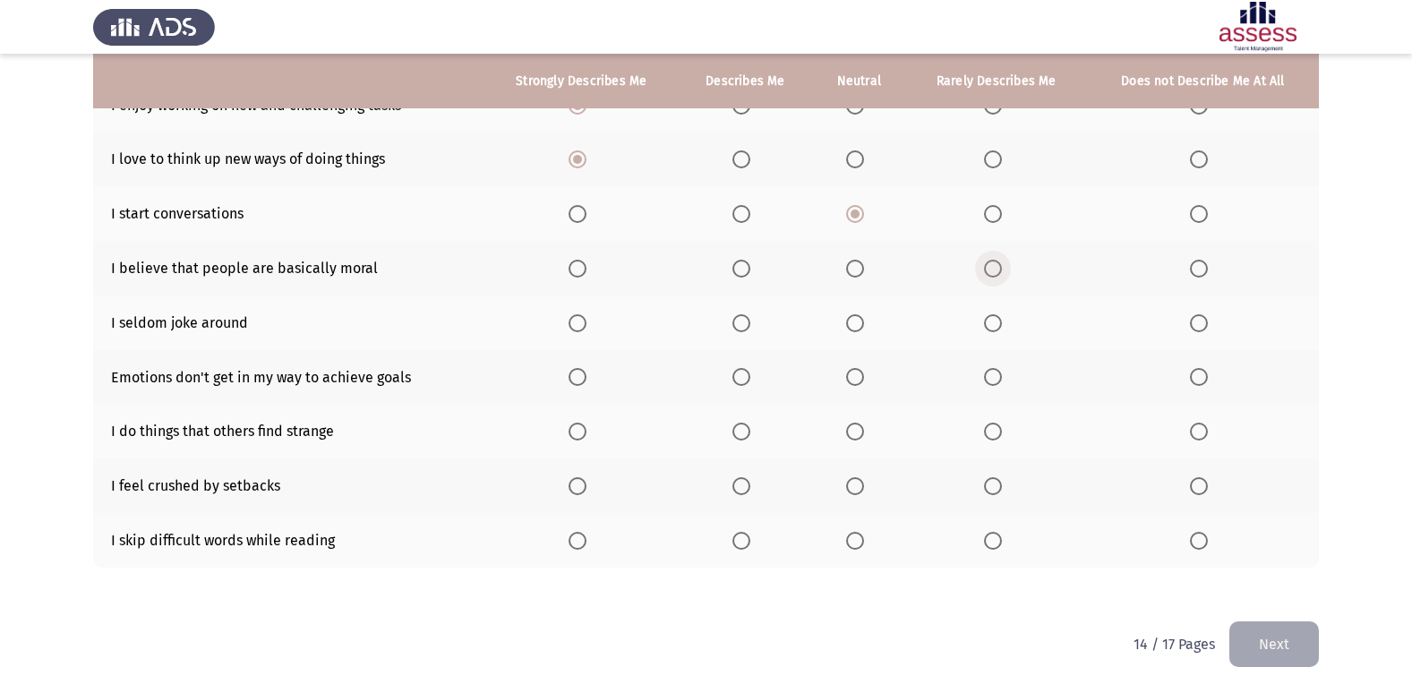
click at [985, 267] on span "Select an option" at bounding box center [993, 269] width 18 height 18
click at [985, 267] on input "Select an option" at bounding box center [993, 269] width 18 height 18
click at [996, 324] on span "Select an option" at bounding box center [993, 323] width 18 height 18
click at [996, 324] on input "Select an option" at bounding box center [993, 323] width 18 height 18
click at [581, 376] on span "Select an option" at bounding box center [577, 377] width 18 height 18
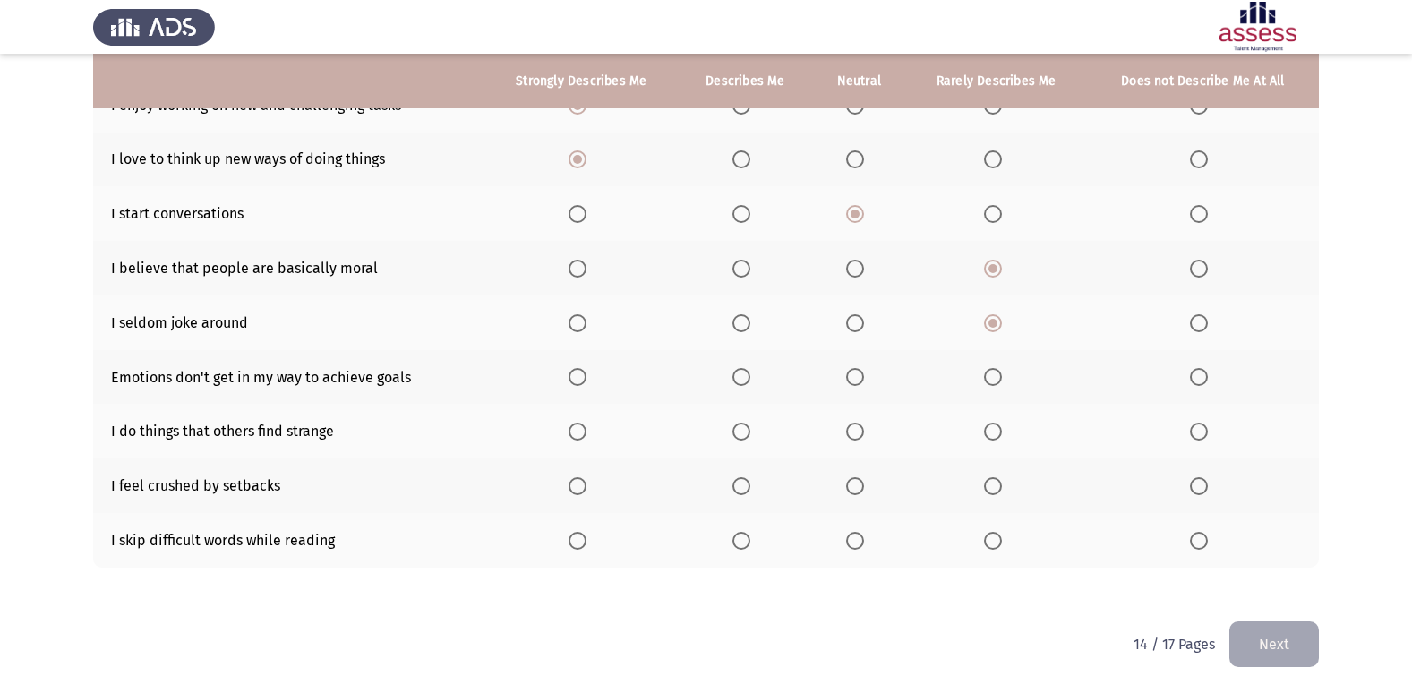
click at [581, 376] on input "Select an option" at bounding box center [577, 377] width 18 height 18
click at [993, 425] on span "Select an option" at bounding box center [993, 432] width 18 height 18
click at [993, 425] on input "Select an option" at bounding box center [993, 432] width 18 height 18
click at [995, 478] on span "Select an option" at bounding box center [993, 486] width 18 height 18
click at [995, 478] on input "Select an option" at bounding box center [993, 486] width 18 height 18
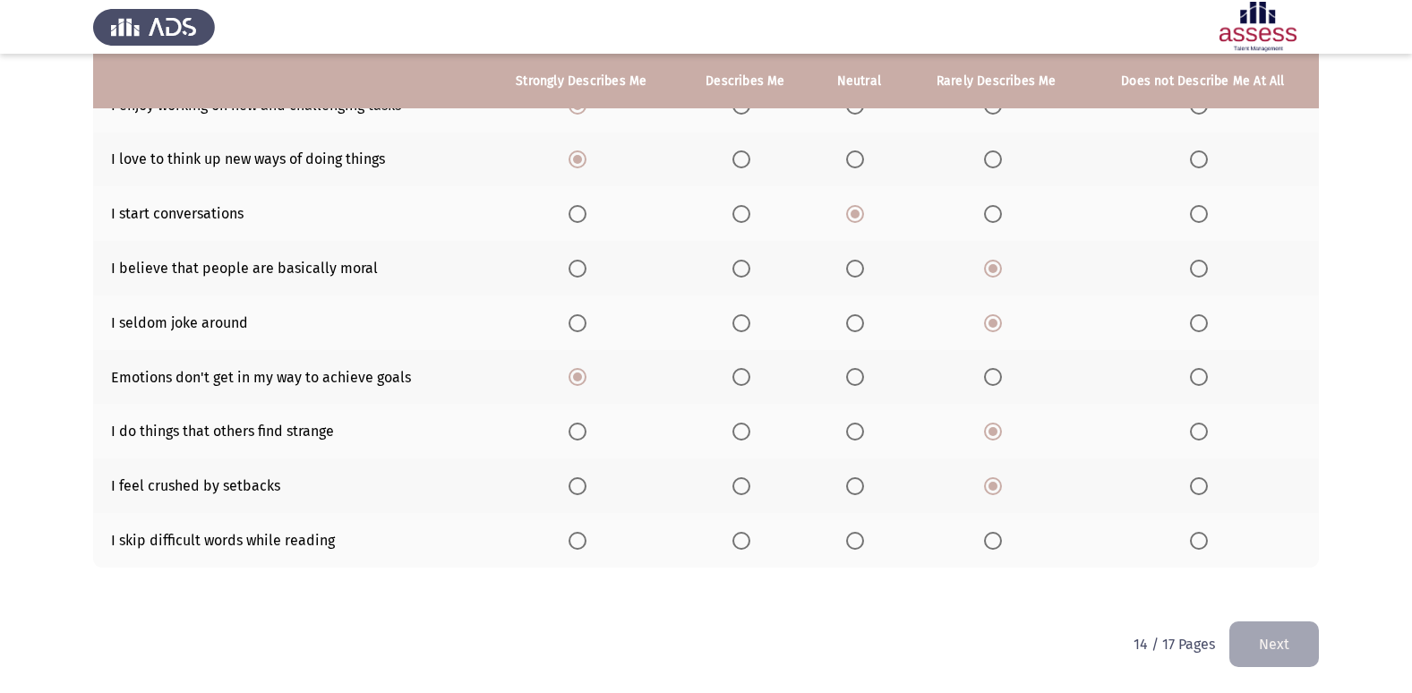
click at [570, 534] on span "Select an option" at bounding box center [577, 541] width 18 height 18
click at [570, 534] on input "Select an option" at bounding box center [577, 541] width 18 height 18
click at [1302, 650] on button "Next" at bounding box center [1274, 644] width 90 height 46
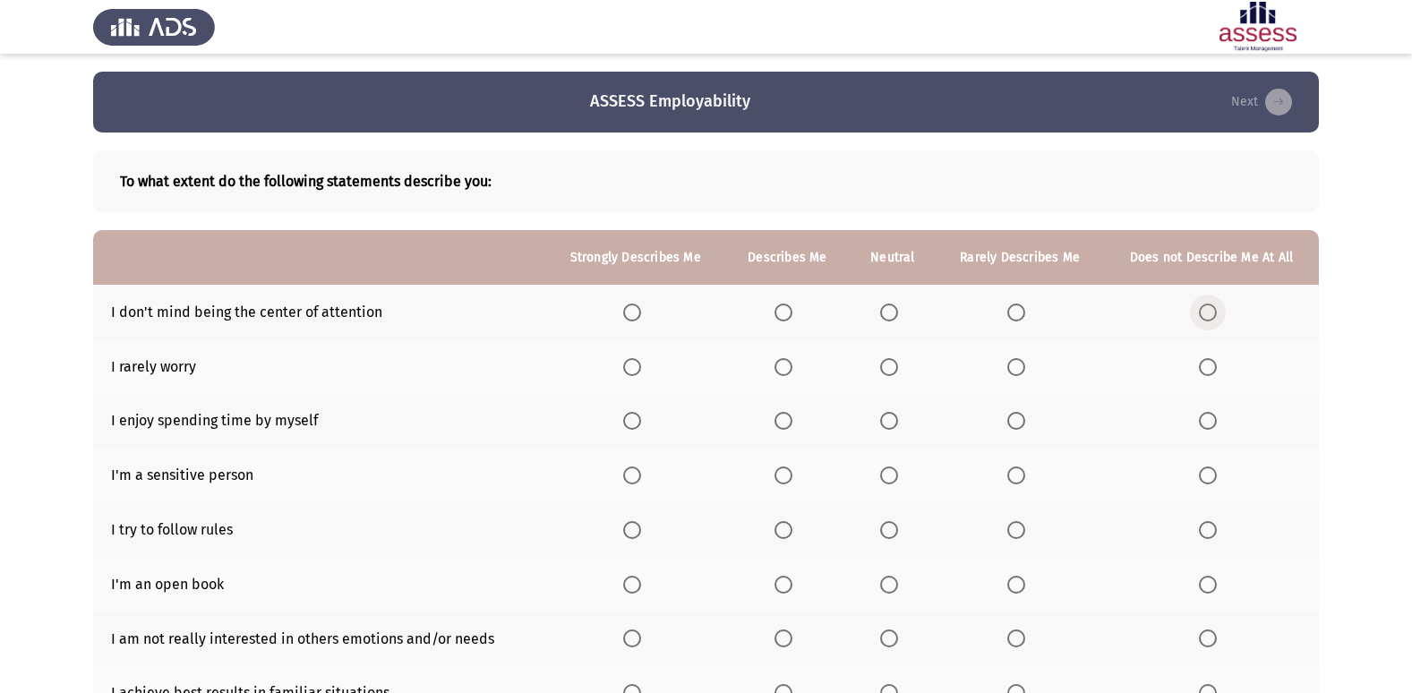
click at [1201, 311] on span "Select an option" at bounding box center [1208, 312] width 18 height 18
click at [1201, 311] on input "Select an option" at bounding box center [1208, 312] width 18 height 18
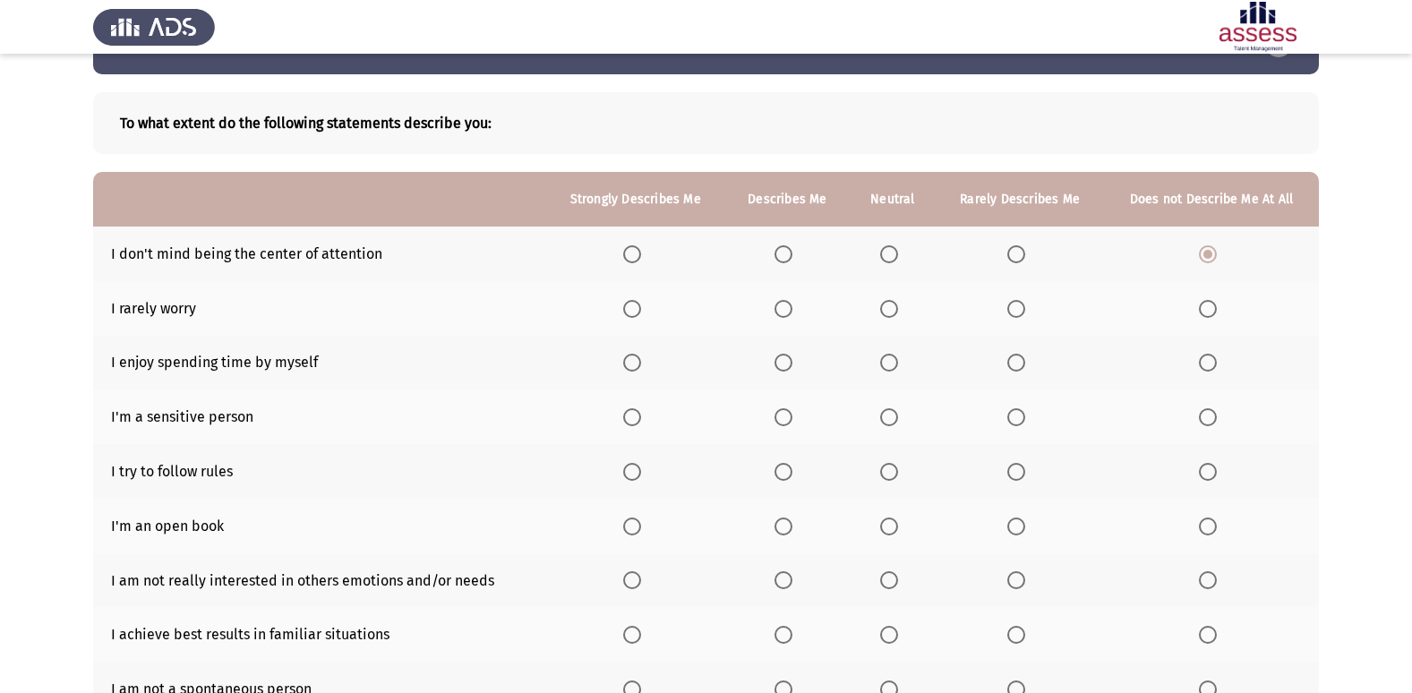
scroll to position [90, 0]
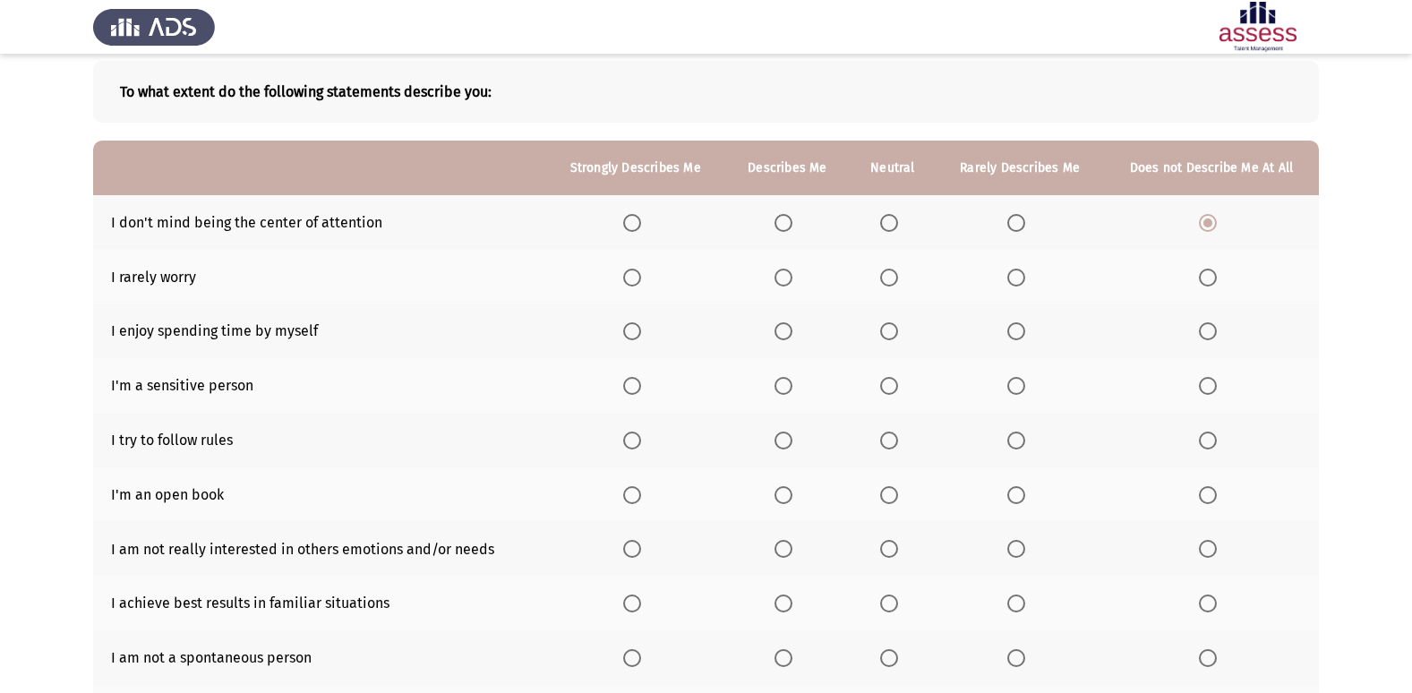
click at [1204, 281] on span "Select an option" at bounding box center [1208, 278] width 18 height 18
click at [1204, 281] on input "Select an option" at bounding box center [1208, 278] width 18 height 18
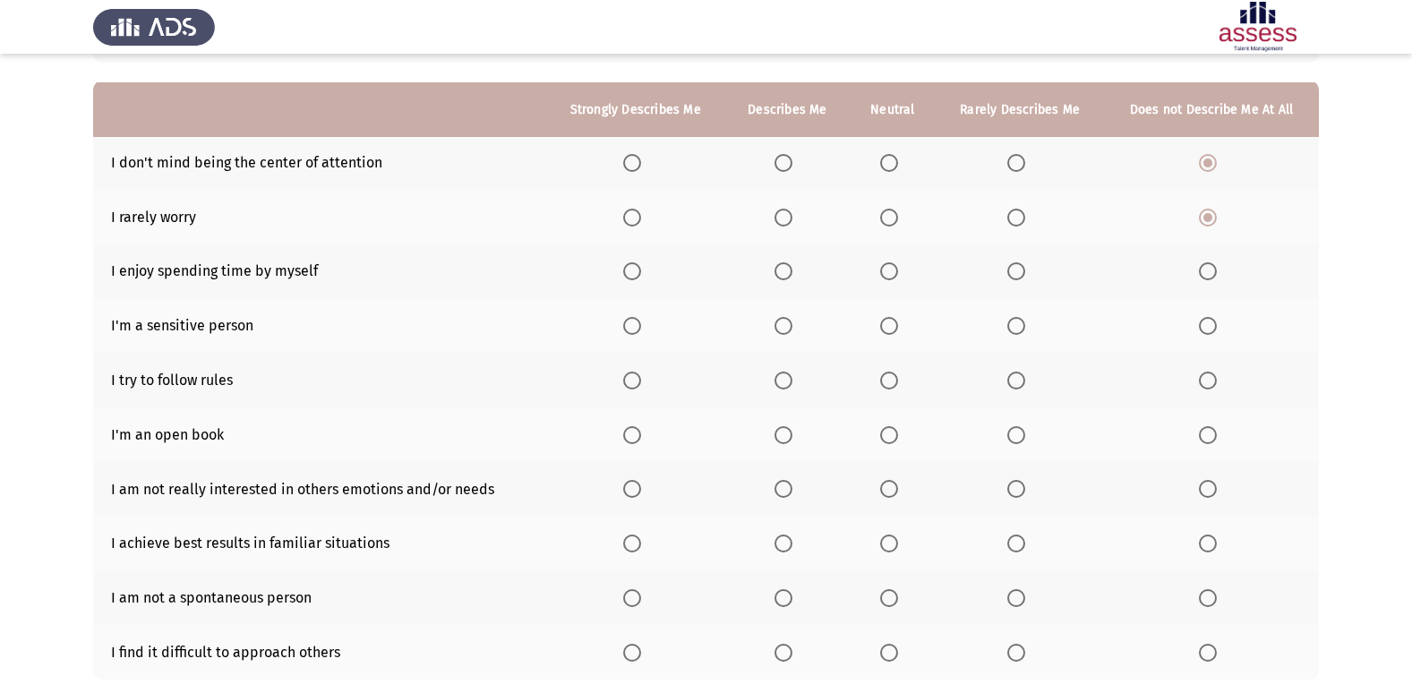
scroll to position [179, 0]
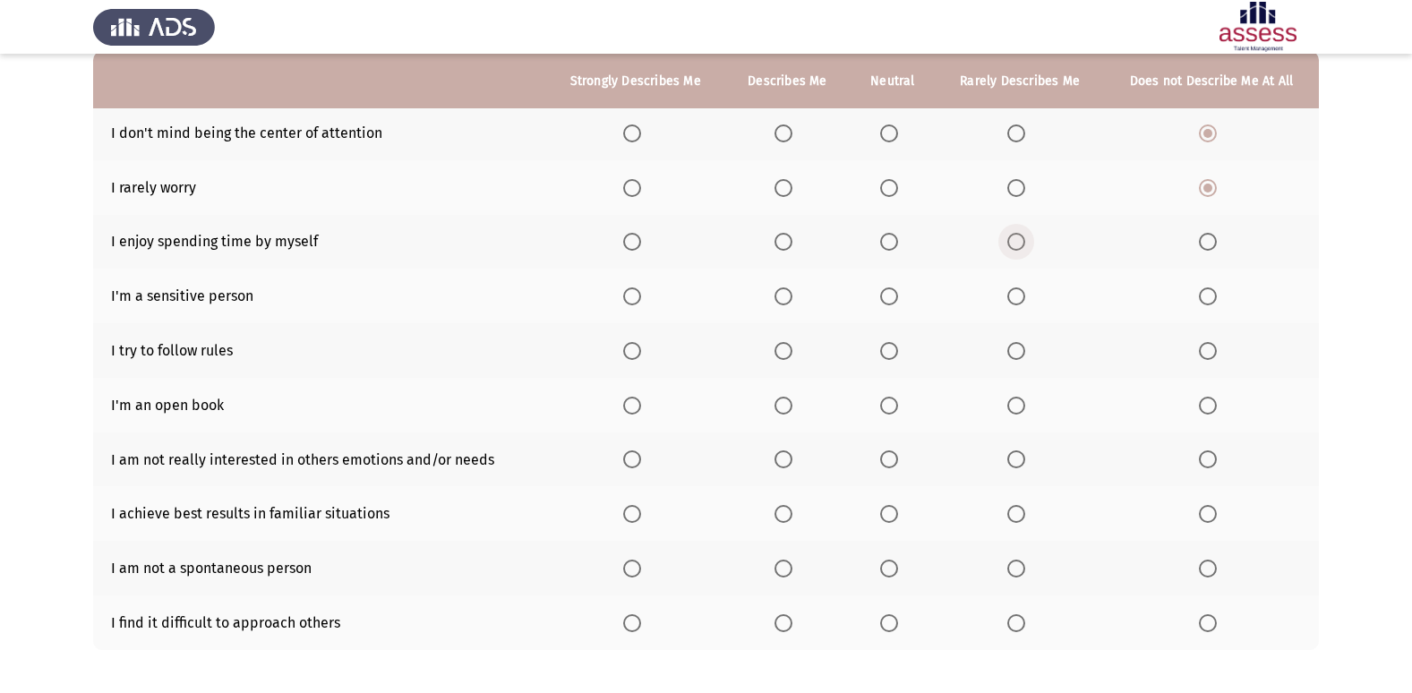
click at [1019, 240] on span "Select an option" at bounding box center [1016, 242] width 18 height 18
click at [1019, 240] on input "Select an option" at bounding box center [1016, 242] width 18 height 18
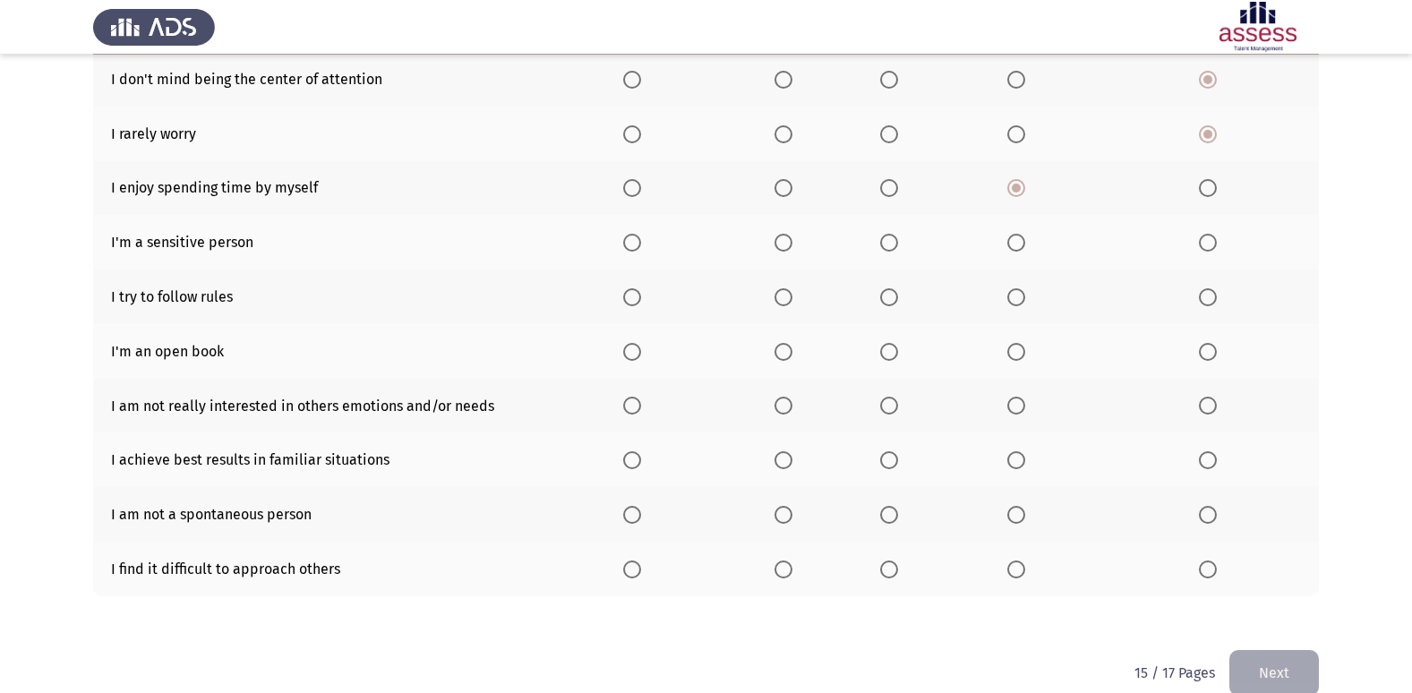
scroll to position [261, 0]
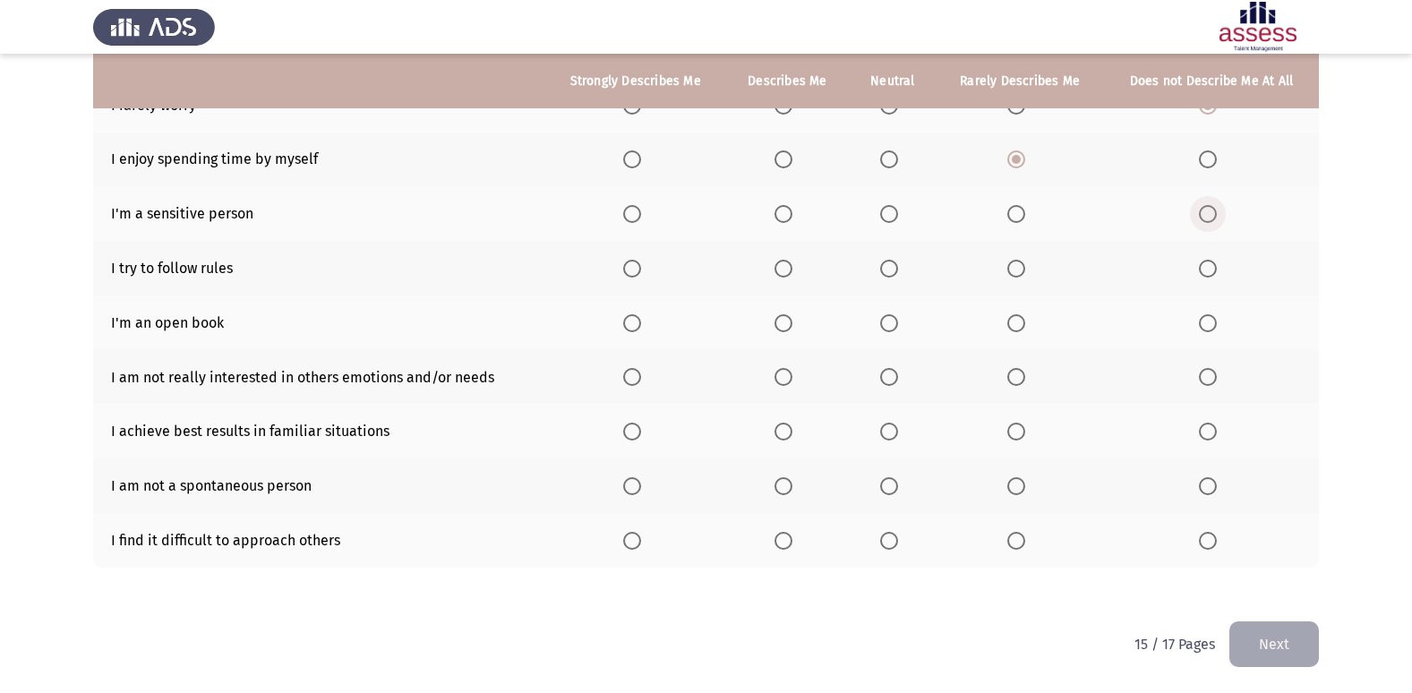
click at [1207, 216] on span "Select an option" at bounding box center [1208, 214] width 18 height 18
click at [1207, 216] on input "Select an option" at bounding box center [1208, 214] width 18 height 18
click at [637, 260] on span "Select an option" at bounding box center [632, 269] width 18 height 18
click at [637, 260] on input "Select an option" at bounding box center [632, 269] width 18 height 18
click at [784, 273] on span "Select an option" at bounding box center [783, 269] width 18 height 18
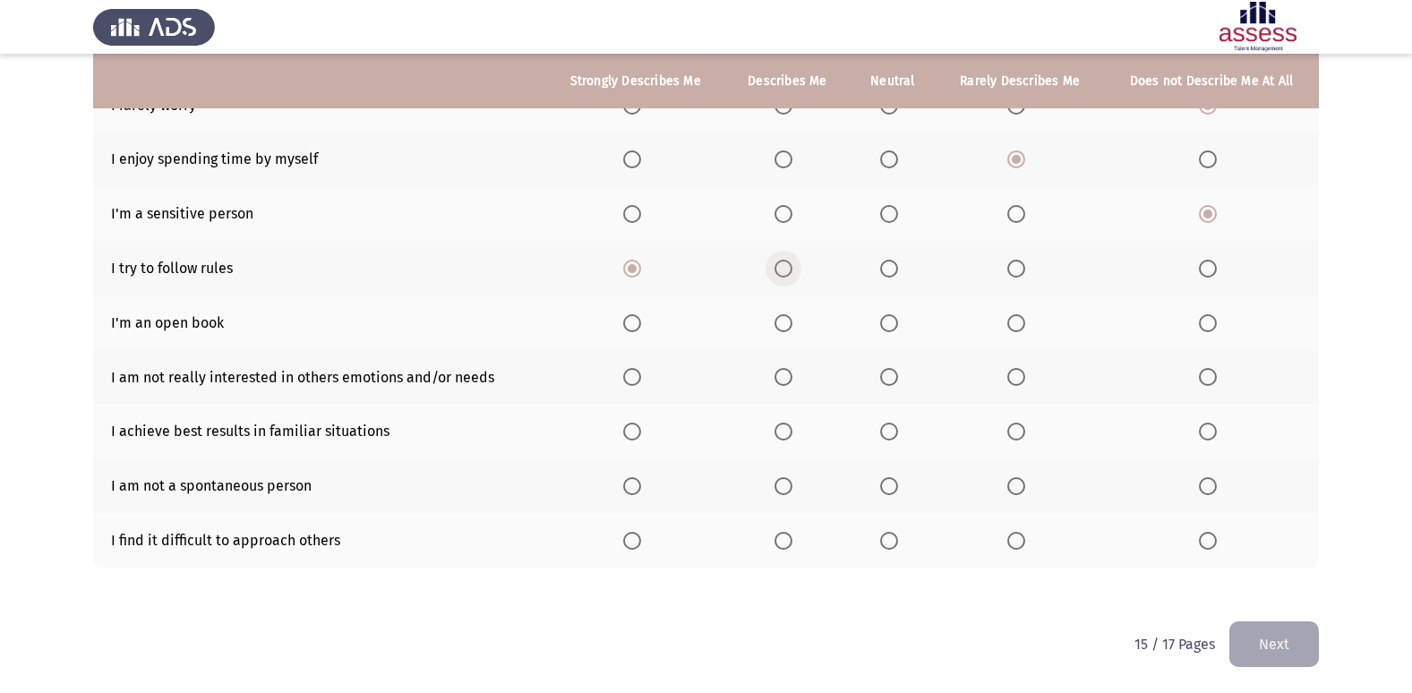
click at [784, 273] on input "Select an option" at bounding box center [783, 269] width 18 height 18
click at [783, 318] on span "Select an option" at bounding box center [783, 323] width 18 height 18
click at [783, 318] on input "Select an option" at bounding box center [783, 323] width 18 height 18
click at [885, 323] on span "Select an option" at bounding box center [889, 323] width 18 height 18
click at [885, 323] on input "Select an option" at bounding box center [889, 323] width 18 height 18
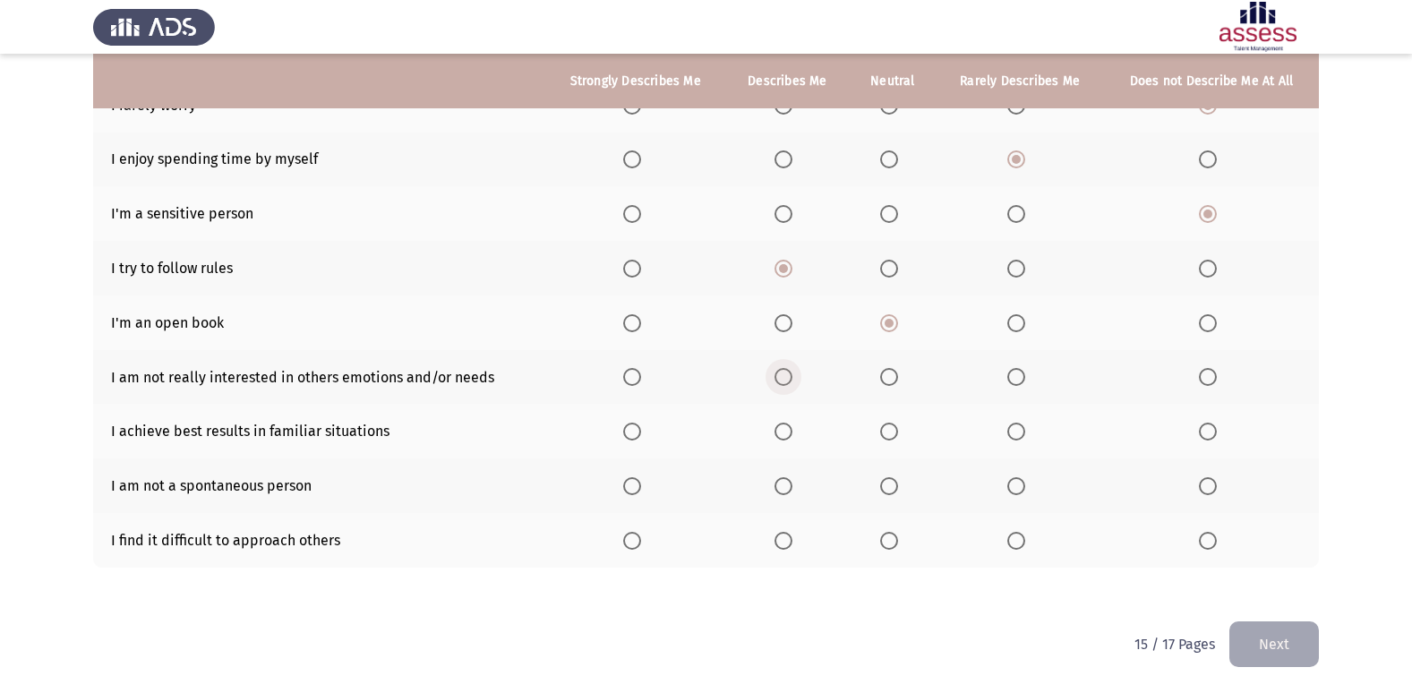
click at [783, 373] on span "Select an option" at bounding box center [783, 377] width 18 height 18
click at [783, 373] on input "Select an option" at bounding box center [783, 377] width 18 height 18
click at [883, 430] on span "Select an option" at bounding box center [889, 432] width 18 height 18
click at [883, 430] on input "Select an option" at bounding box center [889, 432] width 18 height 18
click at [1212, 542] on span "Select an option" at bounding box center [1208, 541] width 18 height 18
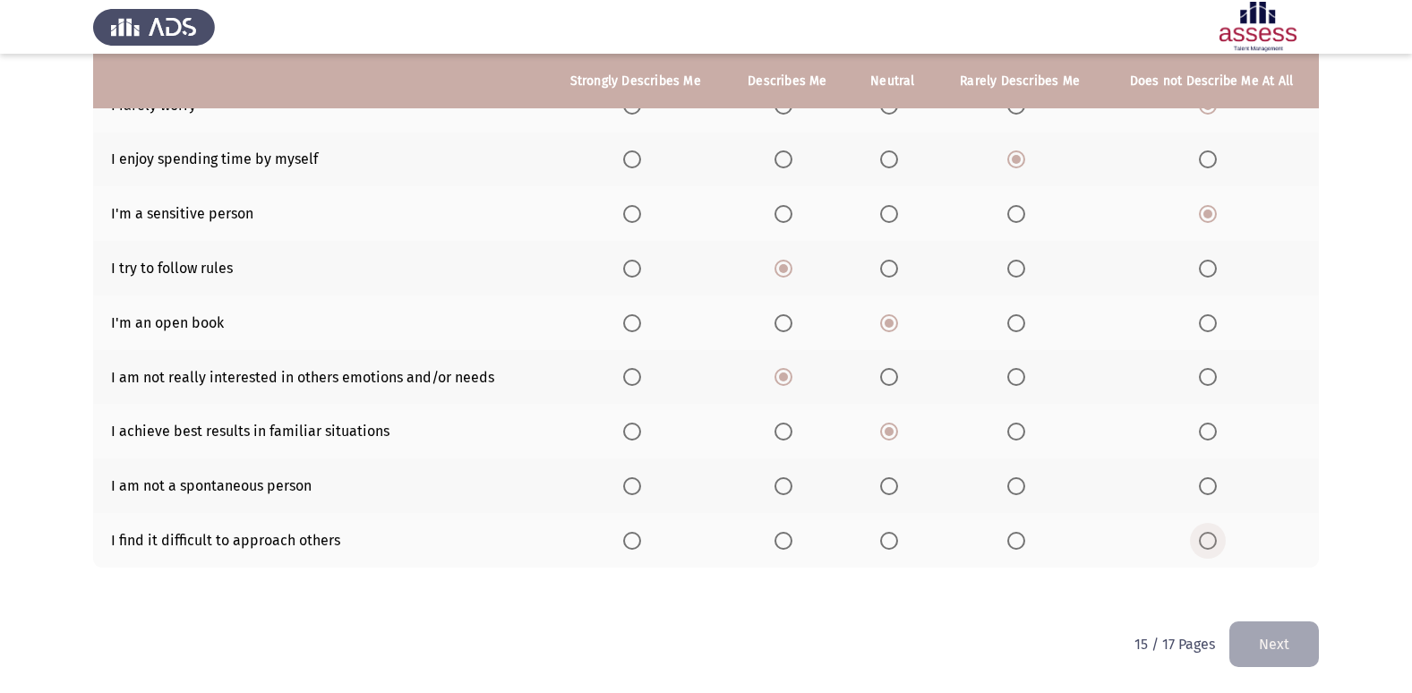
click at [1212, 542] on input "Select an option" at bounding box center [1208, 541] width 18 height 18
click at [879, 481] on th at bounding box center [893, 485] width 87 height 55
click at [882, 483] on span "Select an option" at bounding box center [889, 486] width 18 height 18
click at [882, 483] on input "Select an option" at bounding box center [889, 486] width 18 height 18
click at [1241, 622] on button "Next" at bounding box center [1274, 644] width 90 height 46
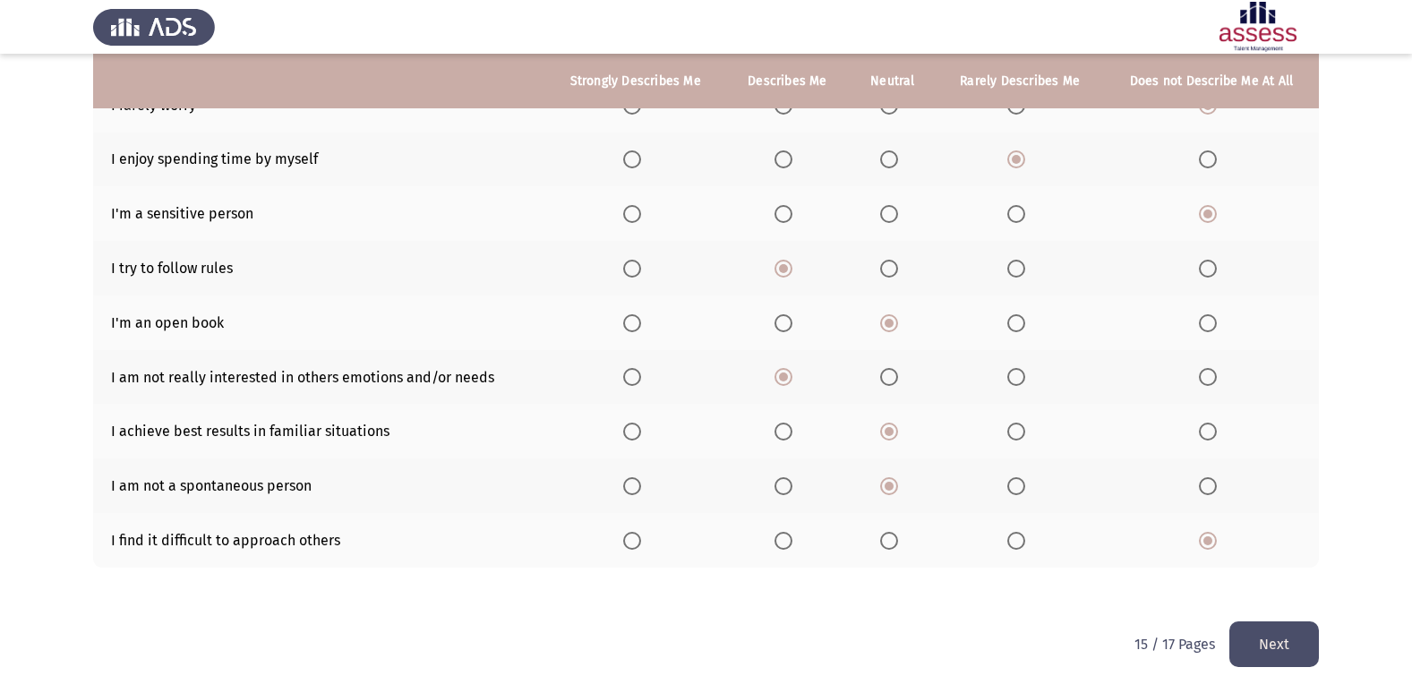
scroll to position [0, 0]
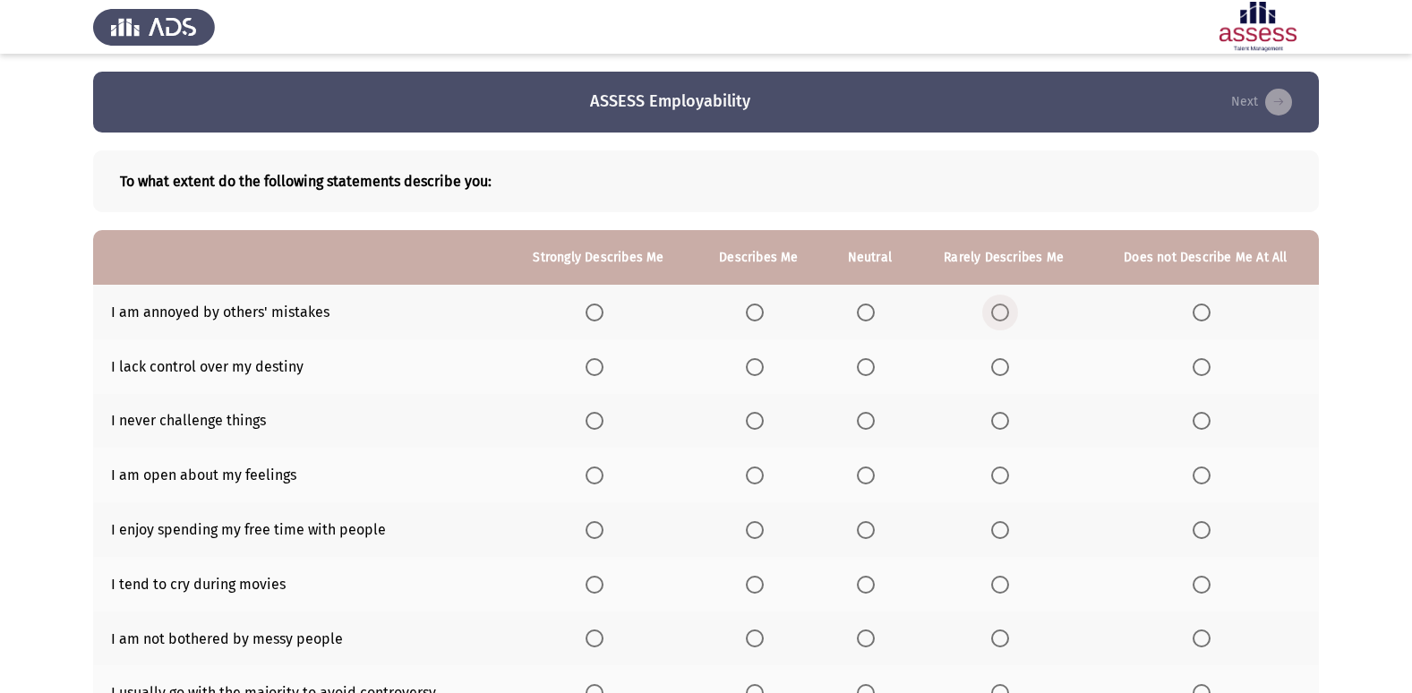
click at [1007, 318] on span "Select an option" at bounding box center [1000, 312] width 18 height 18
click at [1007, 318] on input "Select an option" at bounding box center [1000, 312] width 18 height 18
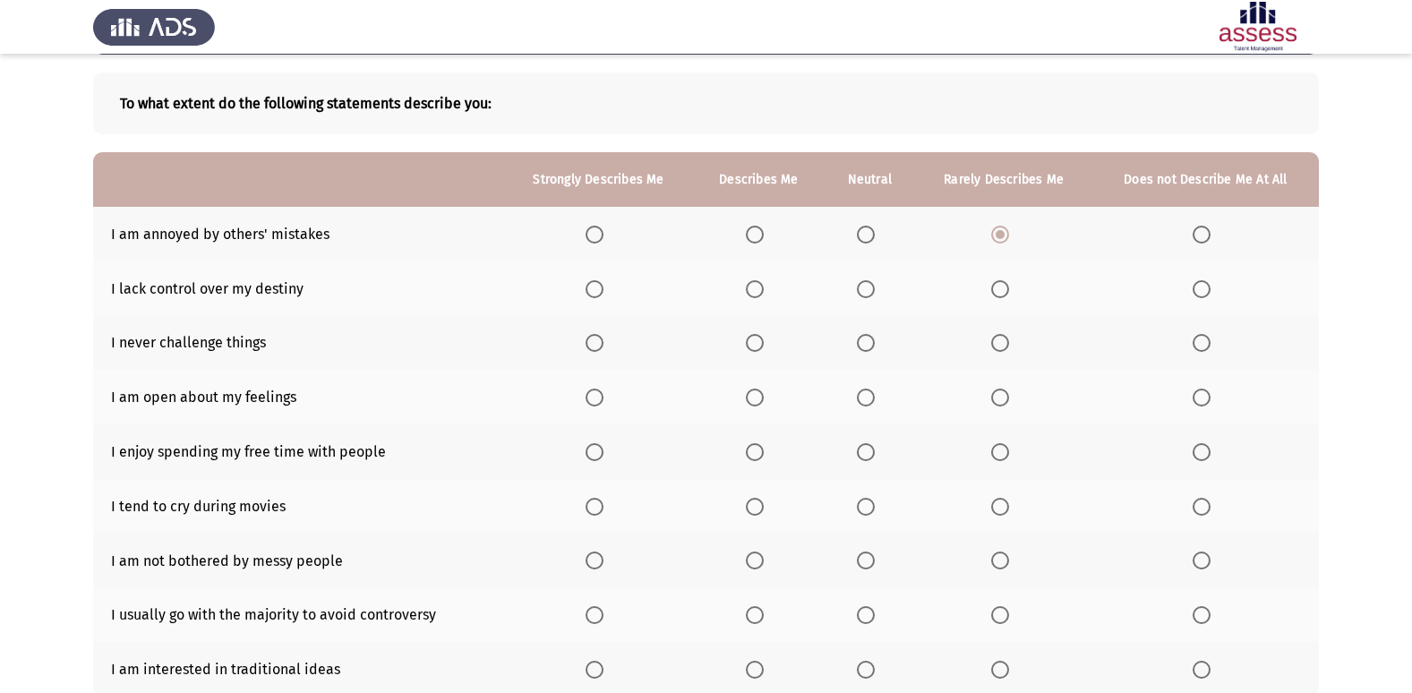
scroll to position [28, 0]
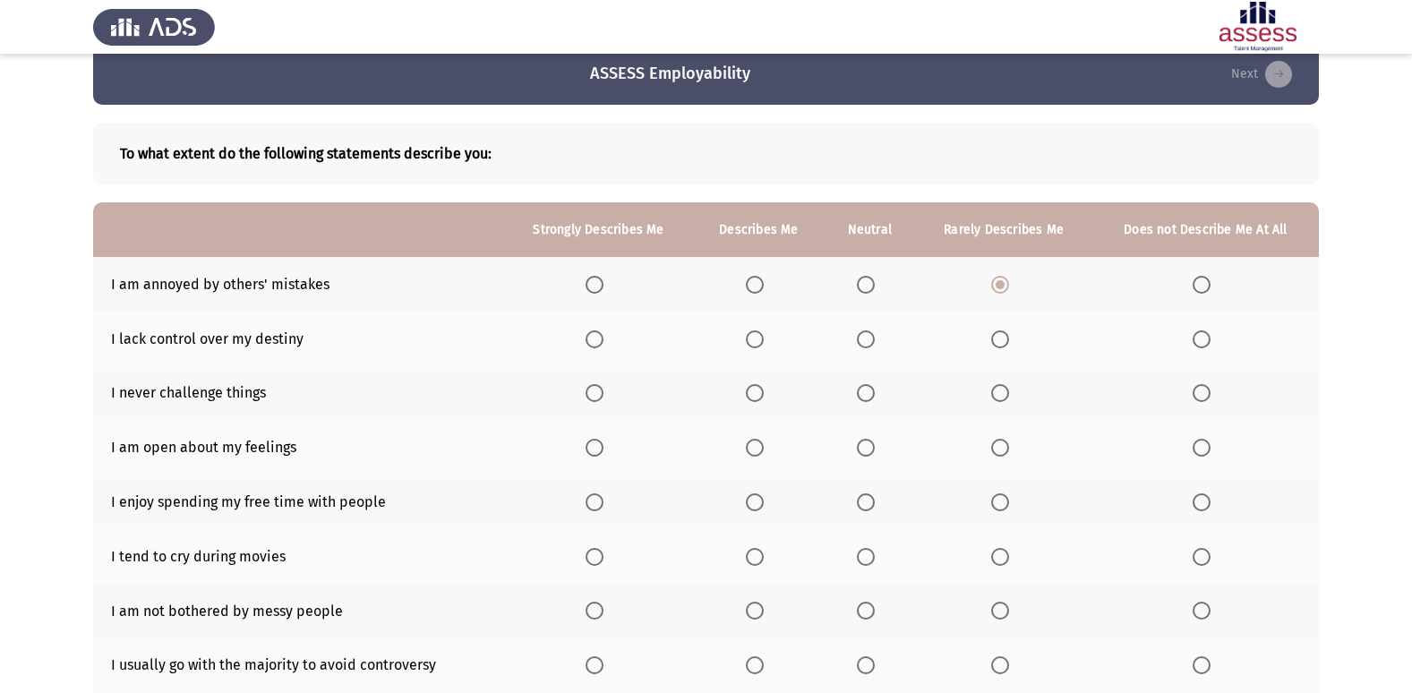
click at [1002, 343] on span "Select an option" at bounding box center [1000, 339] width 18 height 18
click at [1002, 343] on input "Select an option" at bounding box center [1000, 339] width 18 height 18
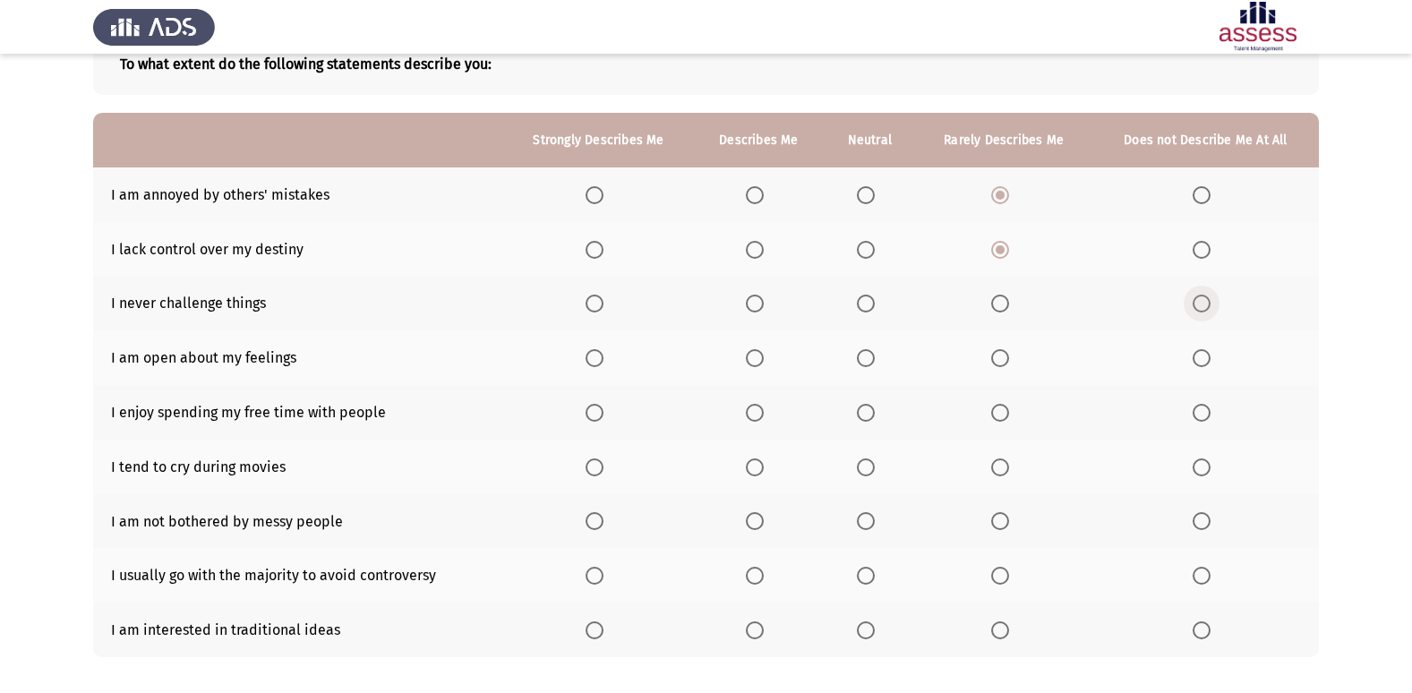
click at [1196, 300] on span "Select an option" at bounding box center [1201, 304] width 18 height 18
click at [1196, 300] on input "Select an option" at bounding box center [1201, 304] width 18 height 18
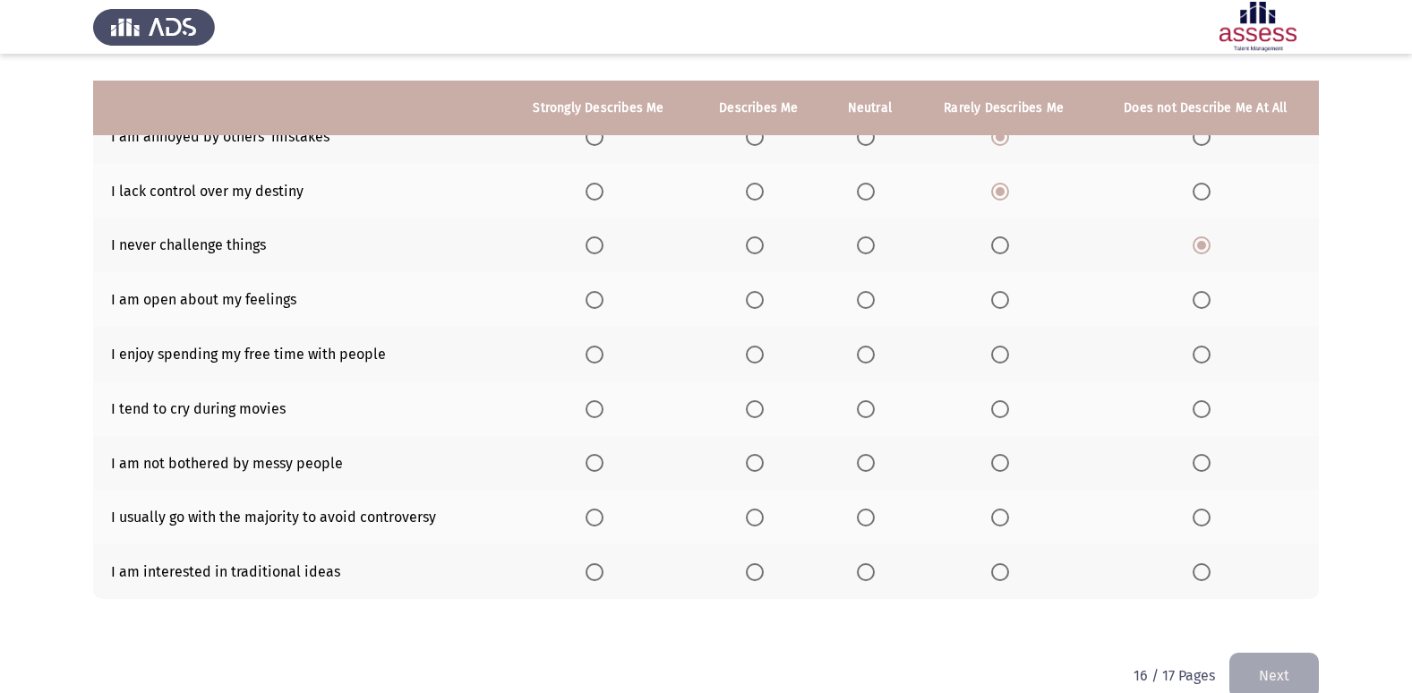
scroll to position [207, 0]
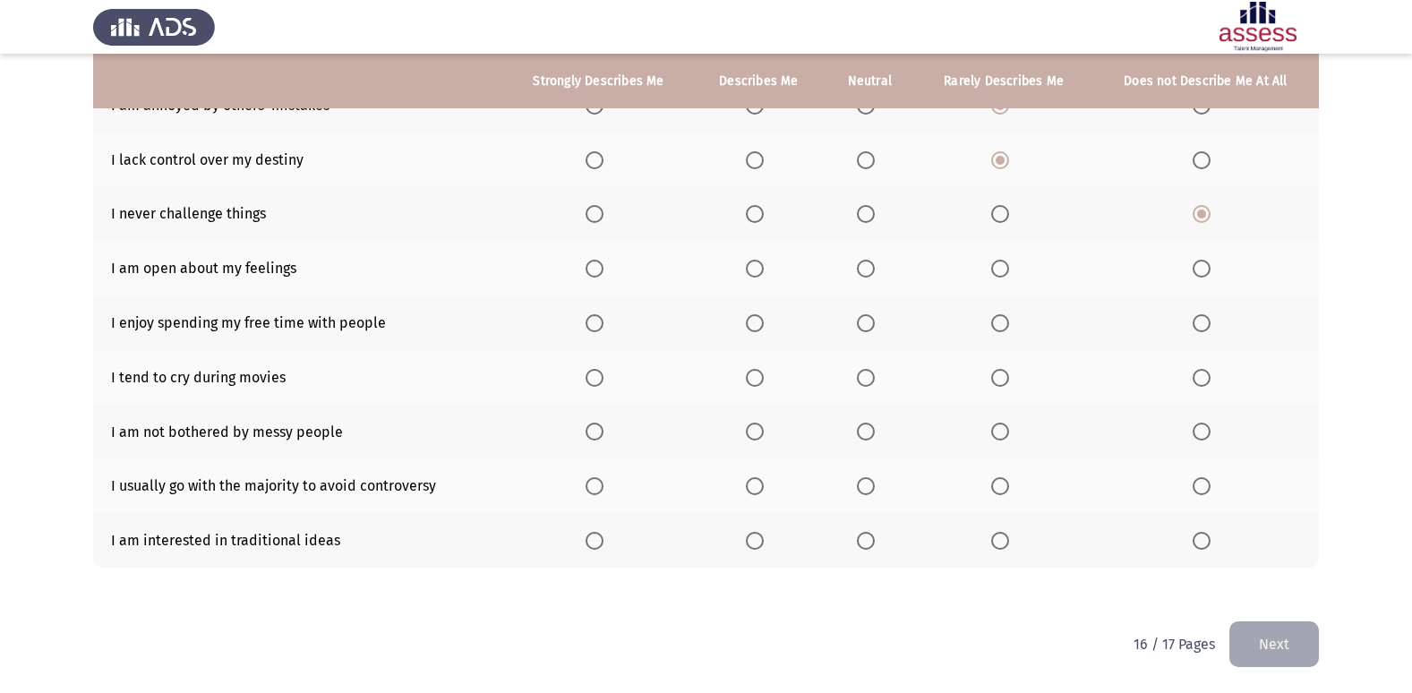
click at [1009, 272] on span "Select an option" at bounding box center [1000, 269] width 18 height 18
click at [1009, 272] on input "Select an option" at bounding box center [1000, 269] width 18 height 18
click at [594, 314] on span "Select an option" at bounding box center [595, 323] width 18 height 18
click at [594, 314] on input "Select an option" at bounding box center [595, 323] width 18 height 18
click at [870, 371] on span "Select an option" at bounding box center [866, 378] width 18 height 18
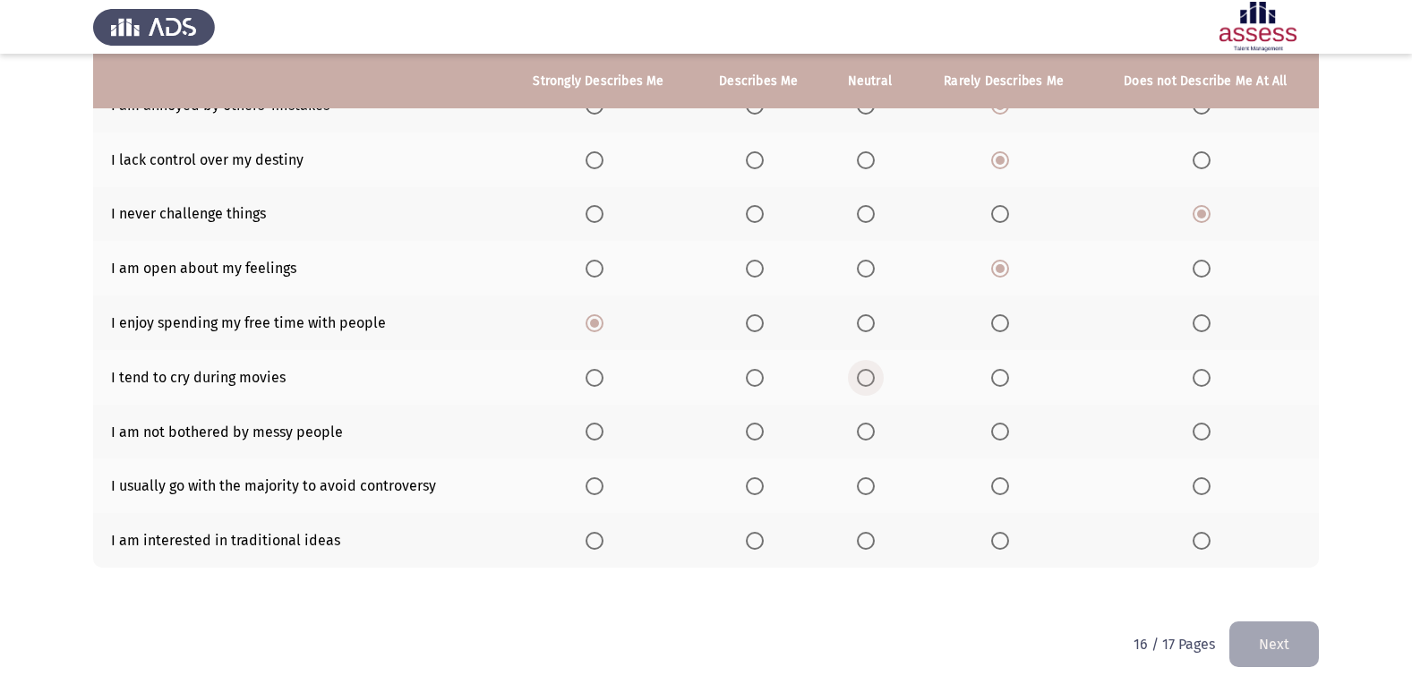
click at [870, 371] on input "Select an option" at bounding box center [866, 378] width 18 height 18
click at [872, 423] on span "Select an option" at bounding box center [866, 432] width 18 height 18
click at [872, 423] on input "Select an option" at bounding box center [866, 432] width 18 height 18
click at [875, 544] on span "Select an option" at bounding box center [866, 541] width 18 height 18
click at [875, 544] on input "Select an option" at bounding box center [866, 541] width 18 height 18
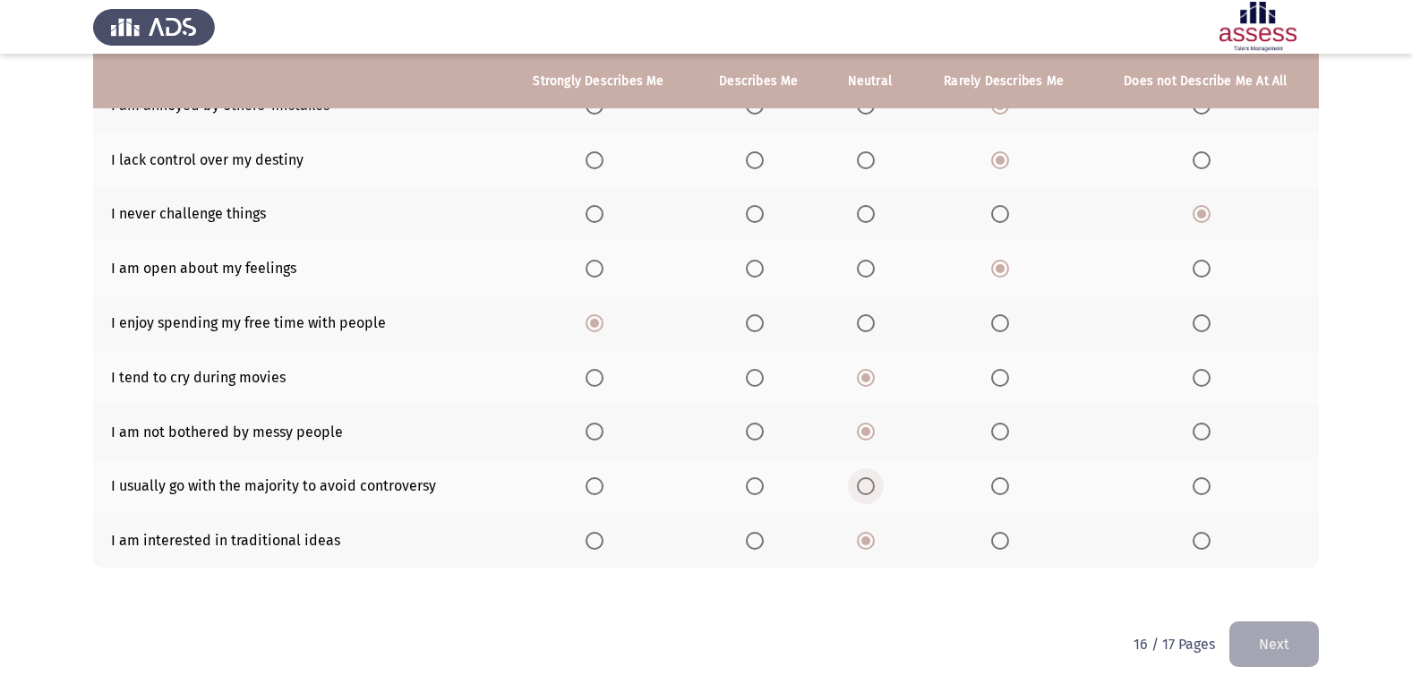
click at [866, 495] on span "Select an option" at bounding box center [866, 486] width 18 height 18
click at [866, 495] on input "Select an option" at bounding box center [866, 486] width 18 height 18
click at [1310, 638] on button "Next" at bounding box center [1274, 644] width 90 height 46
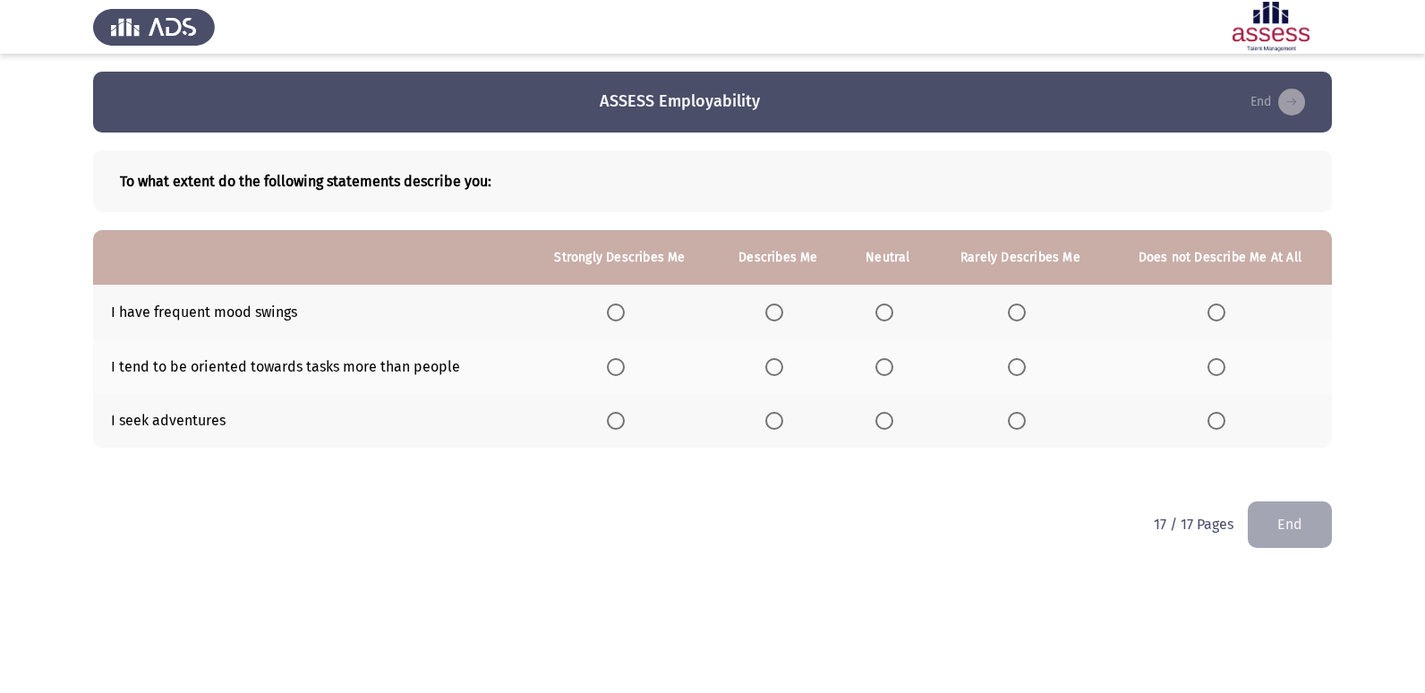
click at [893, 308] on span "Select an option" at bounding box center [885, 312] width 18 height 18
click at [893, 308] on input "Select an option" at bounding box center [885, 312] width 18 height 18
click at [774, 417] on span "Select an option" at bounding box center [774, 421] width 18 height 18
click at [774, 417] on input "Select an option" at bounding box center [774, 421] width 18 height 18
click at [774, 363] on span "Select an option" at bounding box center [774, 367] width 18 height 18
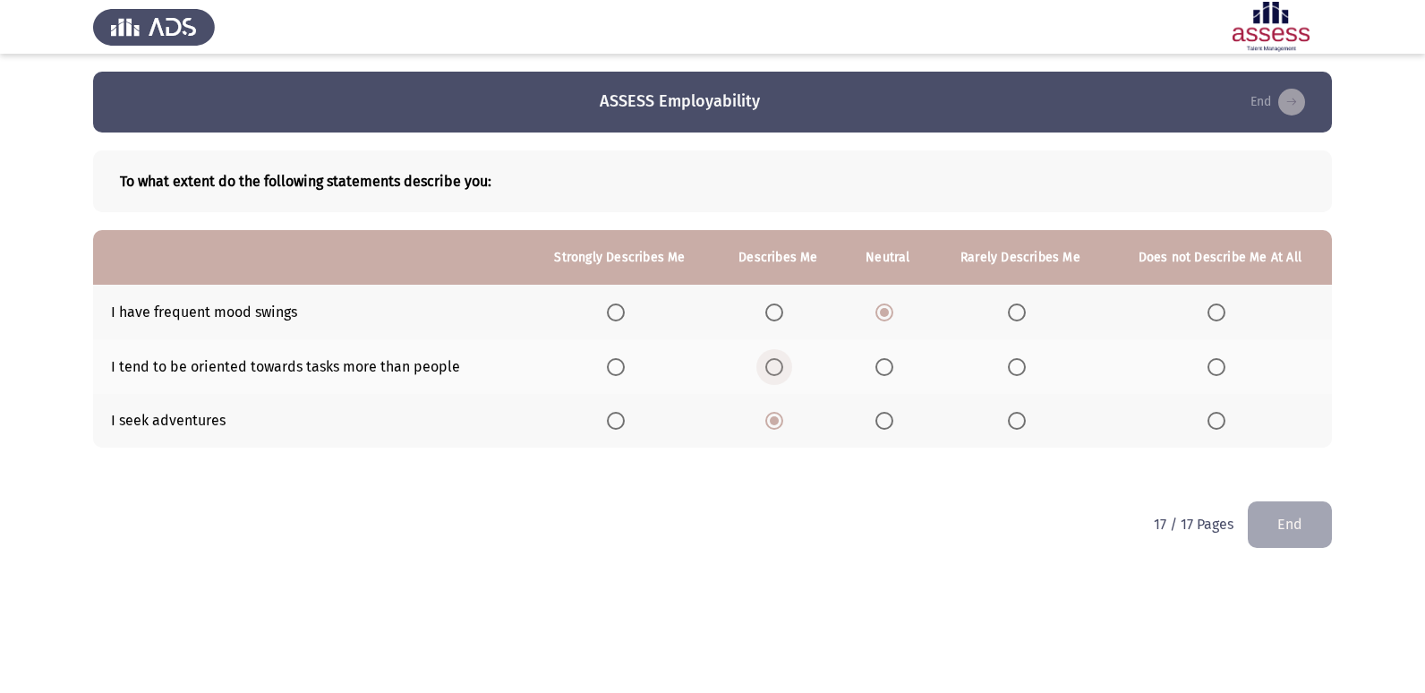
click at [774, 363] on input "Select an option" at bounding box center [774, 367] width 18 height 18
click at [1301, 524] on button "End" at bounding box center [1290, 524] width 84 height 46
